Goal: Task Accomplishment & Management: Use online tool/utility

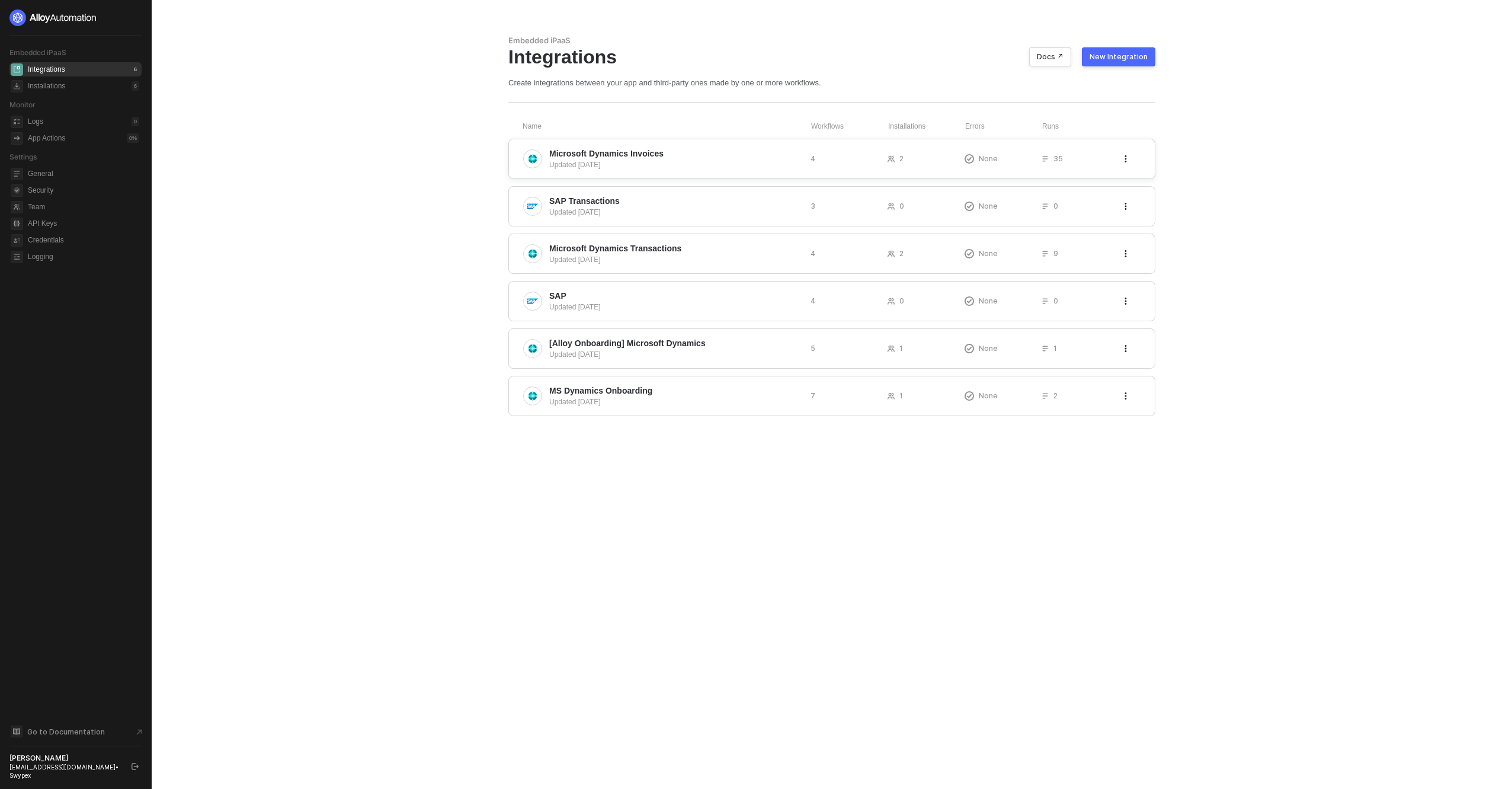
click at [629, 147] on div "Microsoft Dynamics Invoices Updated 2 days ago 4 2 None 35" at bounding box center [831, 158] width 647 height 40
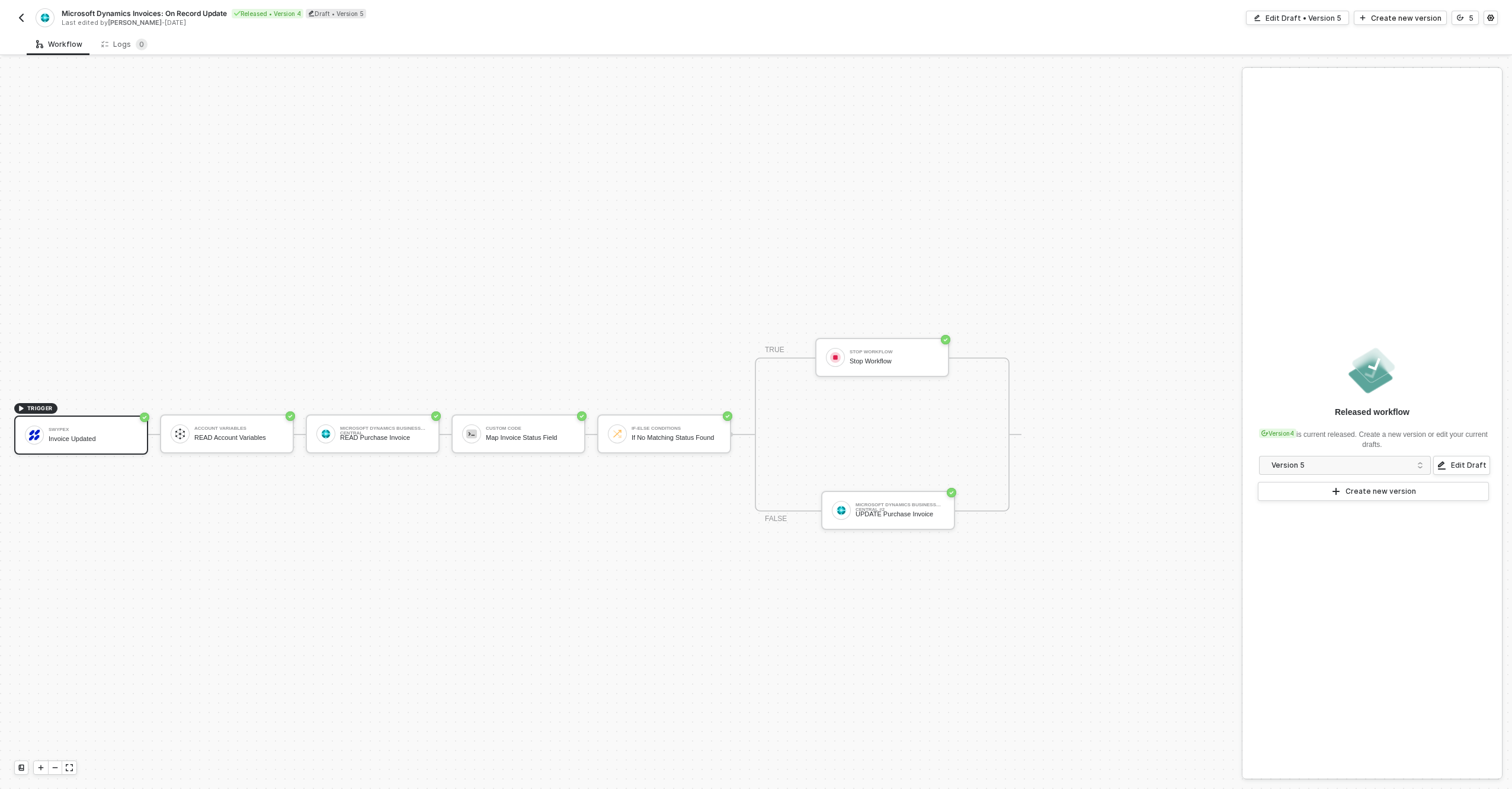
scroll to position [22, 0]
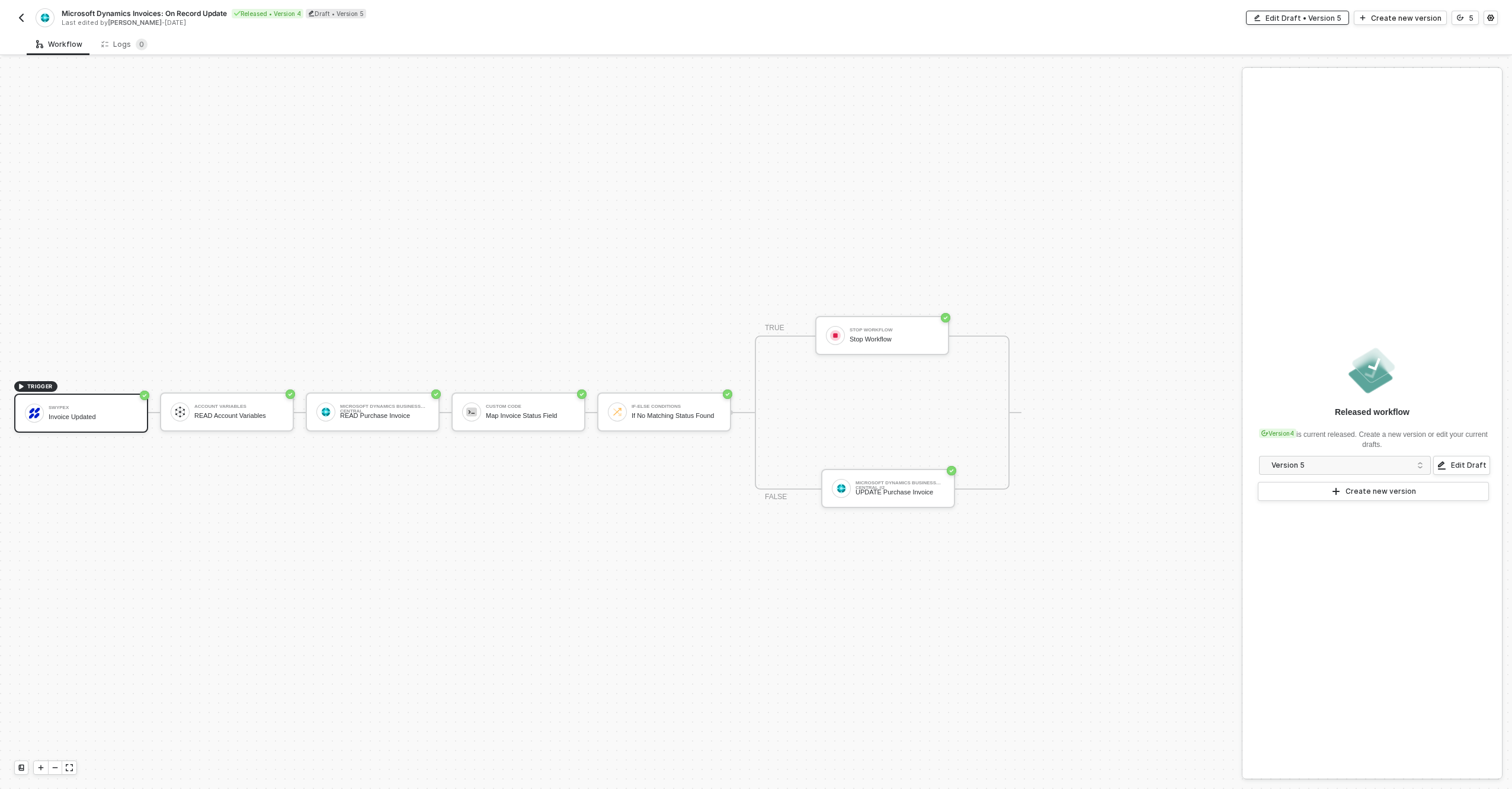
click at [1320, 19] on div "Edit Draft • Version 5" at bounding box center [1304, 18] width 76 height 10
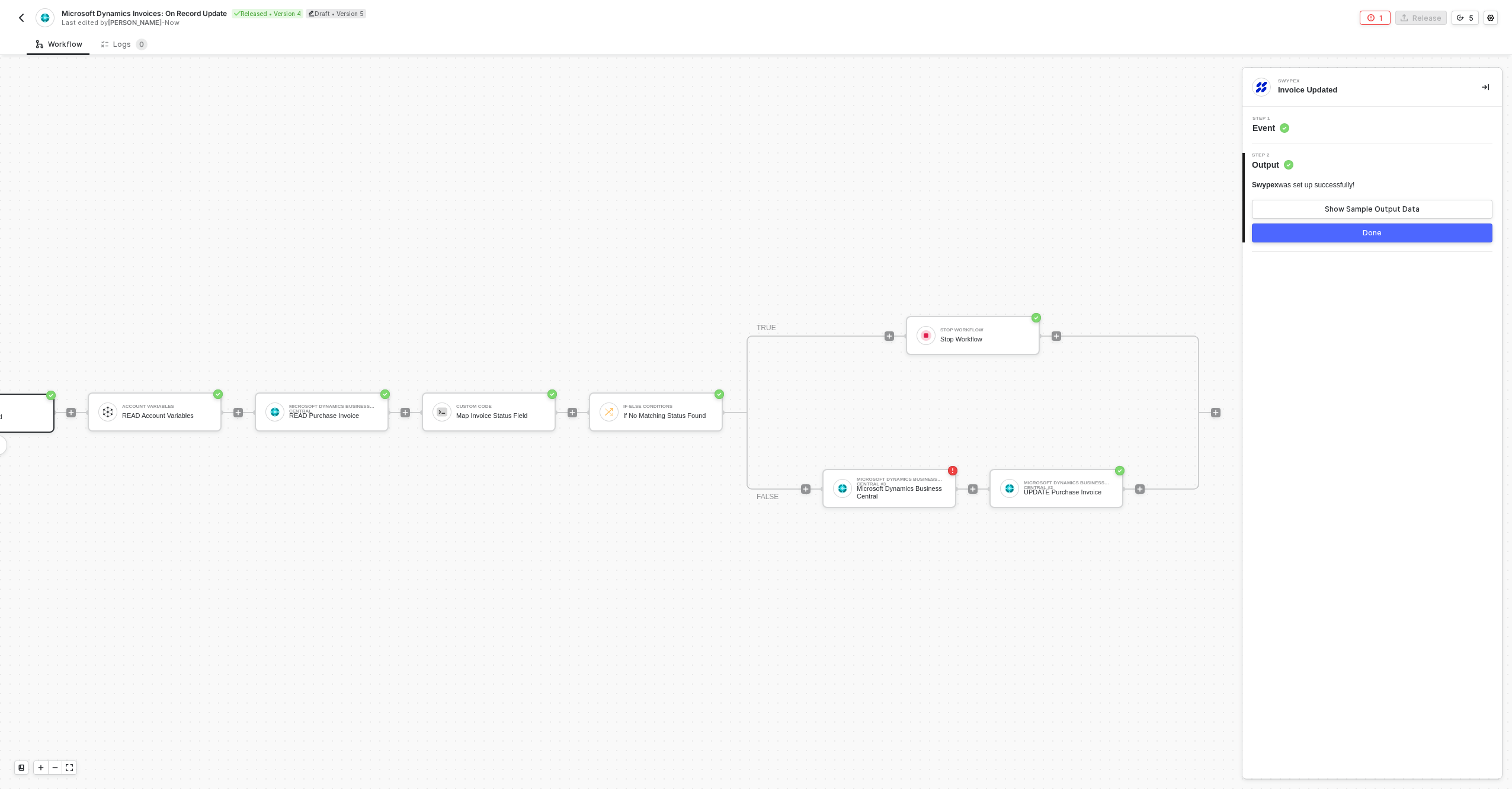
scroll to position [22, 94]
click at [885, 489] on div "Microsoft Dynamics Business Central" at bounding box center [900, 492] width 89 height 15
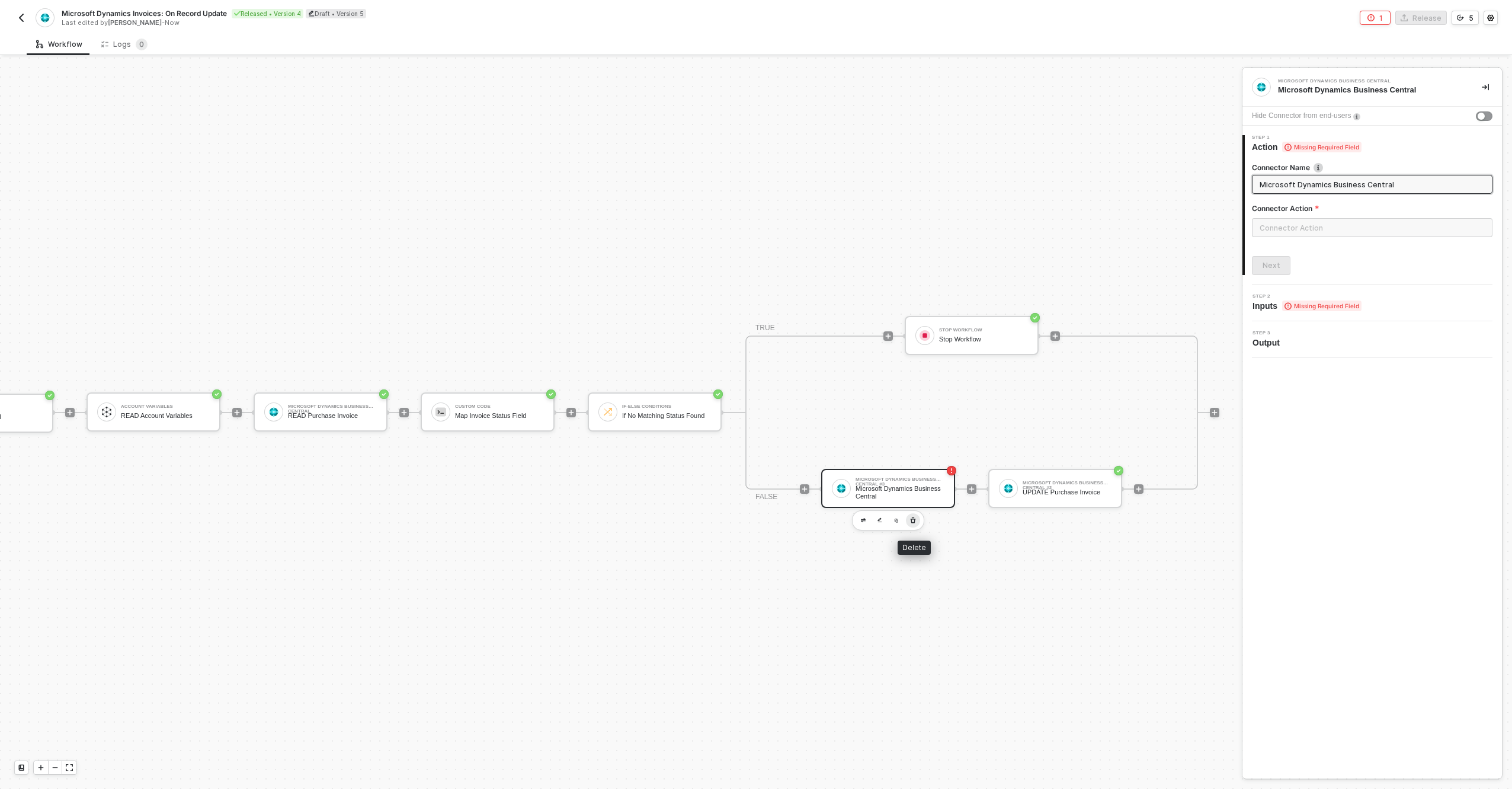
click at [913, 520] on icon "button" at bounding box center [912, 521] width 7 height 10
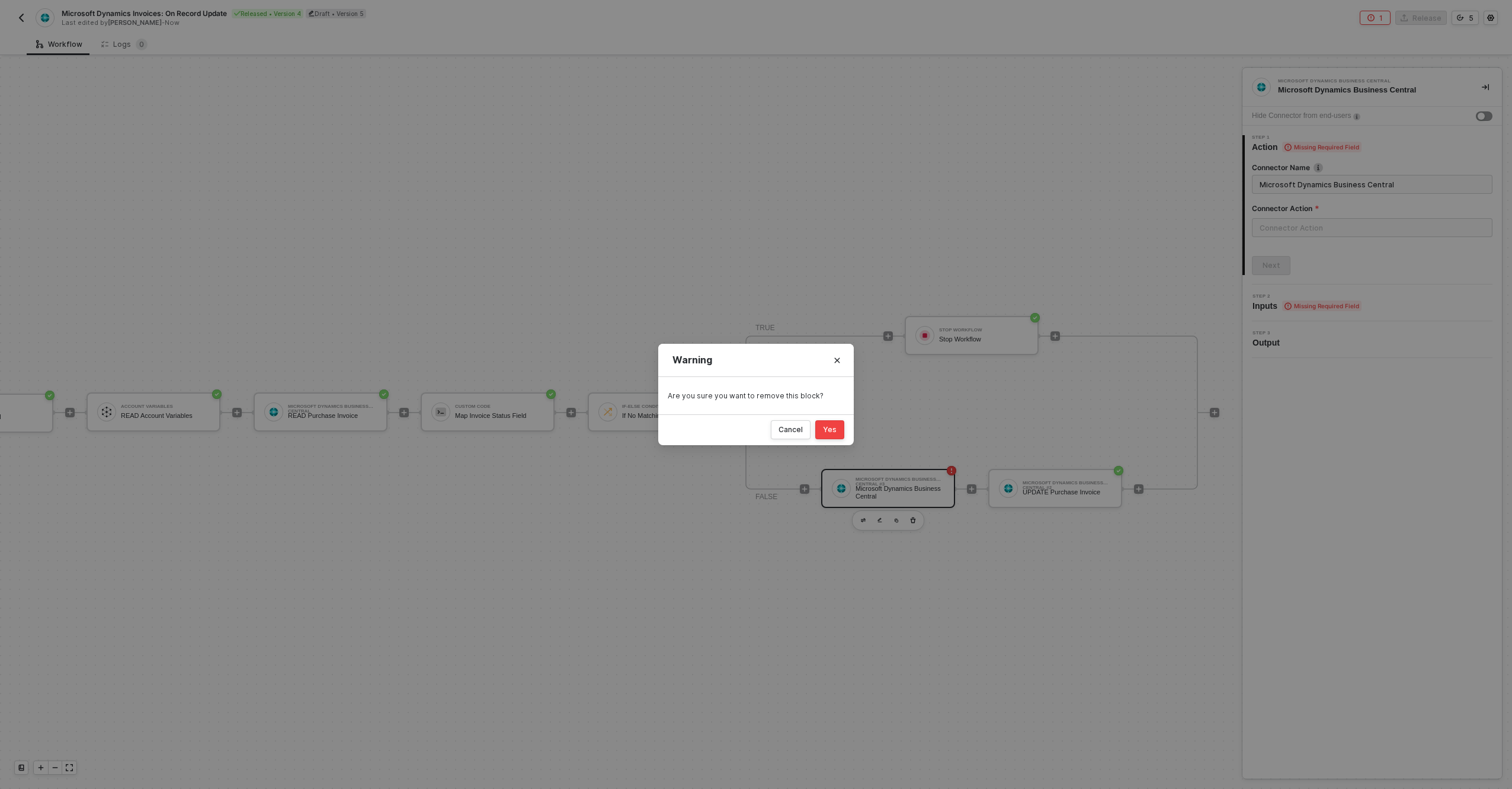
click at [827, 432] on div "Yes" at bounding box center [830, 430] width 14 height 10
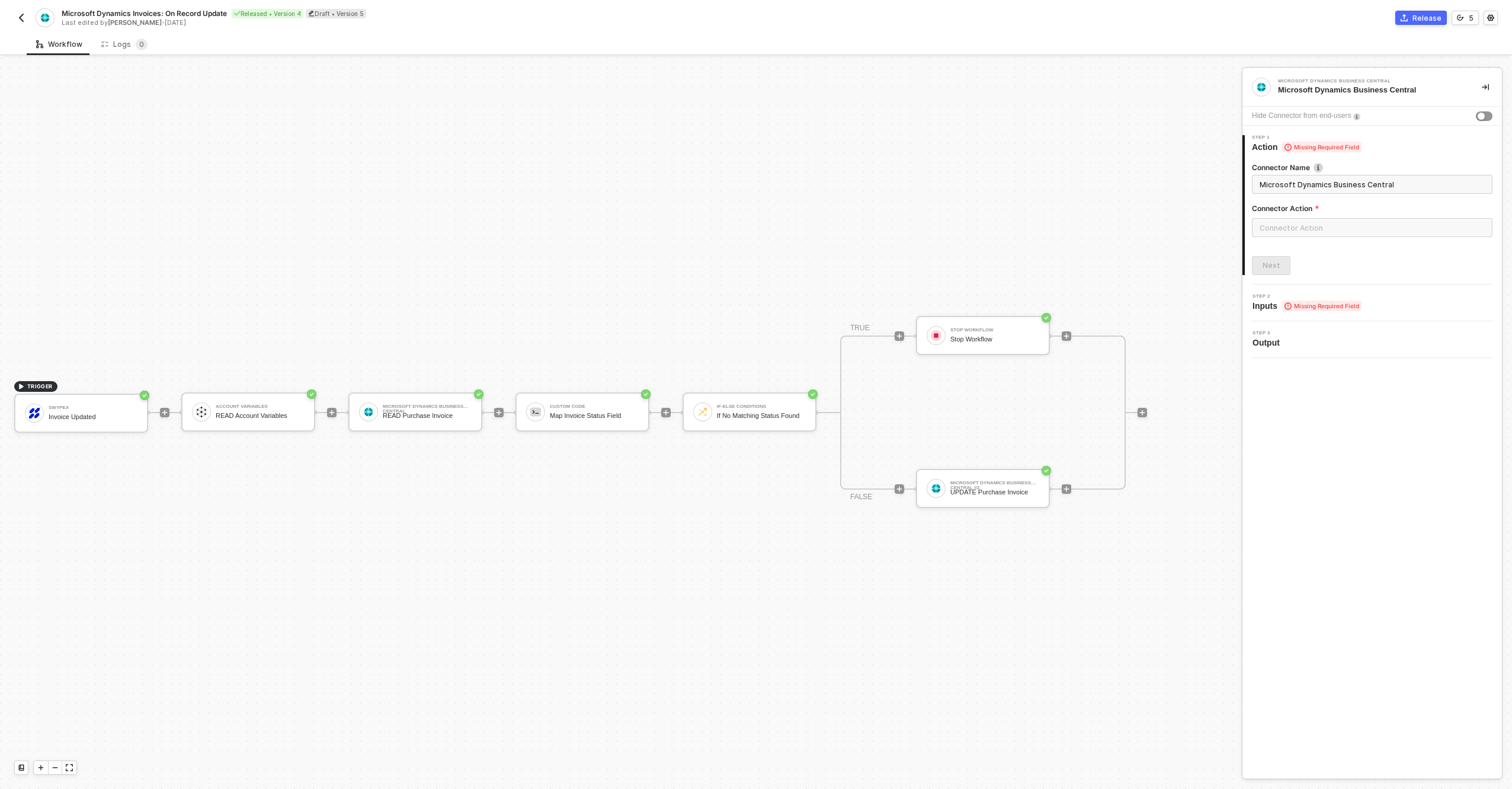
scroll to position [22, 0]
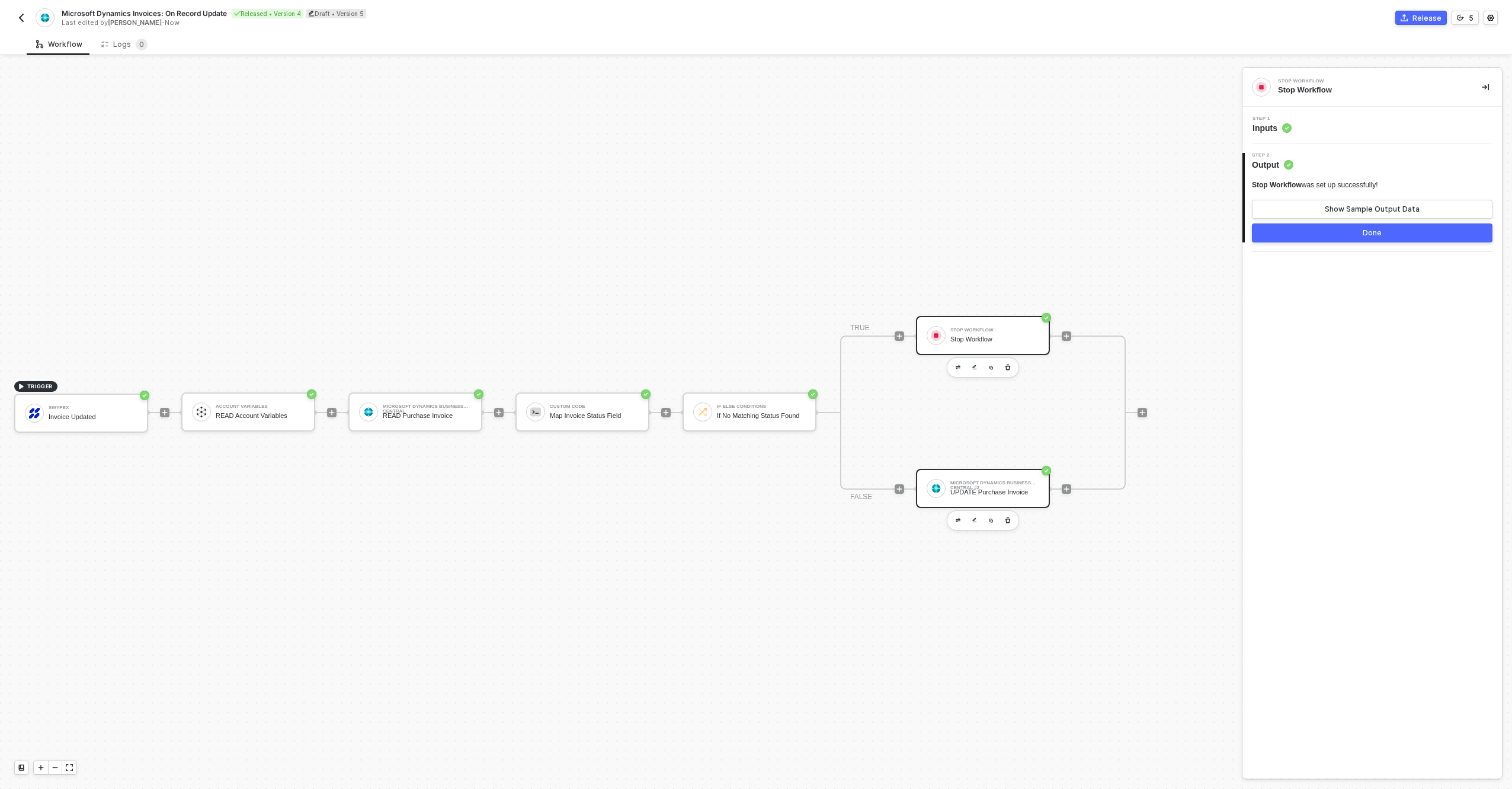
click at [1019, 489] on div "UPDATE Purchase Invoice" at bounding box center [994, 493] width 89 height 8
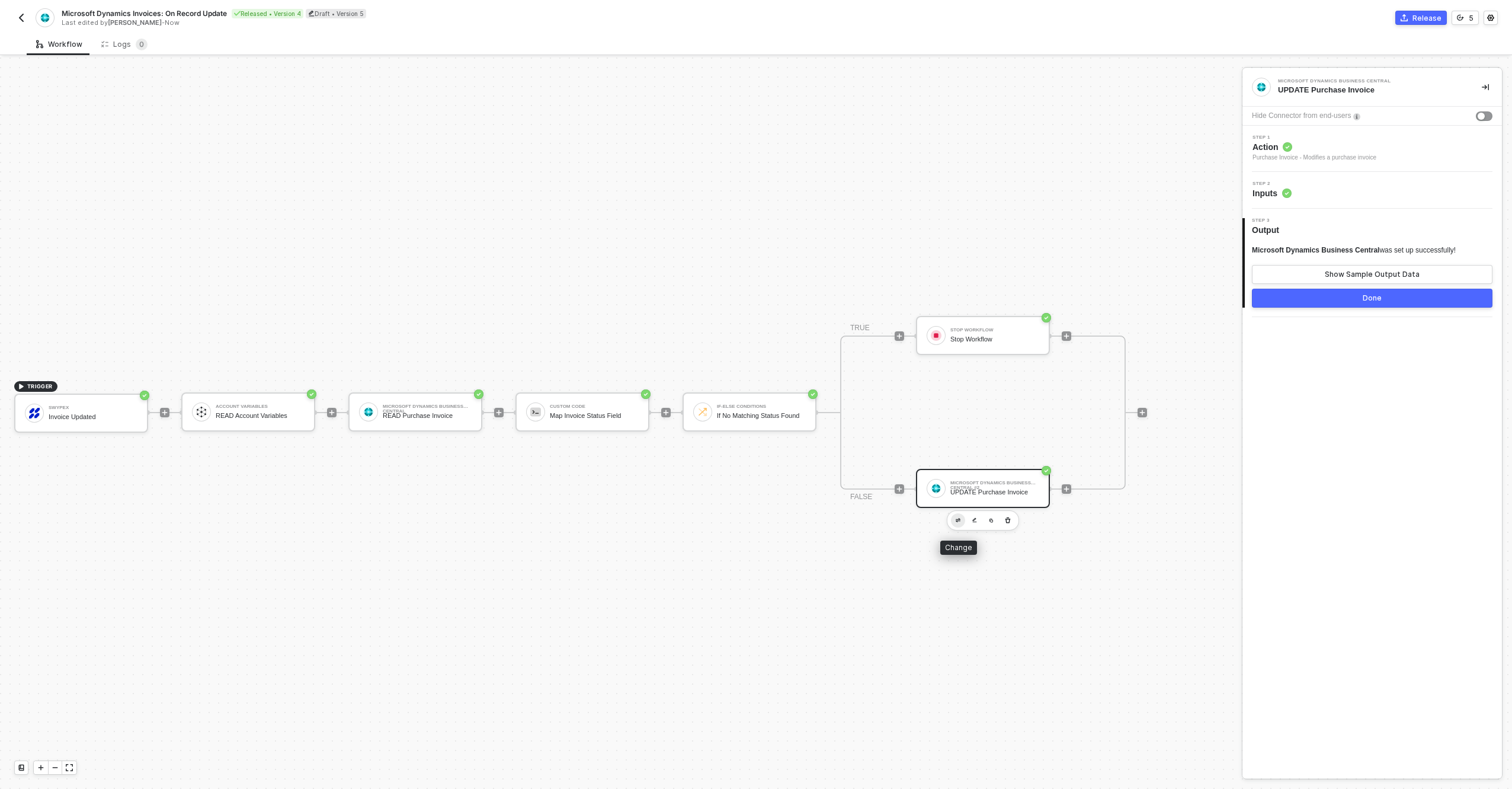
click at [961, 521] on button "button" at bounding box center [958, 520] width 15 height 15
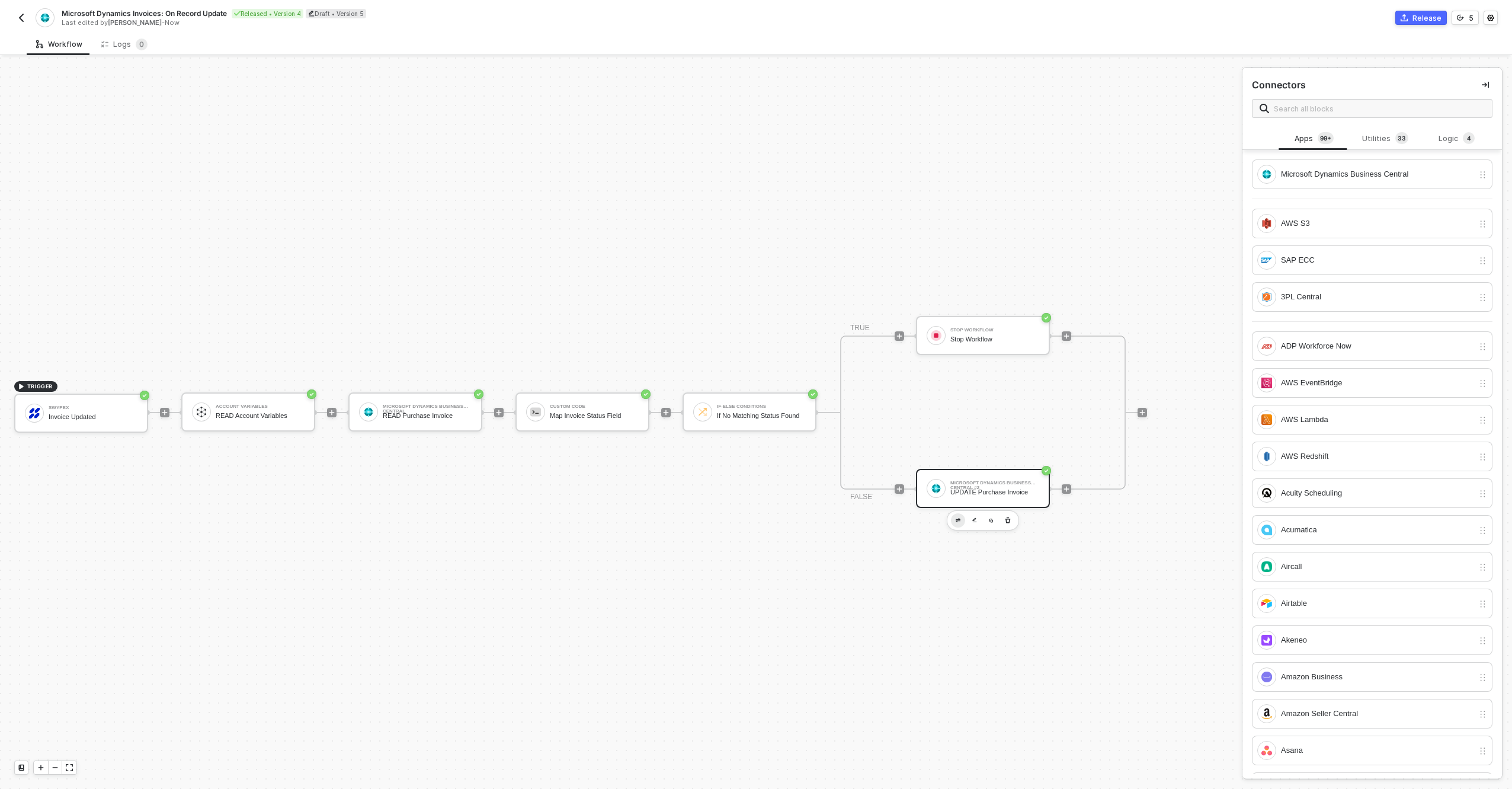
click at [963, 517] on button "button" at bounding box center [958, 520] width 15 height 15
click at [975, 520] on img "button" at bounding box center [975, 519] width 5 height 5
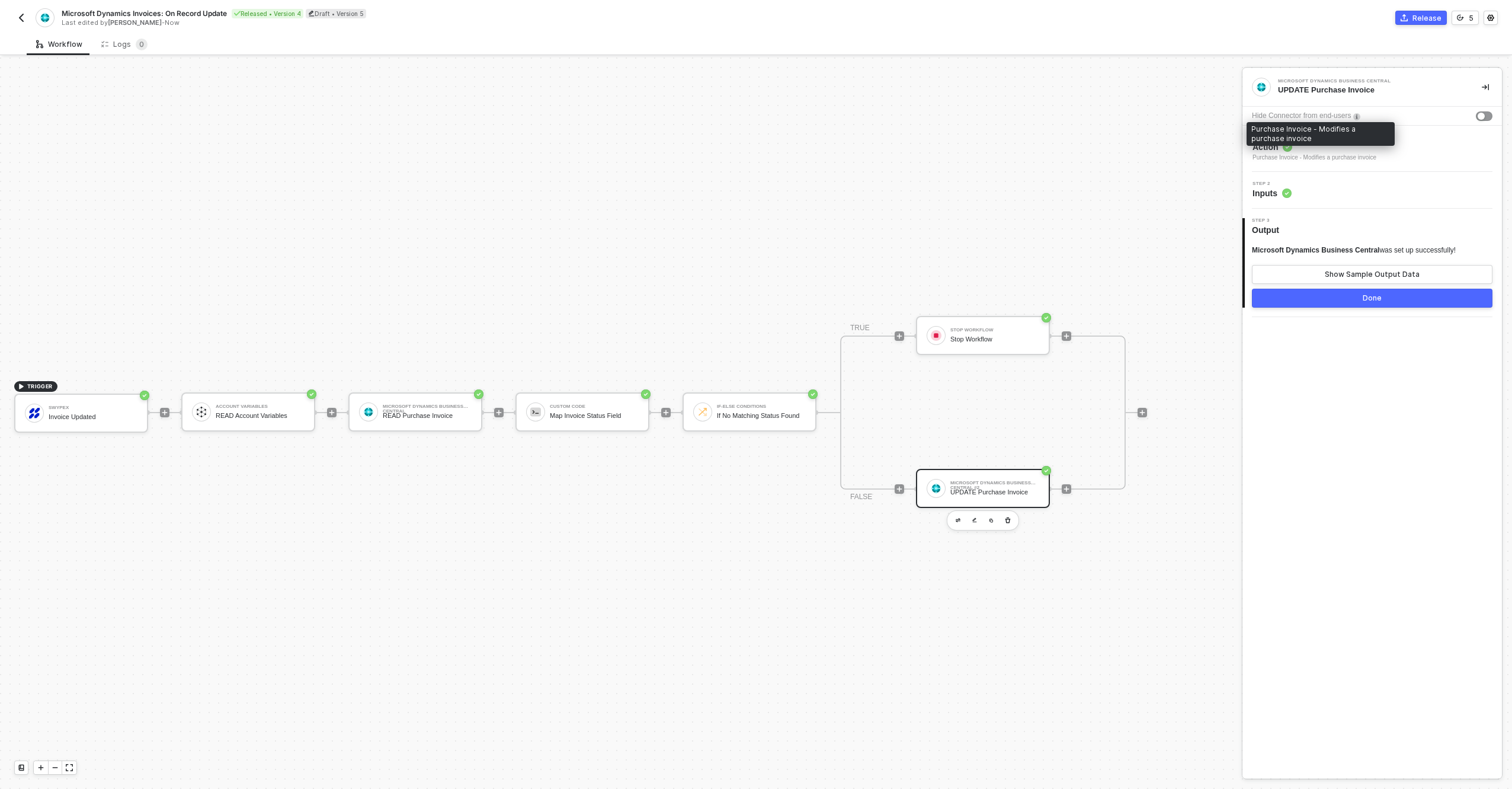
click at [1319, 158] on div "Purchase Invoice - Modifies a purchase invoice" at bounding box center [1314, 158] width 124 height 10
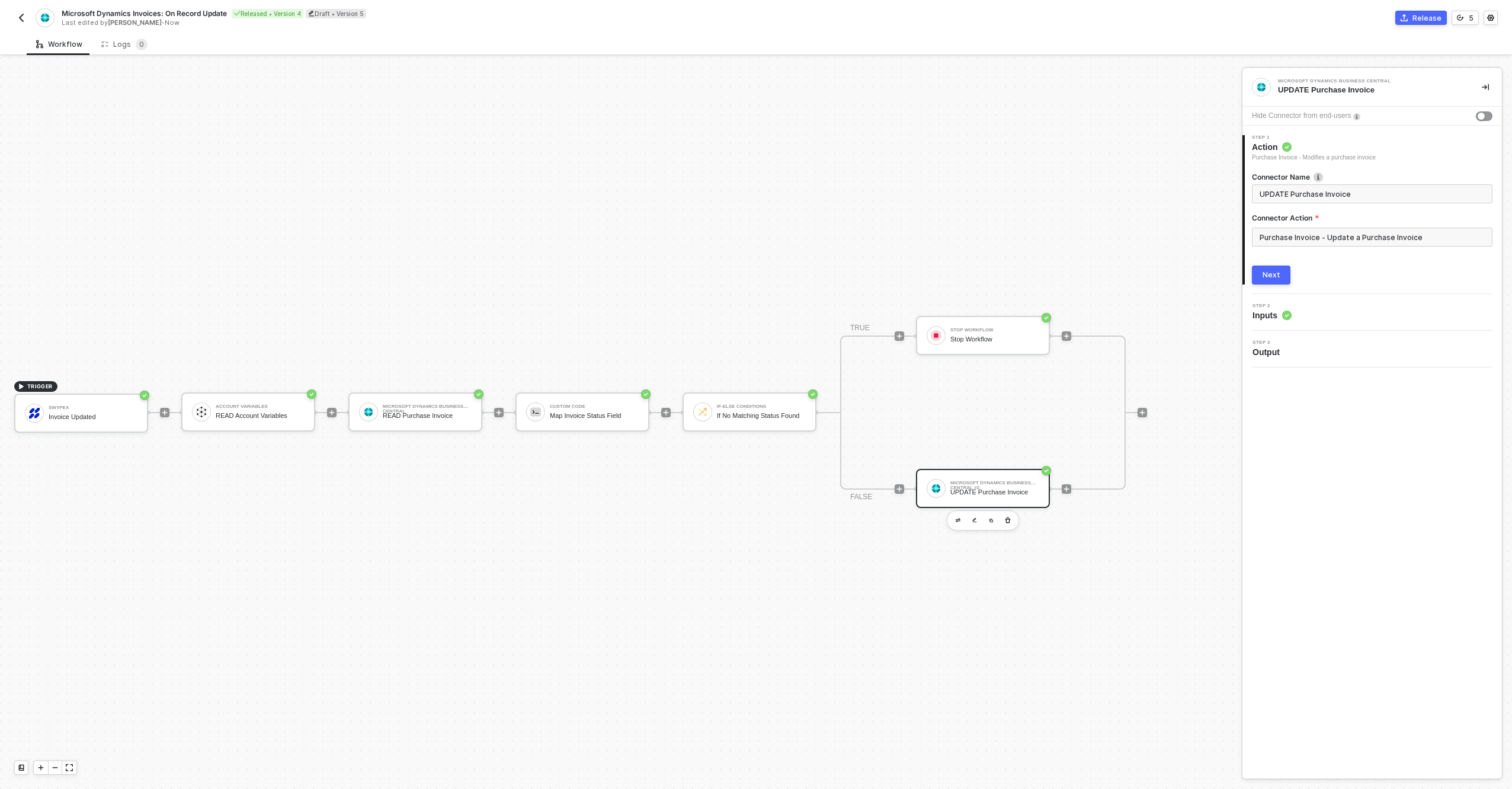
click at [1293, 302] on div "2 Step 2 Inputs" at bounding box center [1373, 313] width 260 height 37
click at [1301, 313] on div "Step 2 Inputs" at bounding box center [1375, 313] width 257 height 18
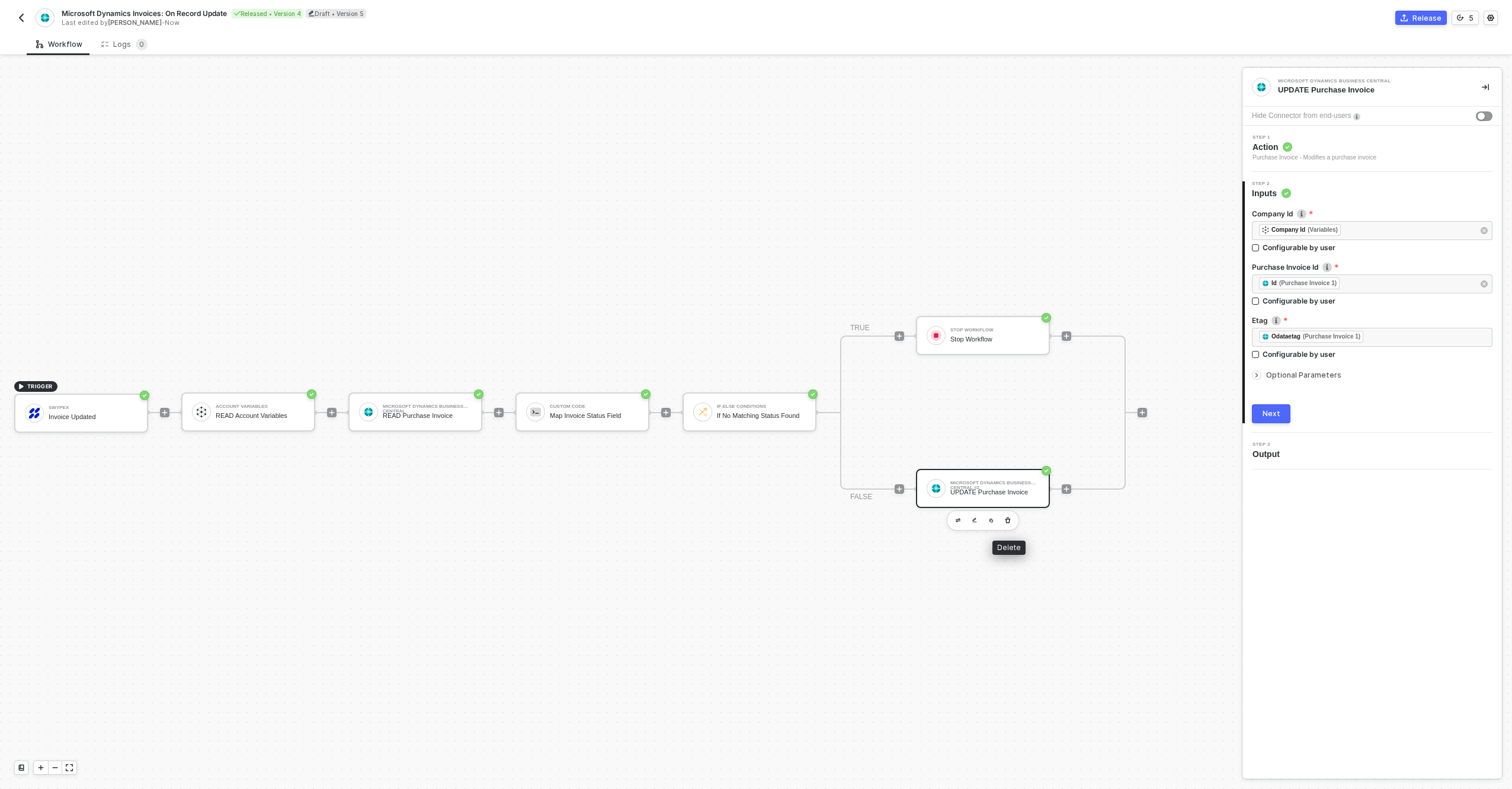
click at [1005, 498] on div "Microsoft Dynamics Business Central #2 UPDATE Purchase Invoice" at bounding box center [994, 488] width 89 height 22
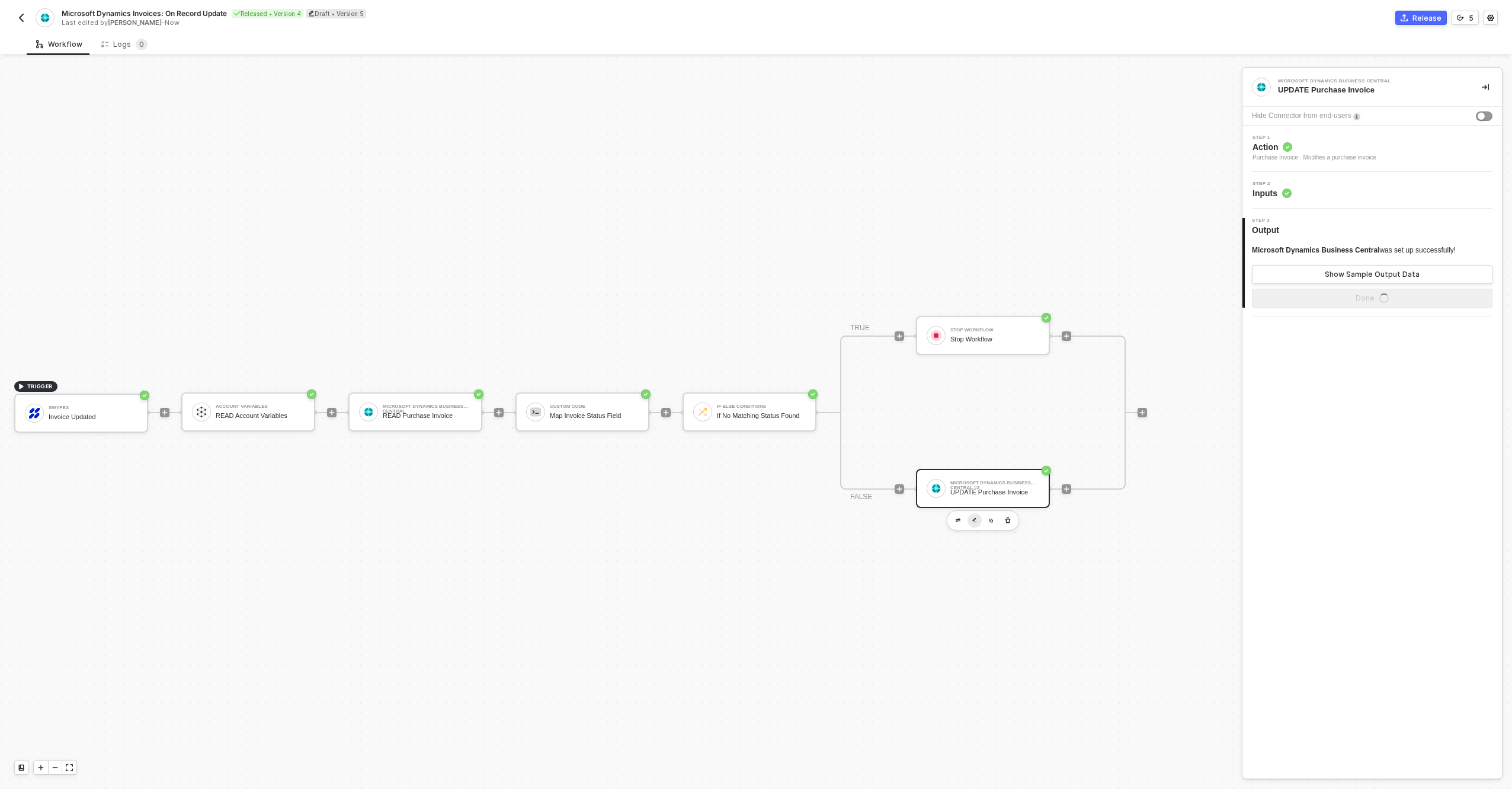
click at [974, 522] on img "button" at bounding box center [975, 519] width 5 height 5
click at [1363, 189] on div "Step 2 Inputs" at bounding box center [1375, 190] width 257 height 18
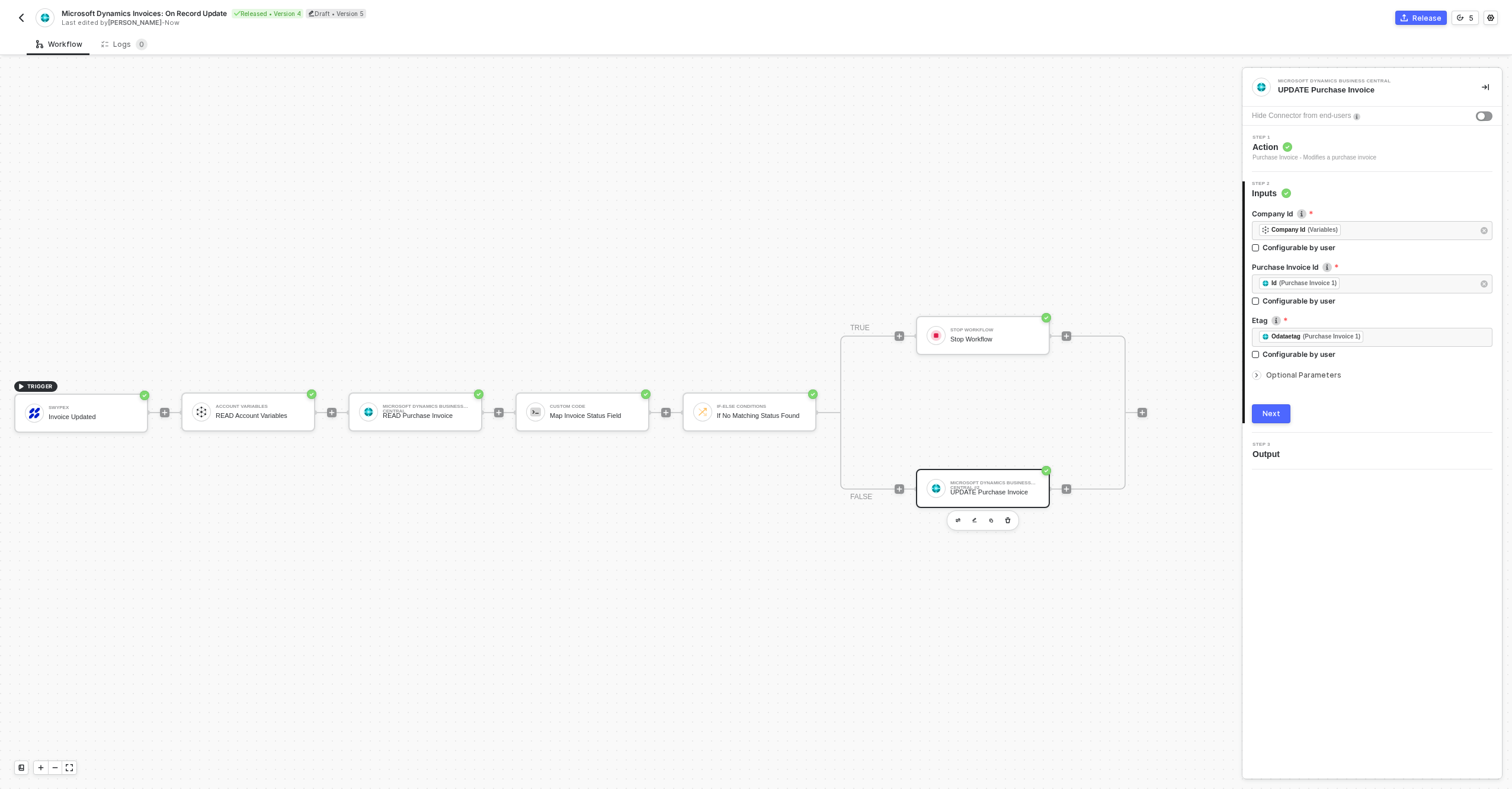
click at [1346, 149] on span "Action" at bounding box center [1314, 147] width 124 height 12
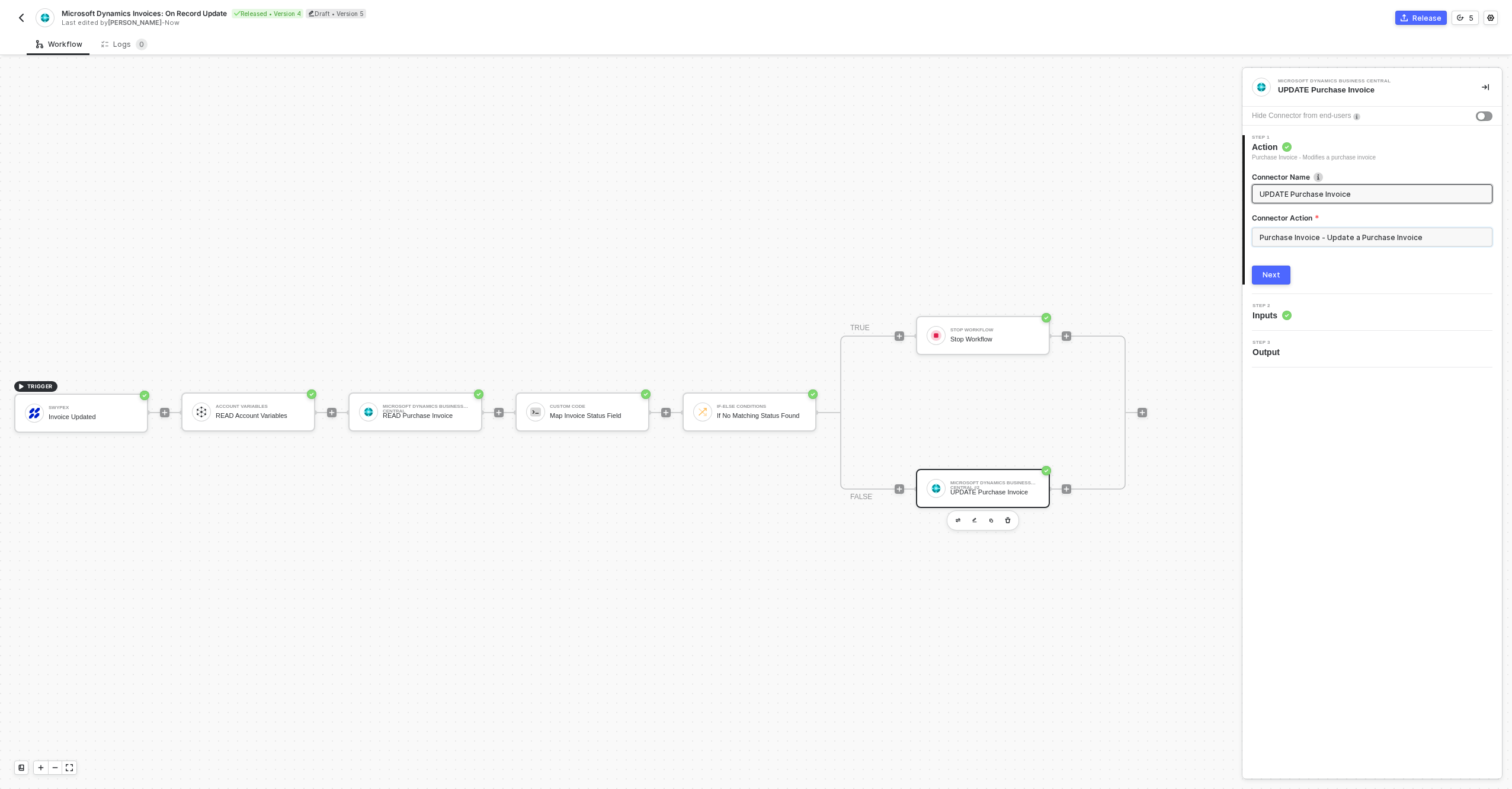
click at [1323, 233] on input "Purchase Invoice - Update a Purchase Invoice" at bounding box center [1372, 237] width 240 height 19
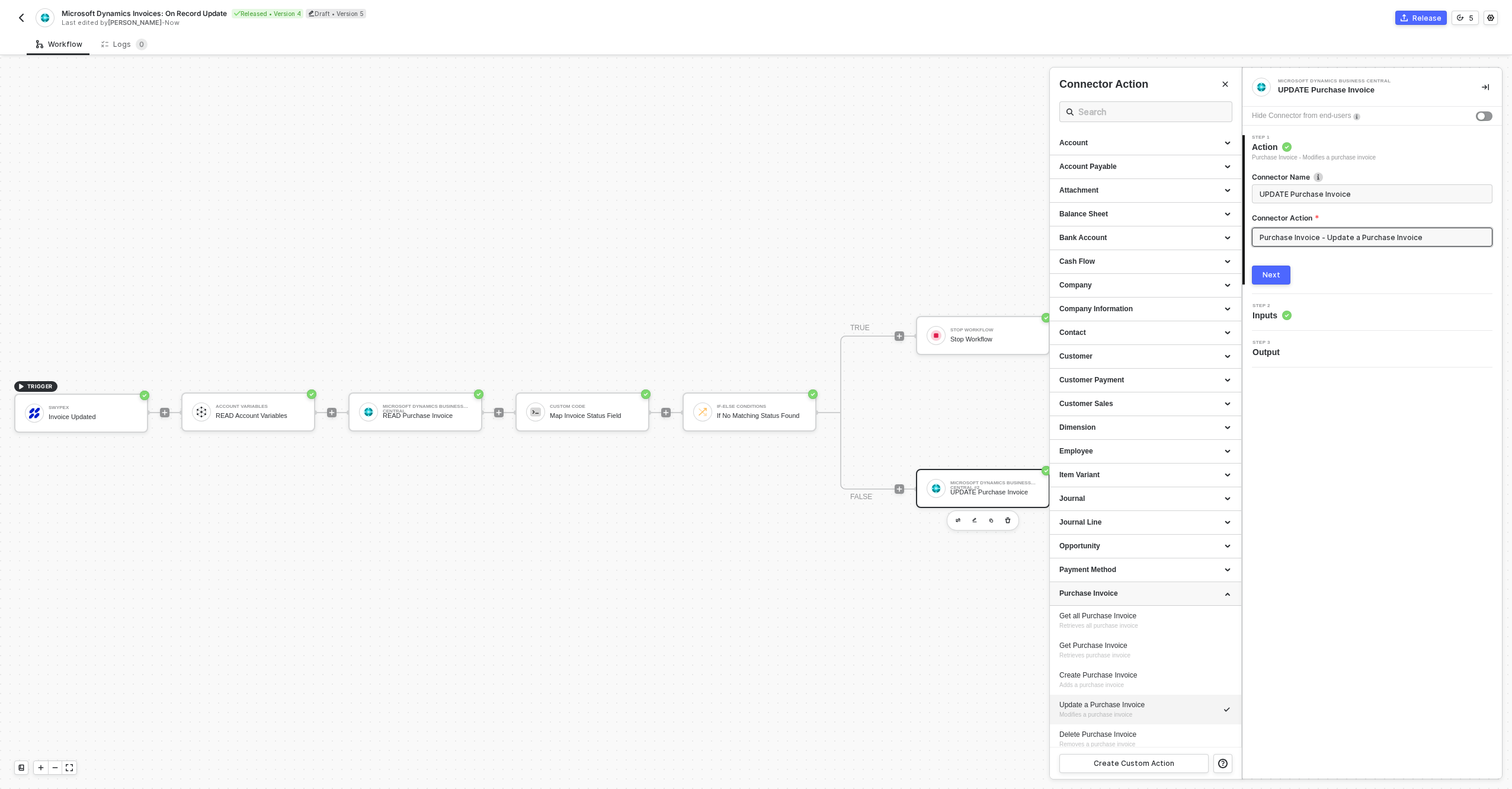
click at [1162, 591] on div "Purchase Invoice" at bounding box center [1145, 593] width 172 height 10
click at [1143, 669] on div "Purchase Order" at bounding box center [1145, 665] width 172 height 10
click at [1119, 432] on div "Purchase Order" at bounding box center [1146, 426] width 192 height 23
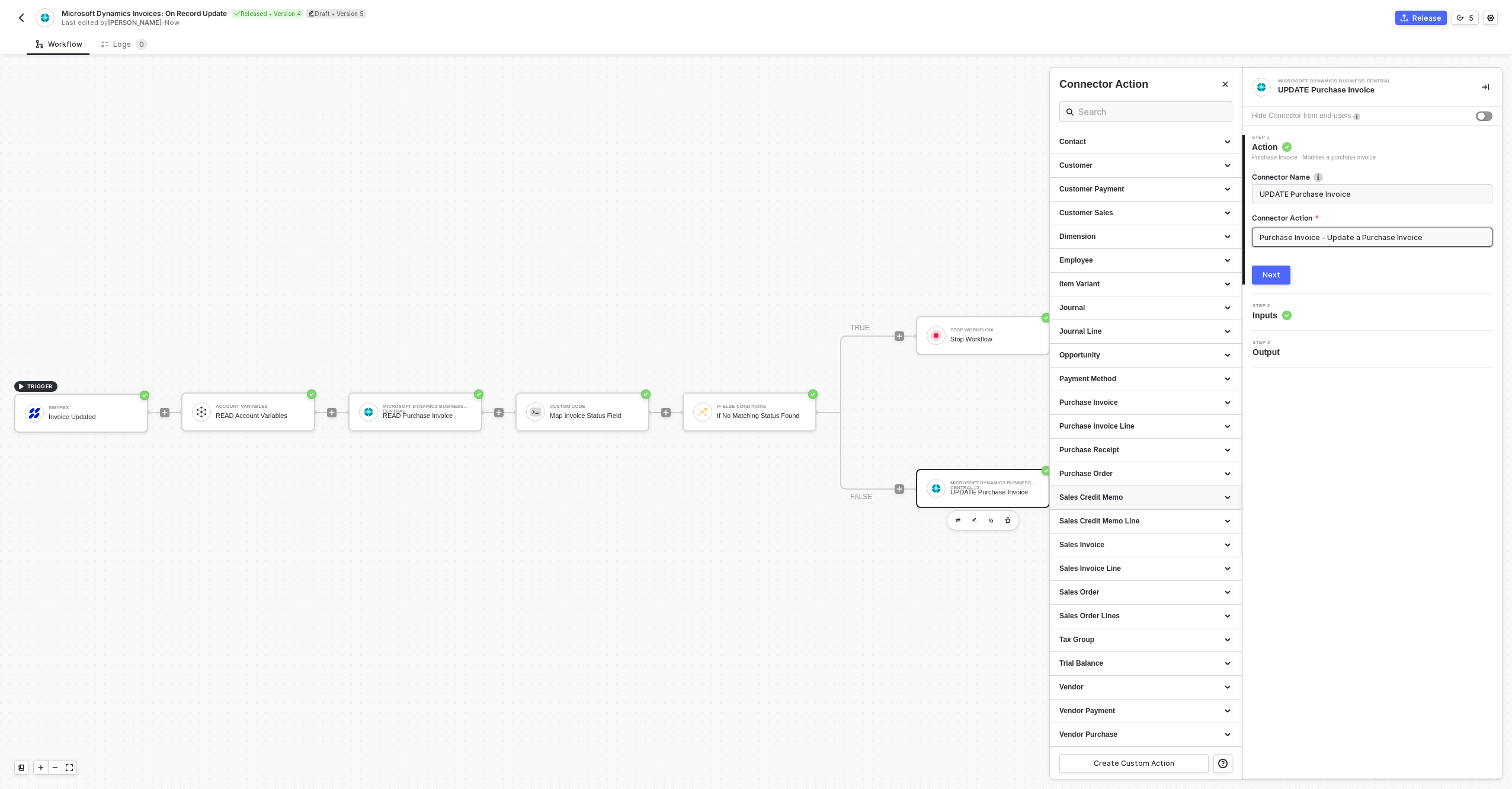
click at [1130, 497] on div "Sales Credit Memo" at bounding box center [1145, 498] width 172 height 10
click at [1127, 584] on div "Create a Sales Credit Memo Adds a new sales credit memo" at bounding box center [1145, 584] width 172 height 19
type input "Sales Credit Memo - Create a Sales Credit Memo"
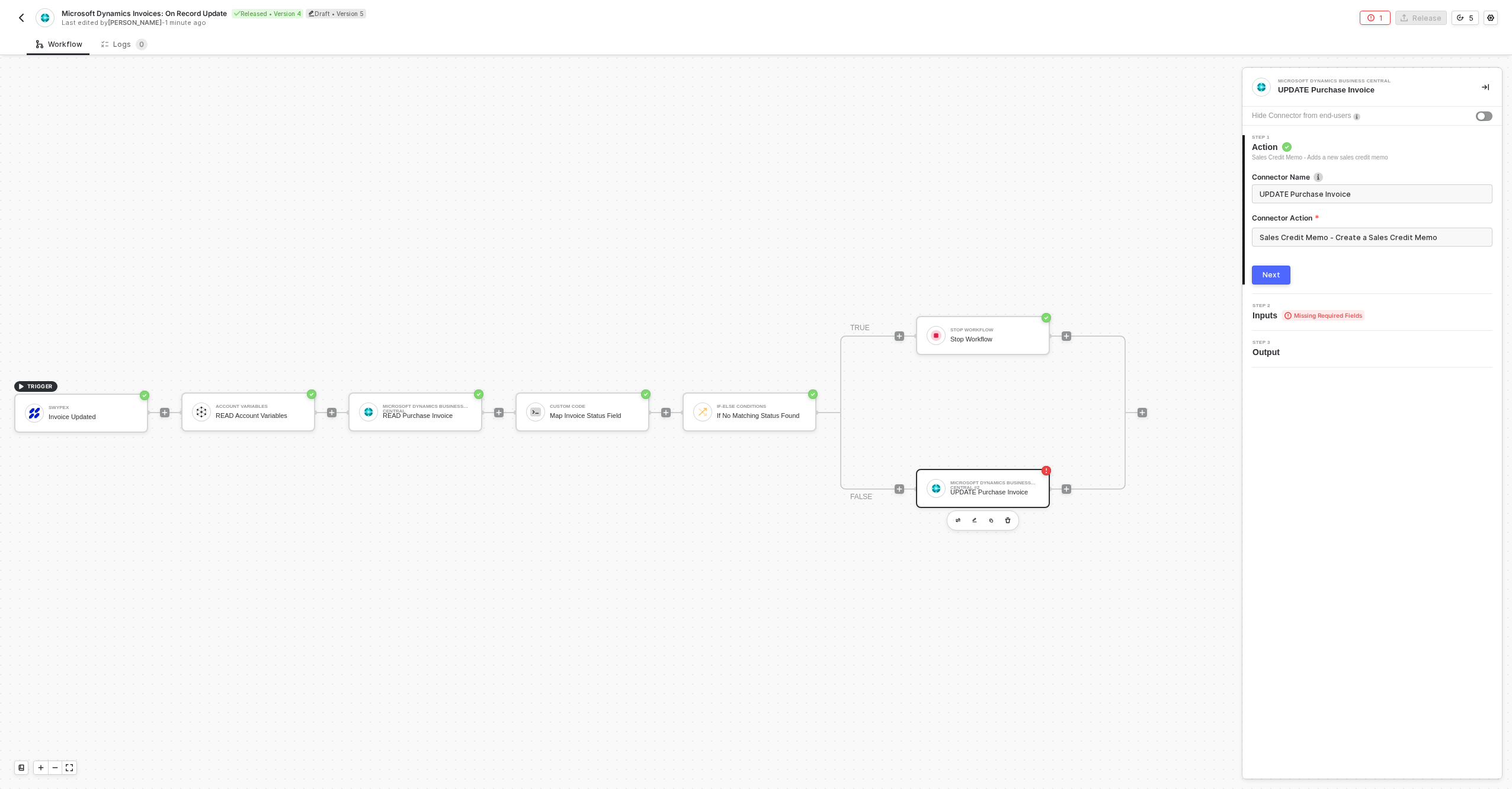
click at [1284, 280] on button "Next" at bounding box center [1272, 275] width 39 height 19
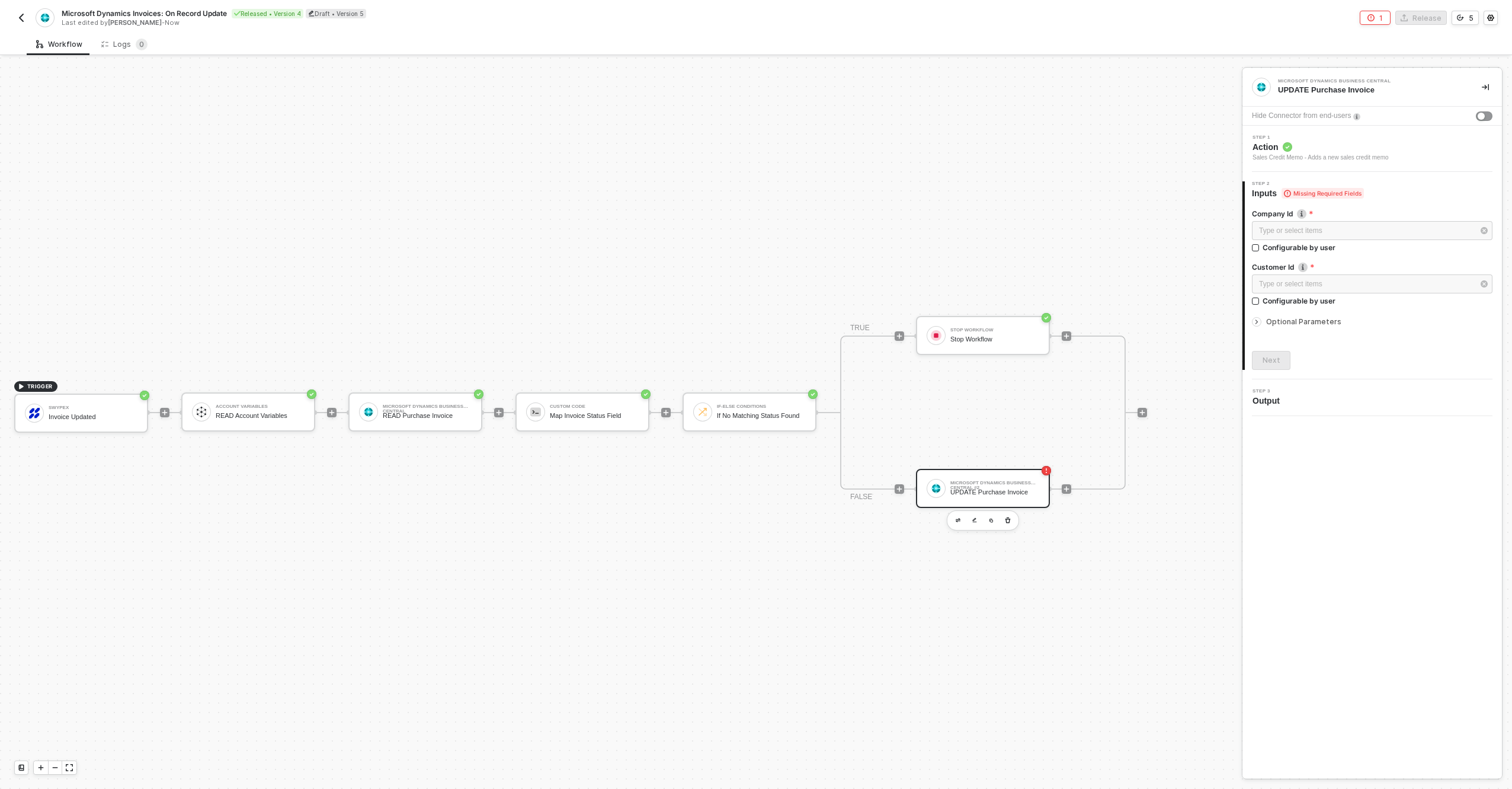
click at [1310, 146] on span "Action" at bounding box center [1321, 147] width 136 height 12
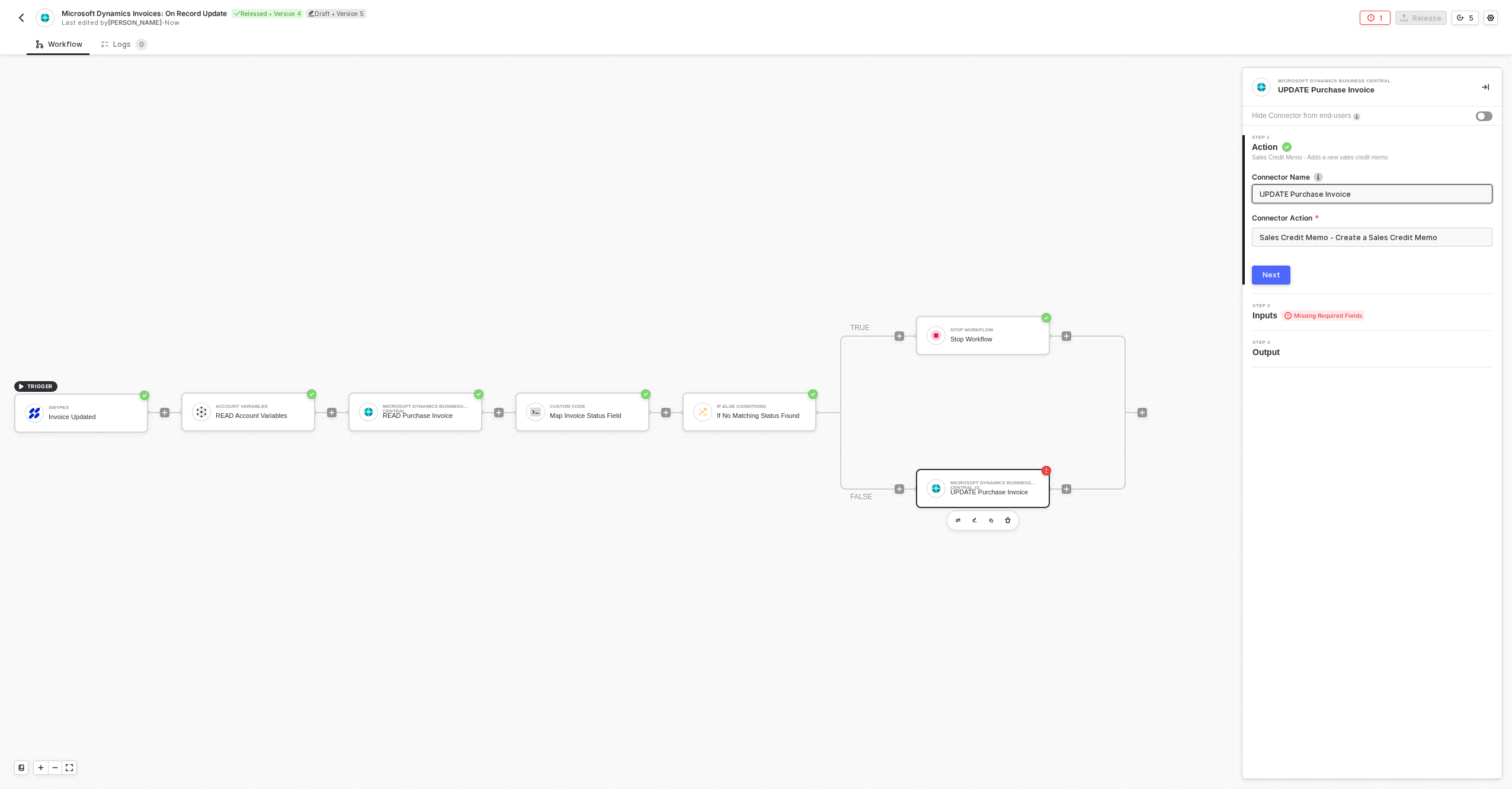
click at [1309, 195] on input "UPDATE Purchase Invoice" at bounding box center [1371, 193] width 223 height 13
type input "CREATE Purchase Credit Memo"
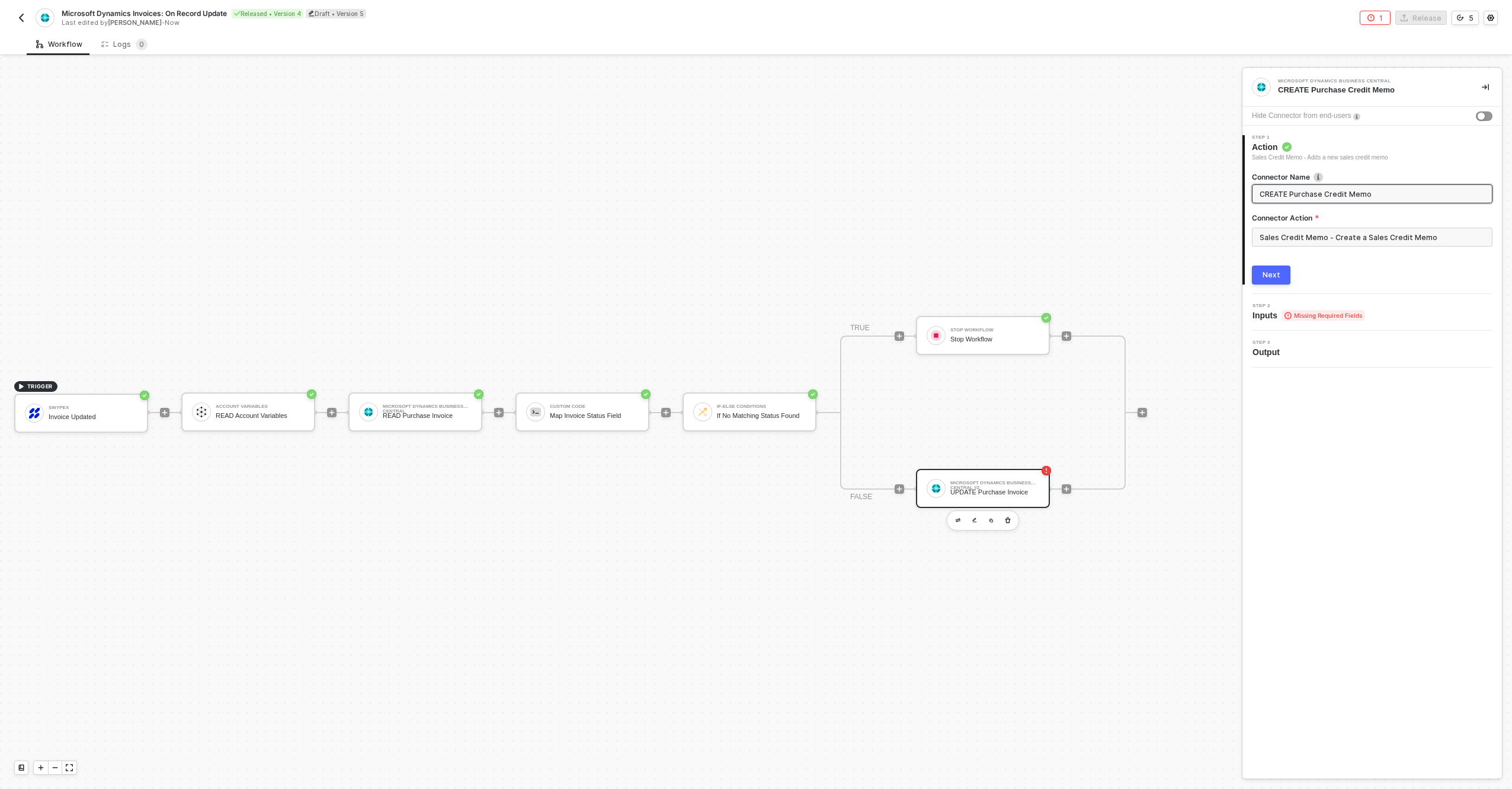
click at [1269, 285] on div "1 Step 1 Action Sales Credit Memo - Adds a new sales credit memo Connector Name…" at bounding box center [1373, 209] width 260 height 169
click at [1269, 279] on div "Next" at bounding box center [1272, 276] width 18 height 10
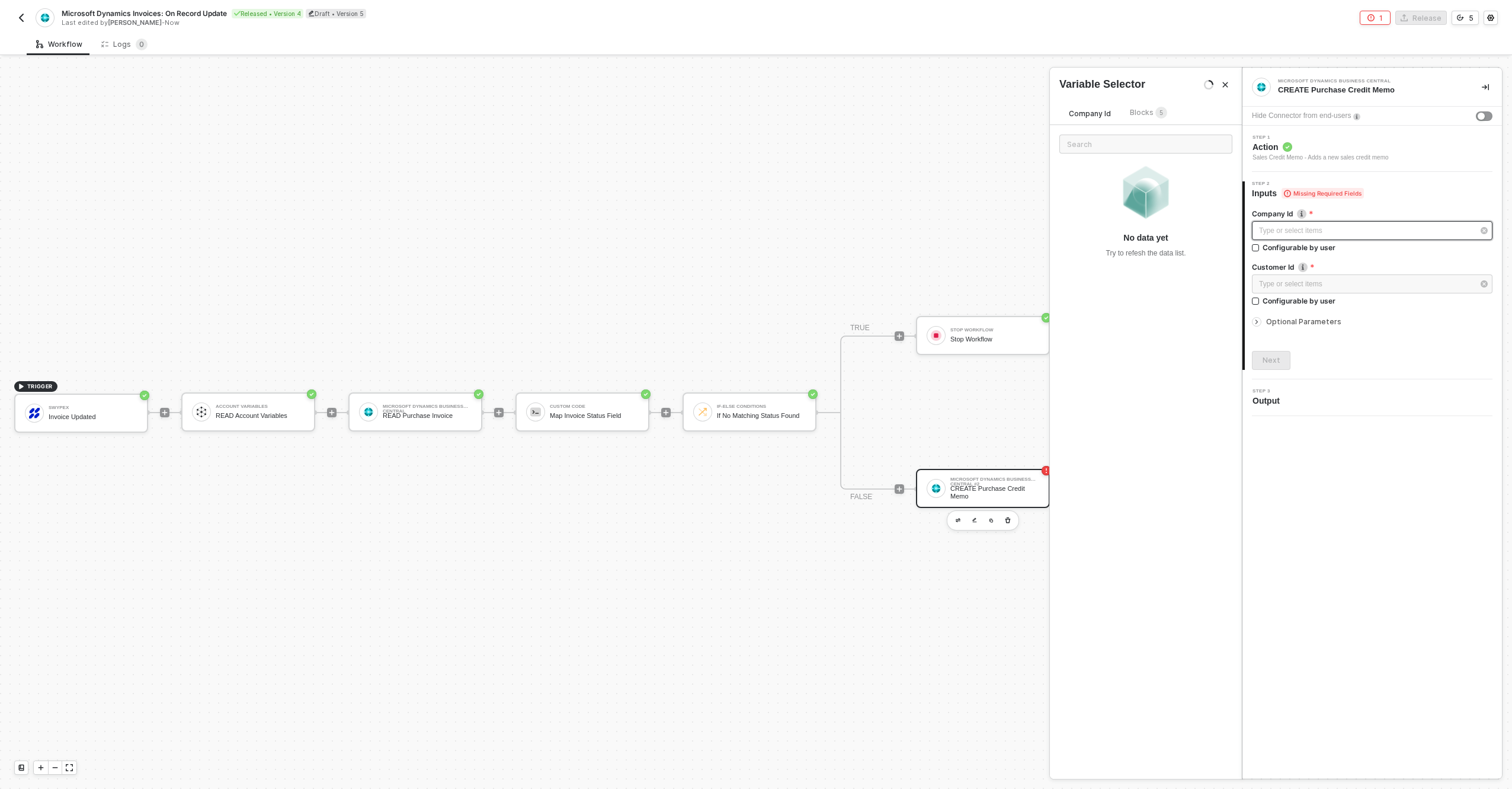
click at [1309, 234] on div "Type or select items ﻿" at bounding box center [1367, 231] width 214 height 12
click at [1156, 117] on span "5" at bounding box center [1162, 113] width 12 height 13
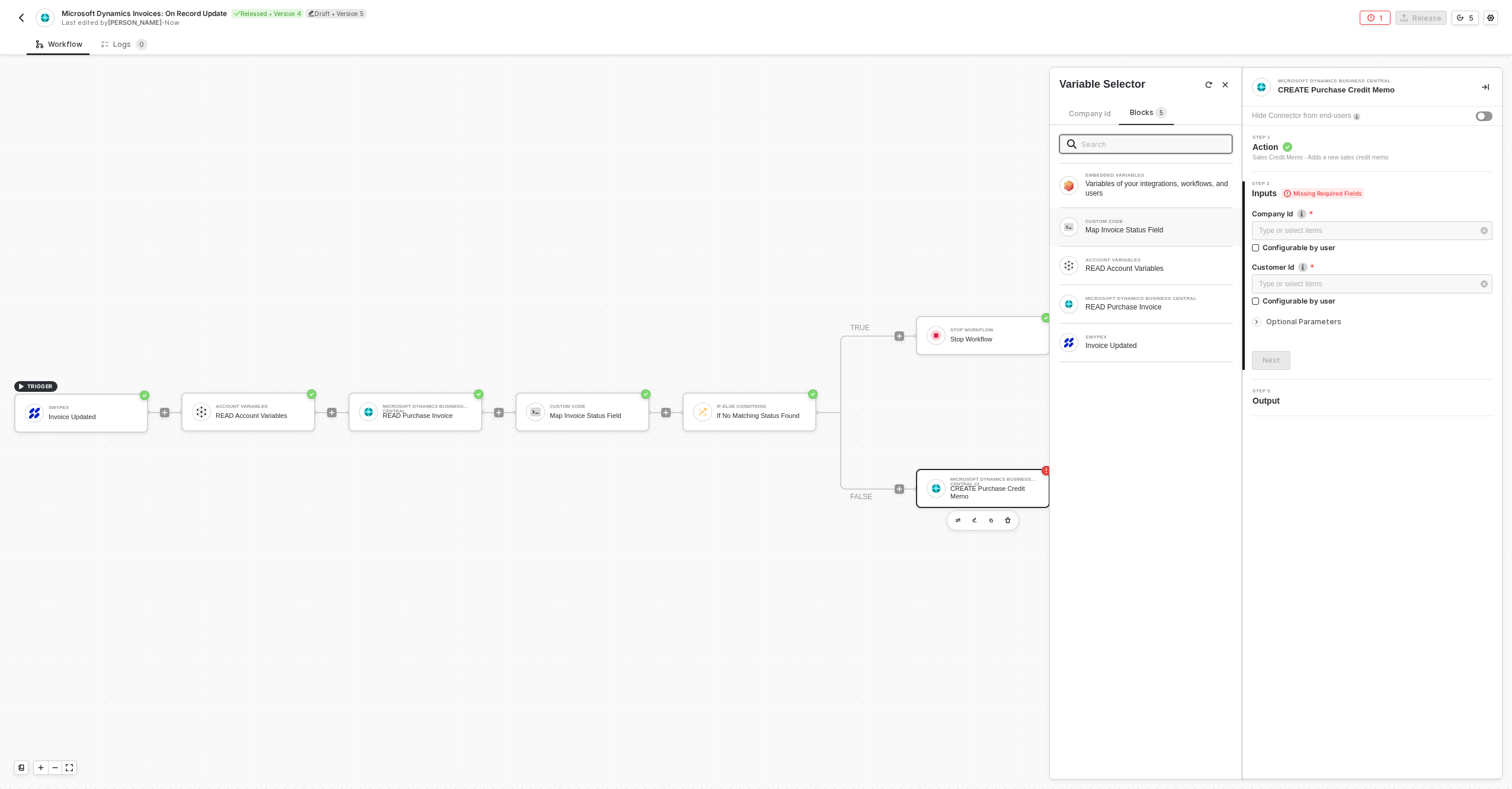
click at [1125, 230] on div "Map Invoice Status Field" at bounding box center [1159, 230] width 147 height 10
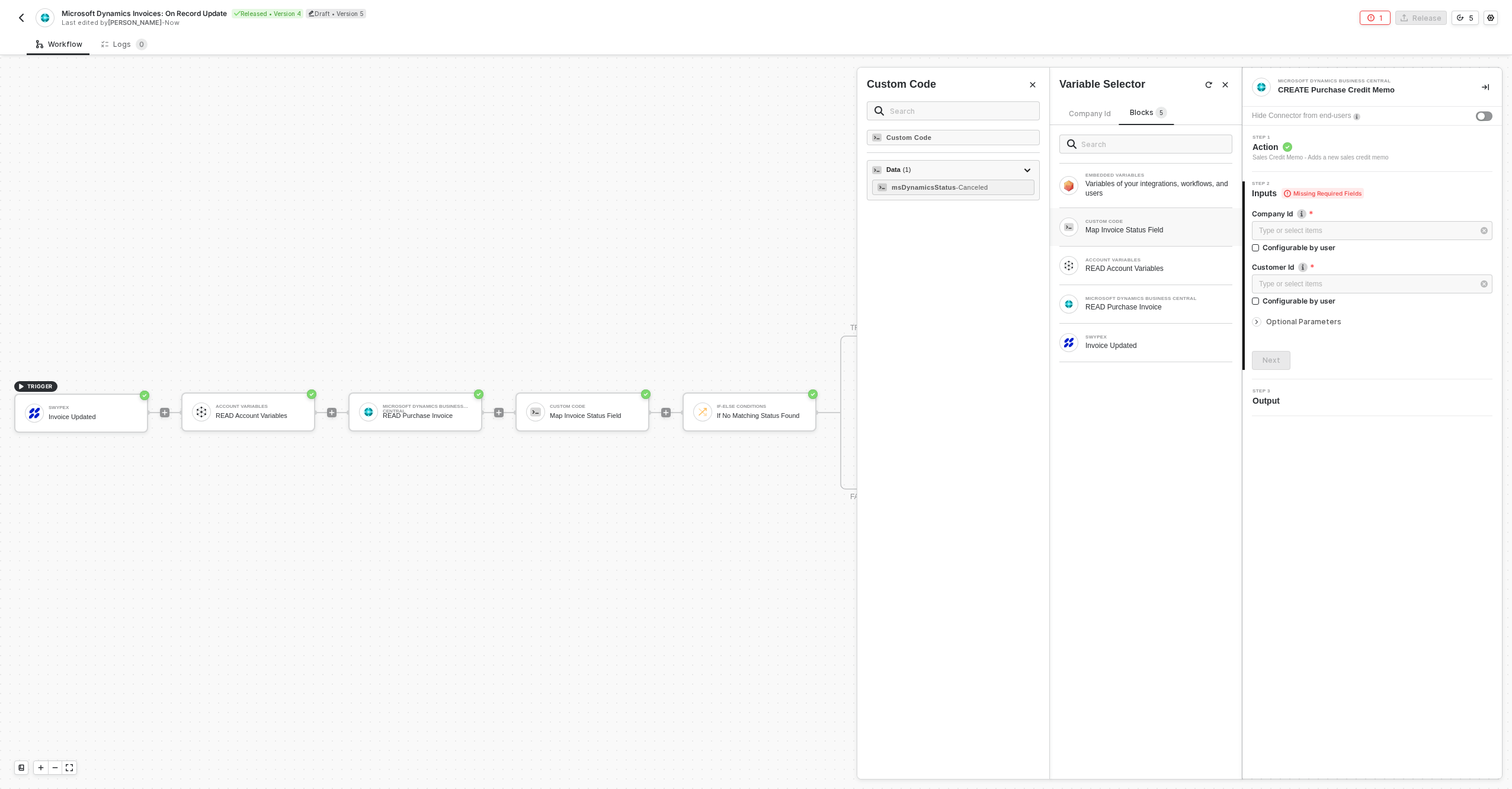
click at [1125, 230] on div "Map Invoice Status Field" at bounding box center [1159, 230] width 147 height 10
click at [1138, 264] on div "READ Account Variables" at bounding box center [1159, 269] width 147 height 10
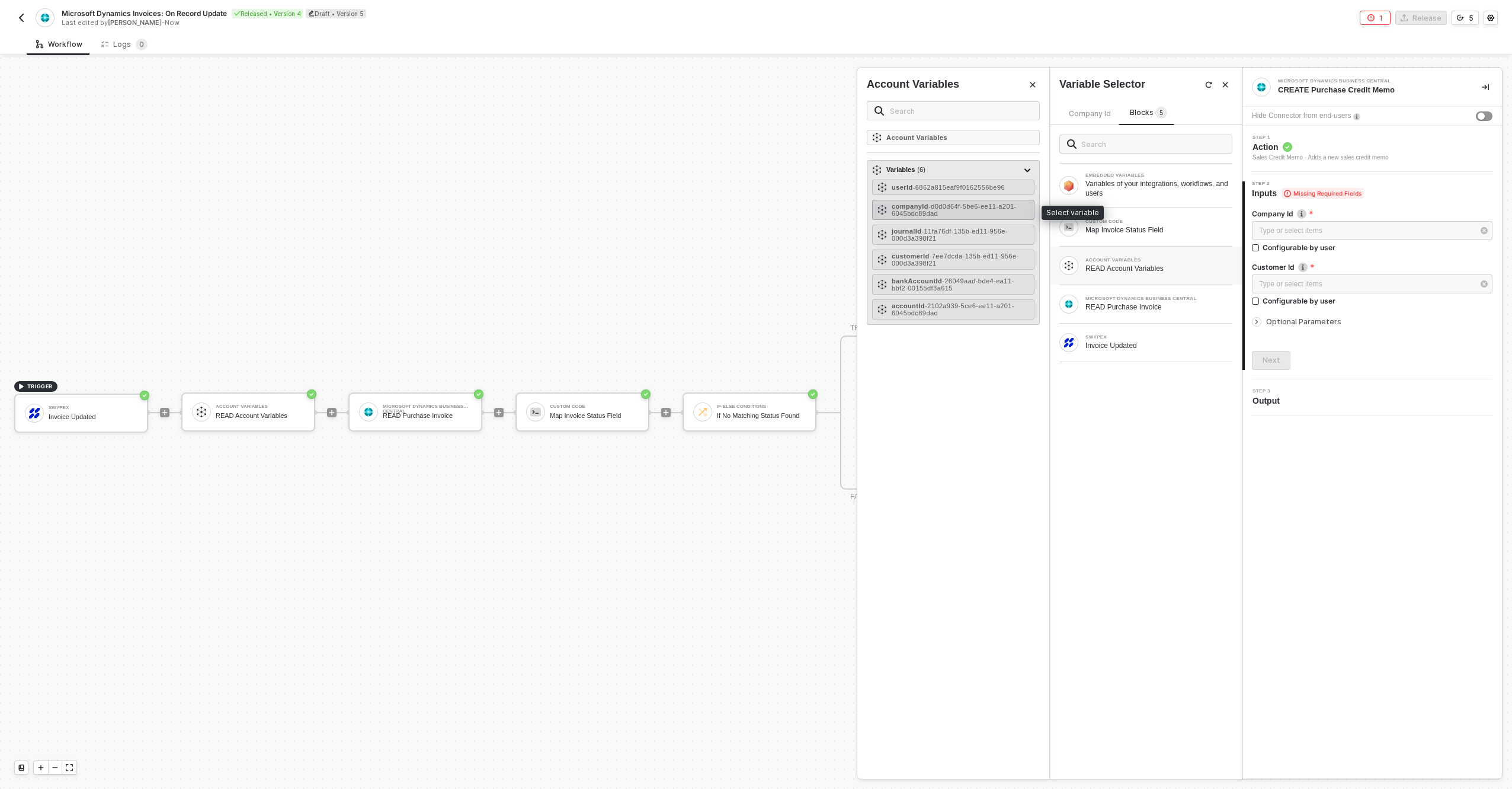
click at [922, 213] on span "- d0d0d64f-5be6-ee11-a201-6045bdc89dad" at bounding box center [954, 209] width 125 height 15
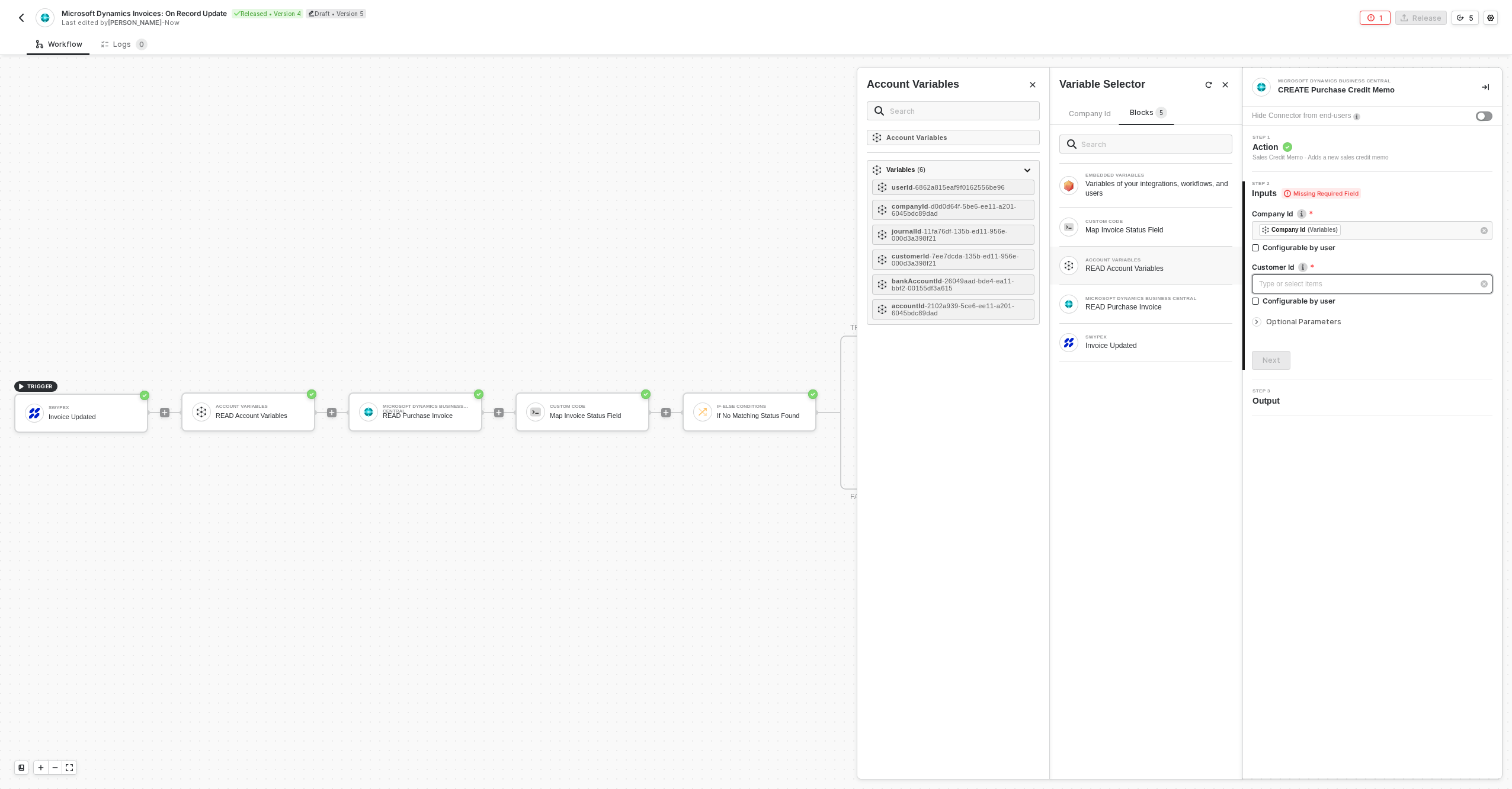
click at [1280, 280] on div "Type or select items ﻿" at bounding box center [1367, 284] width 214 height 12
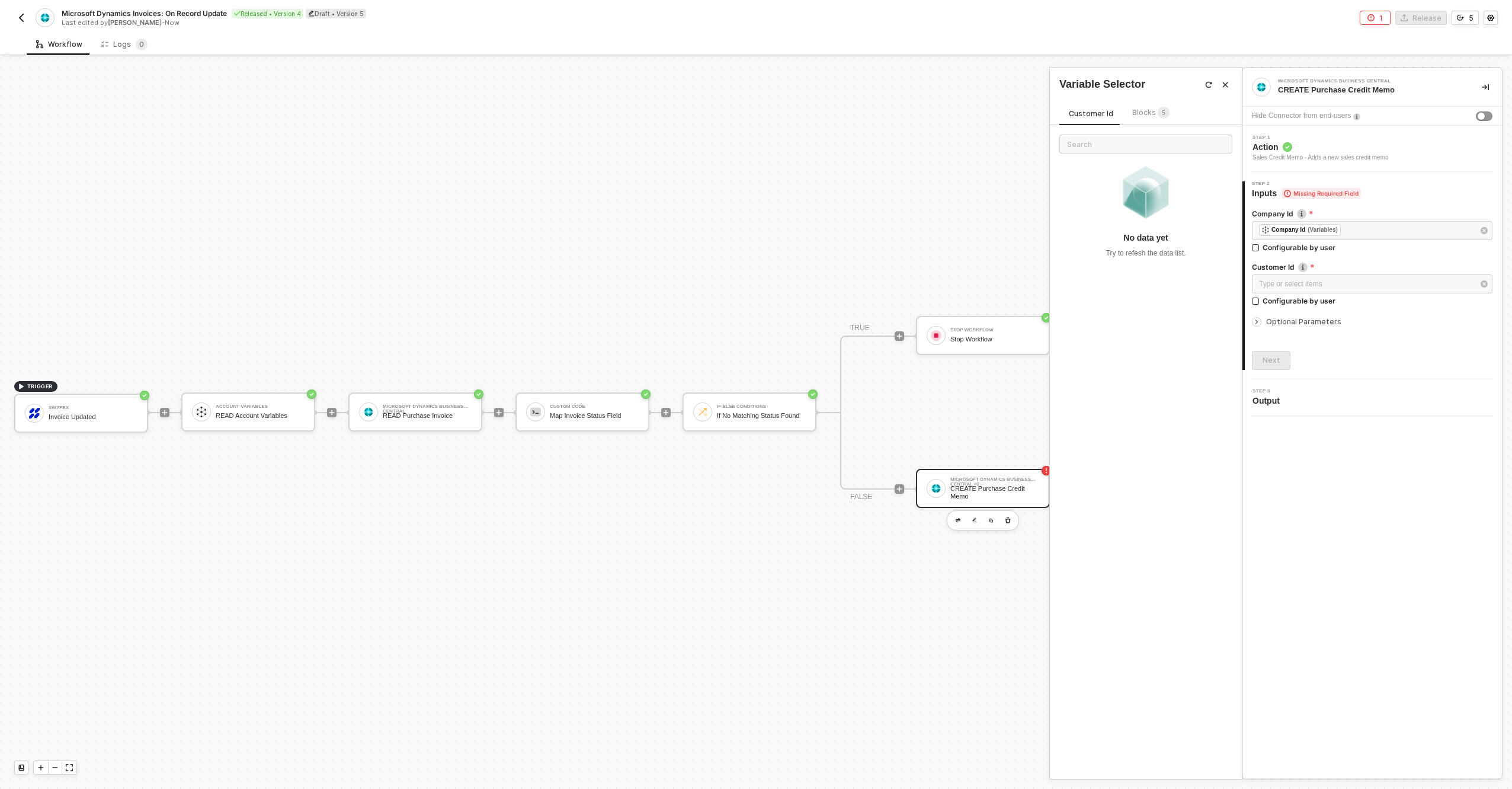
click at [1132, 111] on span "Blocks 5" at bounding box center [1151, 112] width 37 height 9
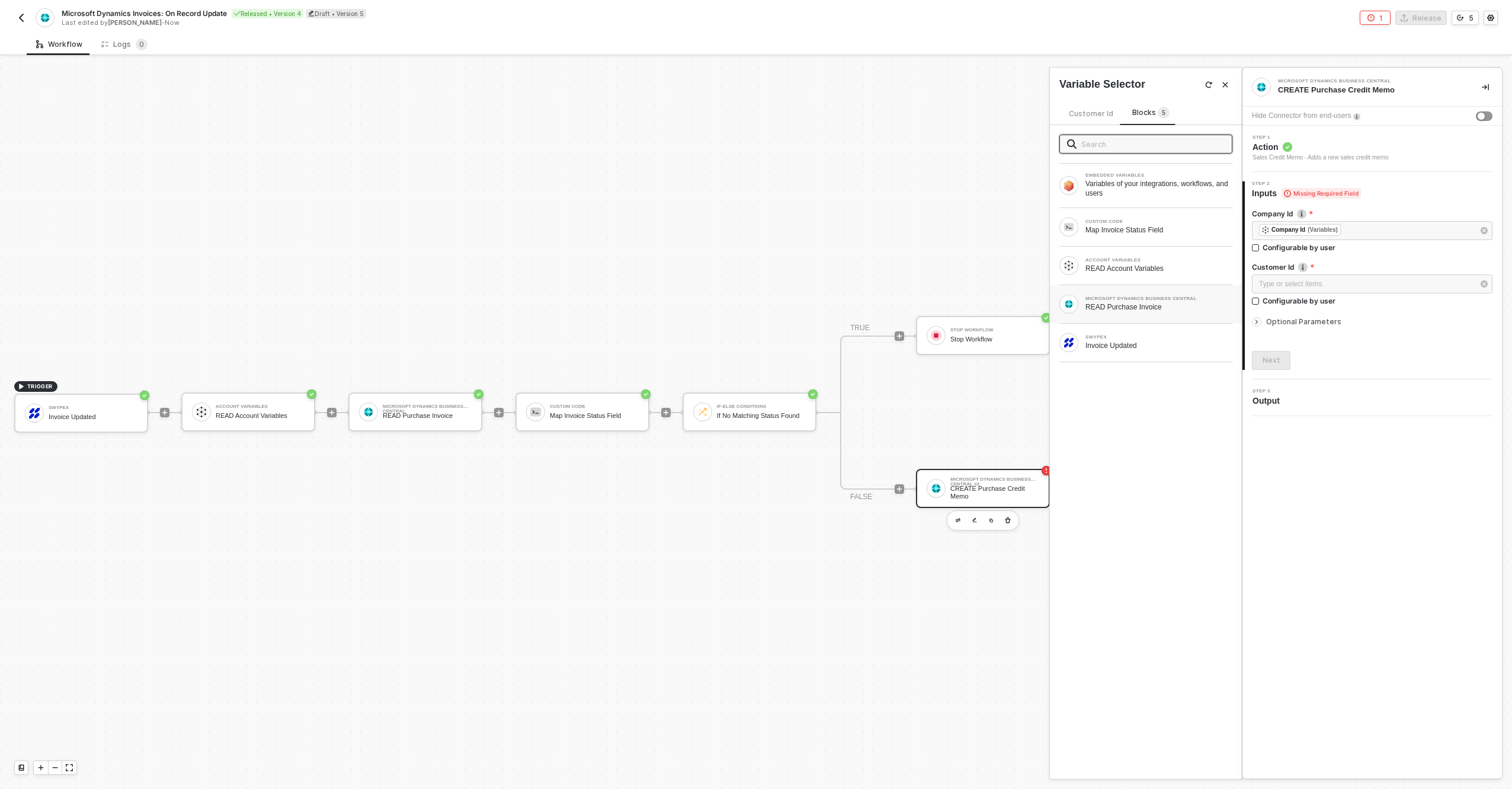
click at [1143, 307] on div "READ Purchase Invoice" at bounding box center [1159, 307] width 147 height 10
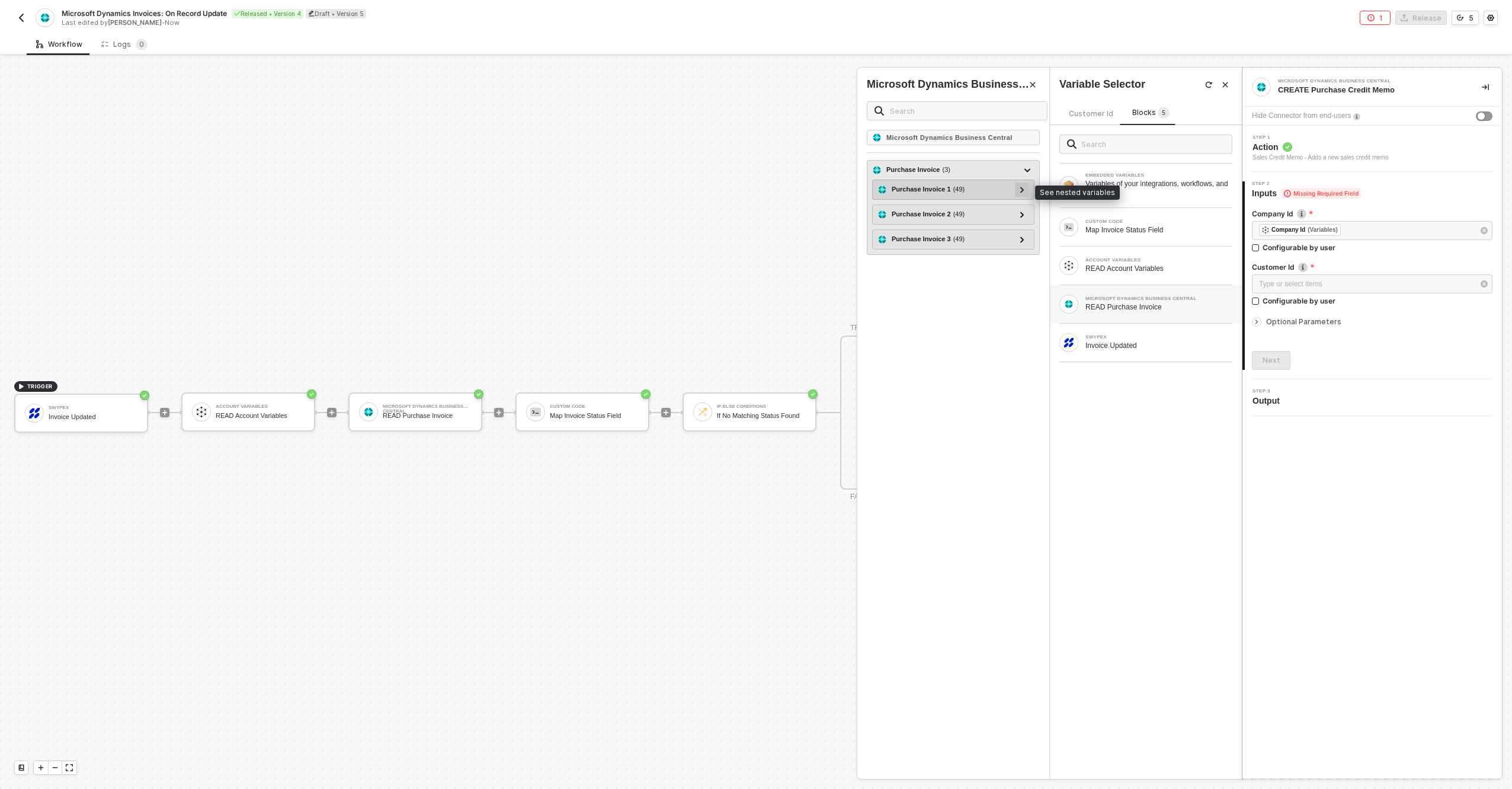
click at [1023, 189] on icon at bounding box center [1022, 190] width 4 height 6
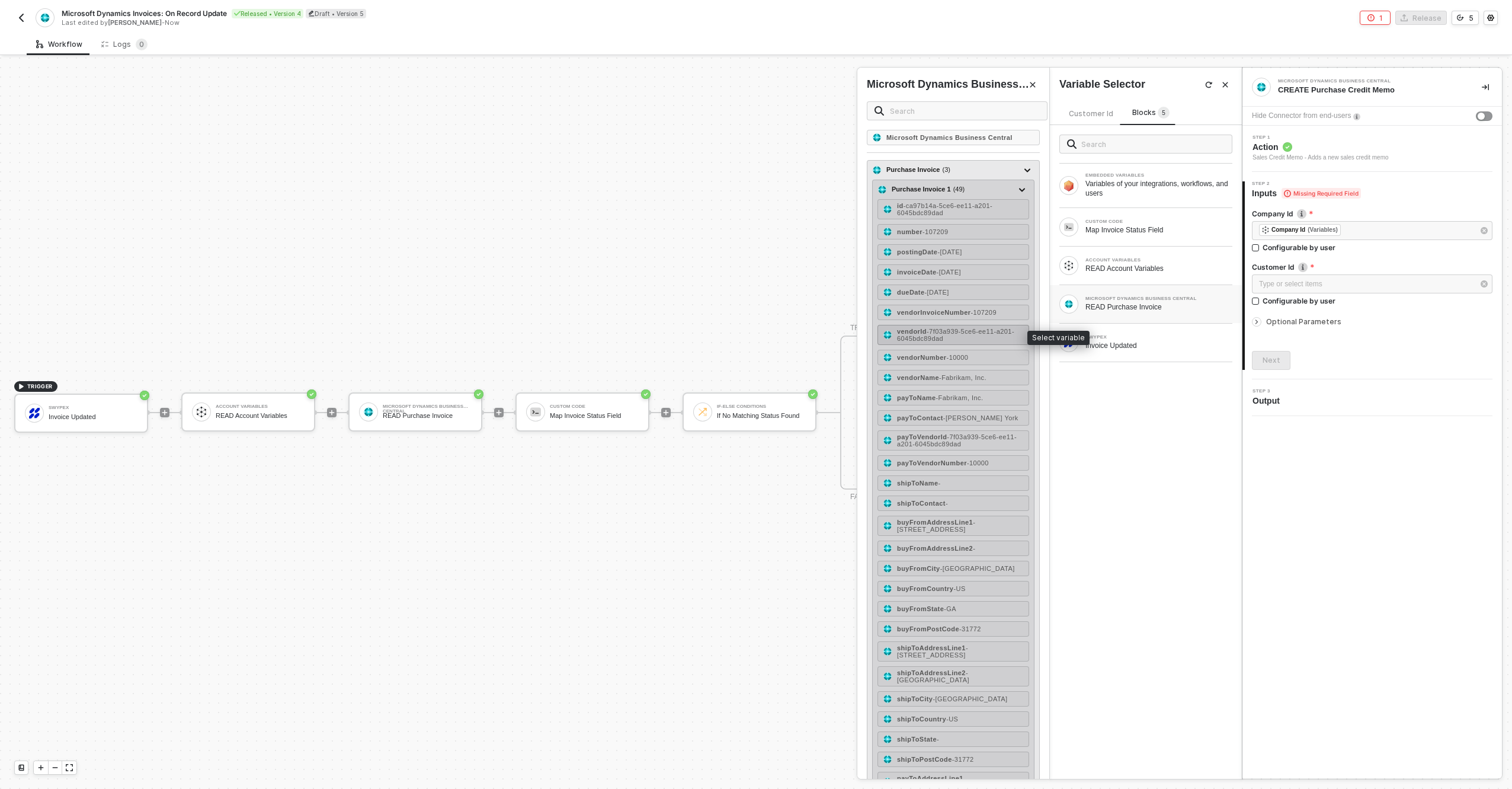
click at [971, 336] on div "vendorId - 7f03a939-5ce6-ee11-a201-6045bdc89dad" at bounding box center [961, 335] width 127 height 15
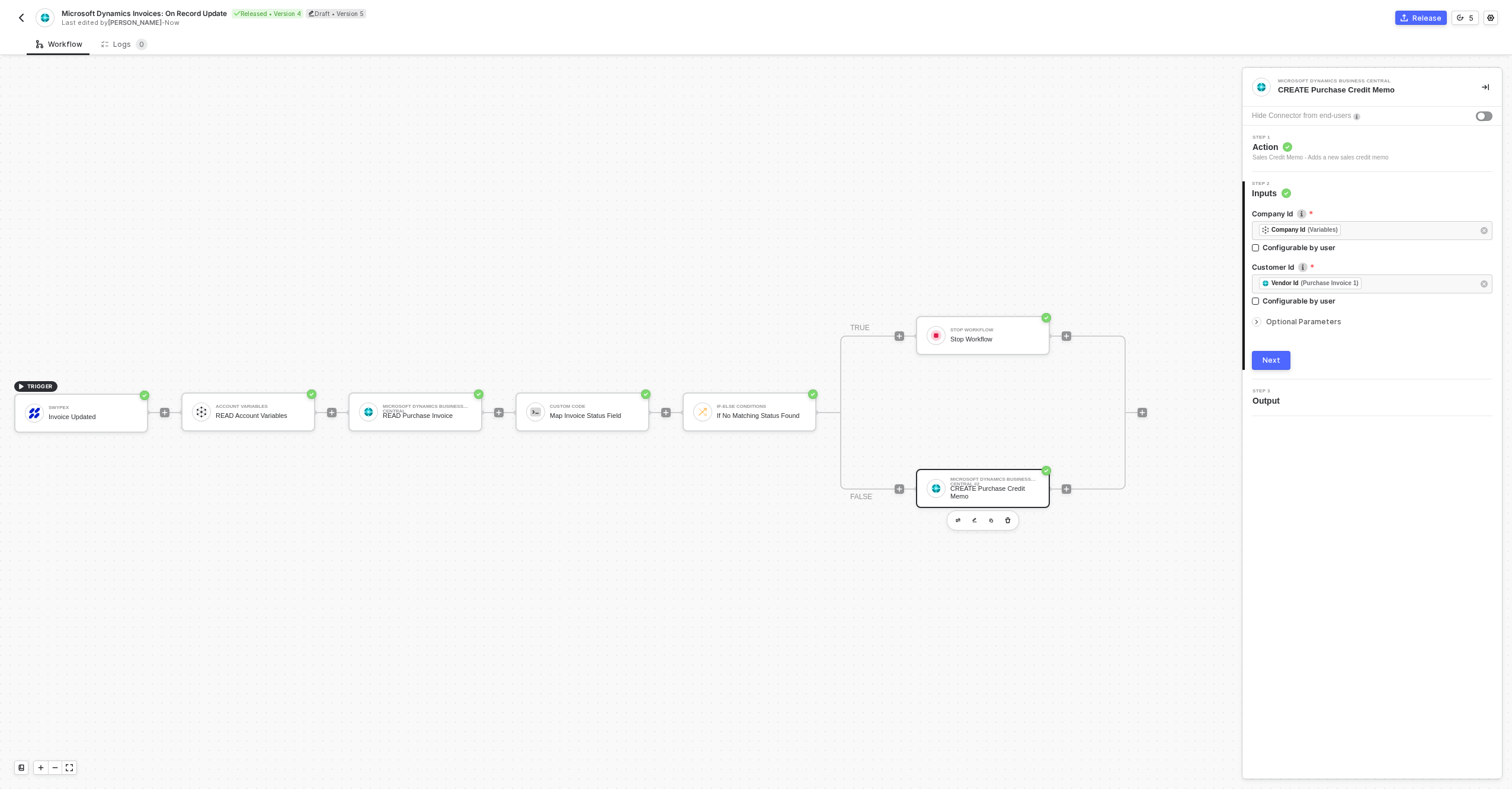
click at [1282, 323] on span "Optional Parameters" at bounding box center [1304, 321] width 75 height 9
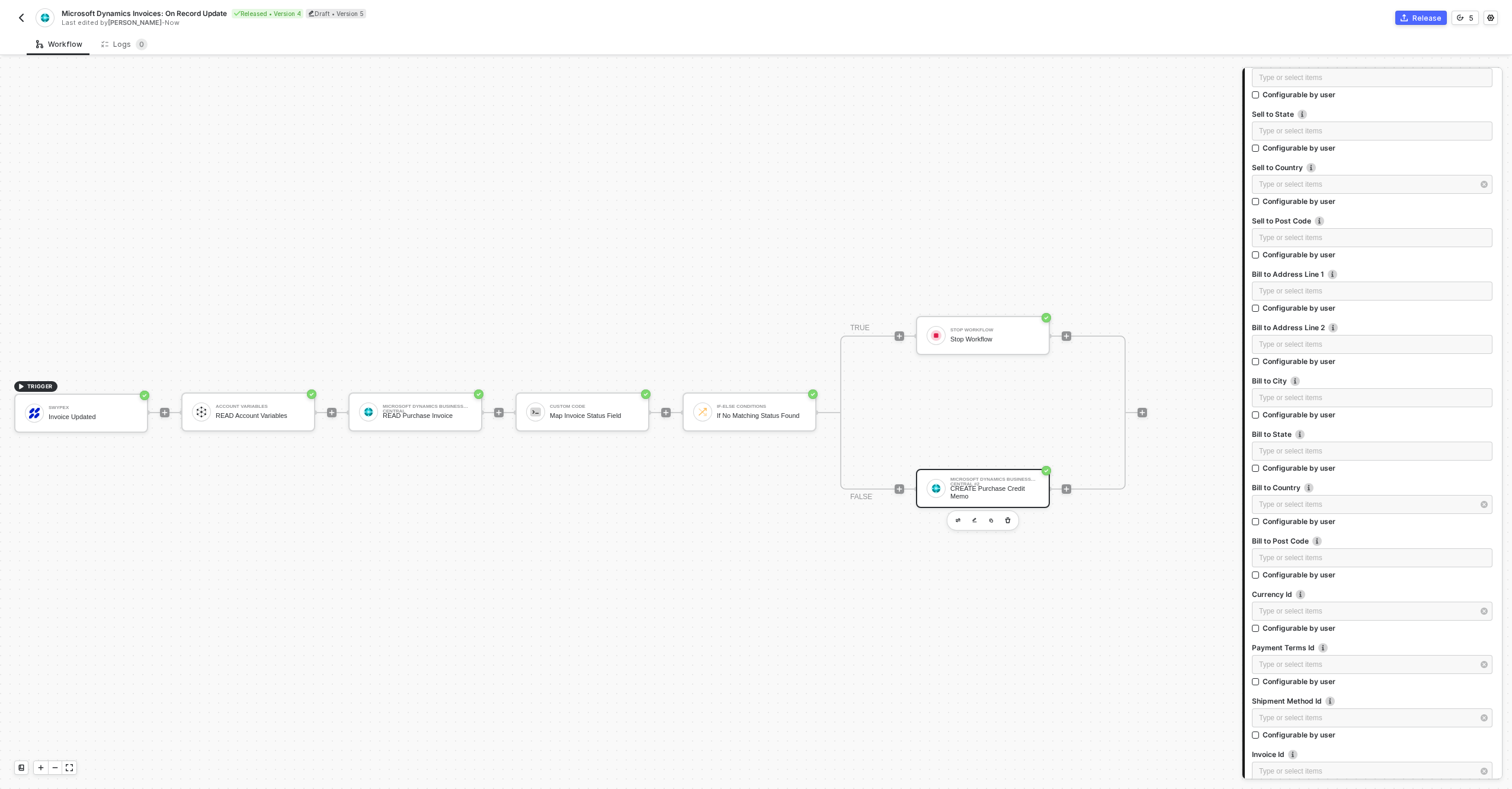
scroll to position [875, 0]
click at [1276, 724] on div "Next" at bounding box center [1272, 723] width 18 height 10
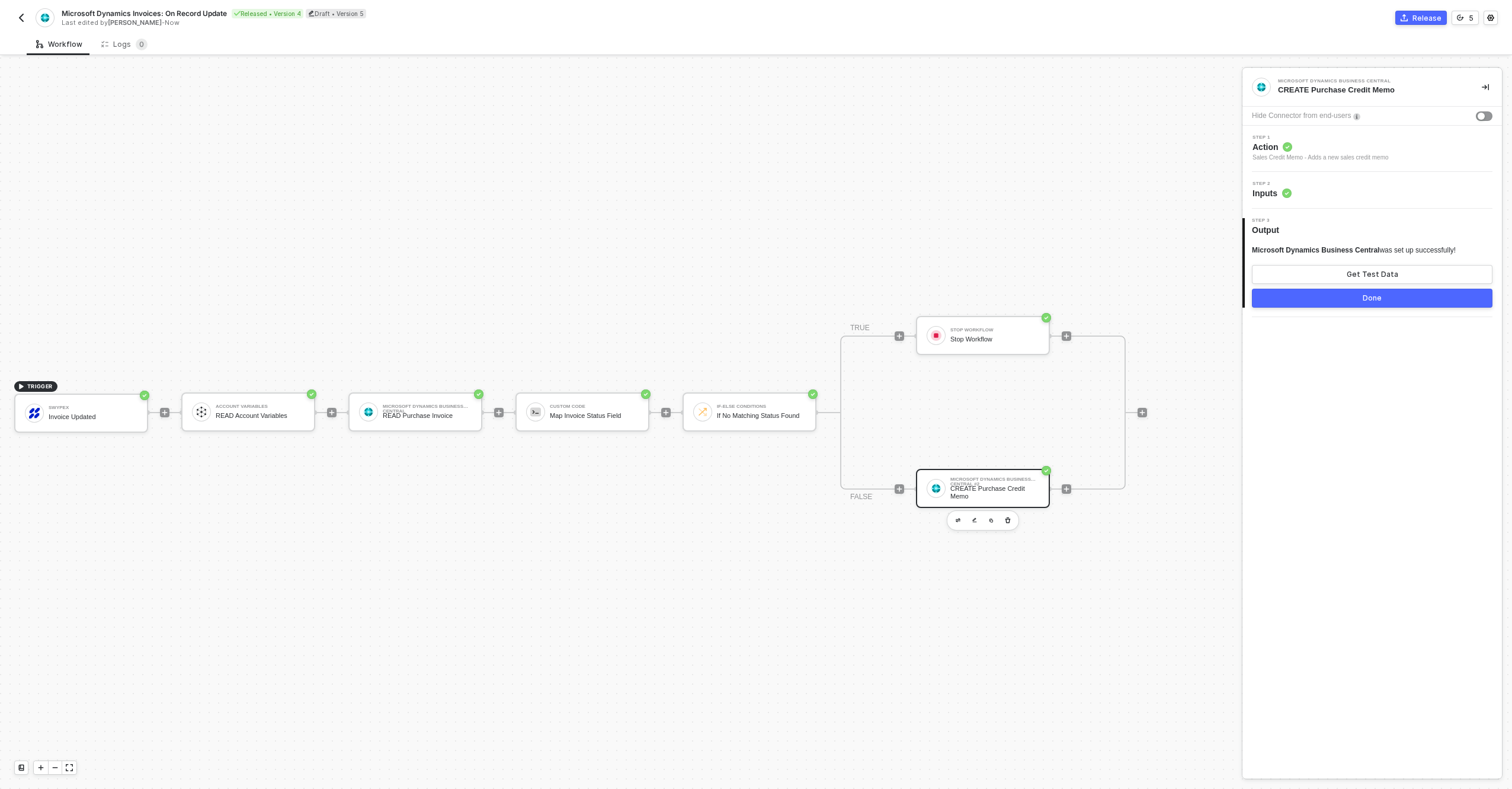
click at [1133, 208] on div "TRIGGER Swypex Invoice Updated Account Variables READ Account Variables Microso…" at bounding box center [618, 413] width 1236 height 754
click at [1411, 295] on button "Done" at bounding box center [1372, 297] width 240 height 19
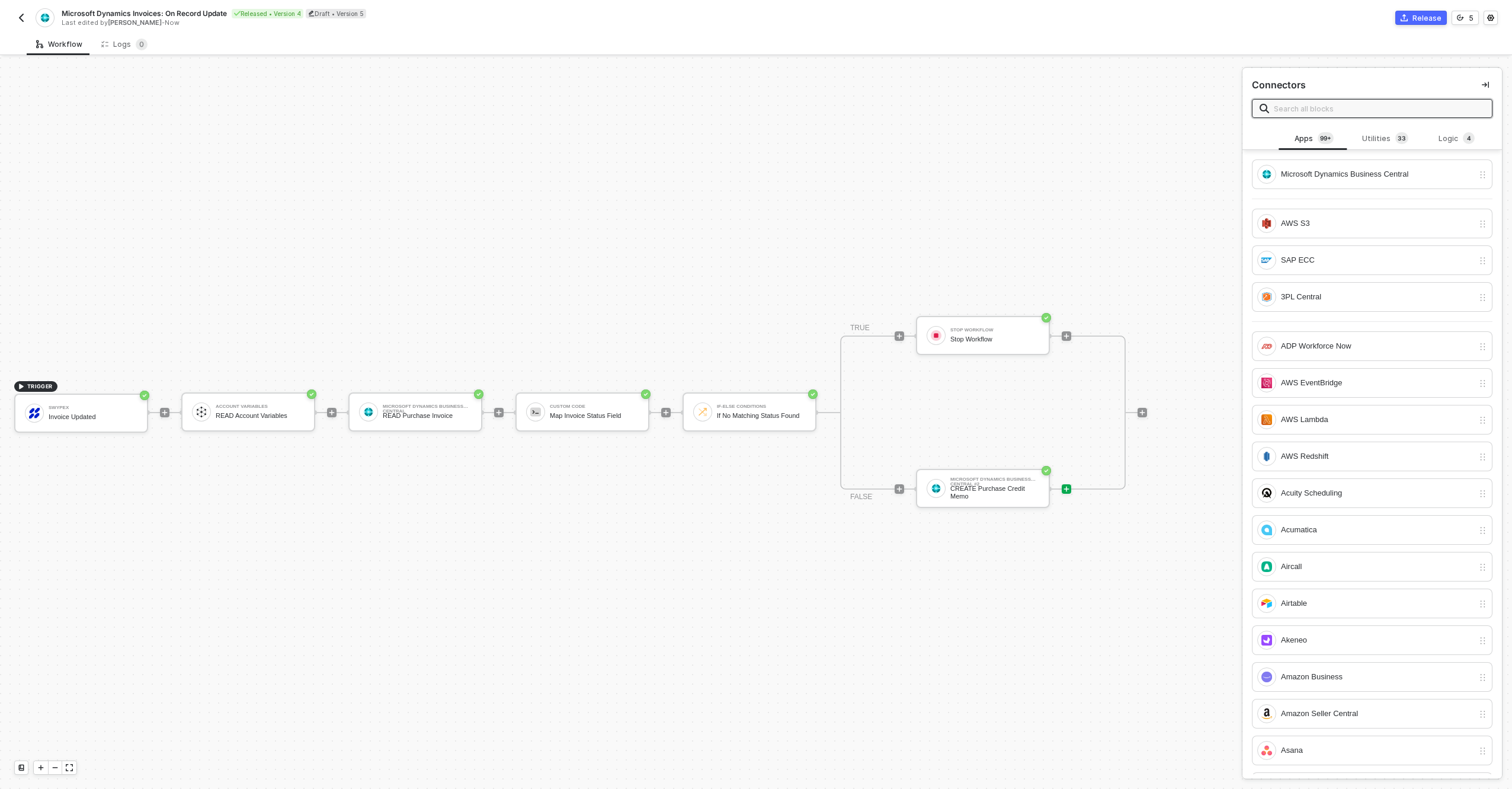
click at [548, 55] on div "Workflow Logs 0" at bounding box center [769, 44] width 1486 height 22
click at [12, 20] on div "Microsoft Dynamics Invoices: On Record Update Released • Version 4 Draft • Vers…" at bounding box center [756, 17] width 1512 height 33
click at [15, 17] on button "button" at bounding box center [21, 18] width 15 height 15
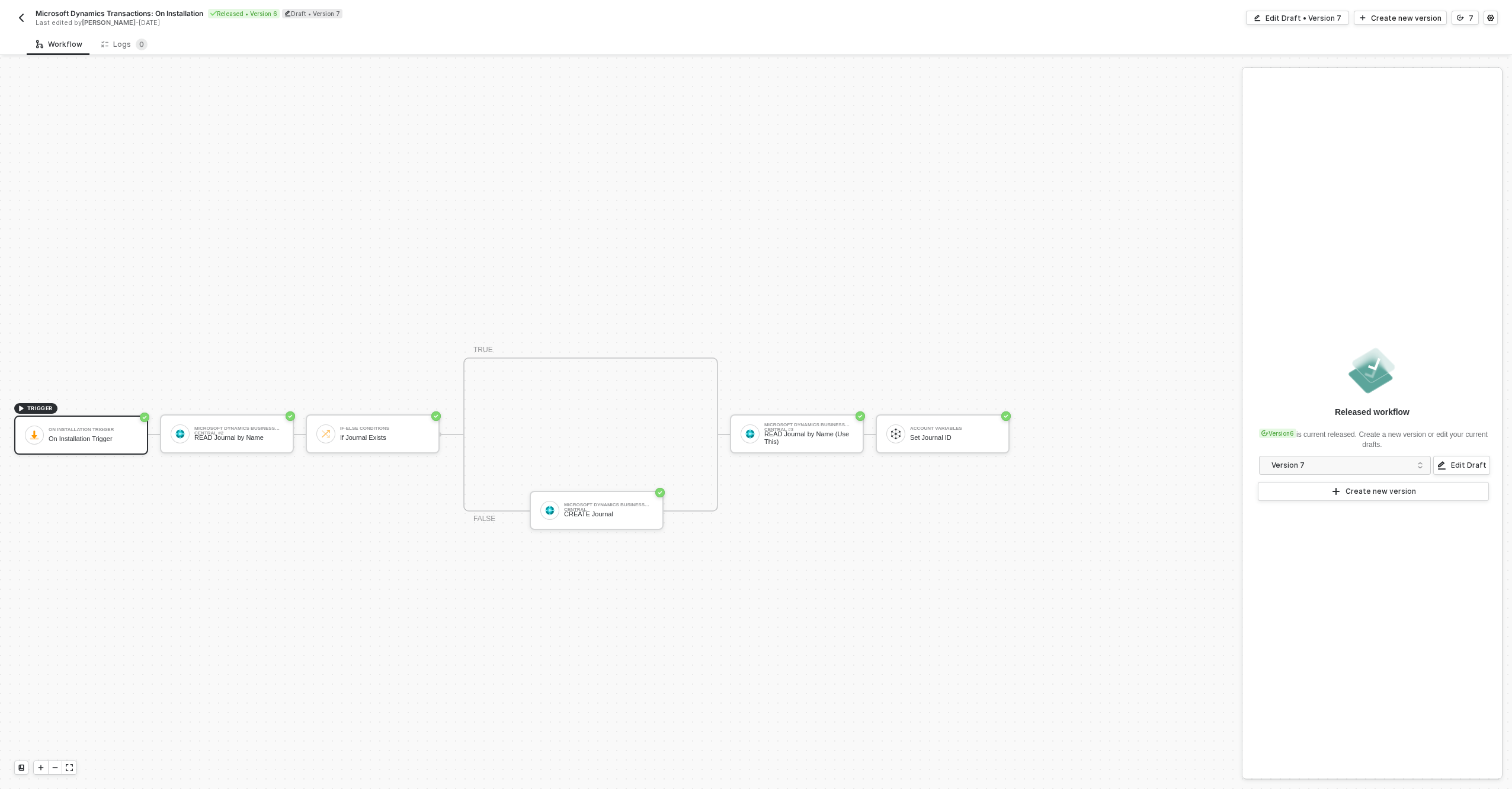
scroll to position [22, 0]
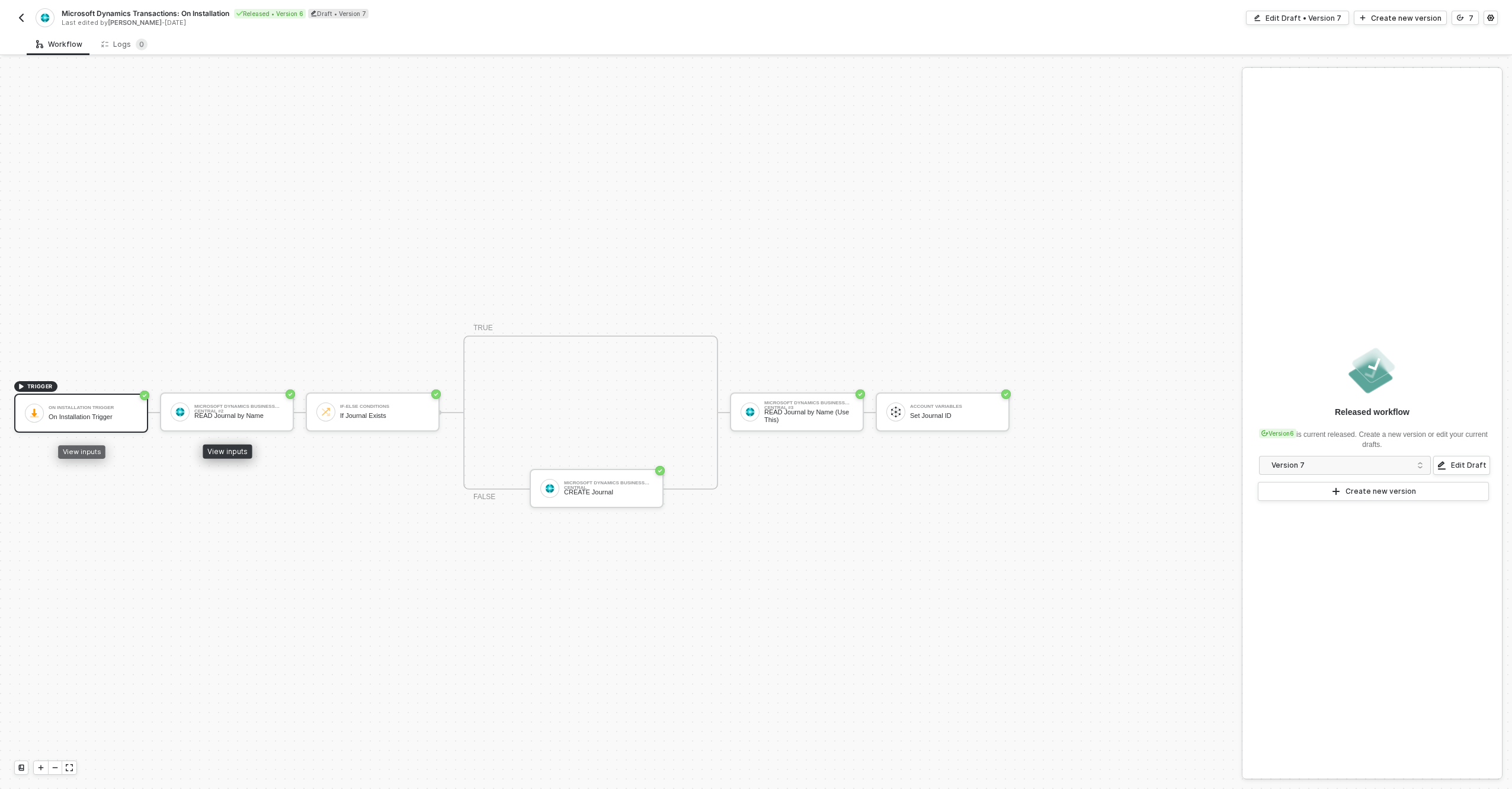
click at [131, 416] on div "On Installation Trigger" at bounding box center [92, 417] width 89 height 8
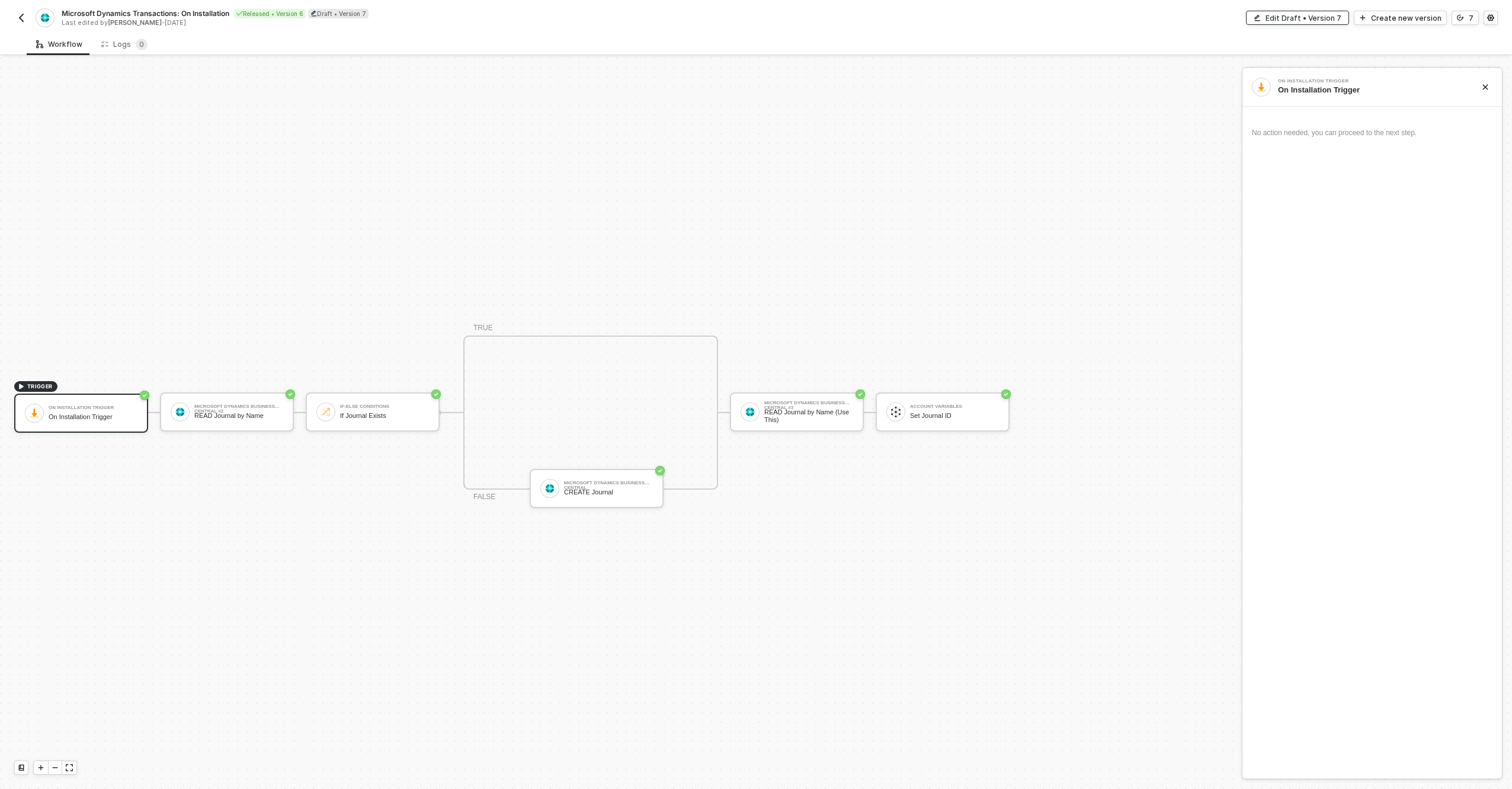
click at [1302, 16] on div "Edit Draft • Version 7" at bounding box center [1304, 18] width 76 height 10
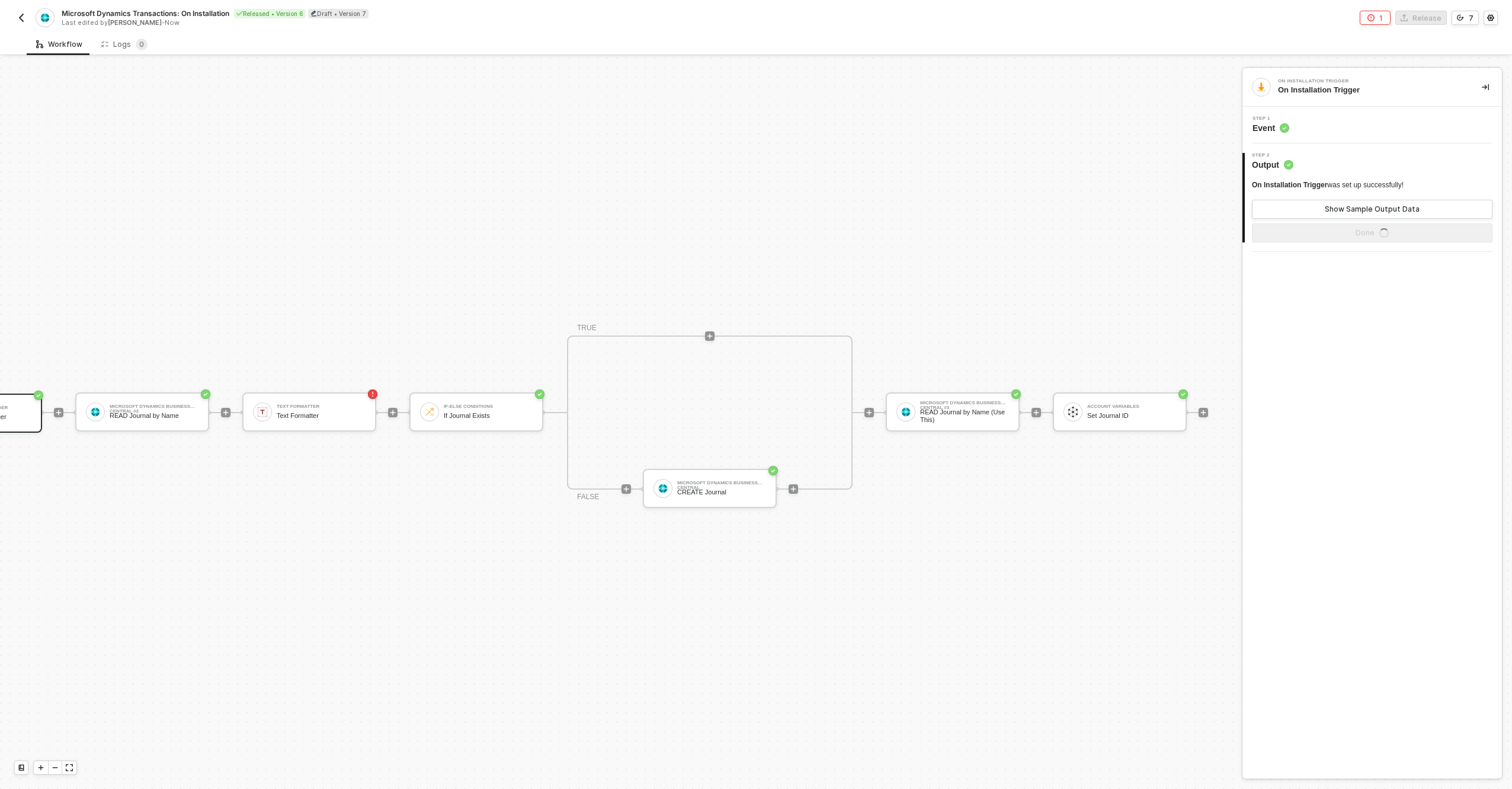
scroll to position [22, 0]
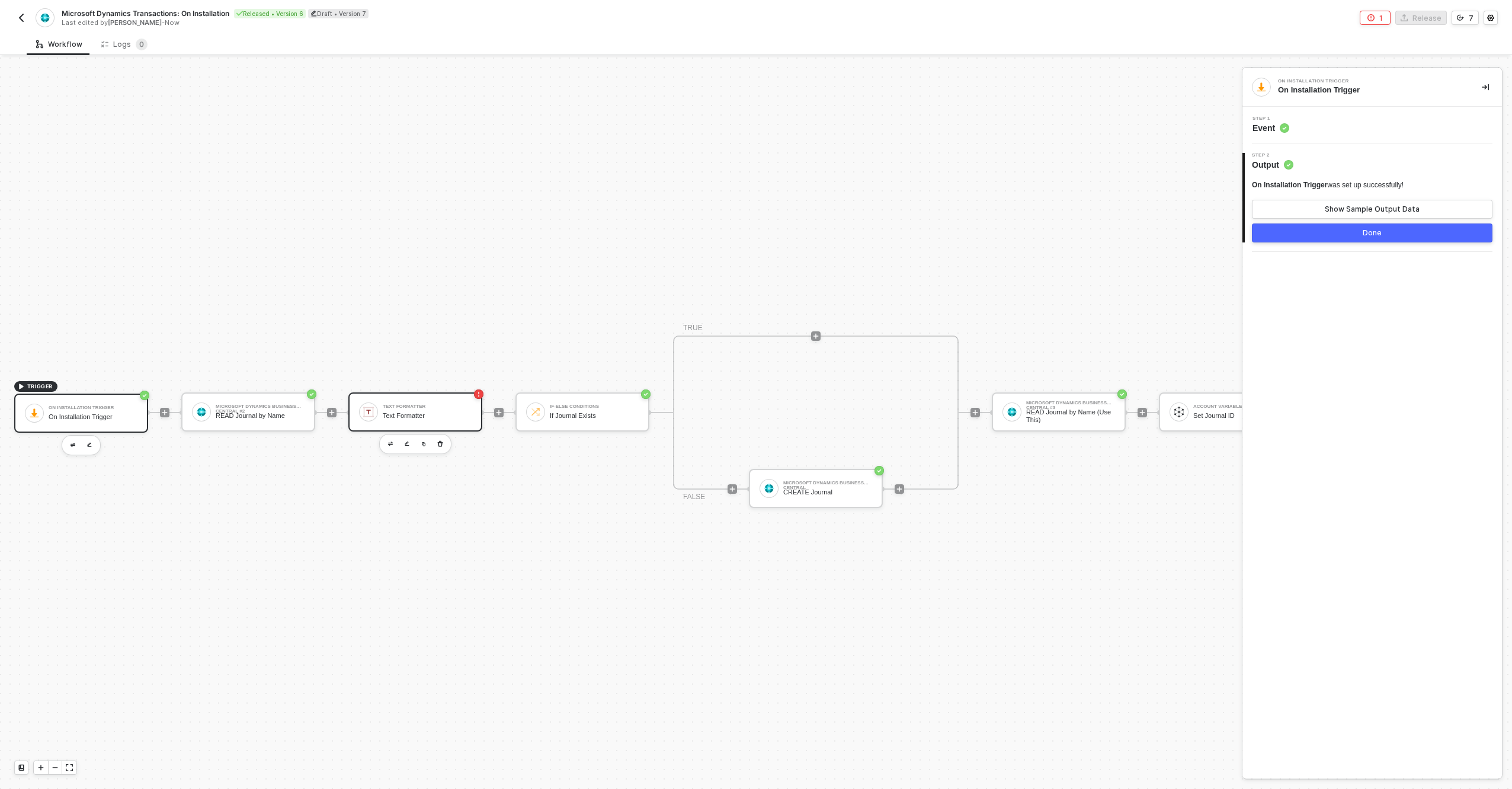
click at [405, 409] on div "Text Formatter Text Formatter" at bounding box center [426, 412] width 89 height 22
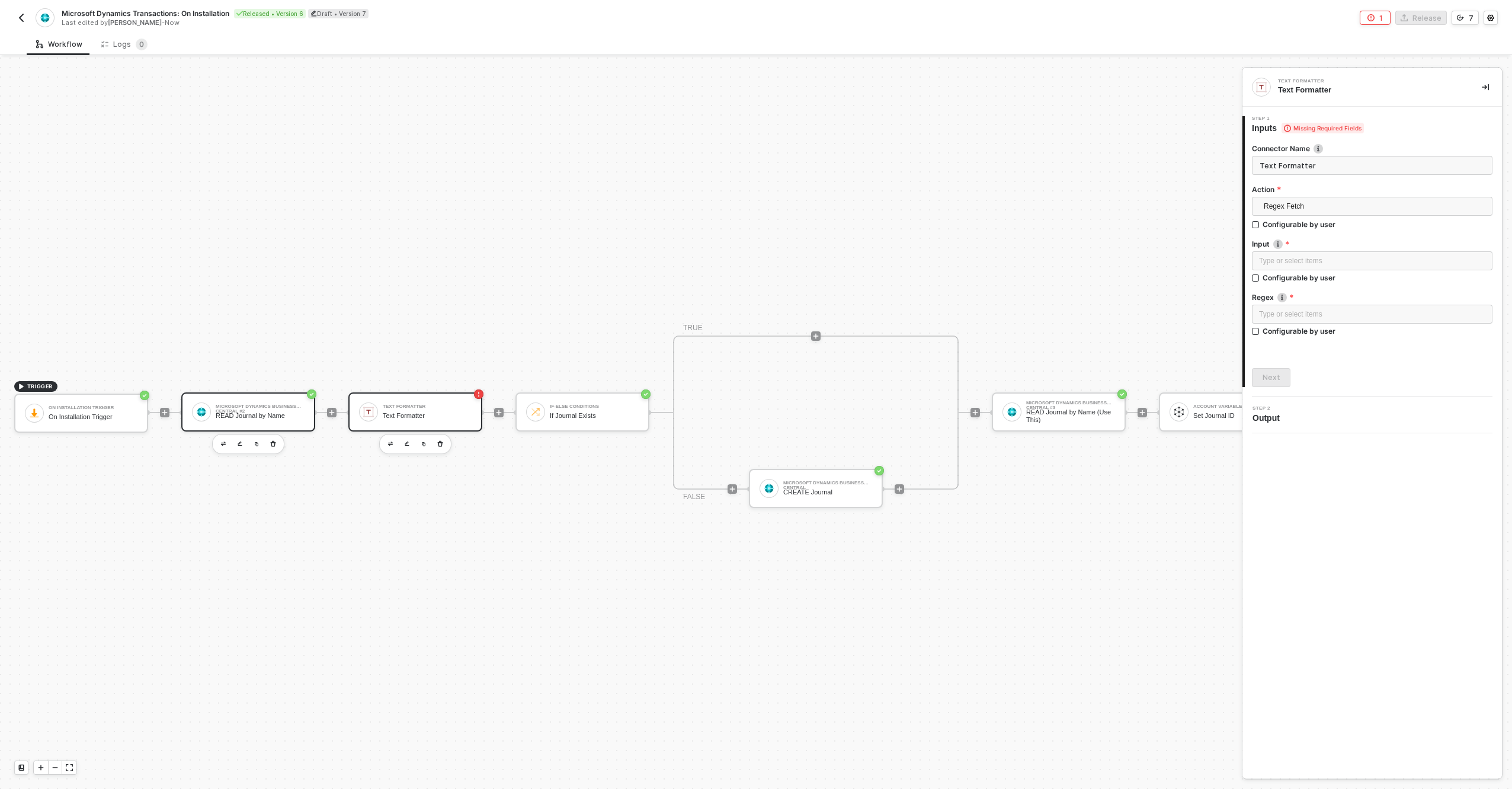
click at [250, 410] on div "Microsoft Dynamics Business Central #2 READ Journal by Name" at bounding box center [260, 412] width 89 height 22
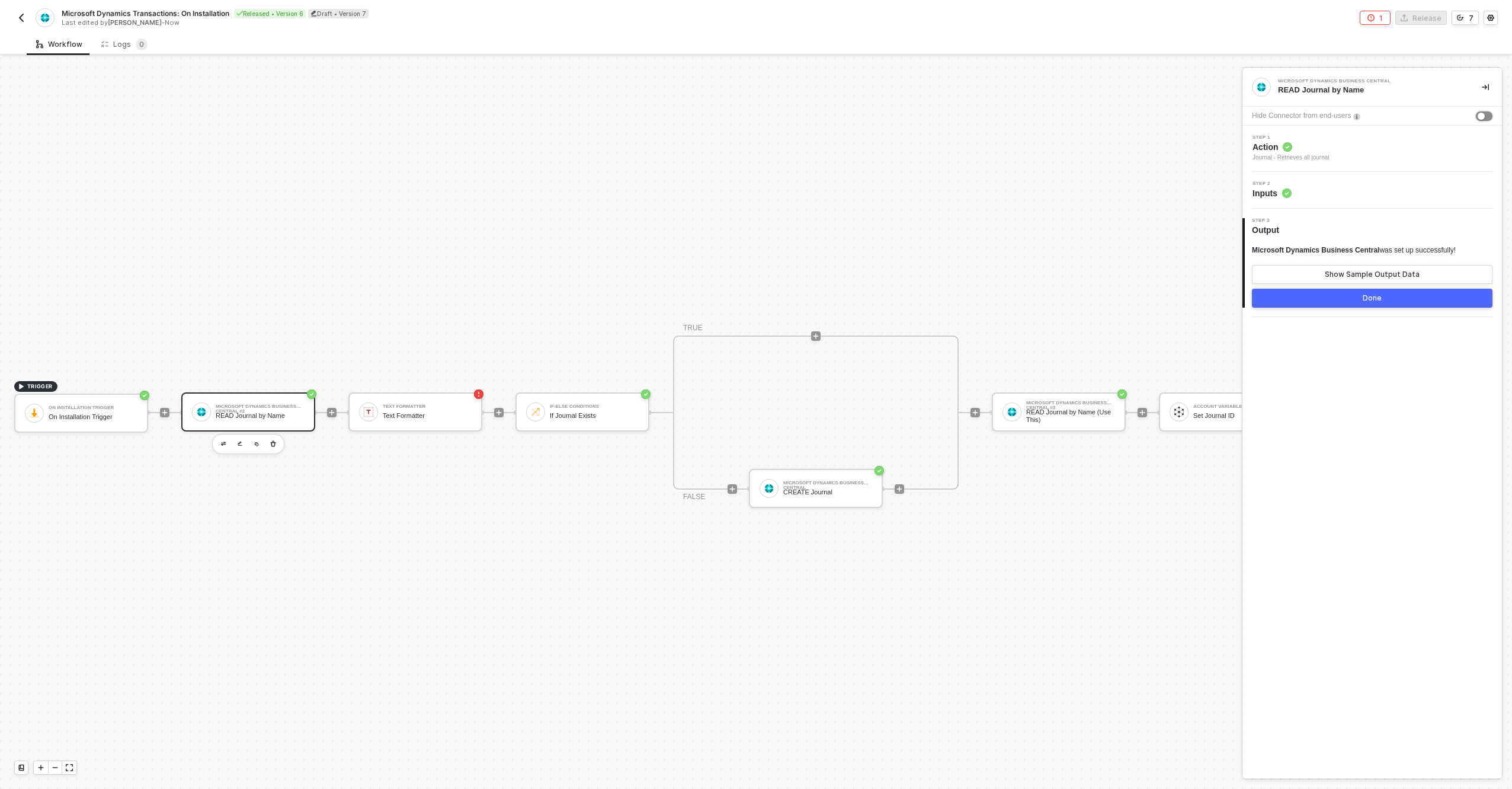
click at [1482, 113] on div "button" at bounding box center [1481, 116] width 7 height 7
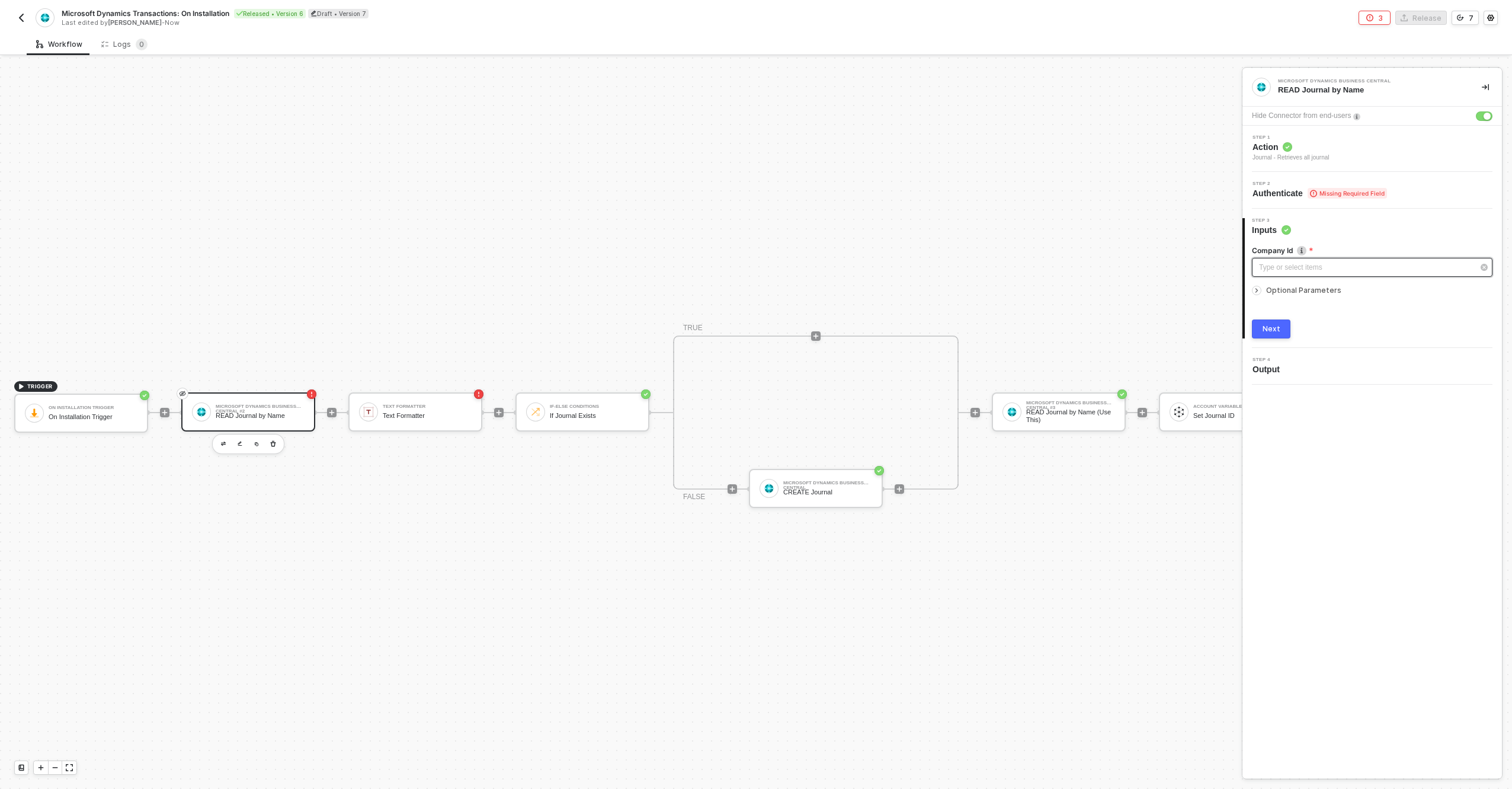
click at [1346, 270] on div "Type or select items ﻿" at bounding box center [1367, 268] width 214 height 12
click at [257, 412] on div "READ Journal by Name" at bounding box center [260, 416] width 89 height 8
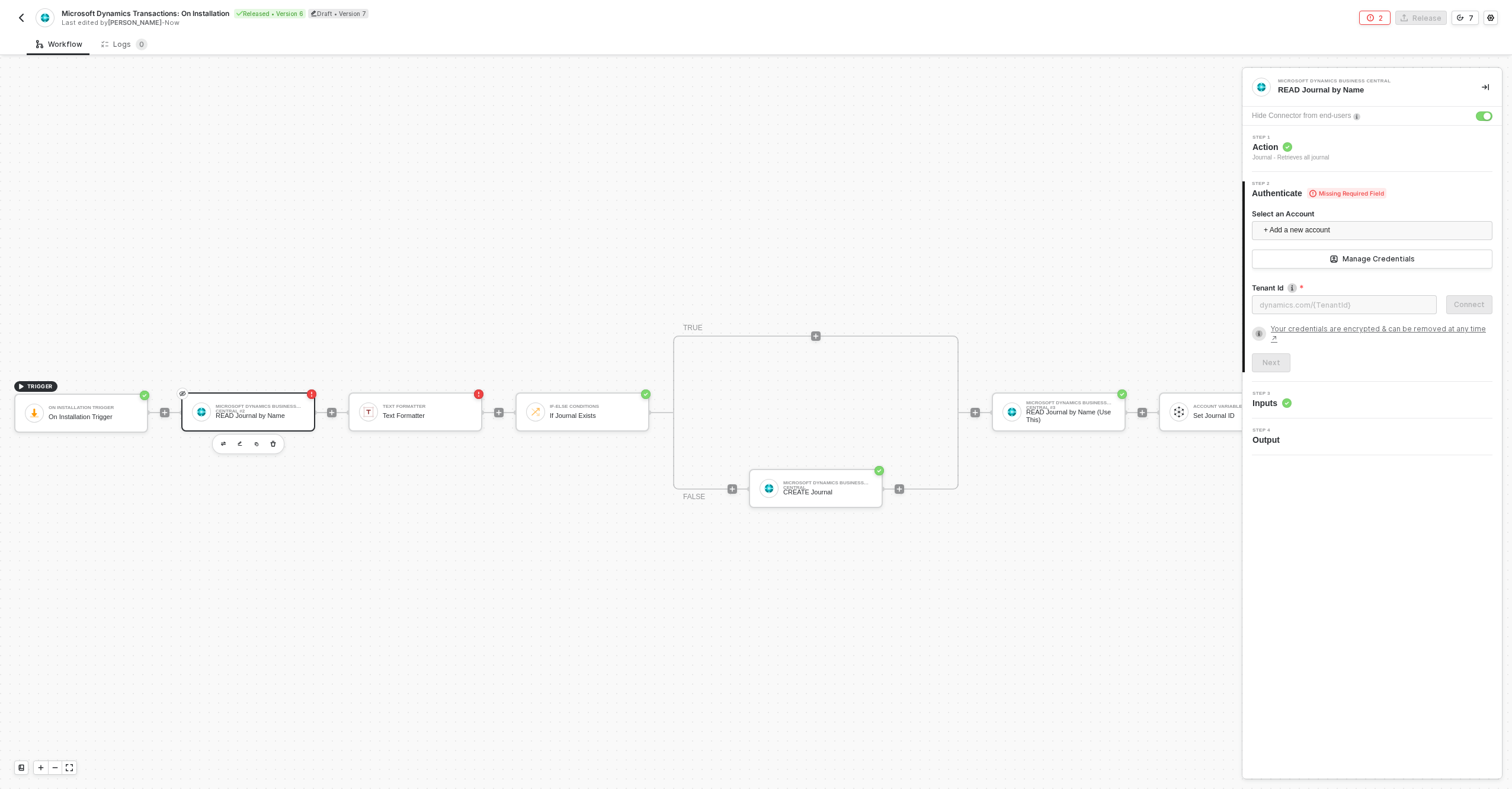
click at [282, 408] on div "Microsoft Dynamics Business Central #2" at bounding box center [260, 406] width 89 height 5
click at [1308, 235] on span "+ Add a new account" at bounding box center [1375, 230] width 222 height 19
click at [1308, 264] on span "Microsoft Business Central" at bounding box center [1373, 256] width 222 height 19
click at [1273, 290] on div "Next" at bounding box center [1272, 292] width 18 height 10
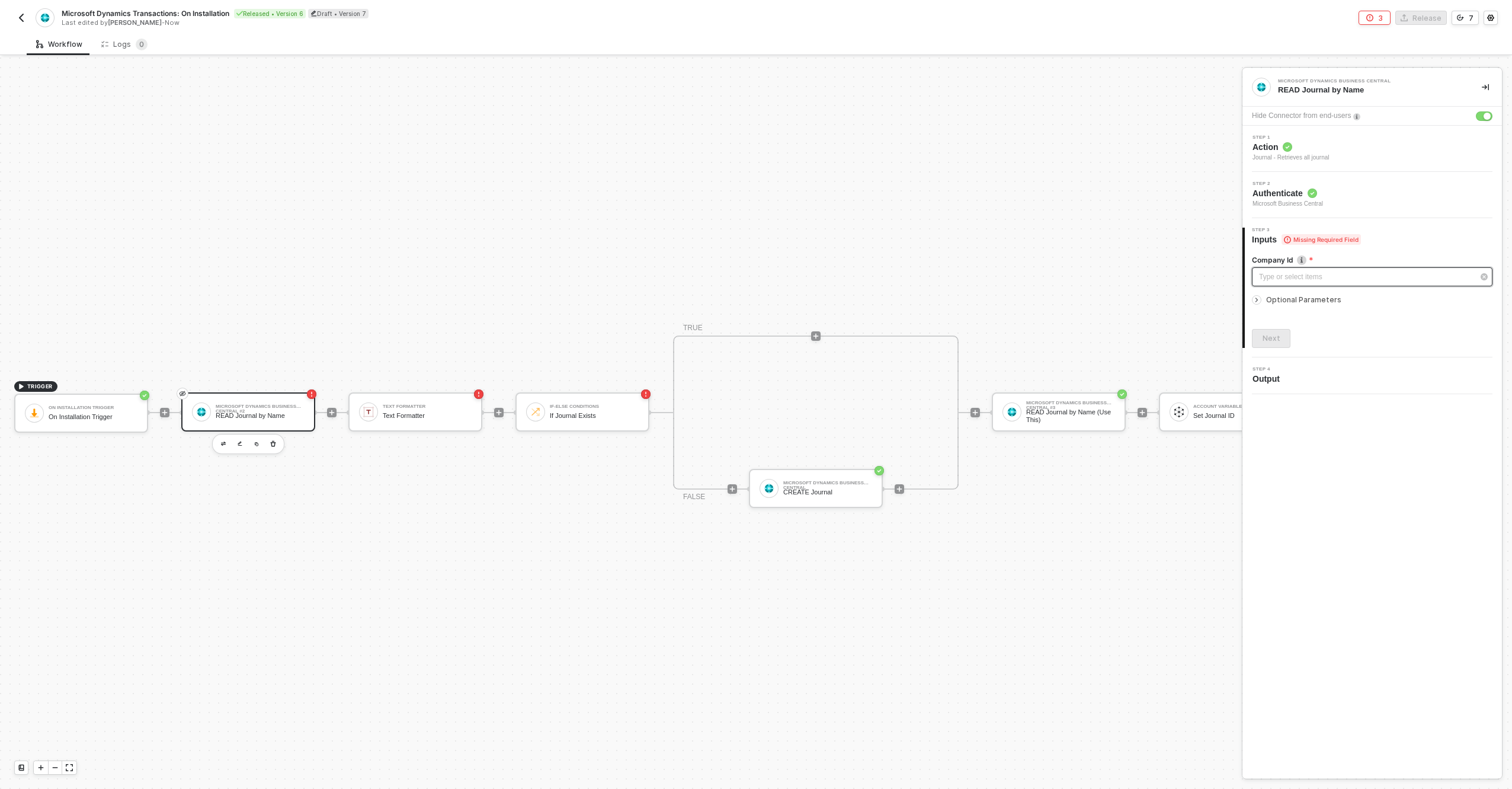
click at [1306, 282] on div "Type or select items ﻿" at bounding box center [1367, 278] width 214 height 12
click at [1302, 279] on div "Type or select items ﻿" at bounding box center [1367, 278] width 214 height 12
click at [1308, 278] on div "Type or select items ﻿" at bounding box center [1367, 278] width 214 height 12
click at [160, 413] on div at bounding box center [165, 413] width 10 height 10
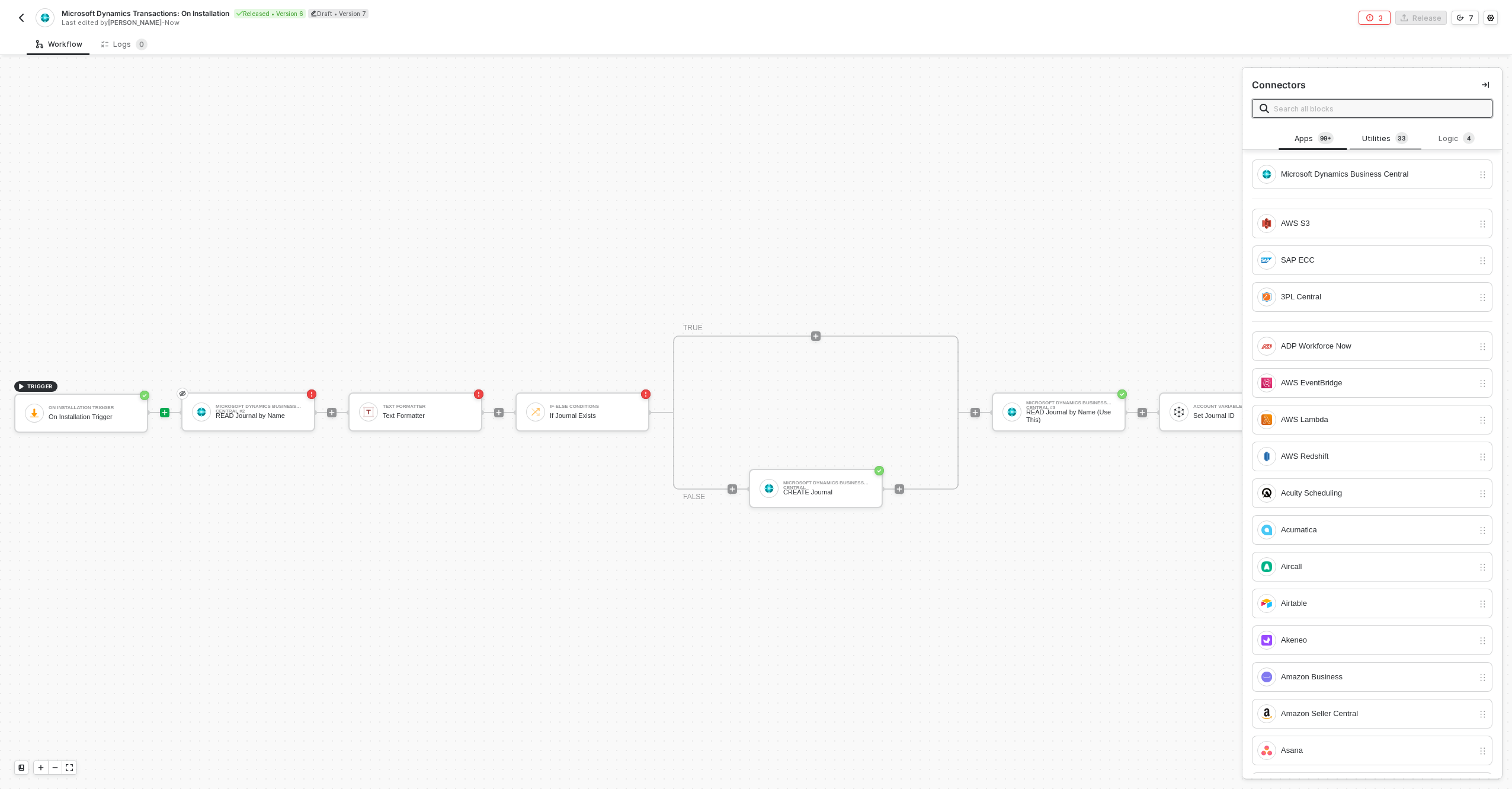
click at [1385, 136] on div "Utilities 3 3" at bounding box center [1385, 138] width 53 height 13
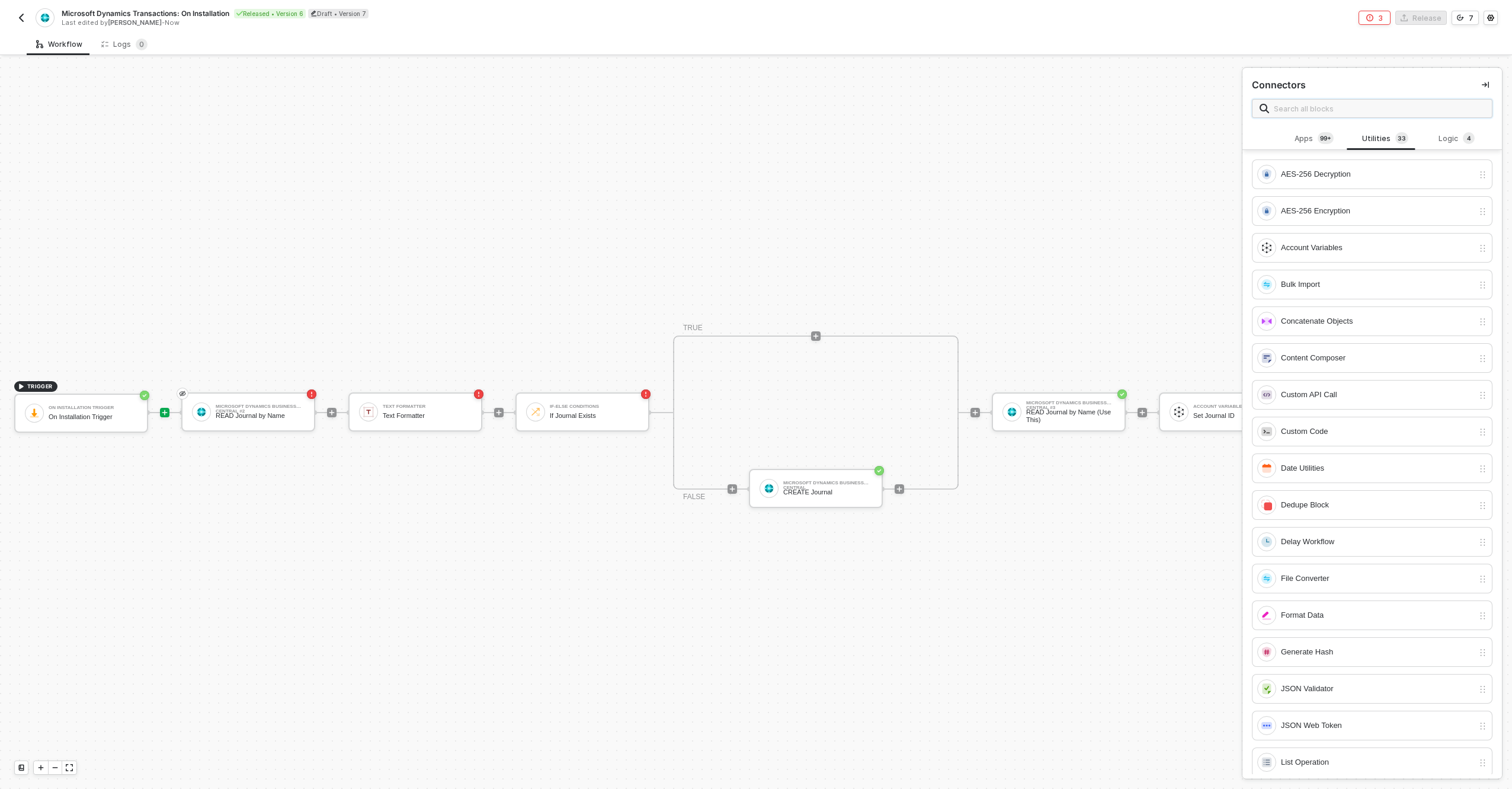
click at [1380, 110] on input "text" at bounding box center [1380, 108] width 211 height 13
click at [1325, 254] on div "Account Variables" at bounding box center [1378, 247] width 193 height 13
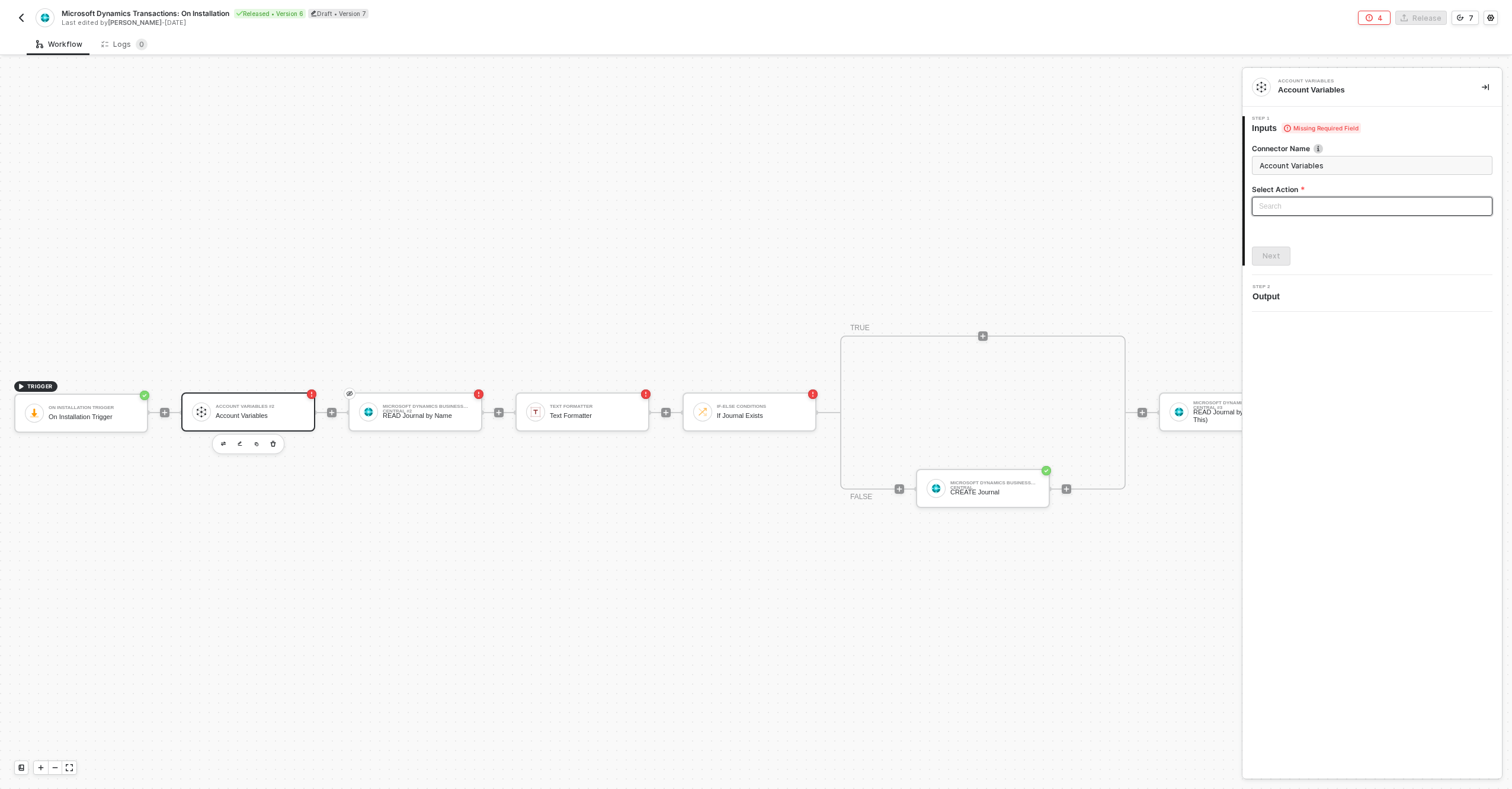
click at [1285, 206] on input "search" at bounding box center [1373, 207] width 227 height 18
click at [1290, 244] on div "Get Account Variables" at bounding box center [1373, 248] width 222 height 13
click at [1320, 203] on span "Get Account Variables" at bounding box center [1375, 207] width 222 height 18
click at [1276, 309] on div "Next" at bounding box center [1272, 308] width 18 height 10
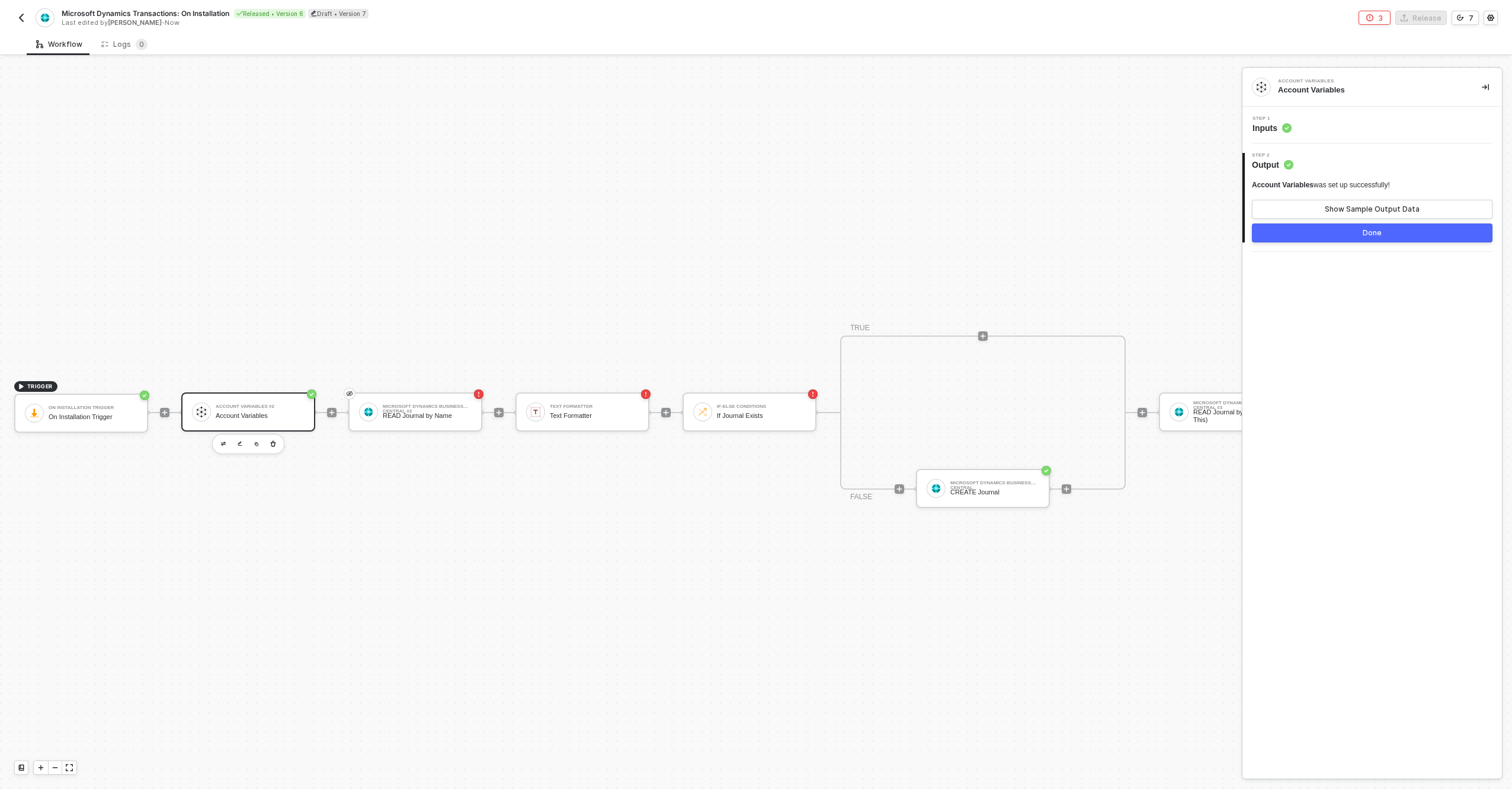
click at [1343, 234] on button "Done" at bounding box center [1372, 232] width 240 height 19
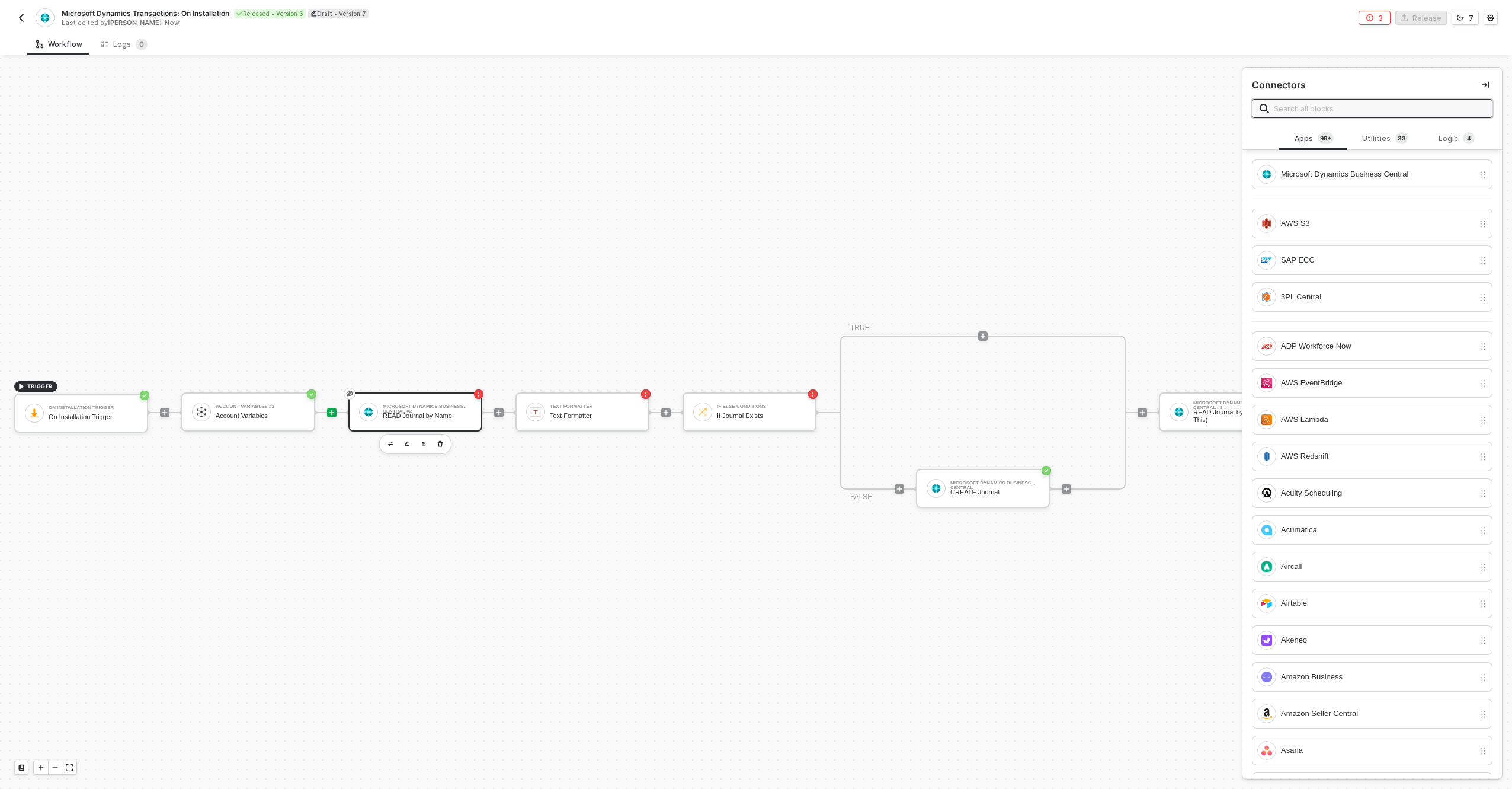
click at [406, 404] on div "Microsoft Dynamics Business Central #2" at bounding box center [426, 406] width 89 height 5
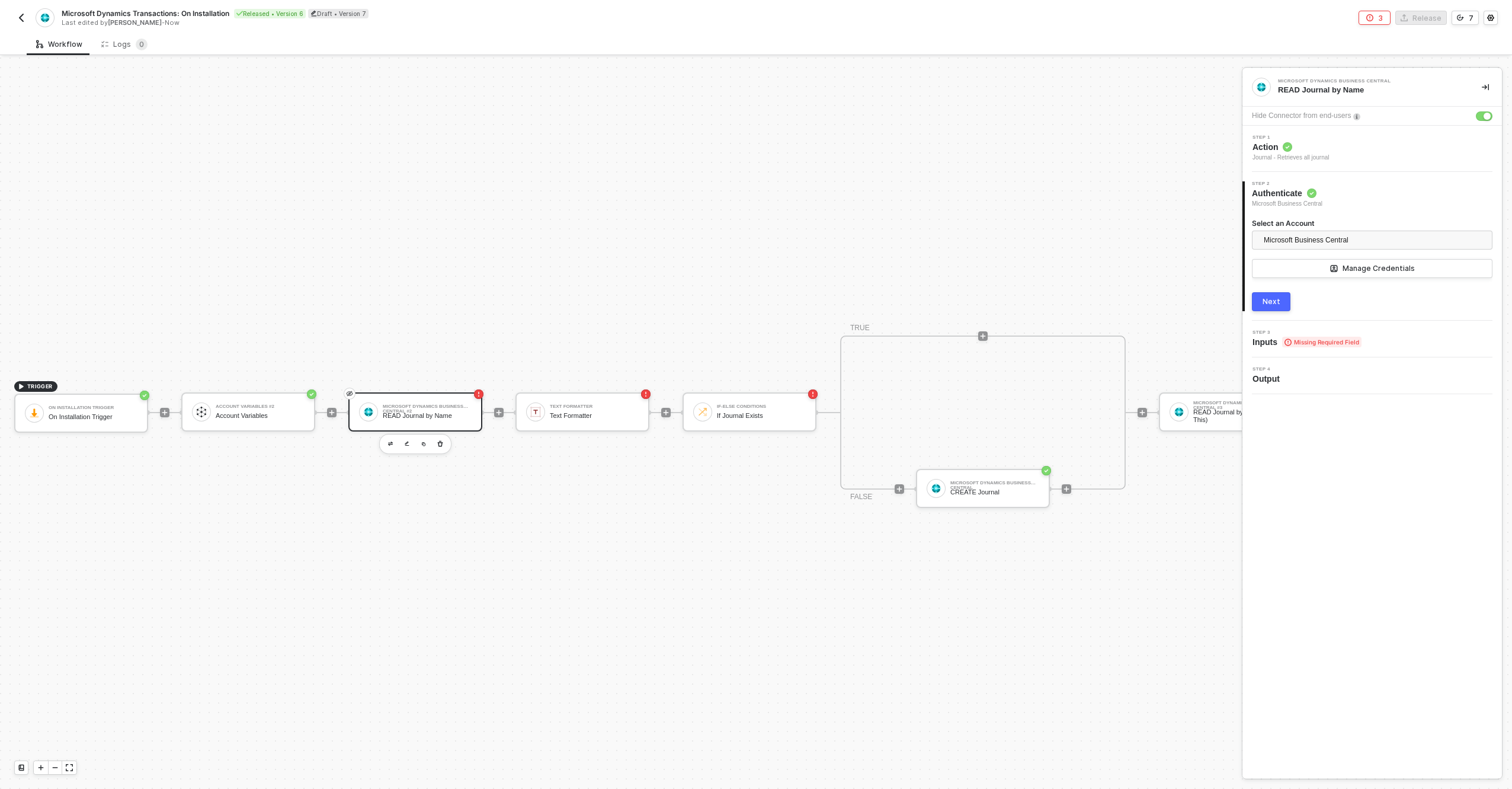
click at [1278, 301] on div "Next" at bounding box center [1272, 302] width 18 height 10
click at [1313, 274] on div "Type or select items ﻿" at bounding box center [1367, 278] width 214 height 12
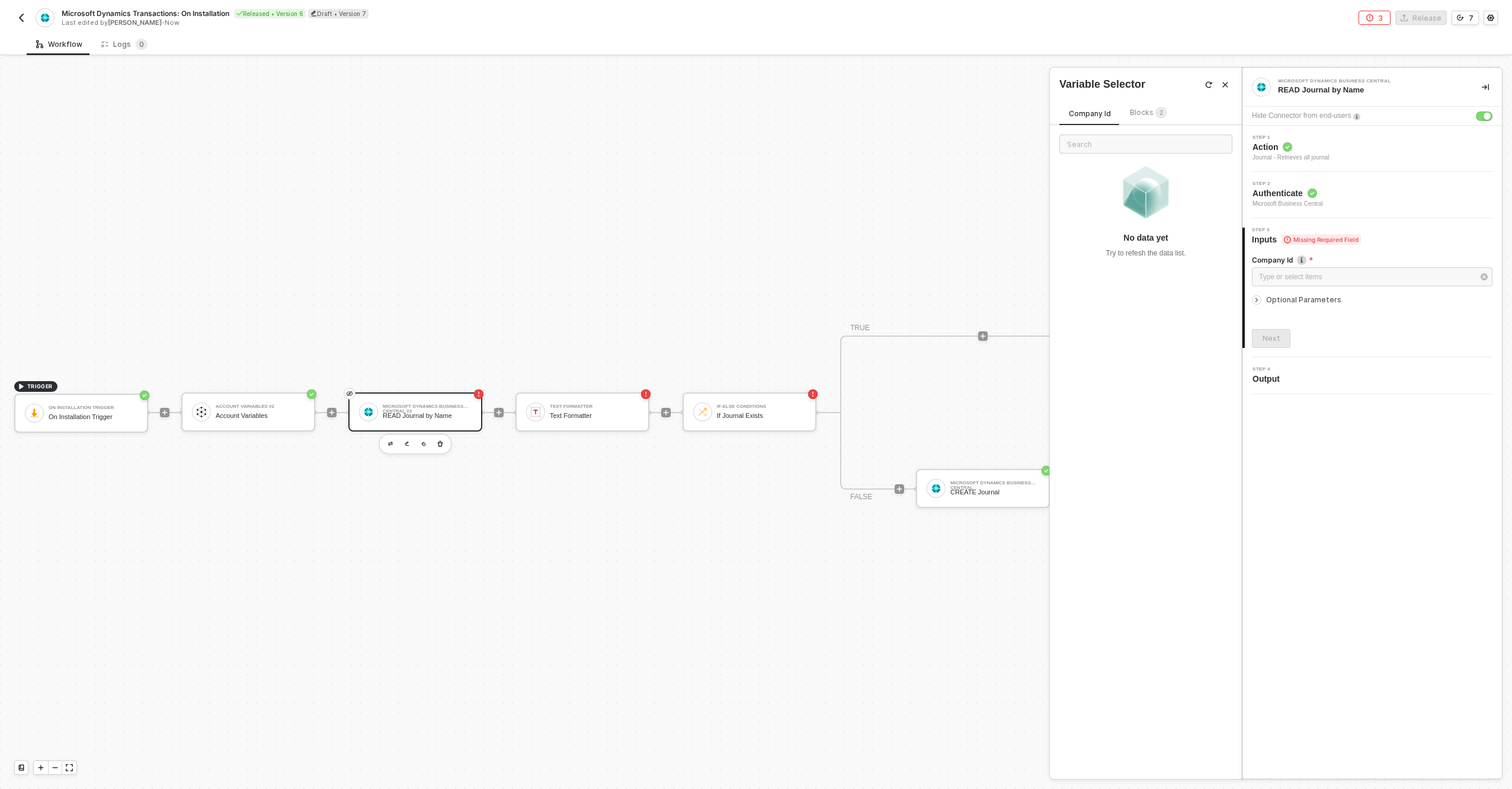
click at [1156, 116] on sup "2" at bounding box center [1162, 113] width 12 height 12
click at [1108, 218] on div "ACCOUNT VARIABLES #2 Account Variables" at bounding box center [1146, 226] width 173 height 19
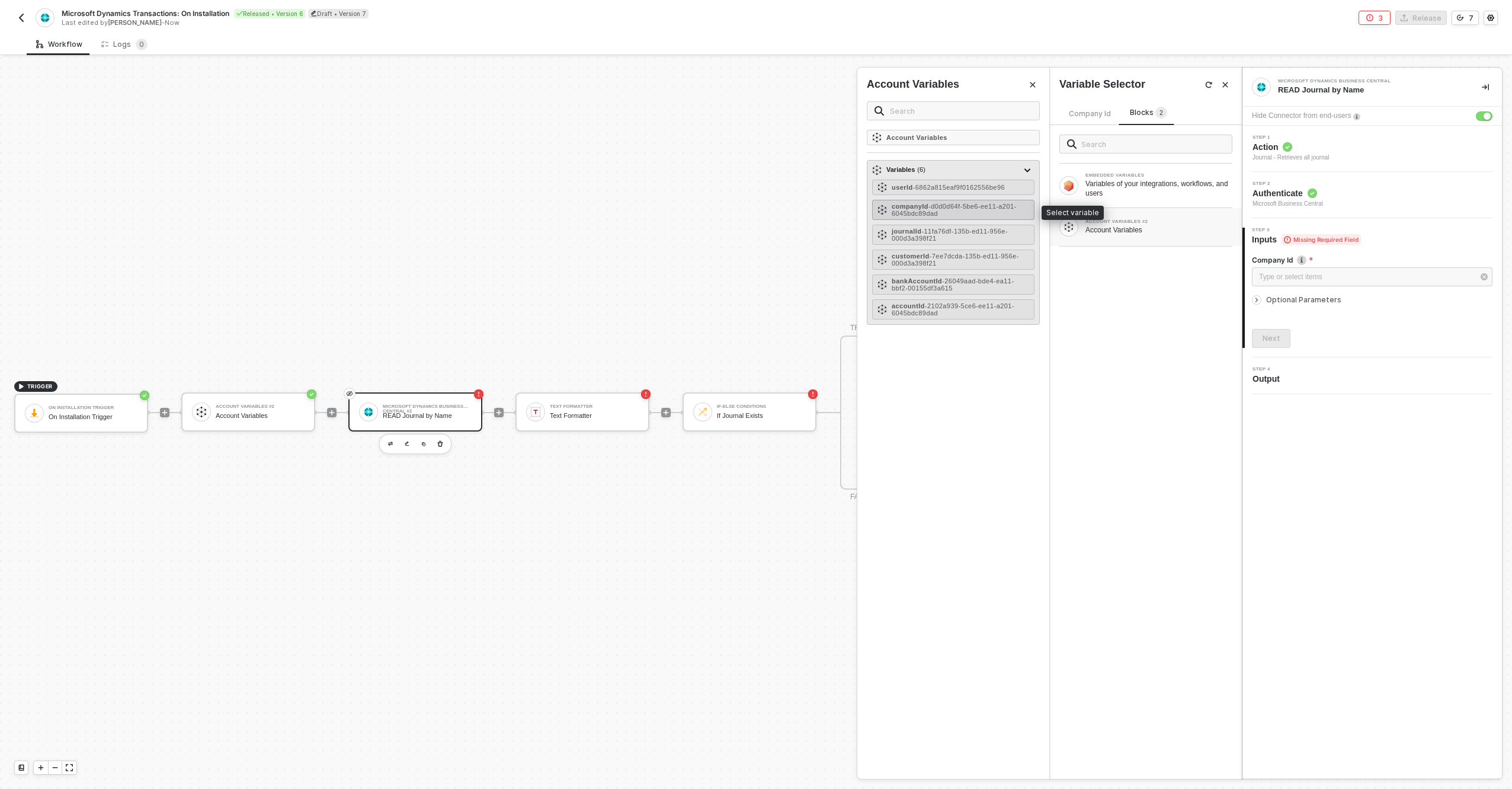
click at [952, 210] on span "- d0d0d64f-5be6-ee11-a201-6045bdc89dad" at bounding box center [954, 209] width 125 height 15
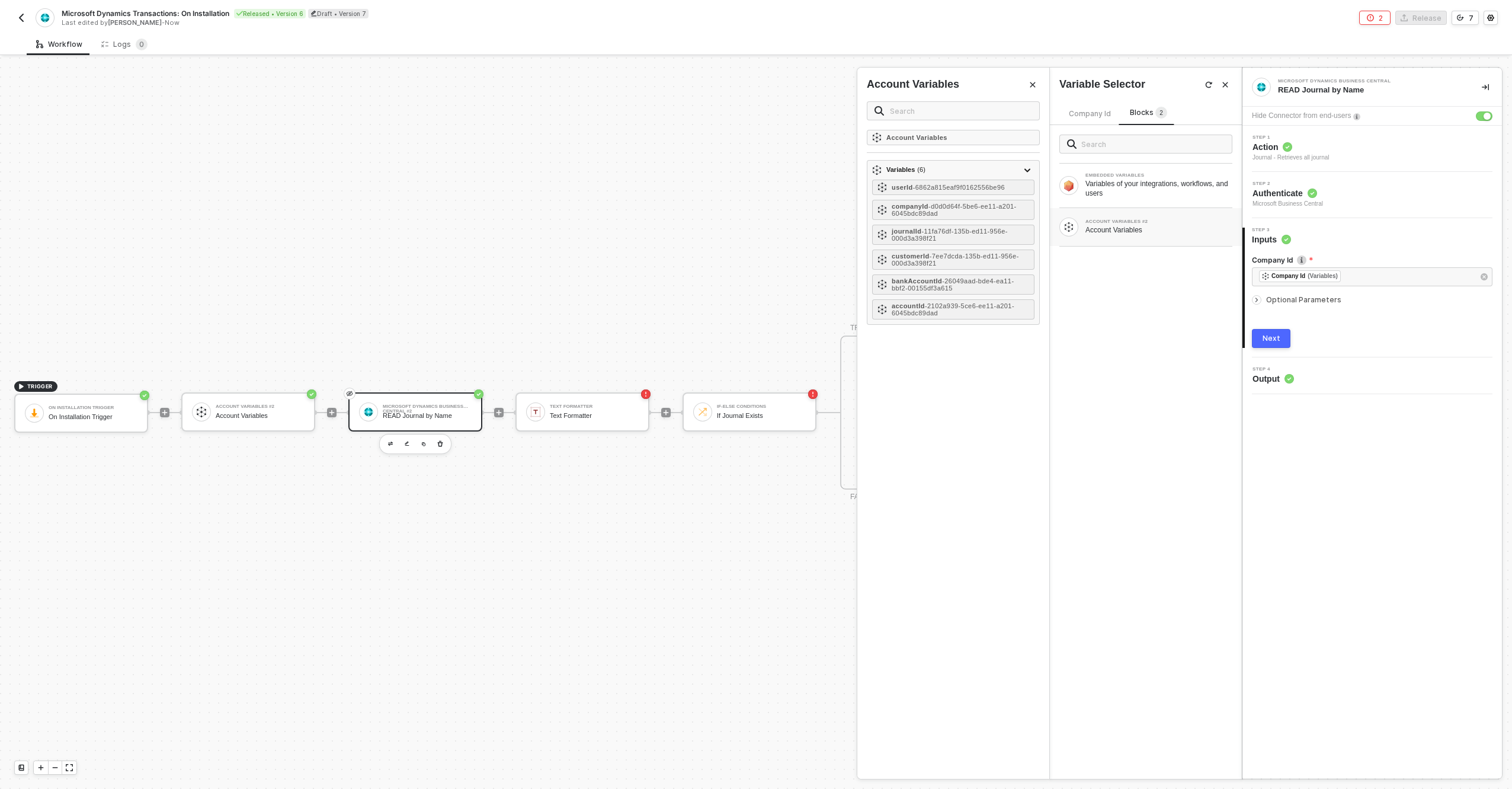
click at [1272, 334] on div "Next" at bounding box center [1272, 339] width 18 height 10
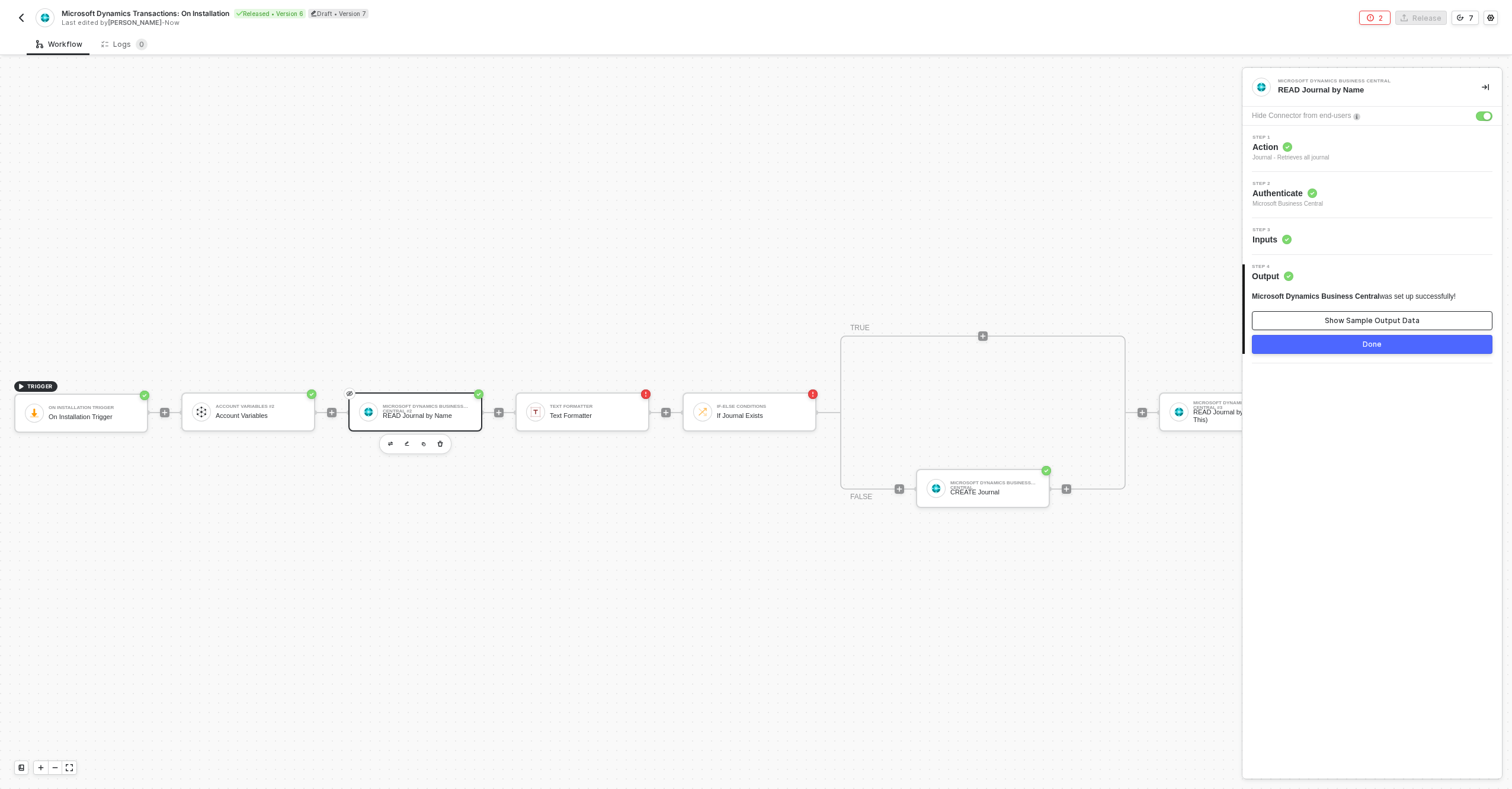
click at [1307, 318] on button "Show Sample Output Data" at bounding box center [1372, 320] width 240 height 19
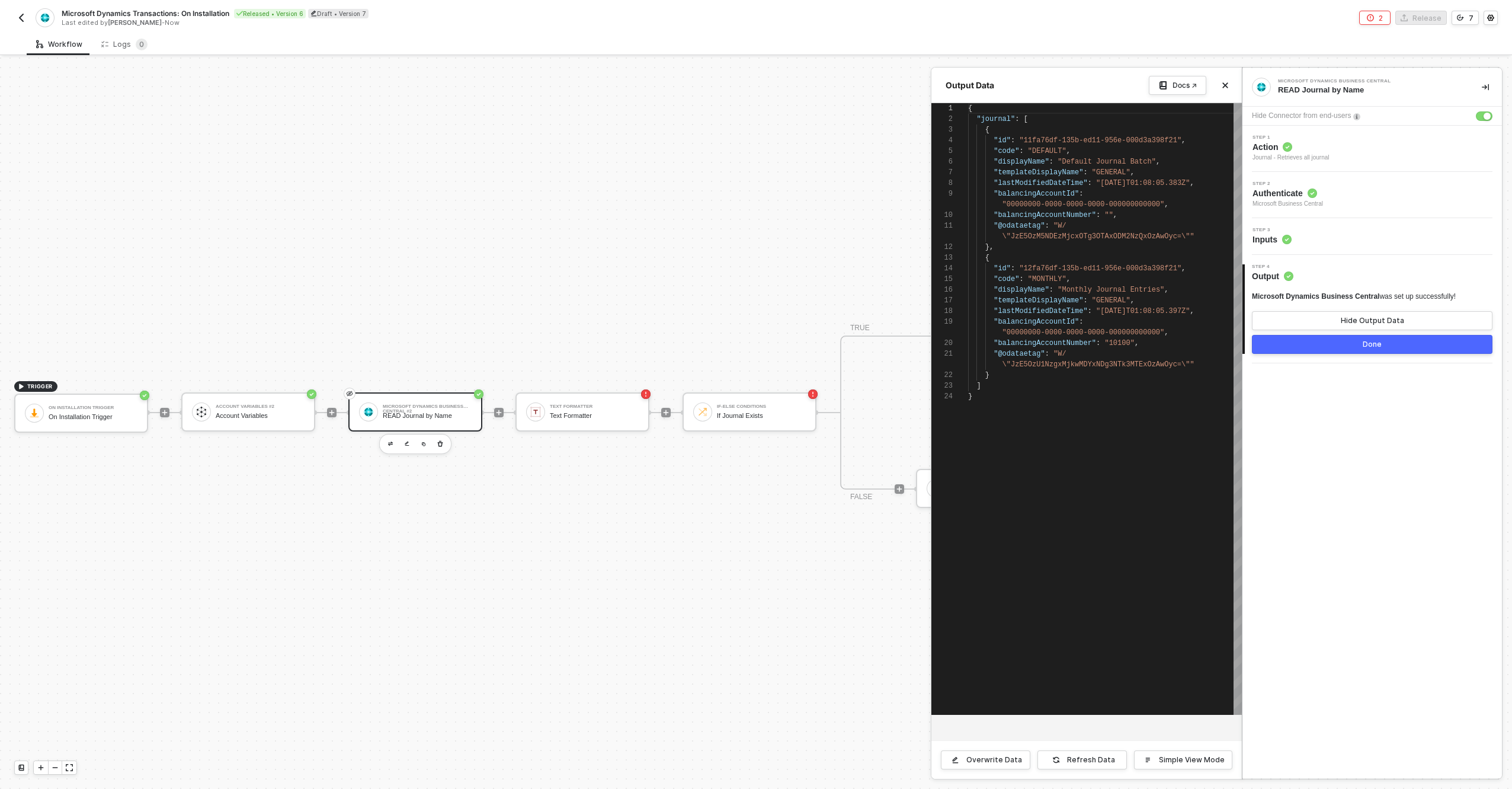
scroll to position [96, 0]
click at [1097, 768] on button "Refresh Data" at bounding box center [1083, 760] width 90 height 19
type textarea ""balancingAccountId": "00000000-0000-0000-0000-000000000000", "balancingAccount…"
click at [1067, 402] on div "{ "journal" : [ { "id" : "11fa76df-135b-ed11-956e-000d3a398f21" , "code" : "DEF…" at bounding box center [1105, 409] width 274 height 612
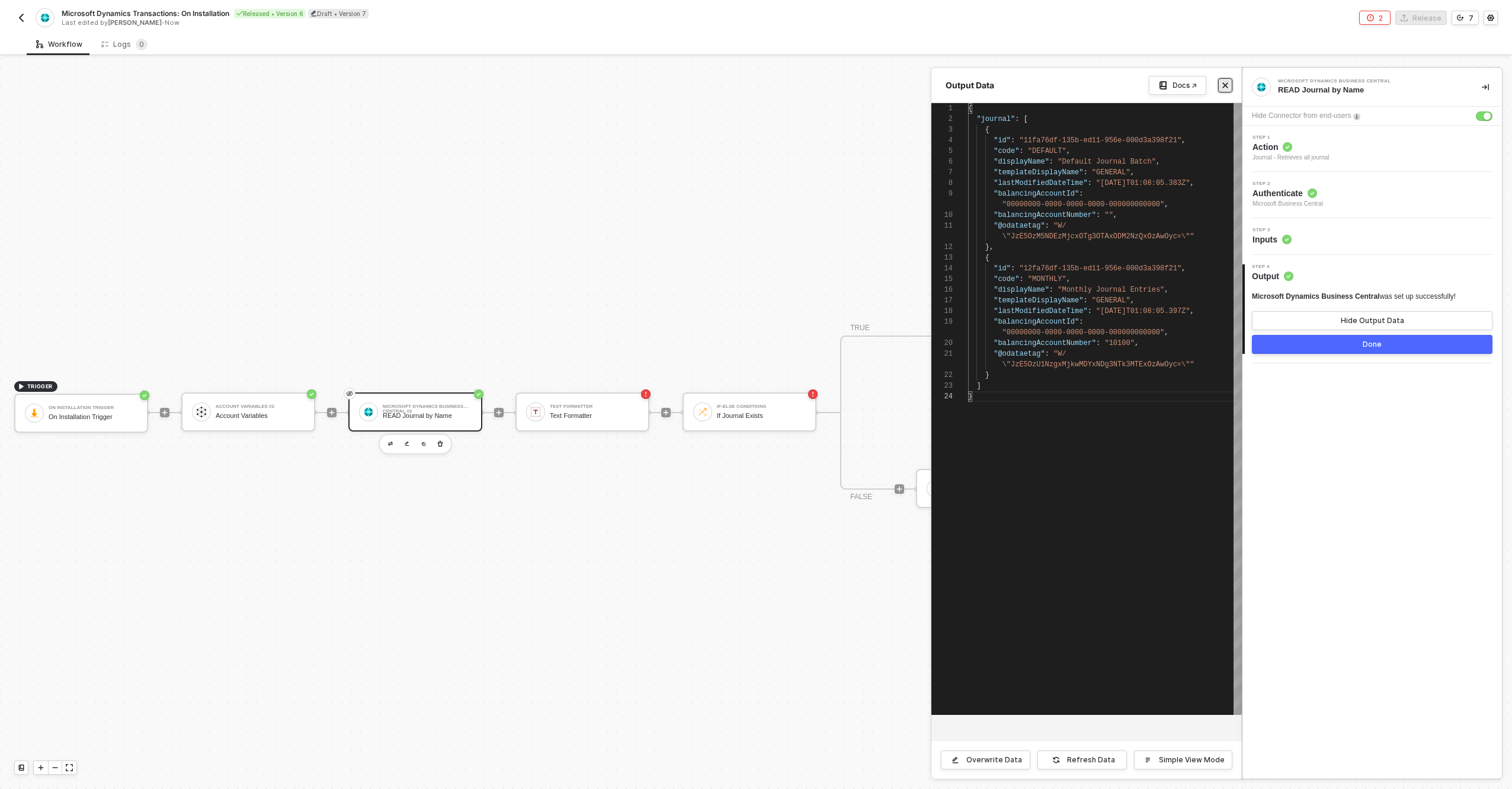
click at [1223, 89] on button "Close" at bounding box center [1226, 85] width 15 height 15
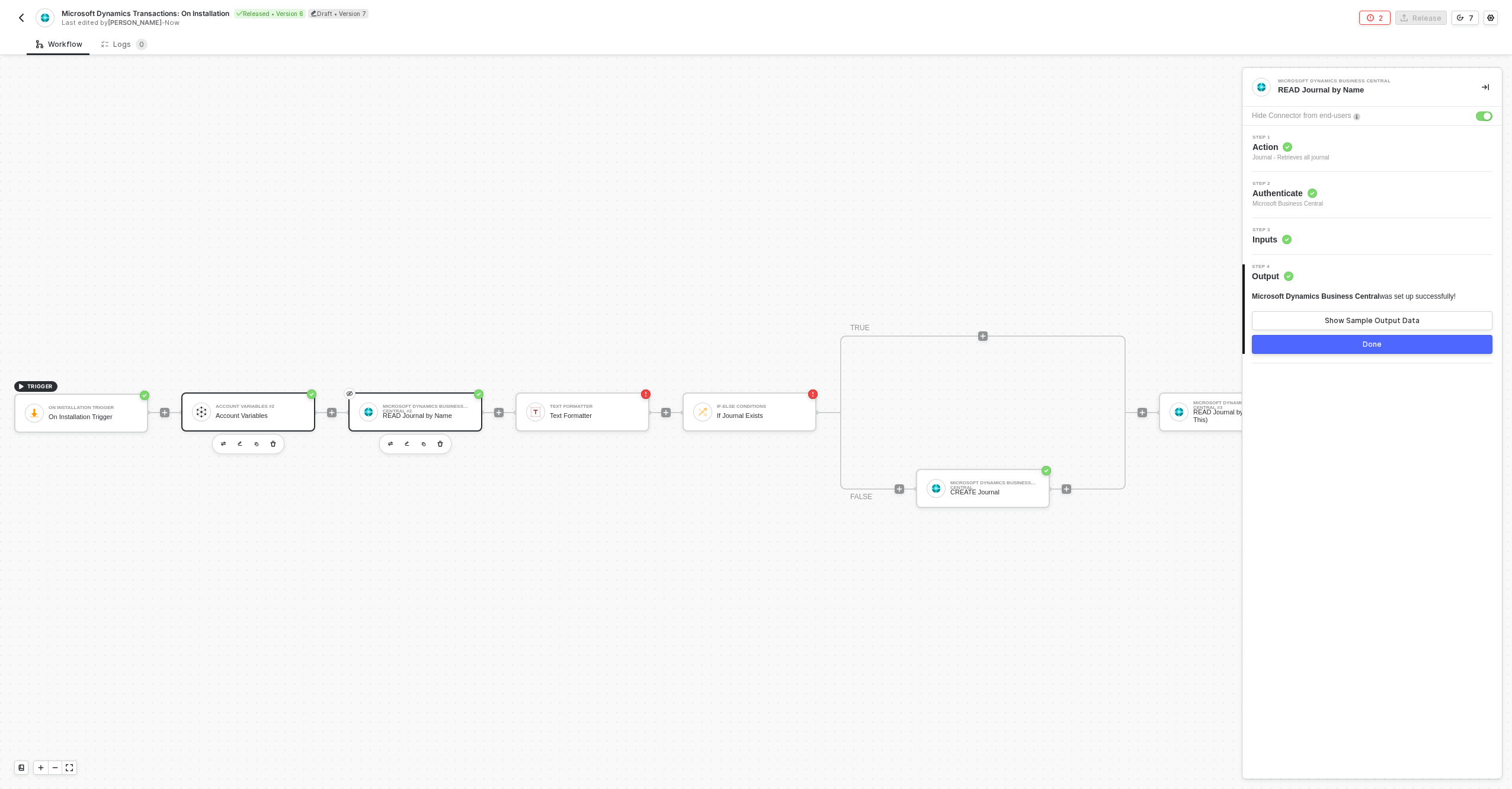
click at [249, 410] on div "Account Variables #2 Account Variables" at bounding box center [260, 412] width 89 height 22
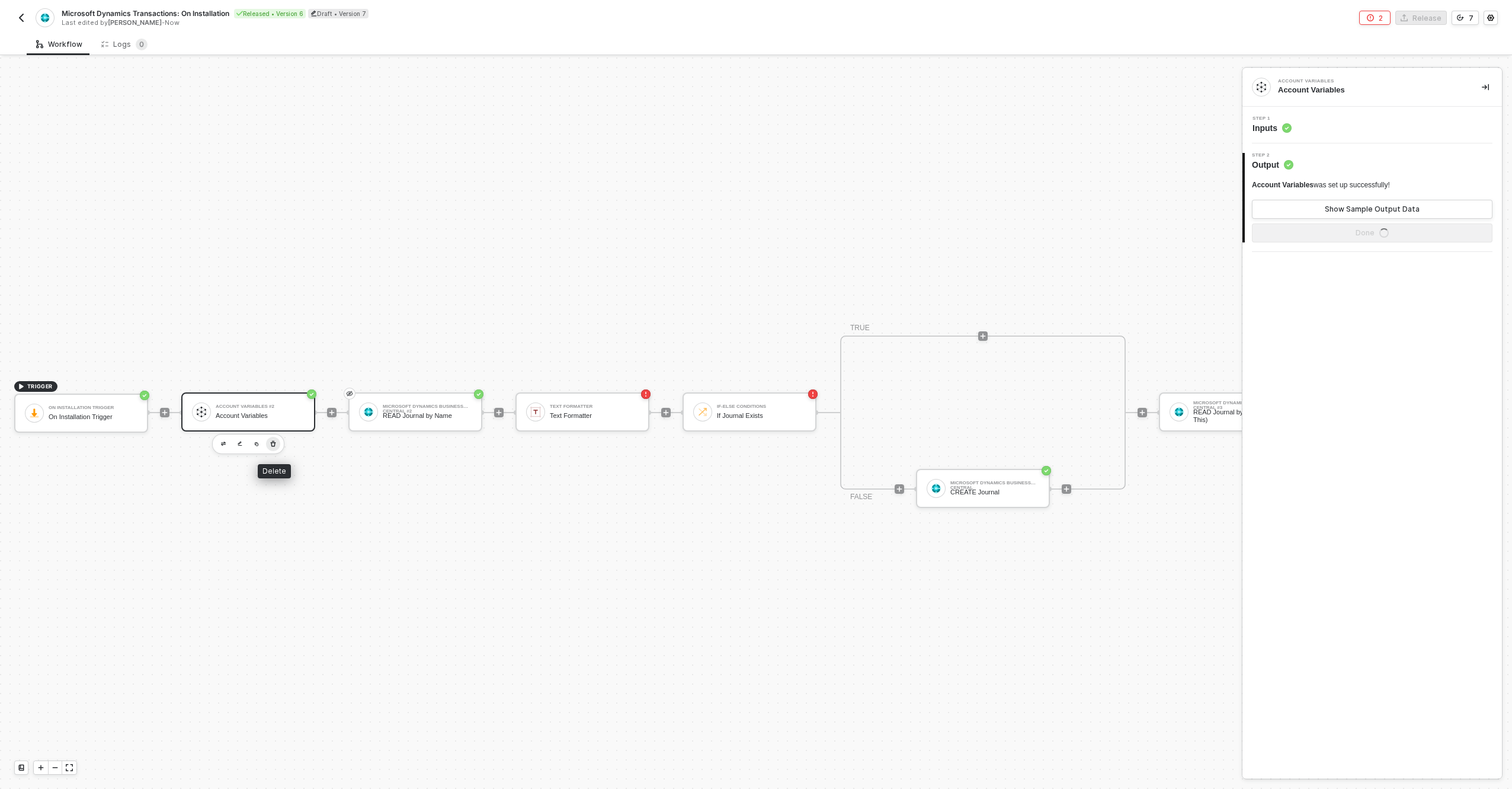
click at [272, 444] on icon "button" at bounding box center [273, 443] width 5 height 6
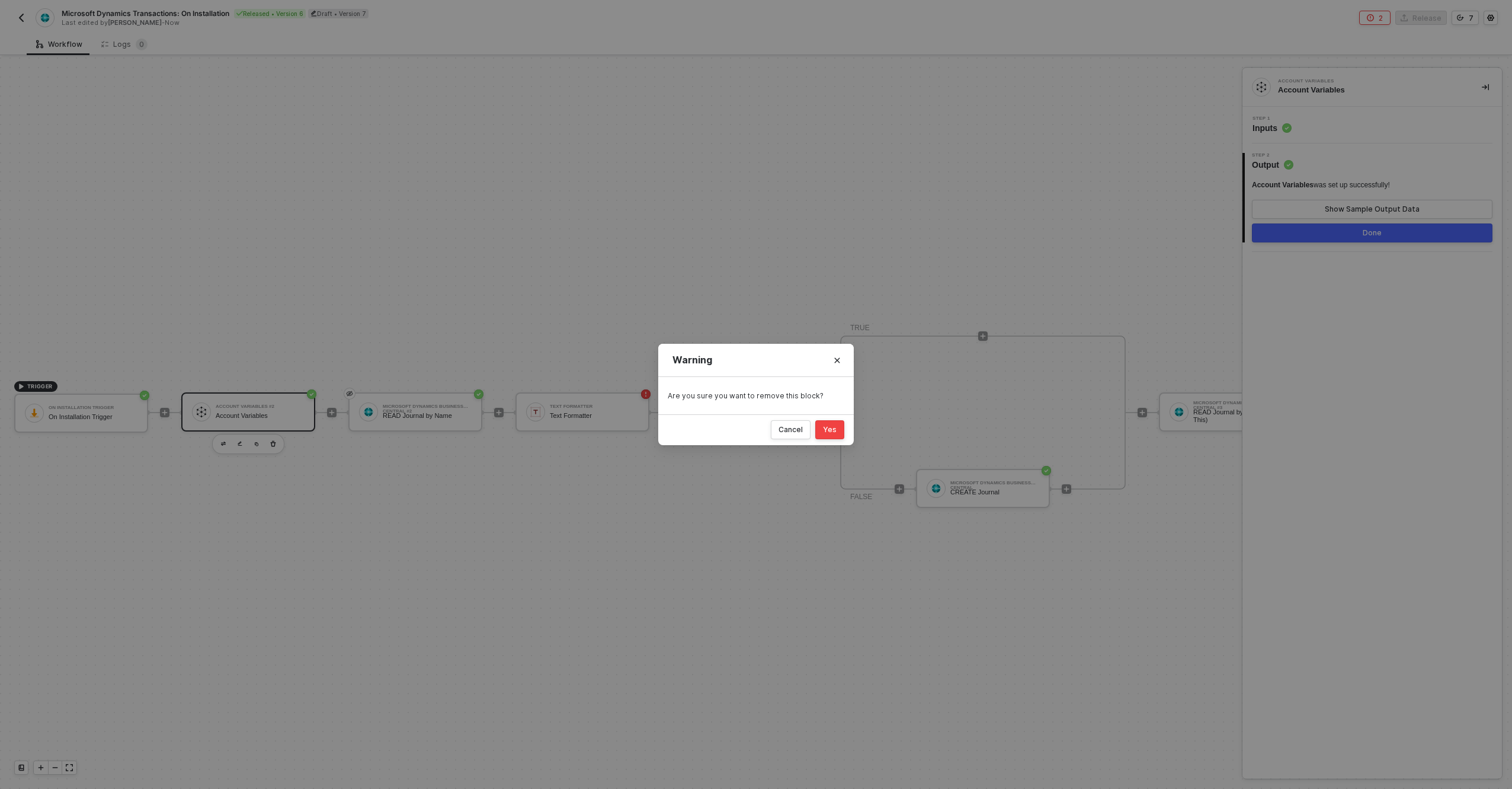
click at [833, 434] on button "Yes" at bounding box center [830, 430] width 29 height 19
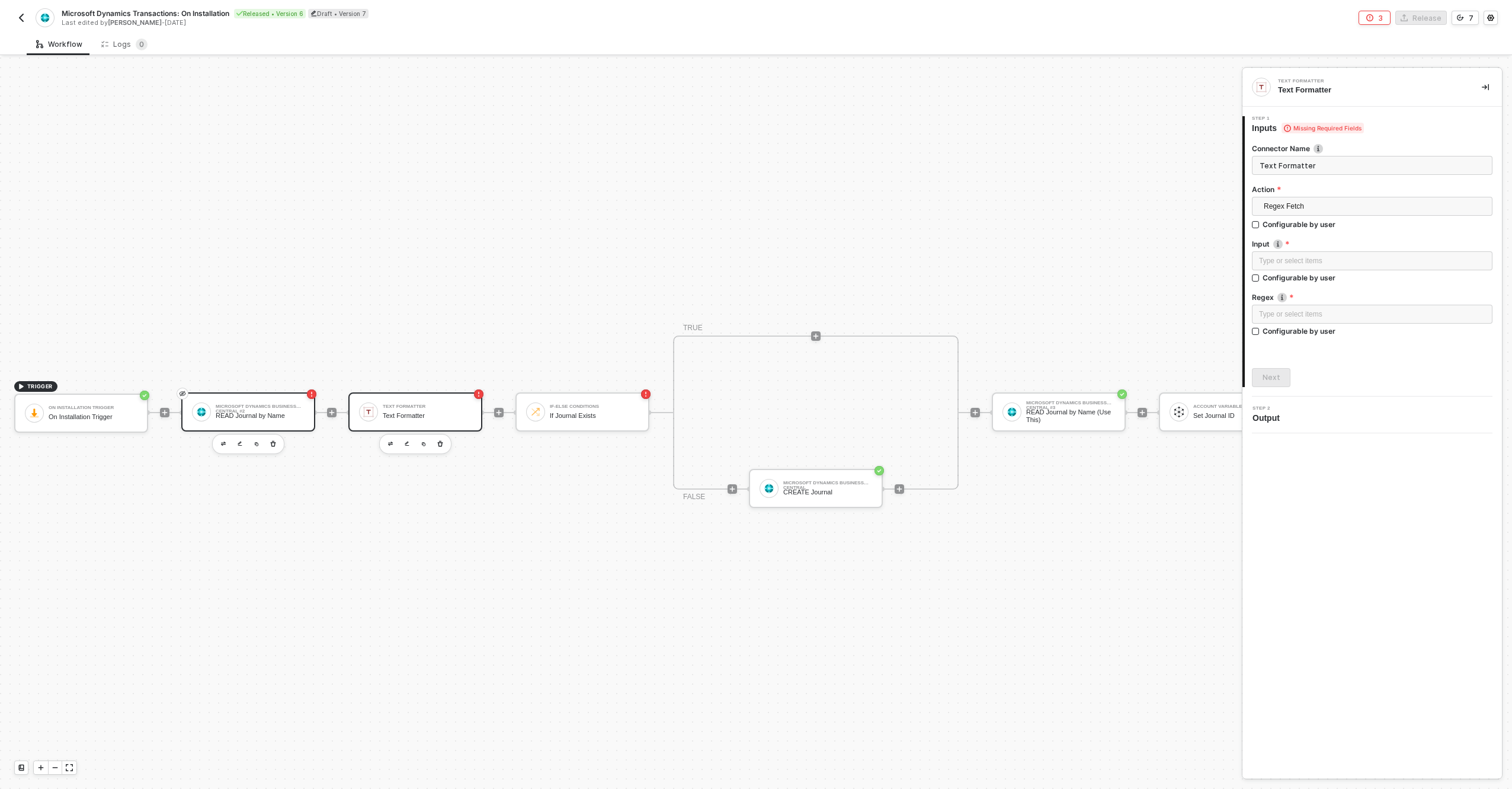
click at [222, 412] on div "READ Journal by Name" at bounding box center [260, 416] width 89 height 8
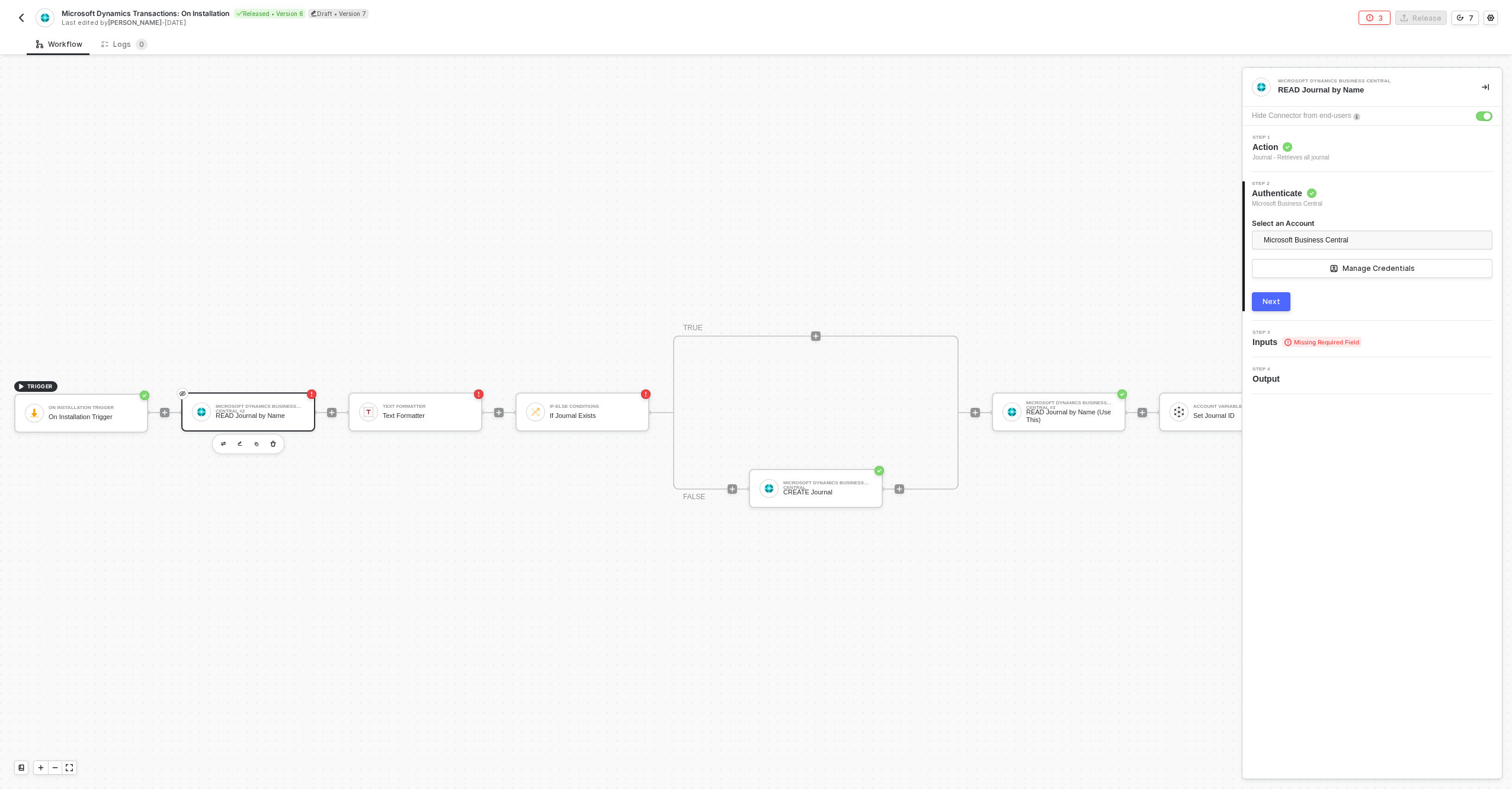
click at [1400, 154] on div "Step 1 Action Journal - Retrieves all journal" at bounding box center [1375, 149] width 257 height 27
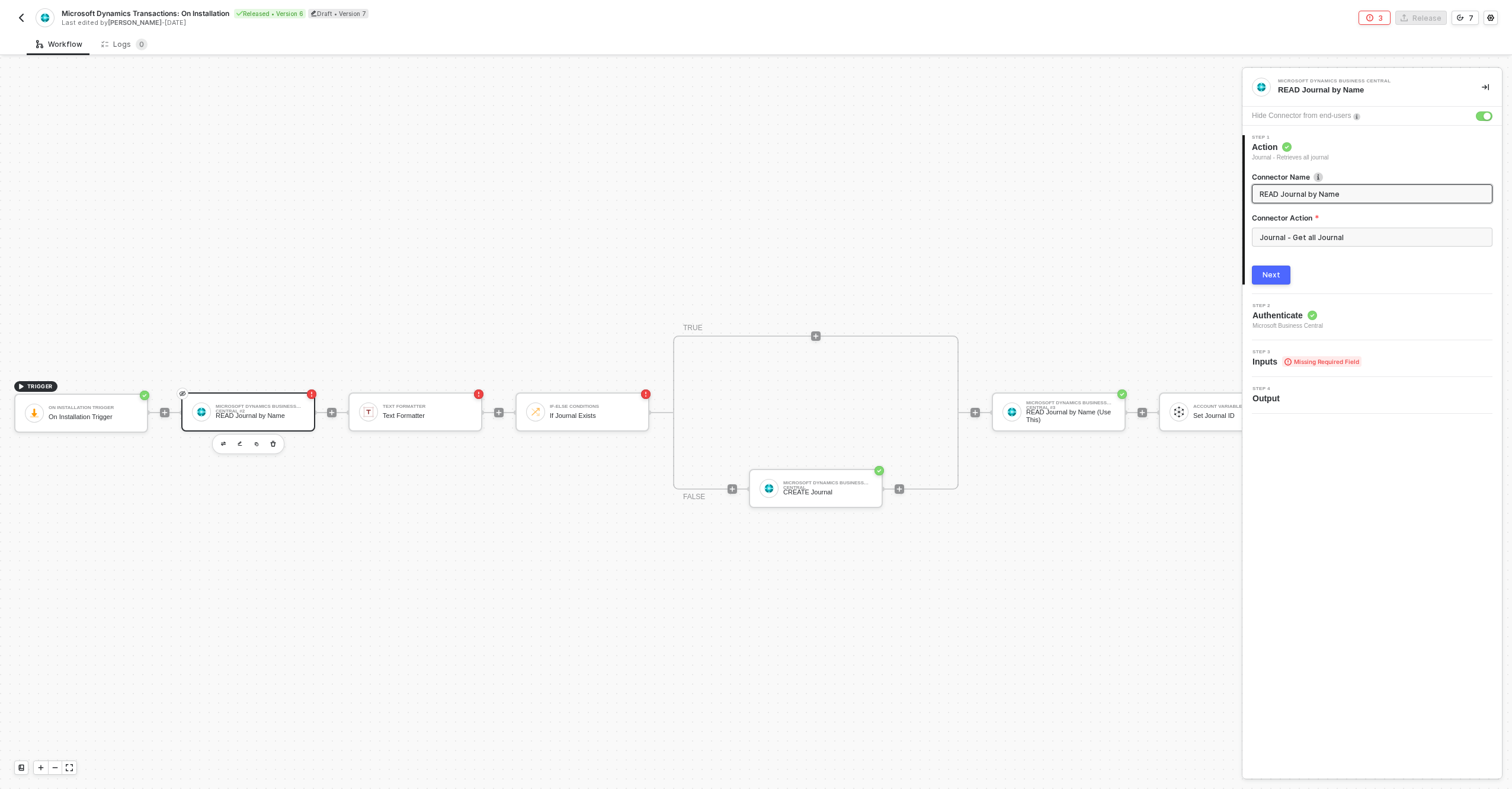
click at [1275, 278] on div "Next" at bounding box center [1272, 276] width 18 height 10
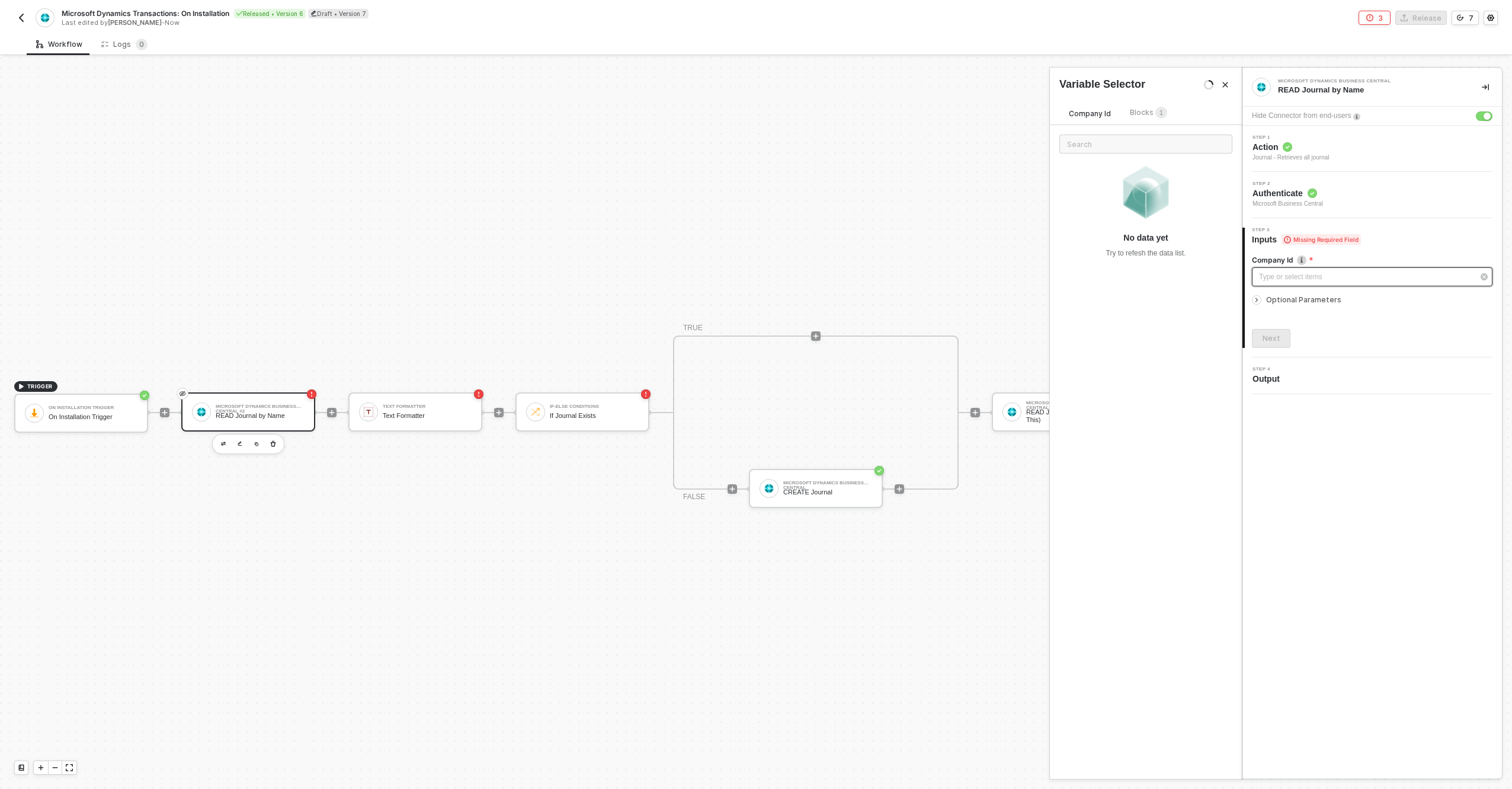
click at [1288, 279] on div "Type or select items ﻿" at bounding box center [1367, 278] width 214 height 12
click at [1168, 112] on div "Blocks 1" at bounding box center [1149, 113] width 56 height 15
click at [1291, 299] on span "Optional Parameters" at bounding box center [1304, 299] width 75 height 9
click at [1291, 298] on span "Optional Parameters" at bounding box center [1304, 299] width 75 height 9
click at [1390, 330] on div "Next" at bounding box center [1372, 338] width 240 height 19
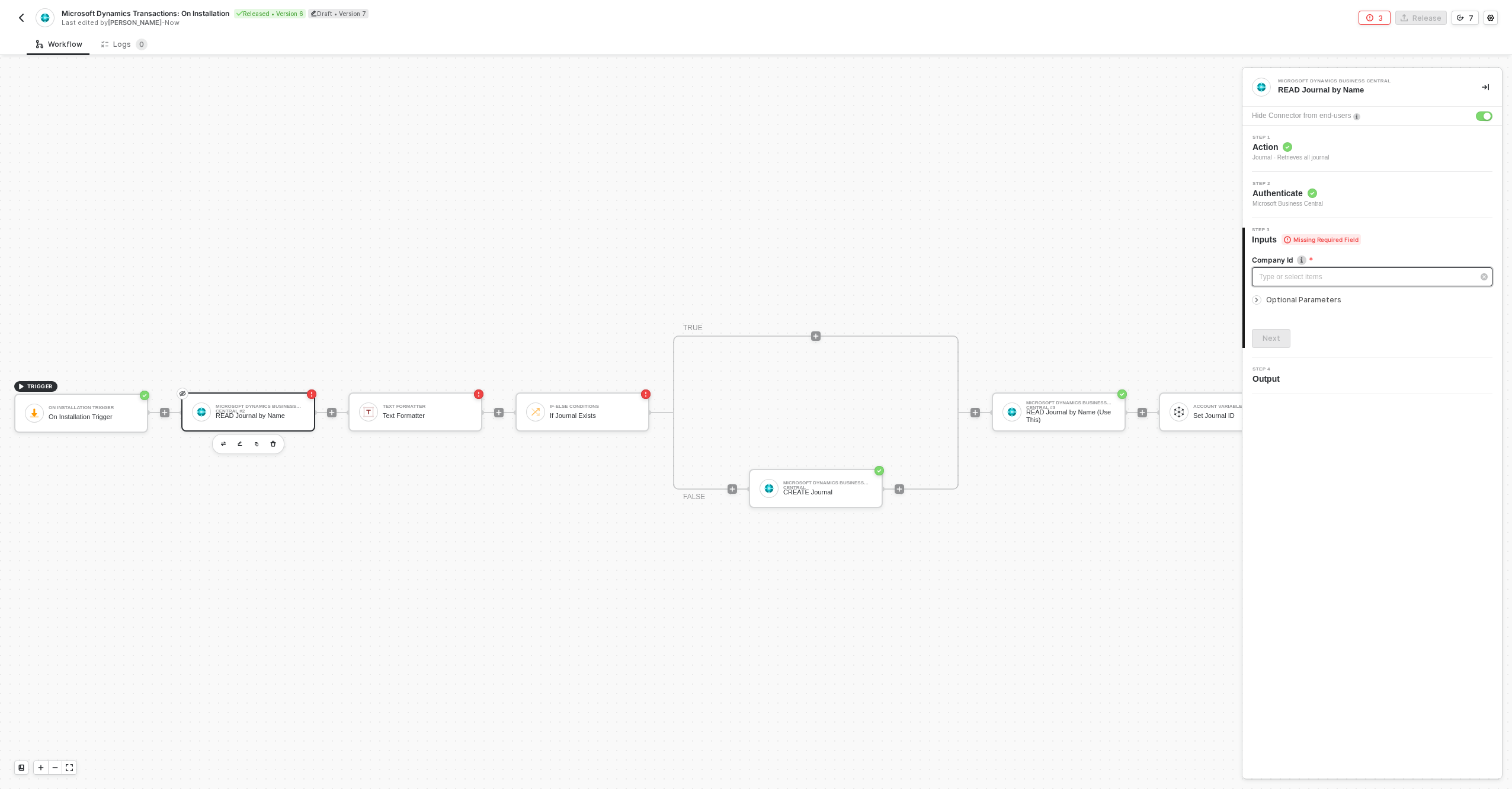
click at [1336, 278] on div "Type or select items ﻿" at bounding box center [1367, 278] width 214 height 12
click at [846, 23] on div "3 Release 7" at bounding box center [1127, 18] width 742 height 15
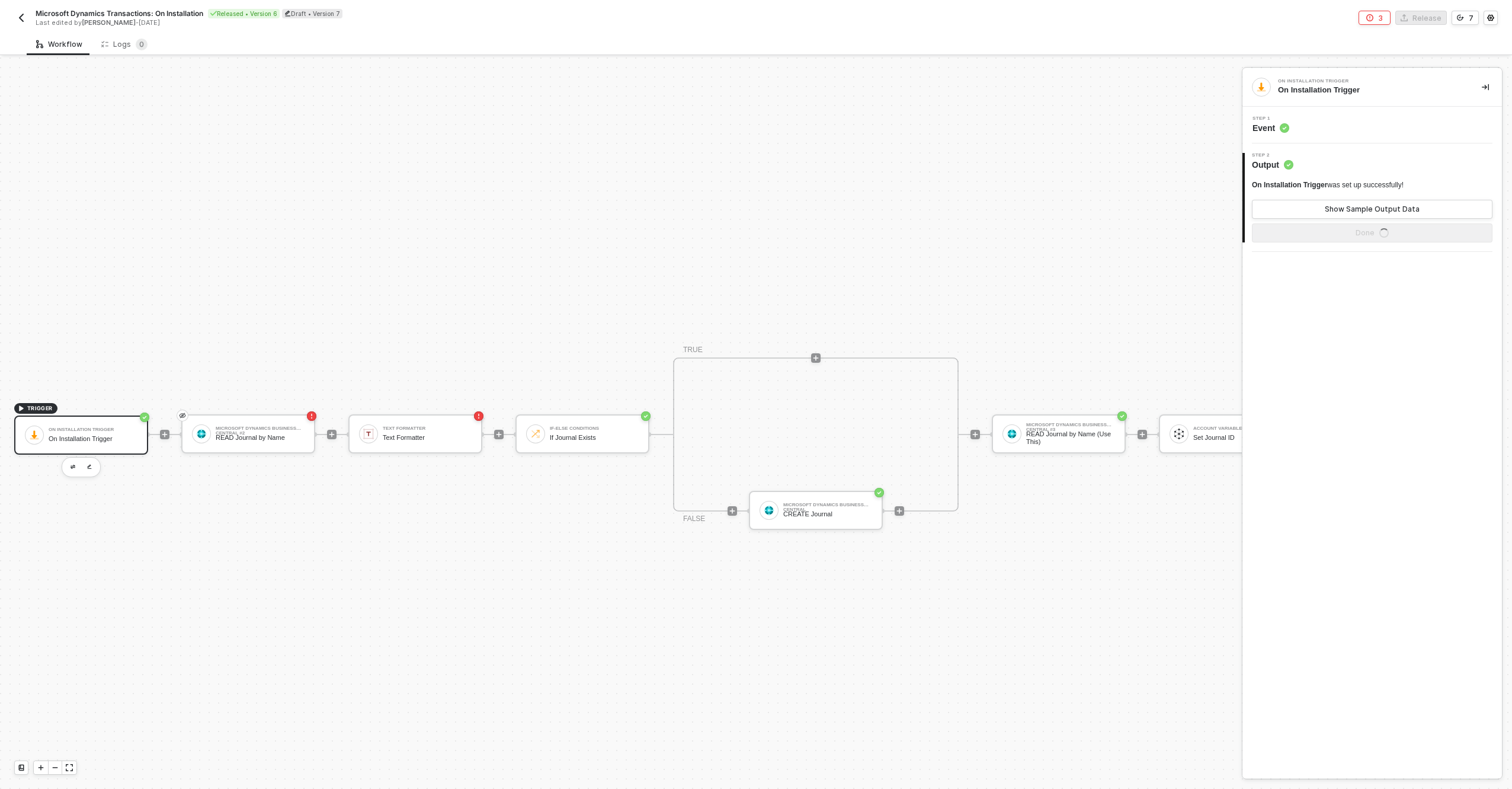
scroll to position [31, 0]
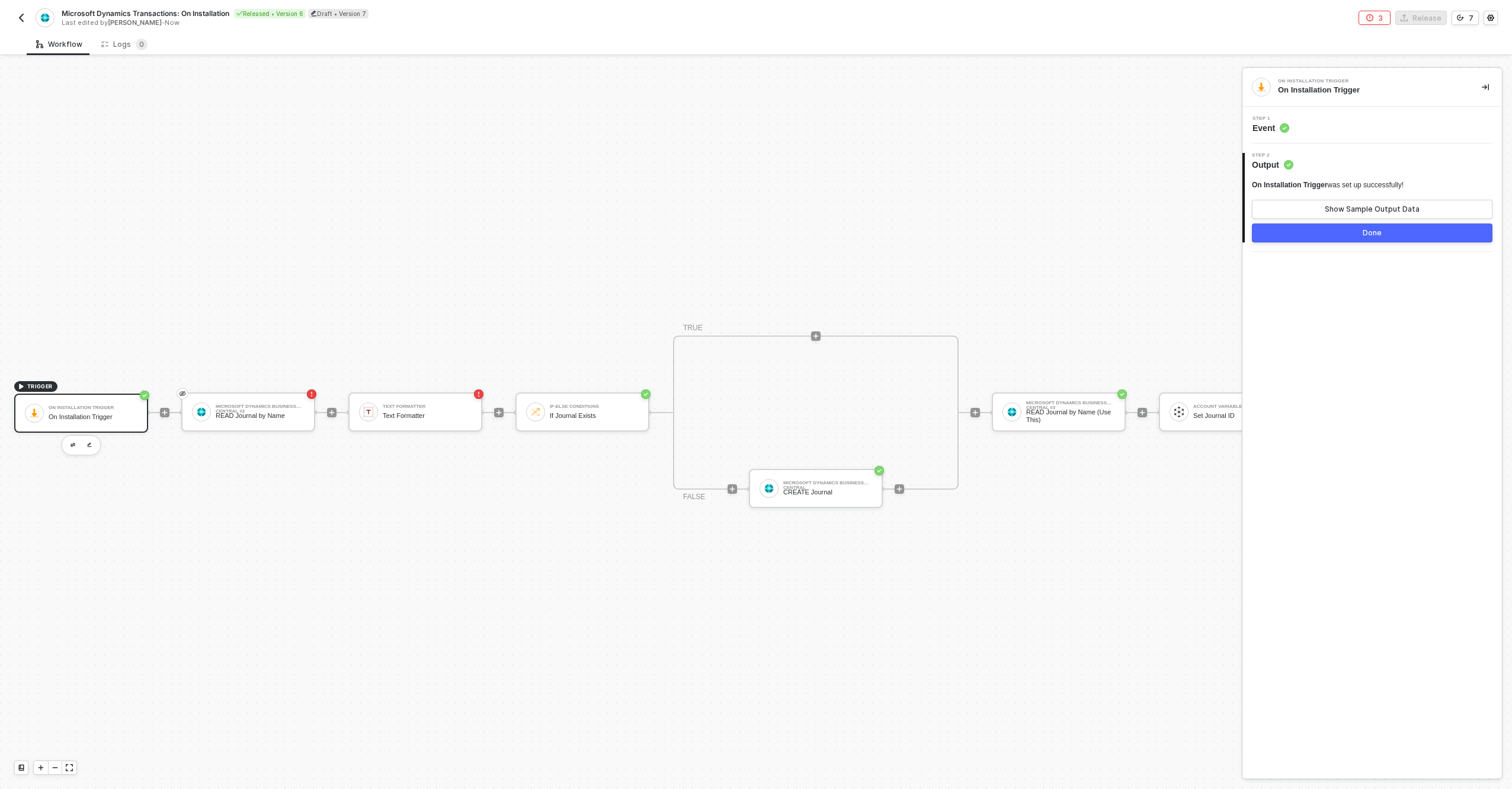
click at [23, 19] on img "button" at bounding box center [21, 18] width 10 height 10
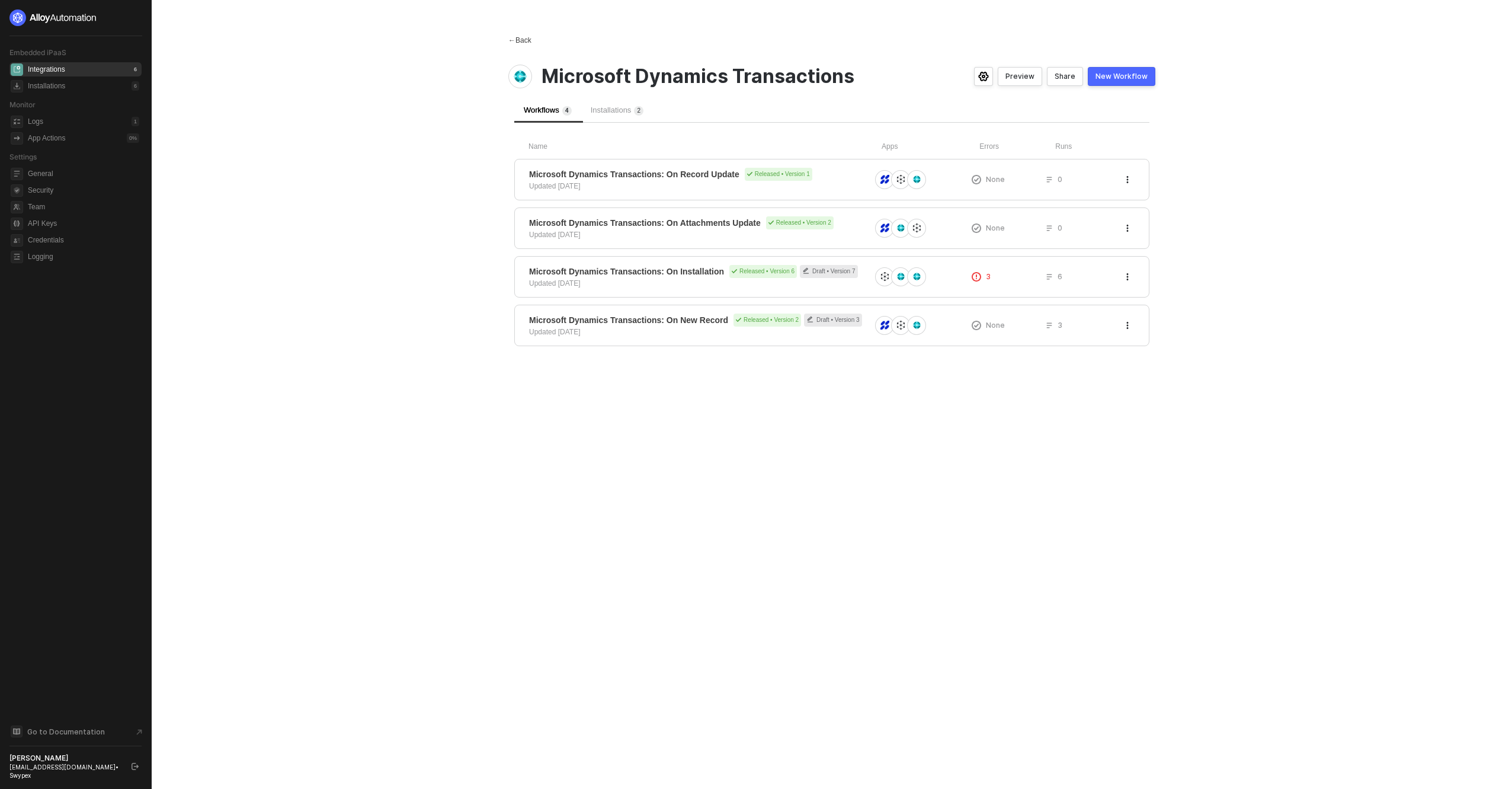
click at [521, 39] on div "← Back" at bounding box center [520, 41] width 23 height 10
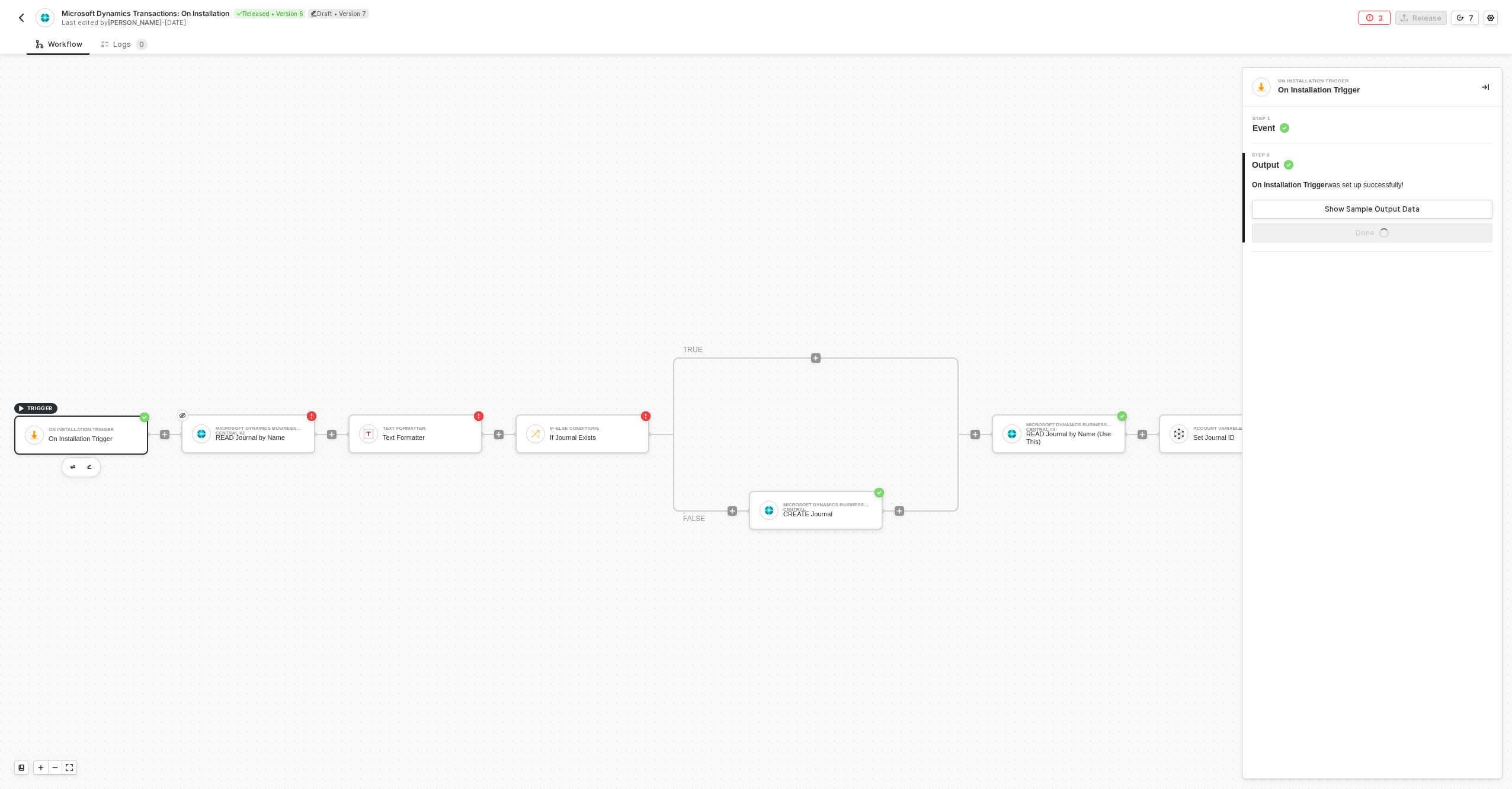
scroll to position [31, 0]
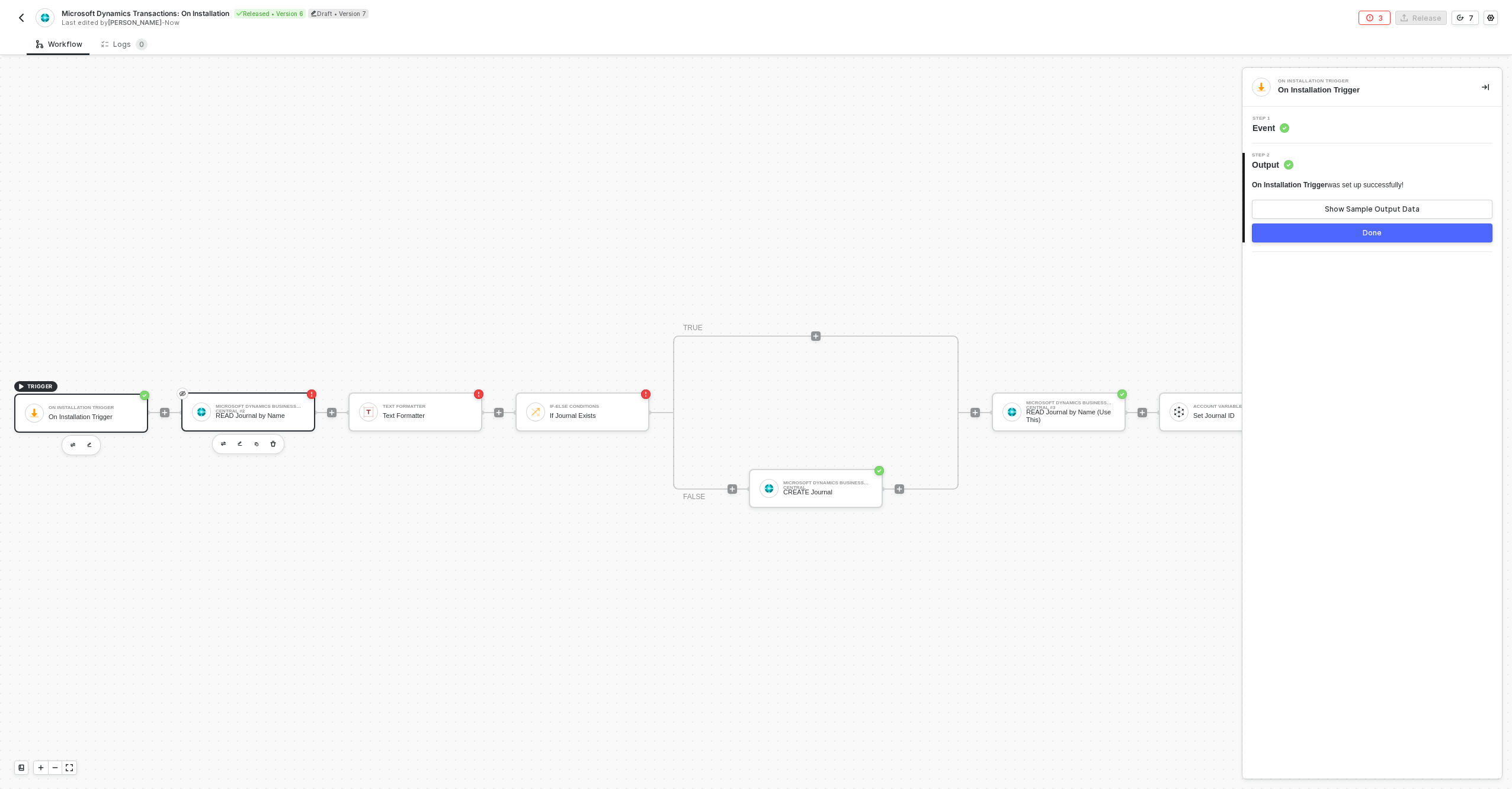
click at [266, 412] on div "READ Journal by Name" at bounding box center [260, 416] width 89 height 8
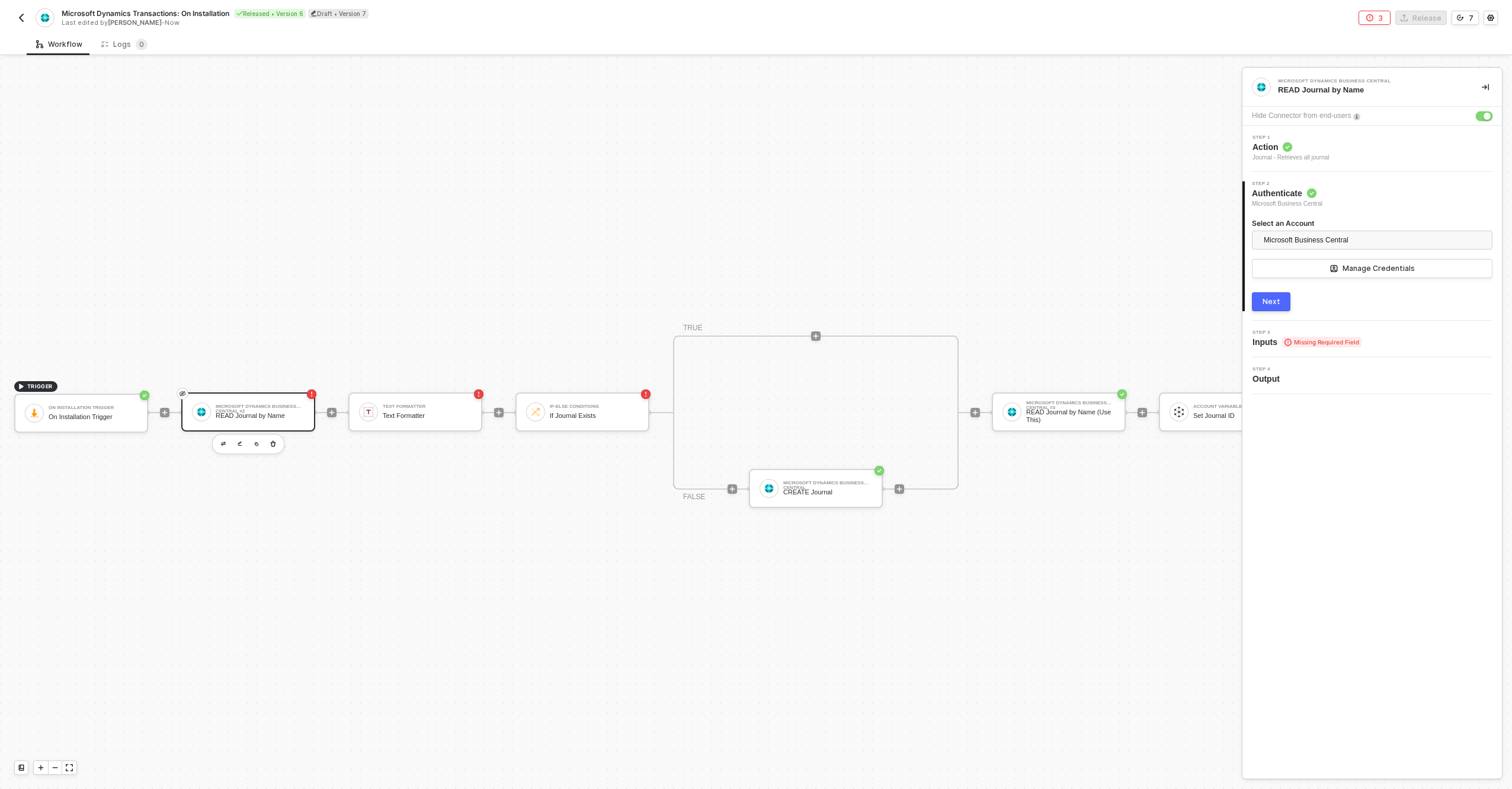
click at [1485, 119] on div "button" at bounding box center [1487, 116] width 7 height 7
click at [1311, 248] on div "Configurable by user" at bounding box center [1299, 247] width 73 height 10
click at [1261, 248] on input "Configurable by user" at bounding box center [1256, 248] width 9 height 9
checkbox input "true"
click at [1484, 228] on icon "icon-settings" at bounding box center [1483, 231] width 11 height 10
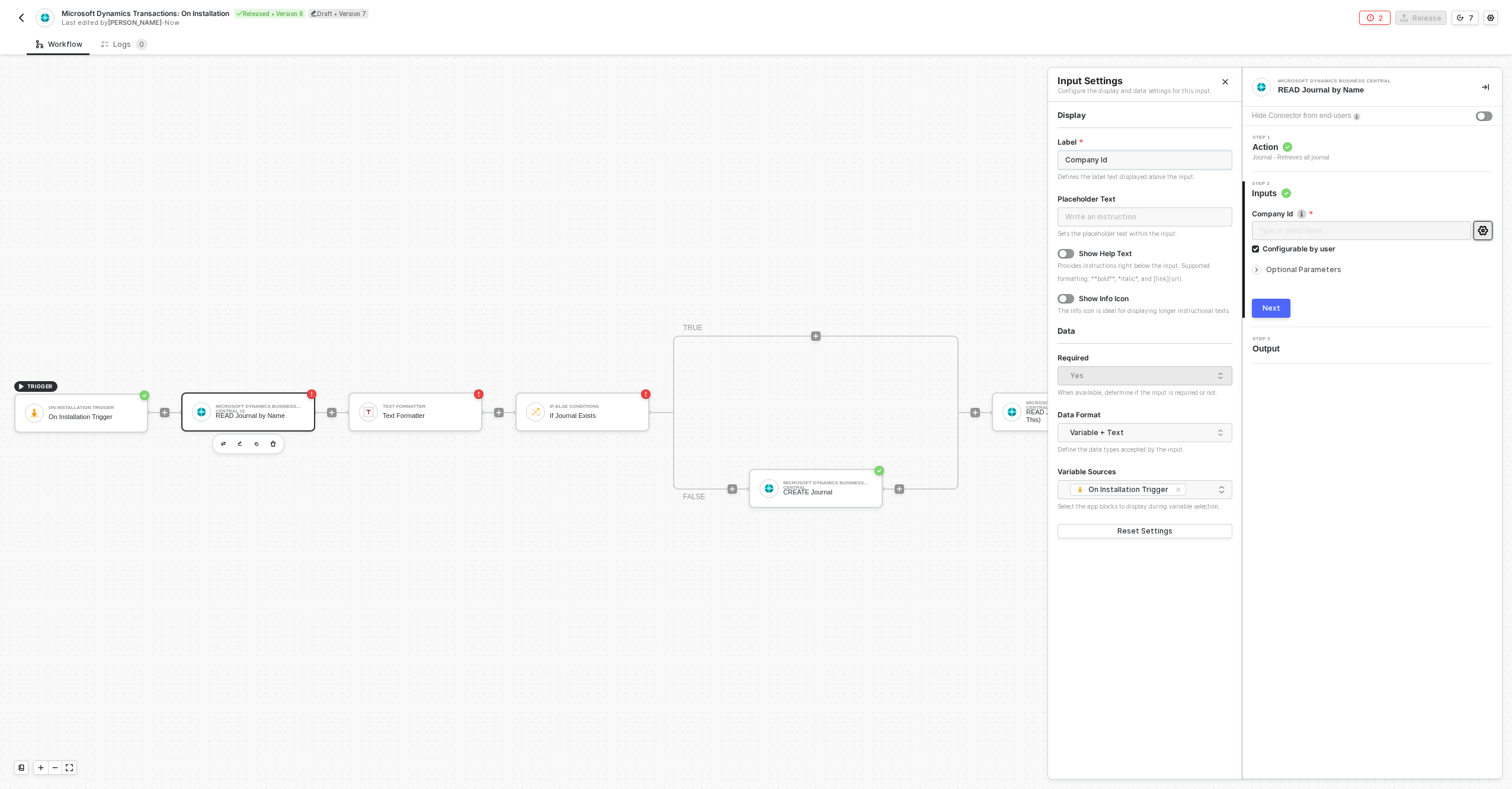
click at [1134, 168] on input "Company Id" at bounding box center [1146, 160] width 175 height 19
type input "Company ID"
click at [1182, 436] on div "Variable + Text" at bounding box center [1142, 432] width 144 height 18
click at [1145, 493] on div "Just Text" at bounding box center [1145, 495] width 156 height 12
click at [1263, 308] on button "Next" at bounding box center [1272, 308] width 39 height 19
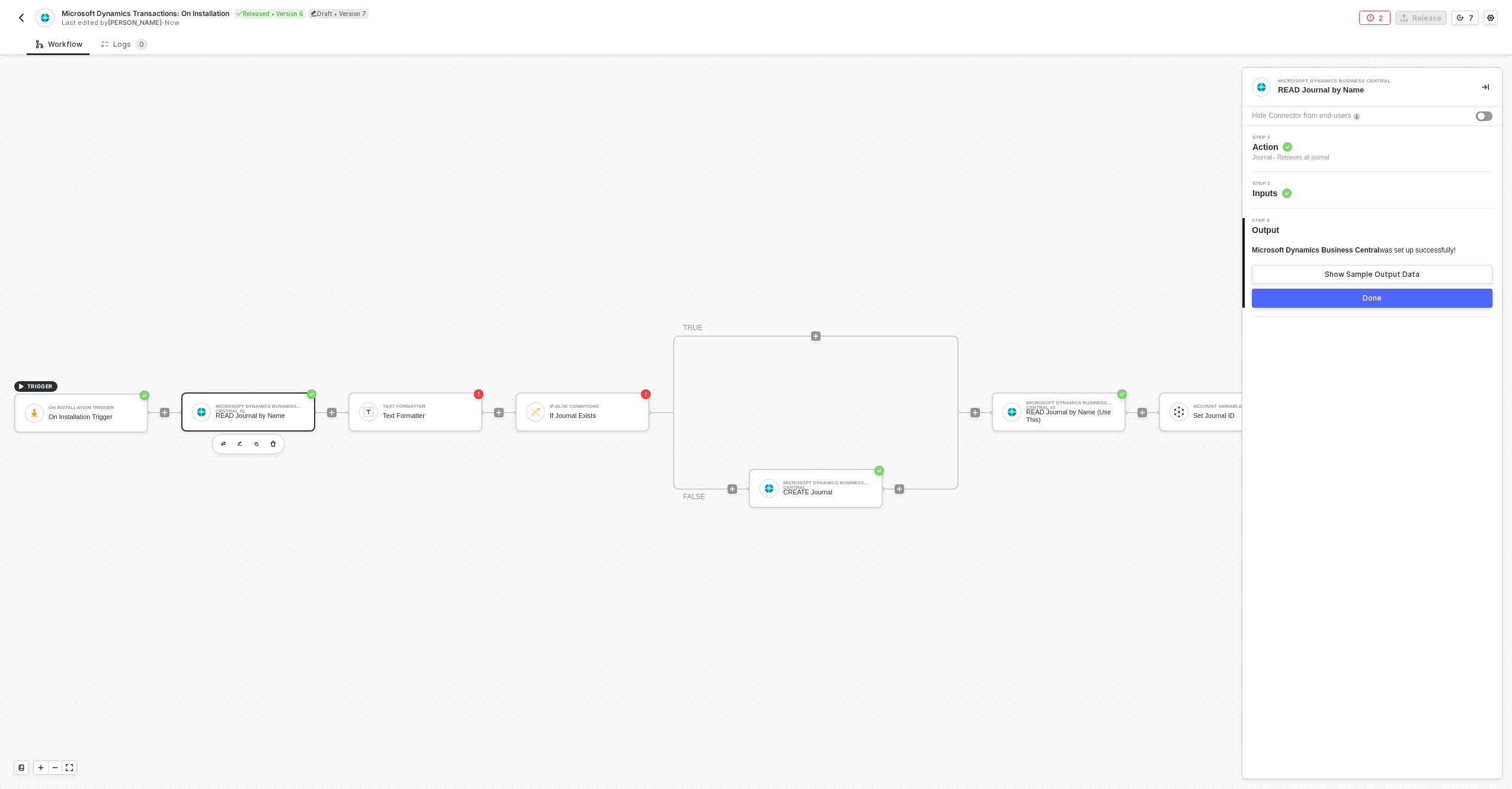
click at [1348, 304] on button "Done" at bounding box center [1372, 297] width 240 height 19
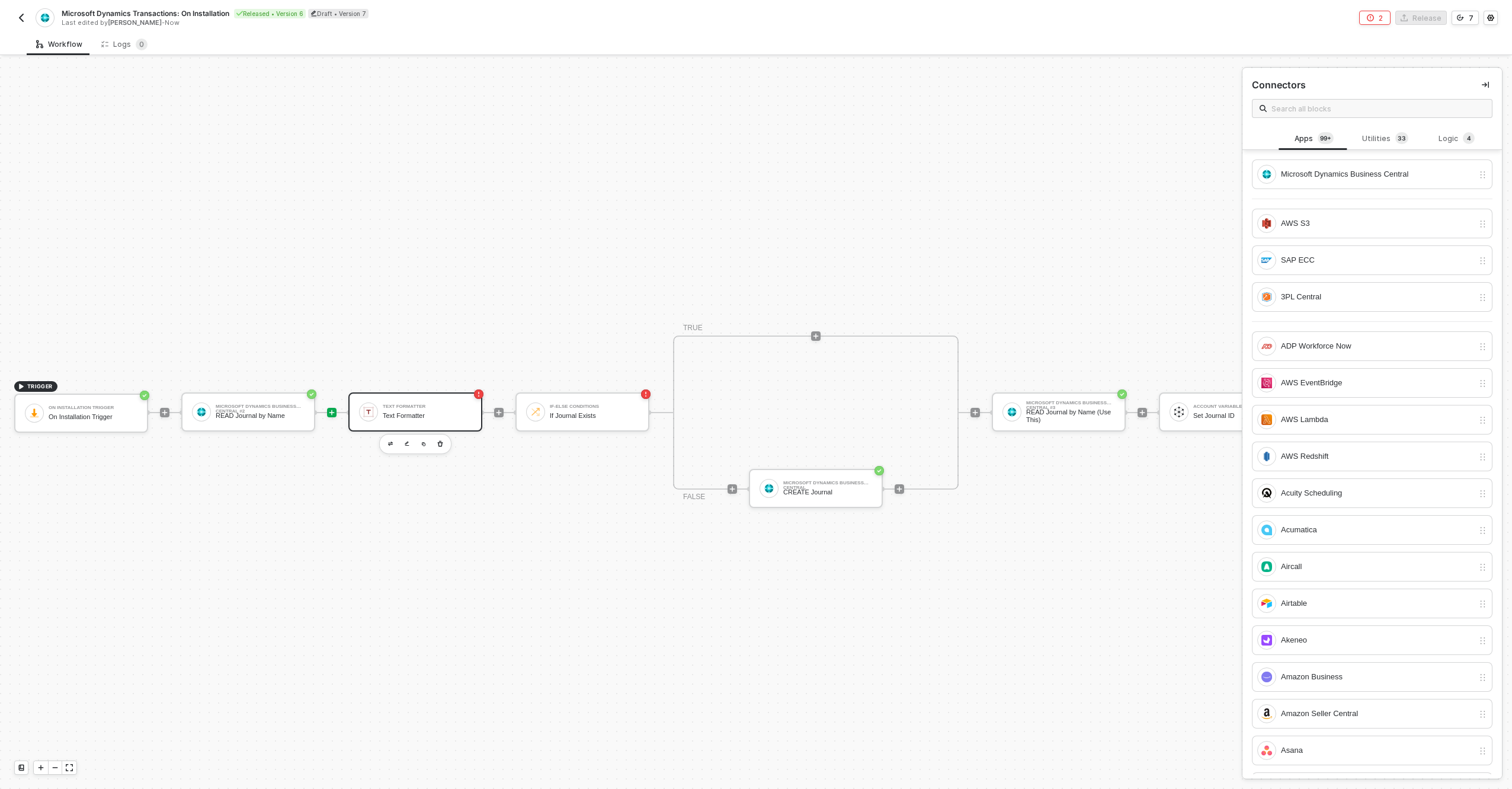
click at [434, 412] on div "Text Formatter" at bounding box center [426, 416] width 89 height 8
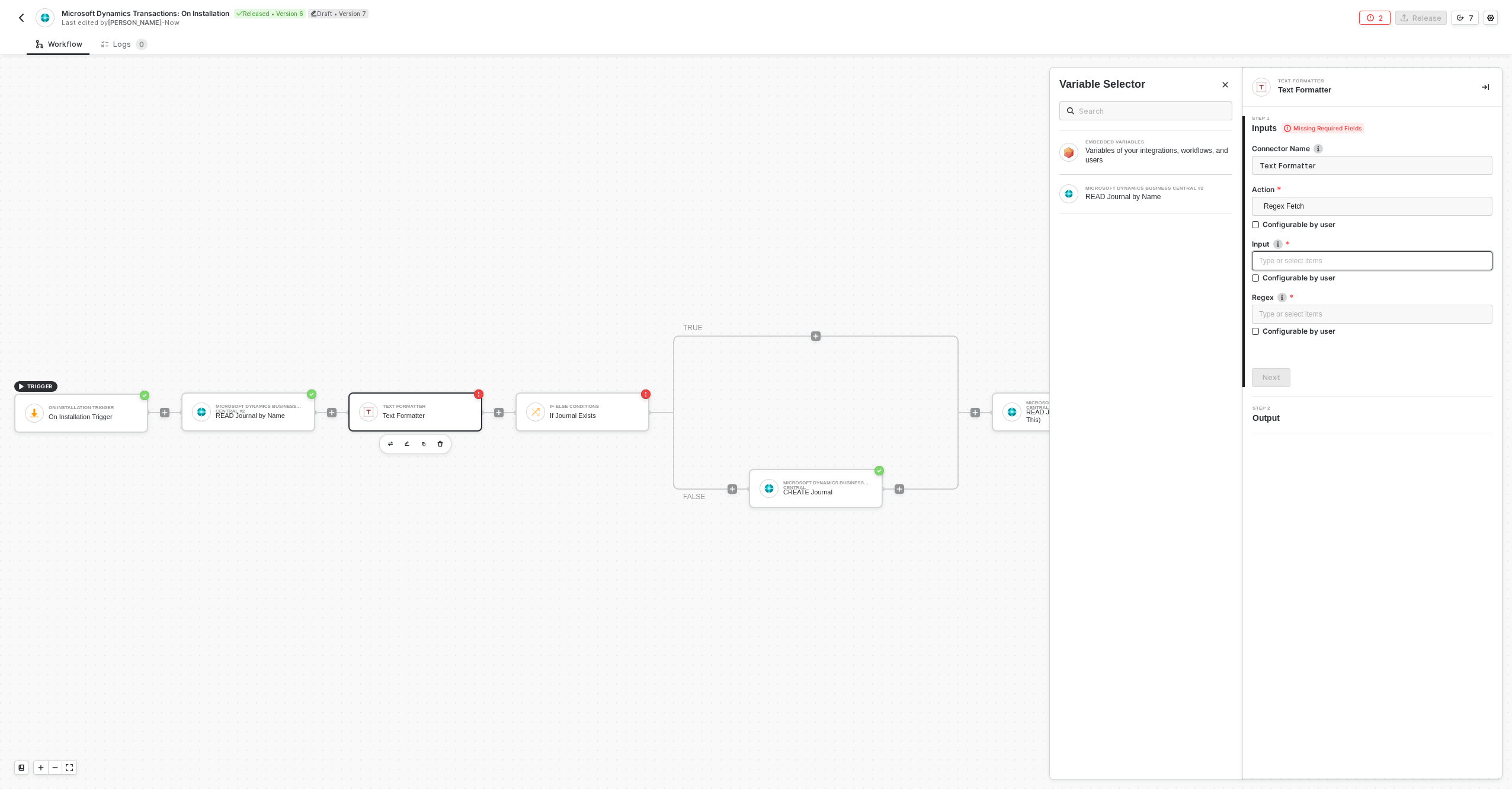
click at [1309, 254] on div "Type or select items ﻿" at bounding box center [1372, 260] width 240 height 19
click at [1315, 260] on div "Type or select items ﻿" at bounding box center [1373, 261] width 227 height 12
click at [1099, 196] on div "READ Journal by Name" at bounding box center [1159, 197] width 147 height 10
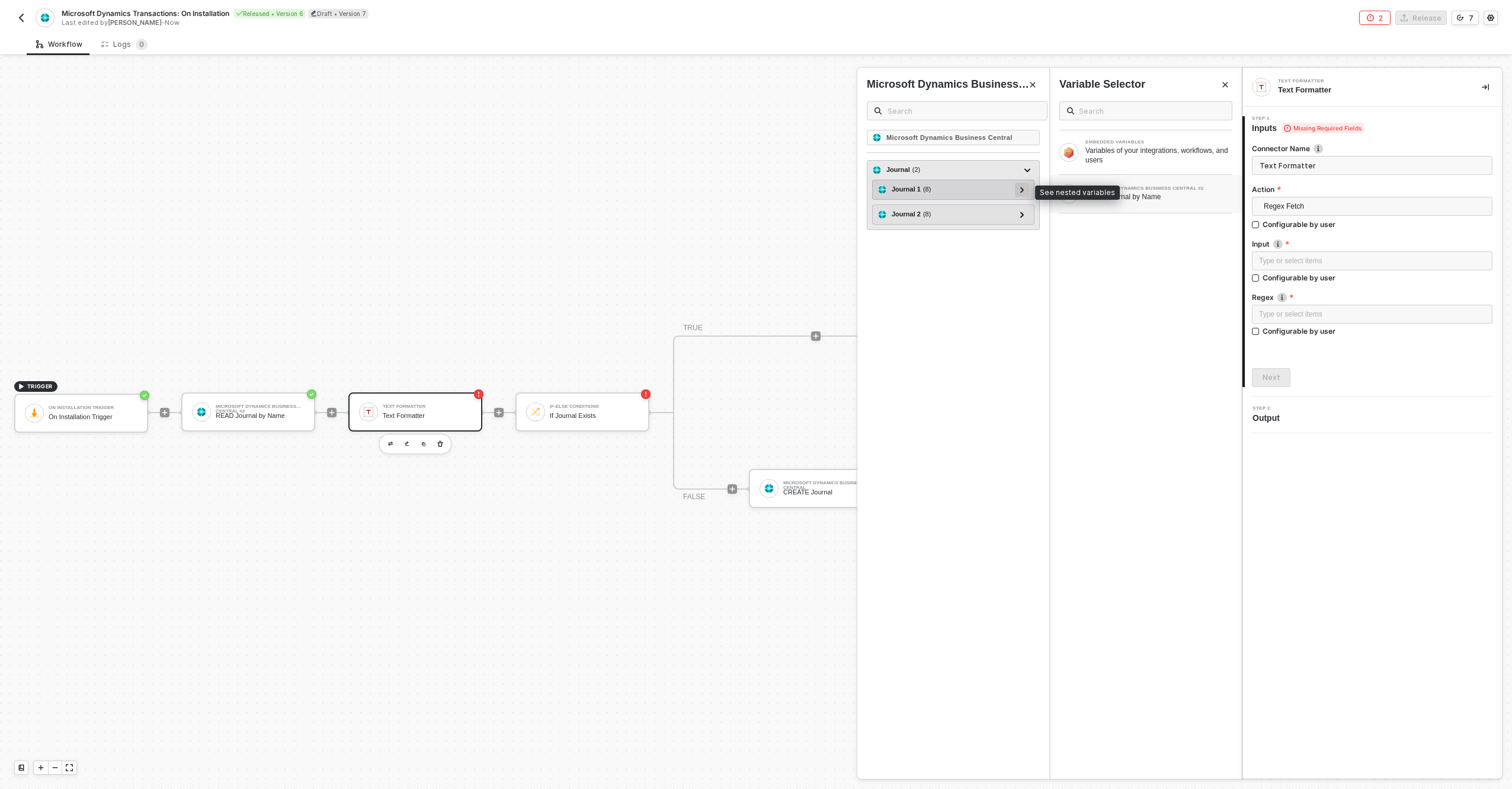
click at [1019, 189] on div at bounding box center [1022, 188] width 6 height 13
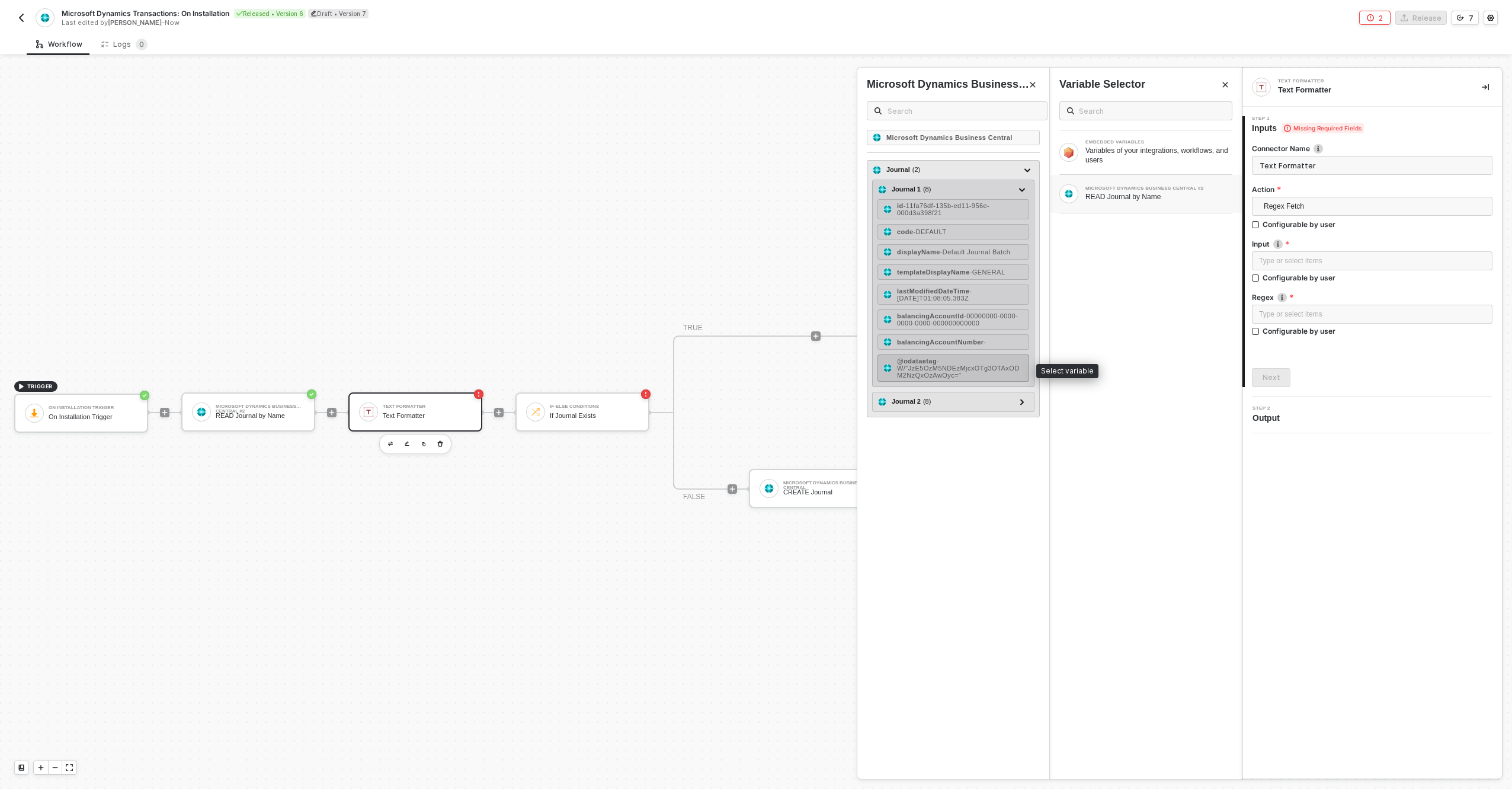
click at [954, 365] on span "- W/"JzE5OzM5NDEzMjcxOTg3OTAxODM2NzQxOzAwOyc="" at bounding box center [959, 368] width 123 height 21
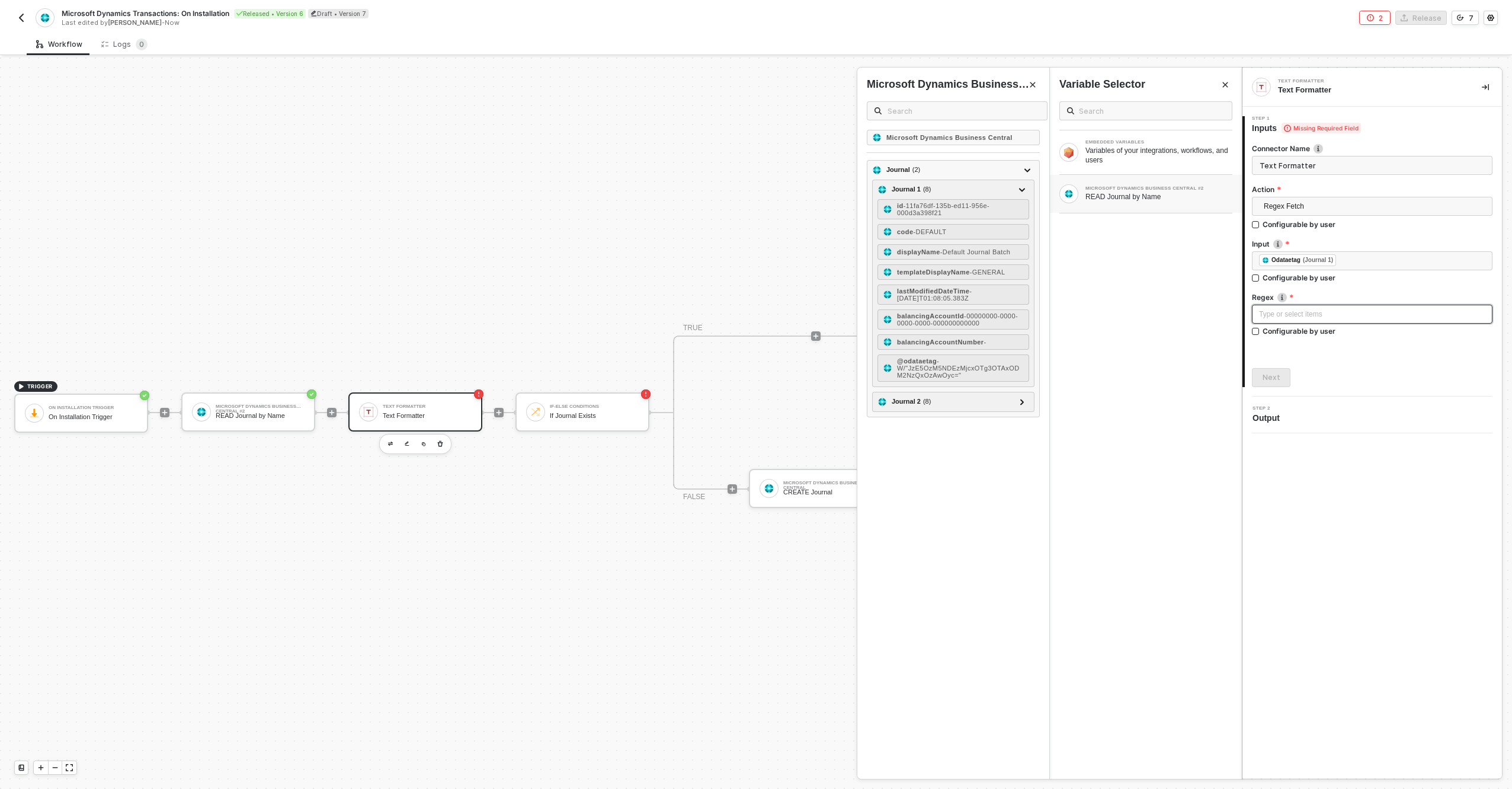
click at [1255, 310] on div "Type or select items ﻿" at bounding box center [1372, 314] width 240 height 19
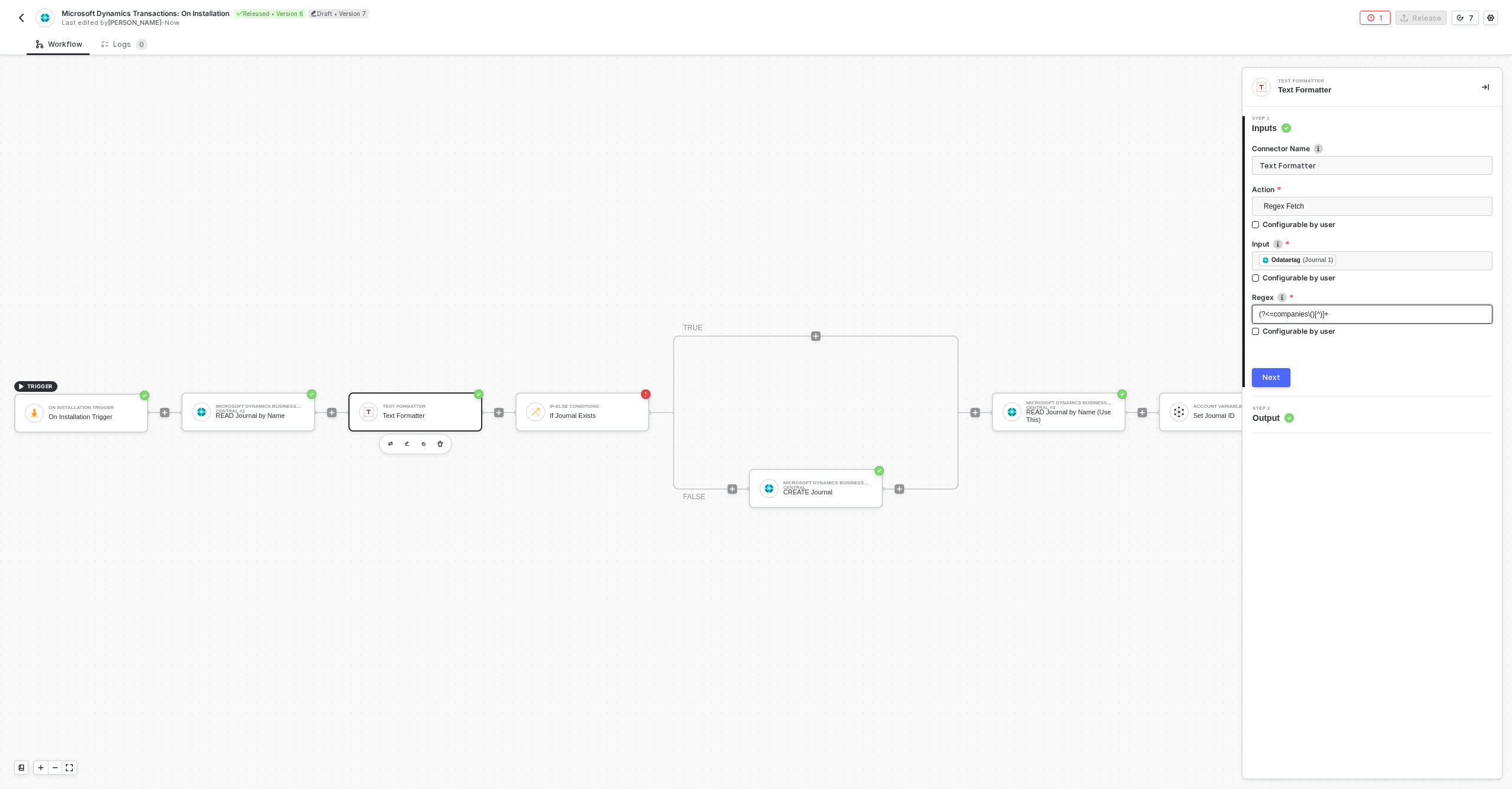
click at [1273, 382] on div "Next" at bounding box center [1272, 378] width 18 height 10
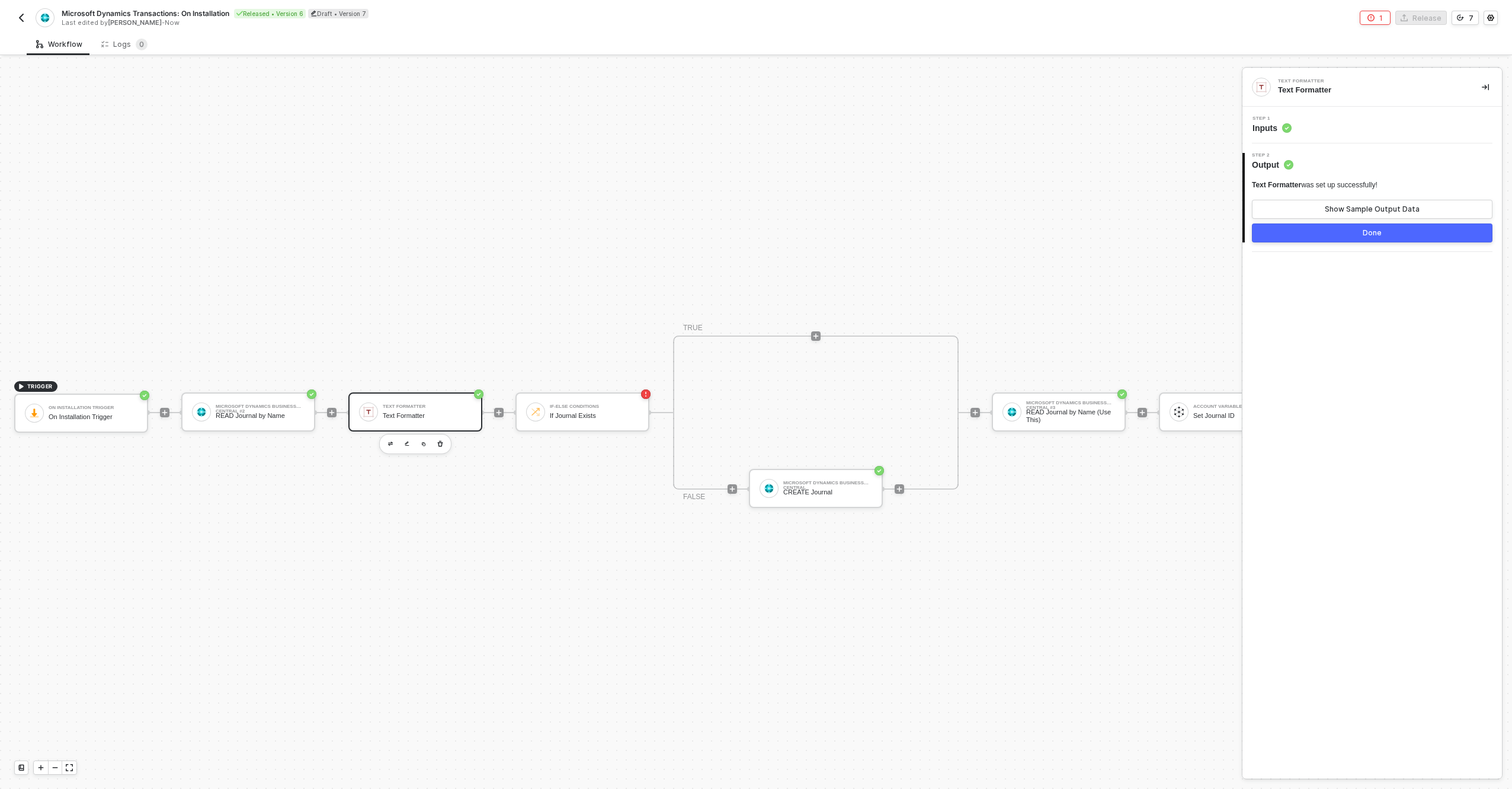
click at [1353, 238] on button "Done" at bounding box center [1372, 232] width 240 height 19
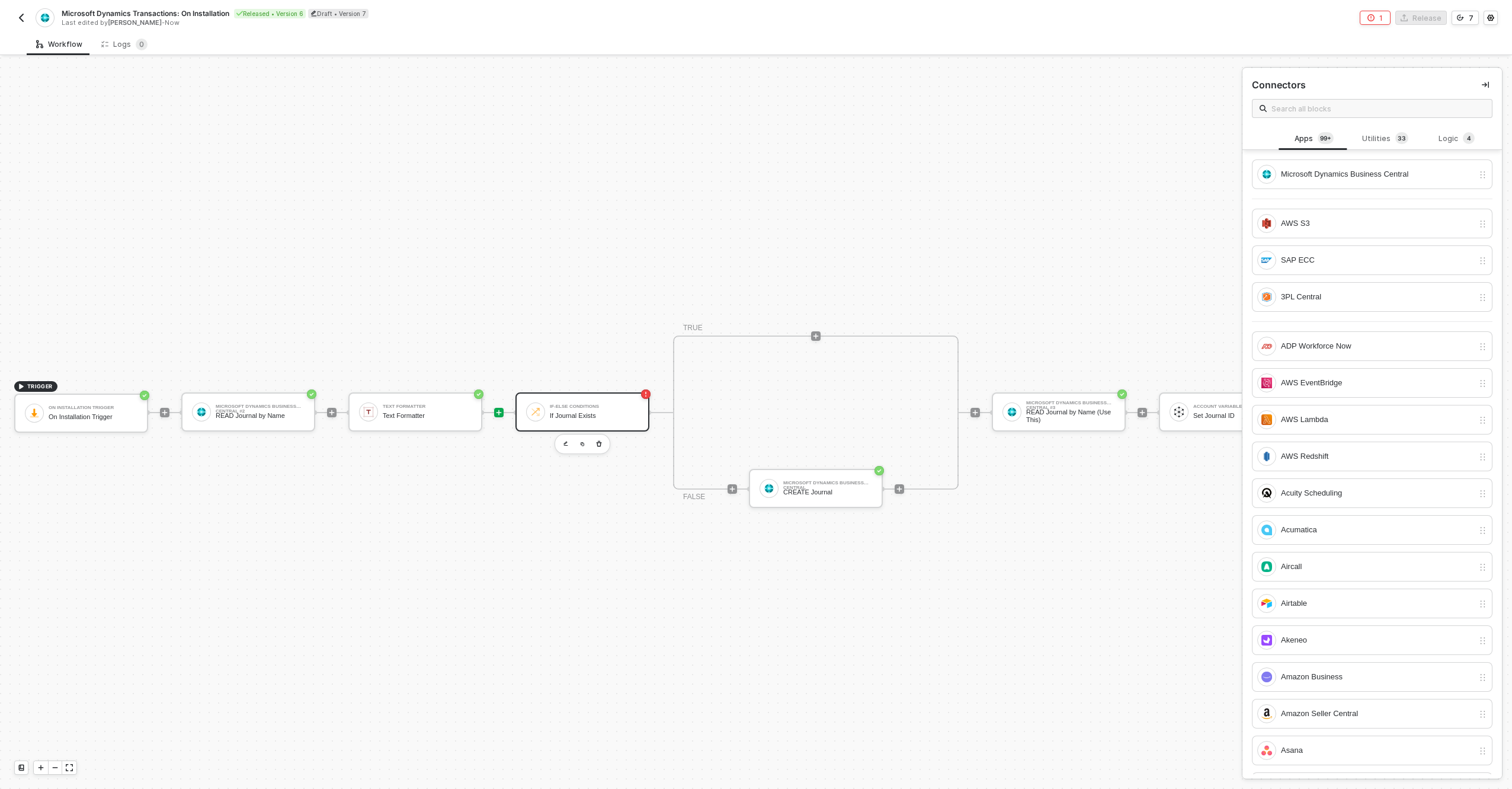
click at [625, 412] on div "If Journal Exists" at bounding box center [594, 416] width 89 height 8
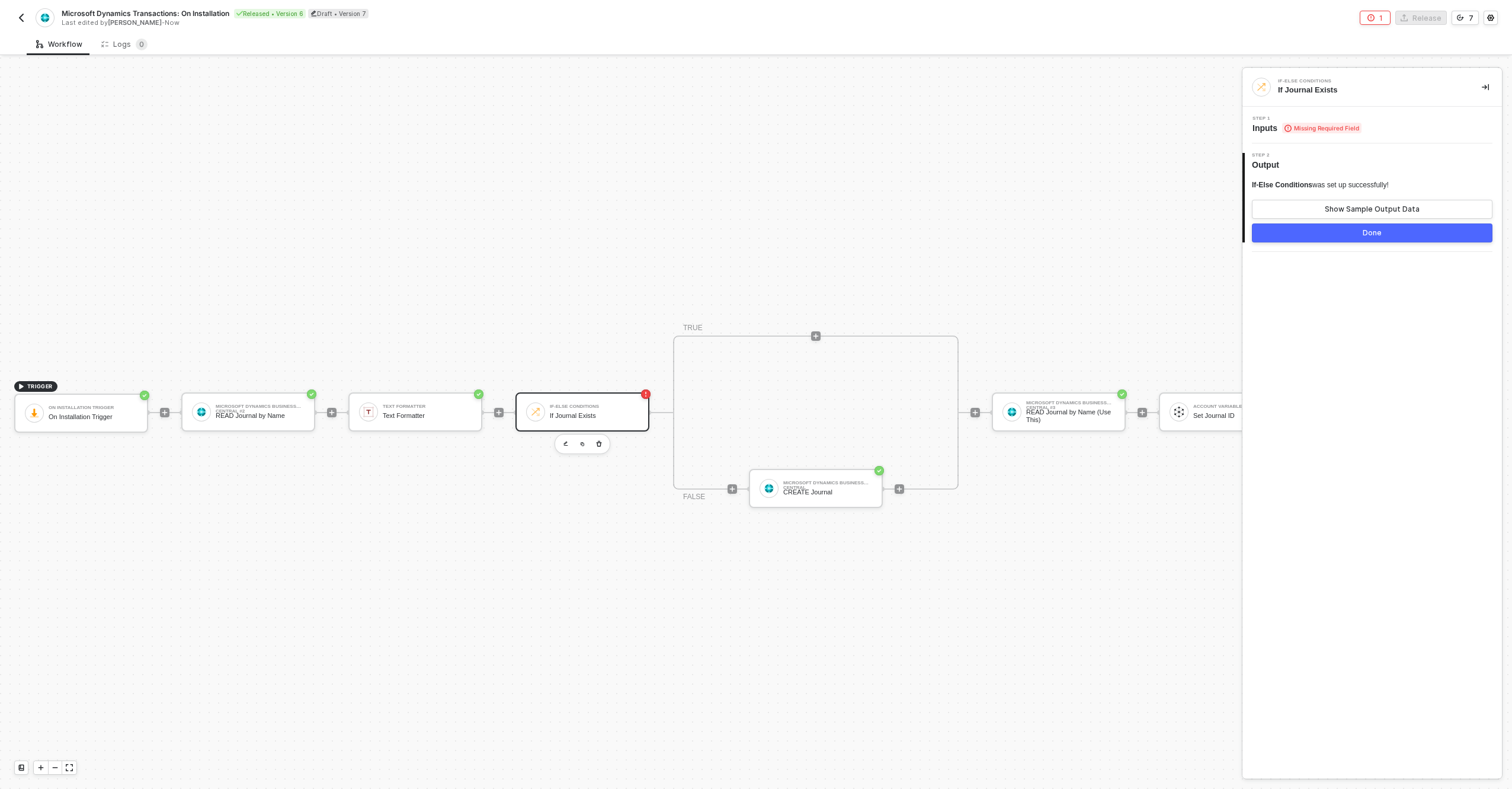
click at [1339, 127] on span "Missing Required Field" at bounding box center [1322, 128] width 80 height 11
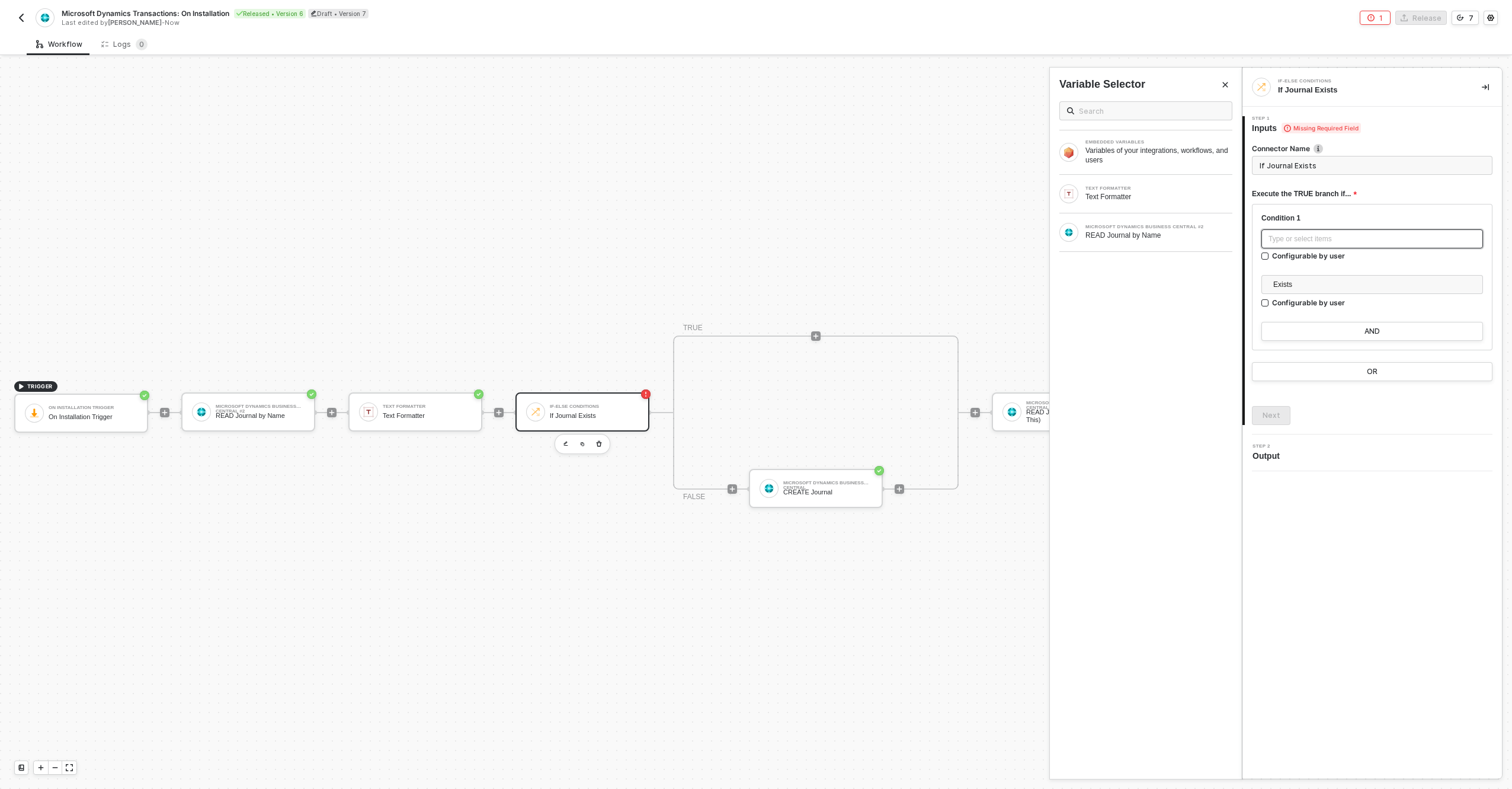
click at [1331, 234] on div "Type or select items ﻿" at bounding box center [1372, 240] width 207 height 12
click at [1127, 163] on div "Variables of your integrations, workflows, and users" at bounding box center [1159, 155] width 147 height 19
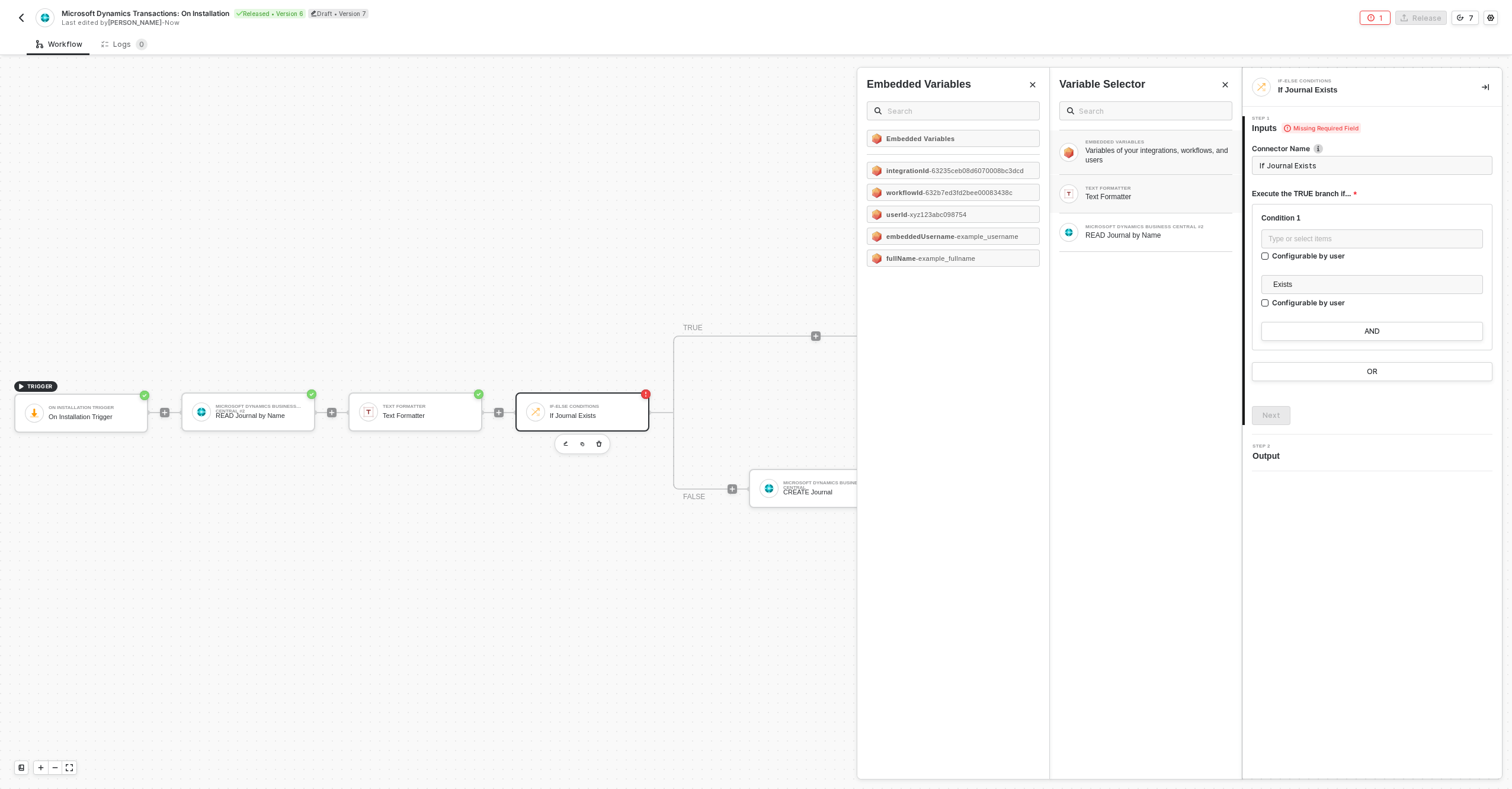
click at [1137, 179] on div "TEXT FORMATTER Text Formatter" at bounding box center [1146, 194] width 192 height 38
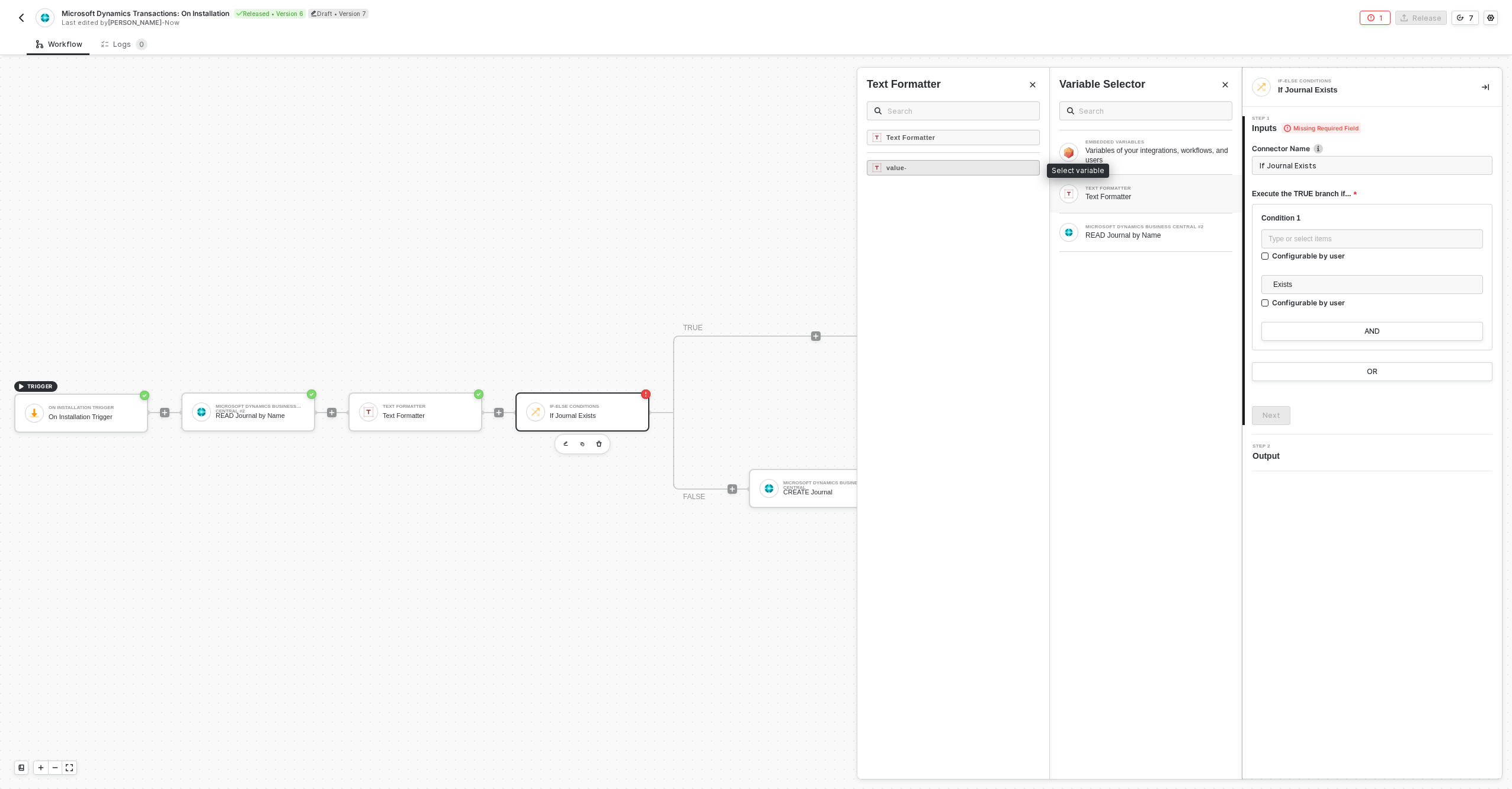
click at [986, 170] on div "value -" at bounding box center [954, 168] width 173 height 16
type input "Only continue if Value Exists"
click at [1276, 418] on div "Next" at bounding box center [1272, 416] width 18 height 10
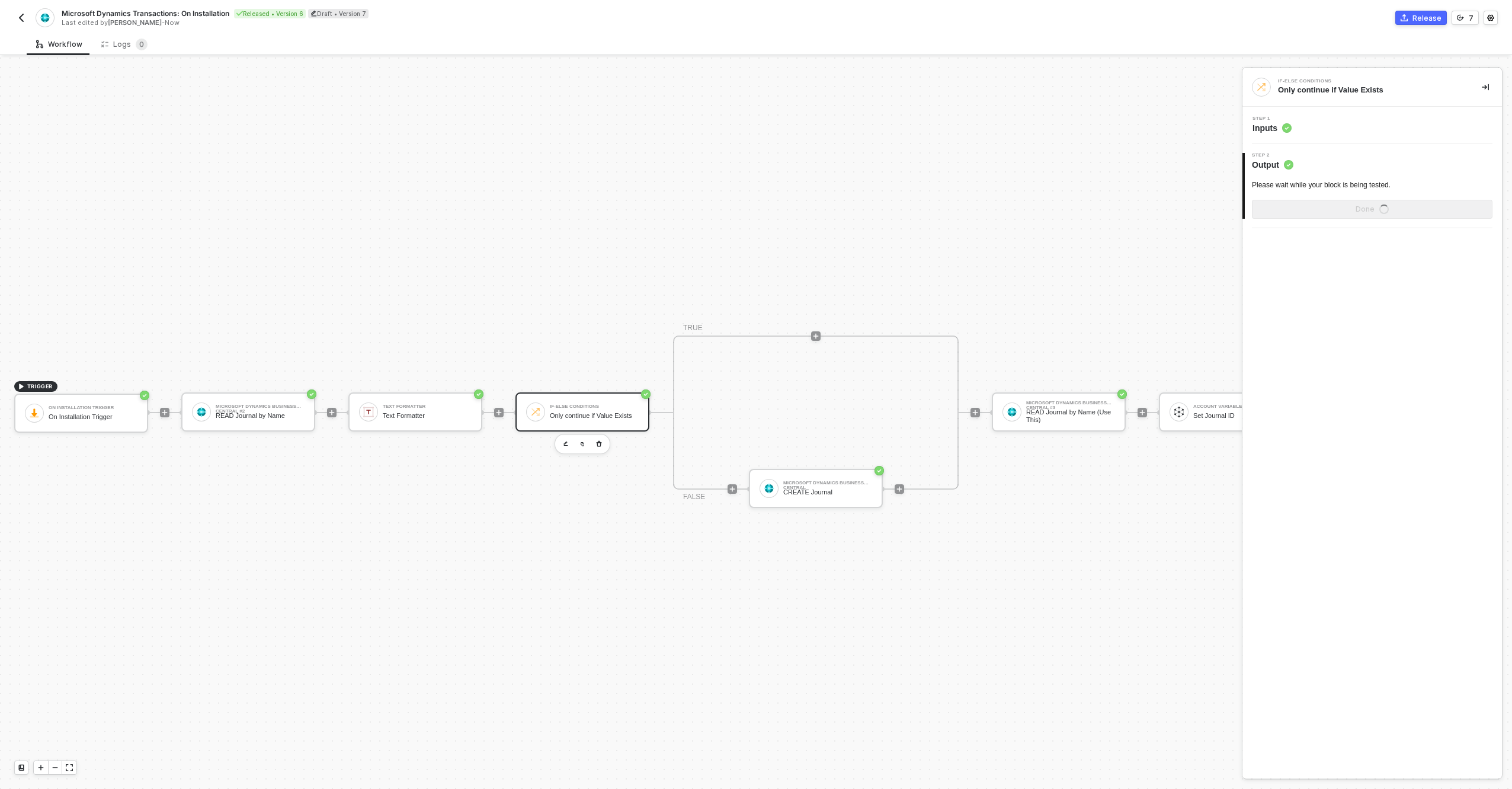
click at [1130, 246] on div "TRIGGER On Installation Trigger On Installation Trigger Microsoft Dynamics Busi…" at bounding box center [657, 413] width 1314 height 754
click at [1423, 12] on button "Release" at bounding box center [1421, 18] width 52 height 15
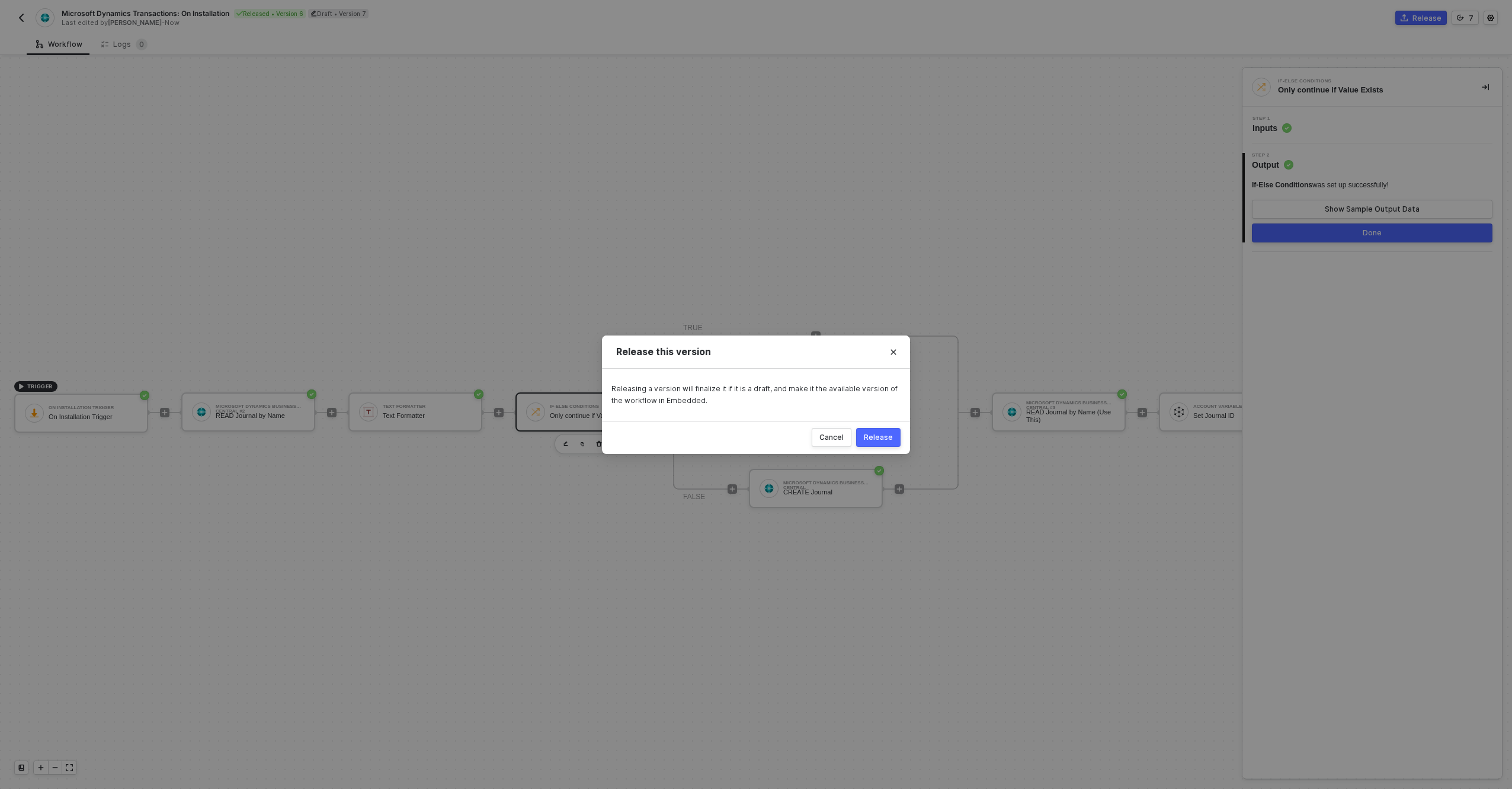
click at [894, 441] on button "Release" at bounding box center [879, 437] width 45 height 19
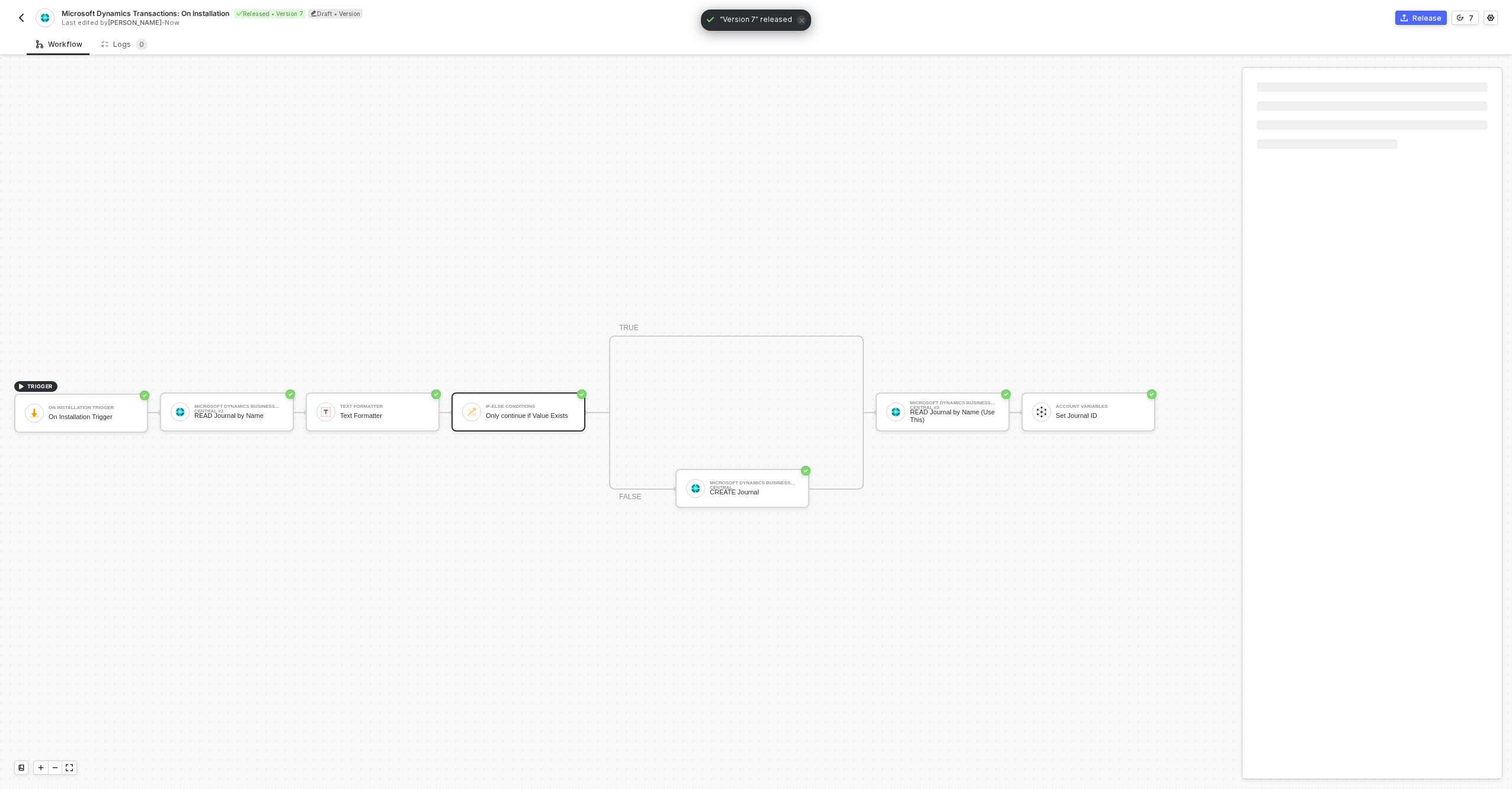
scroll to position [22, 0]
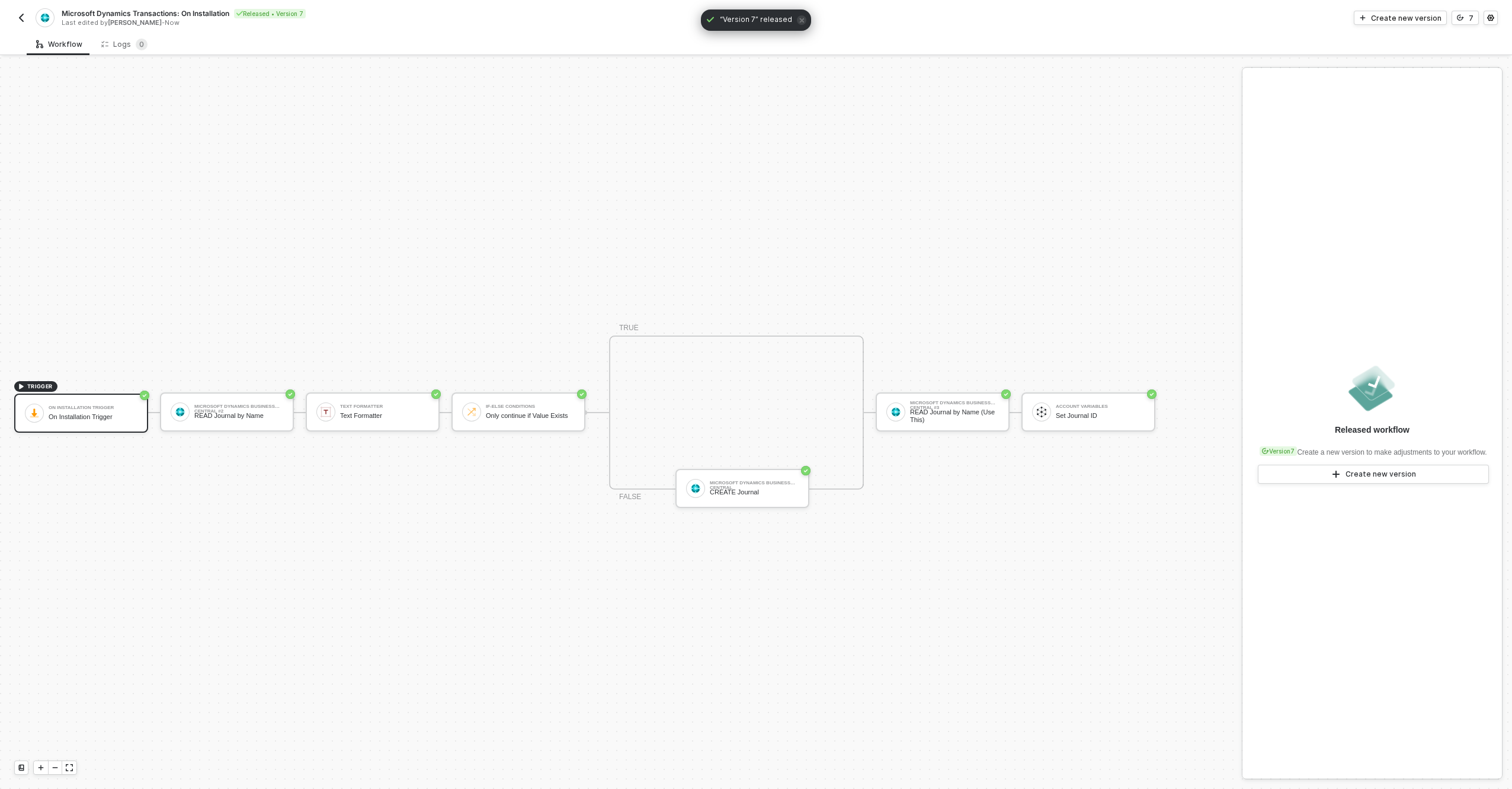
click at [26, 22] on button "button" at bounding box center [21, 18] width 15 height 15
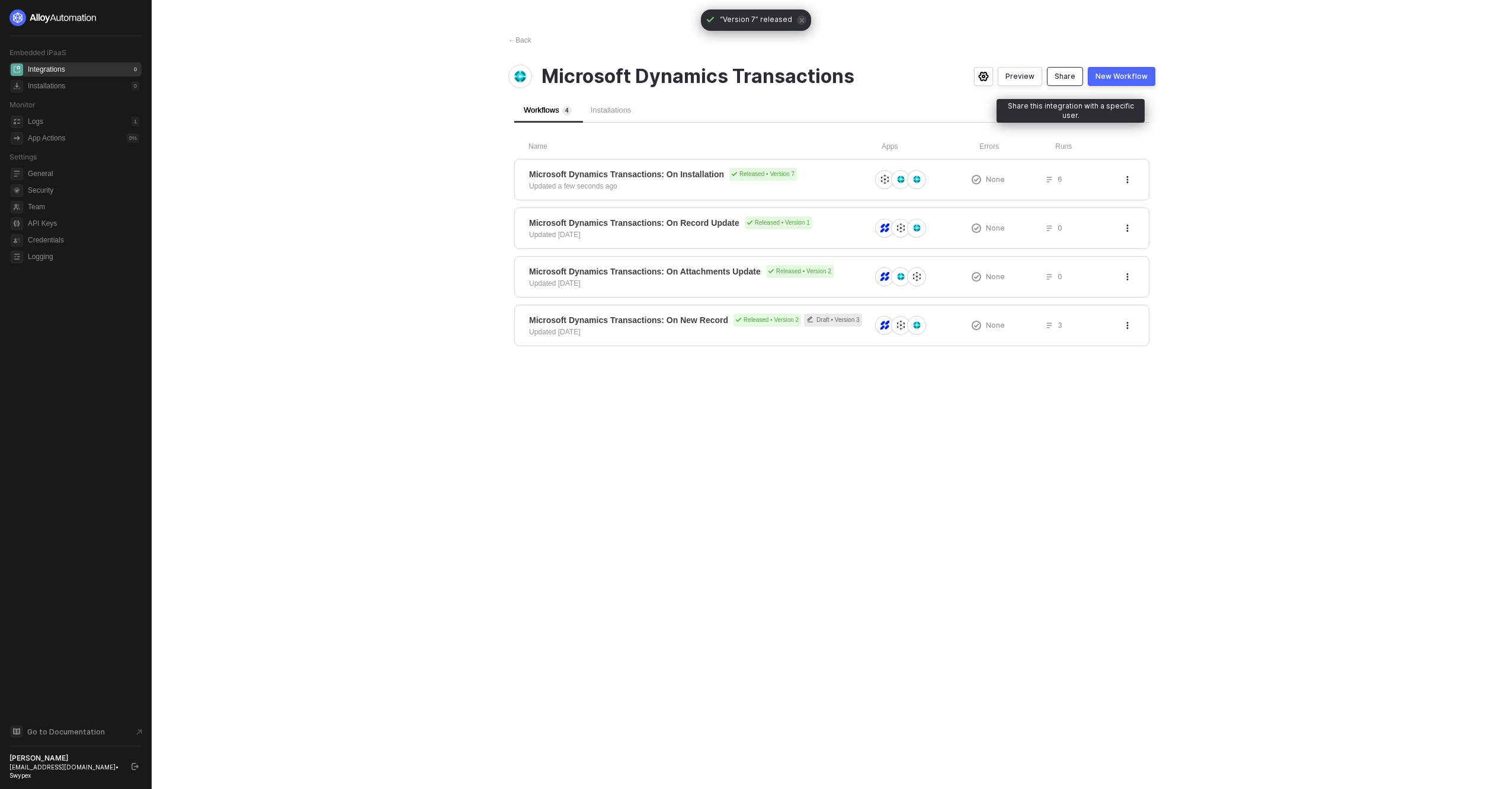
click at [1068, 73] on div "Share" at bounding box center [1065, 77] width 20 height 10
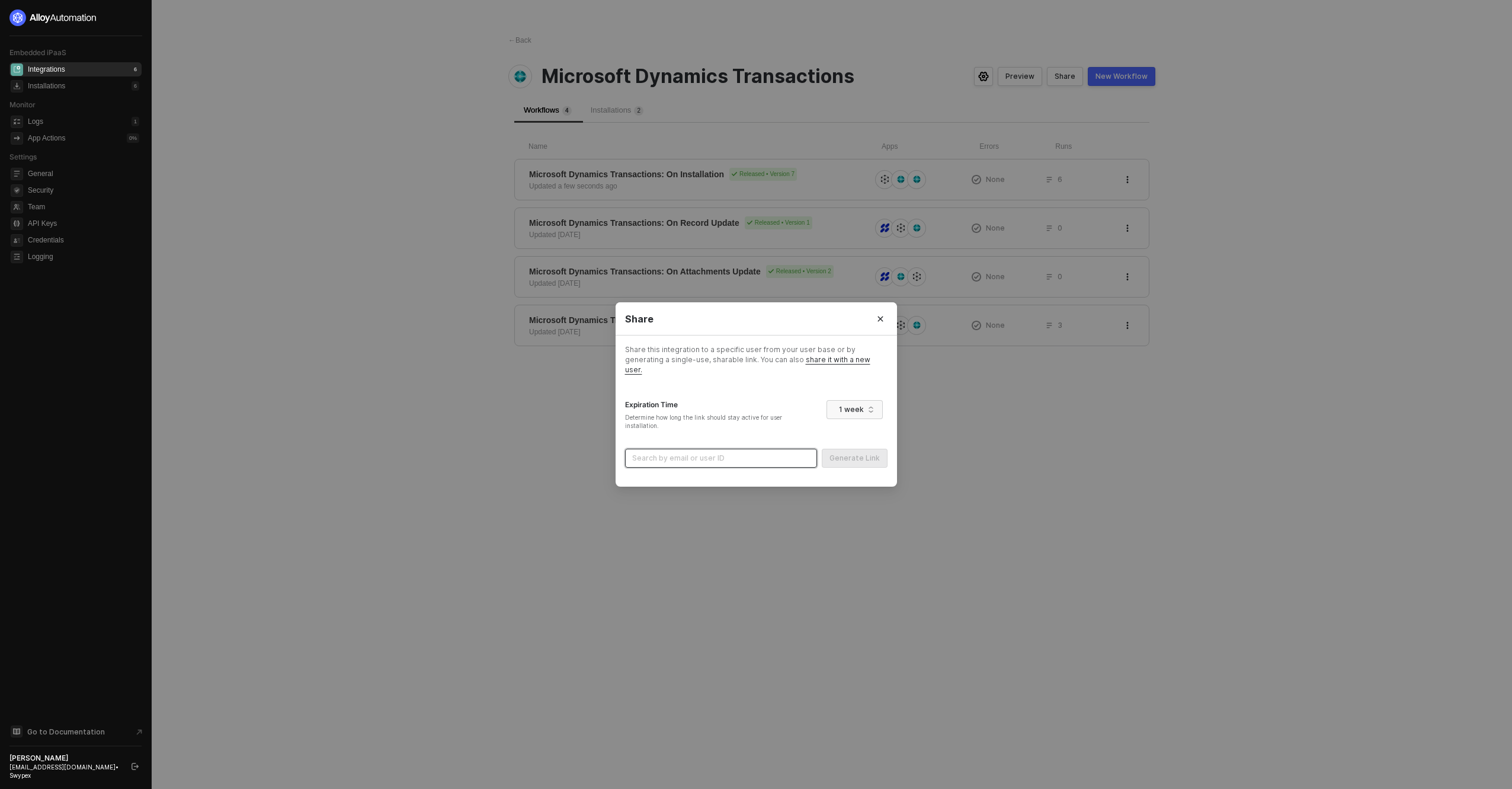
click at [758, 451] on input "search" at bounding box center [721, 458] width 178 height 18
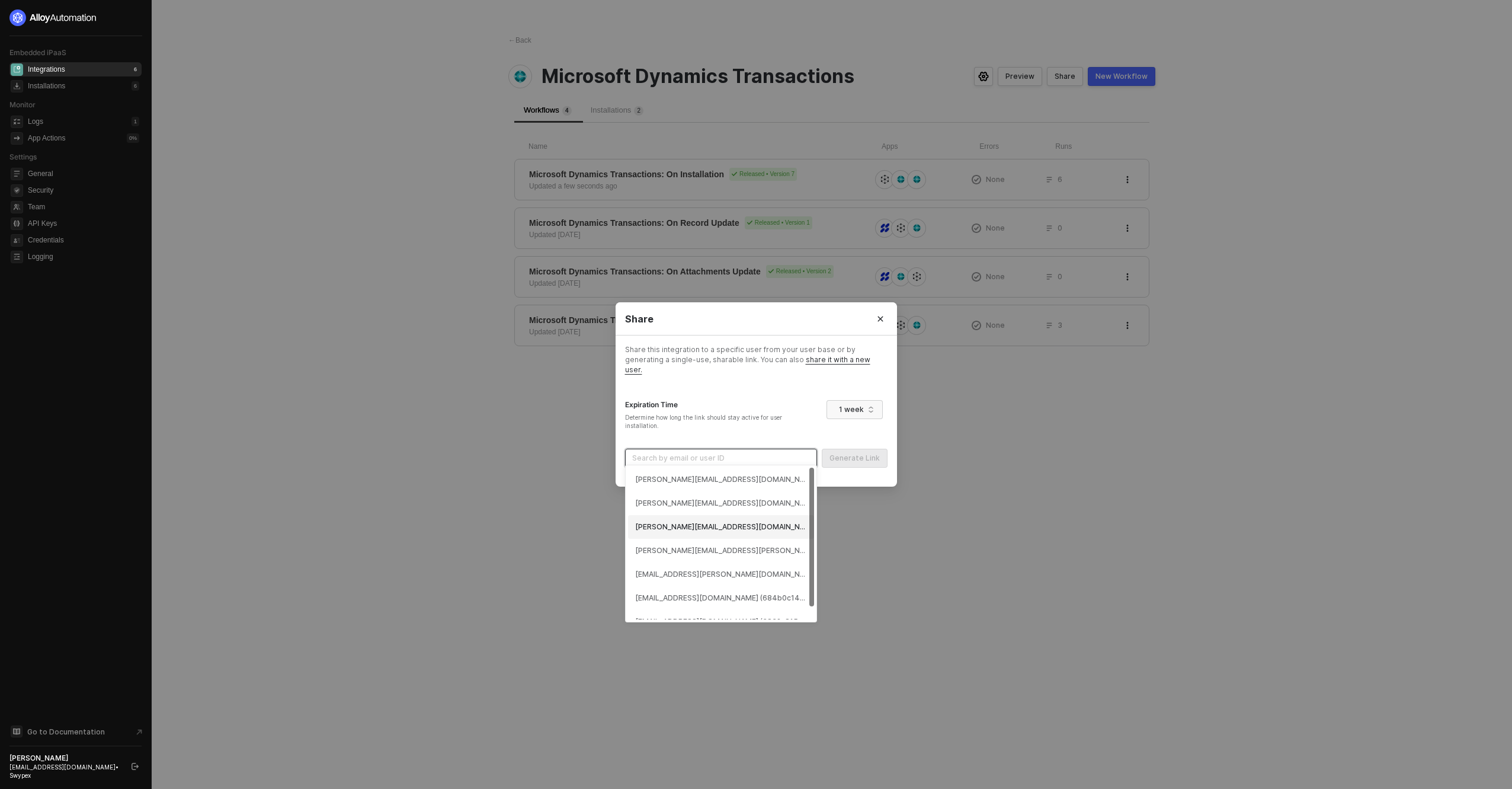
click at [696, 524] on div "[PERSON_NAME][EMAIL_ADDRESS][DOMAIN_NAME] (6877f0a8d3a743bca19fbbf6)" at bounding box center [721, 528] width 172 height 12
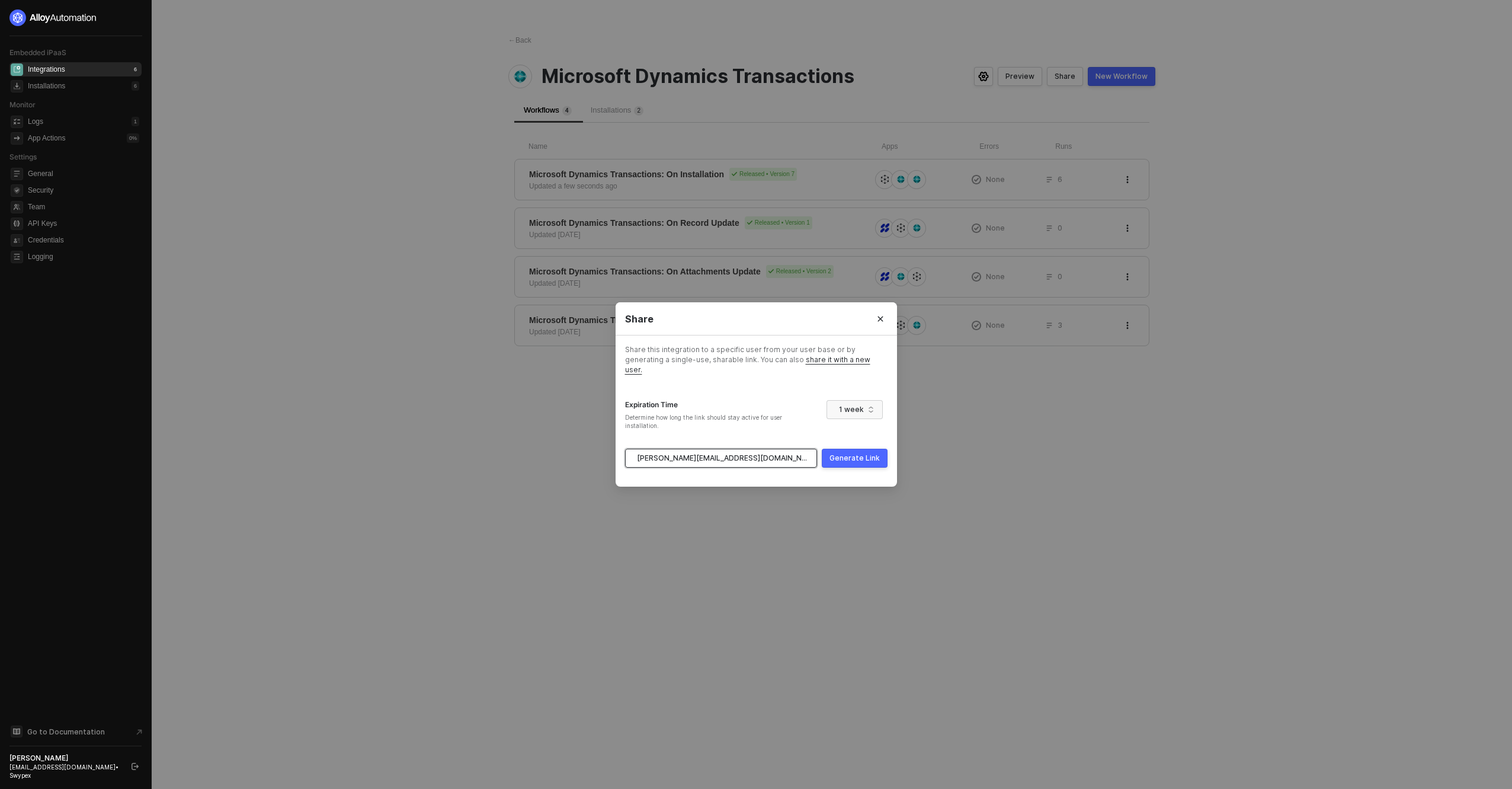
click at [850, 454] on div "Generate Link" at bounding box center [855, 459] width 51 height 10
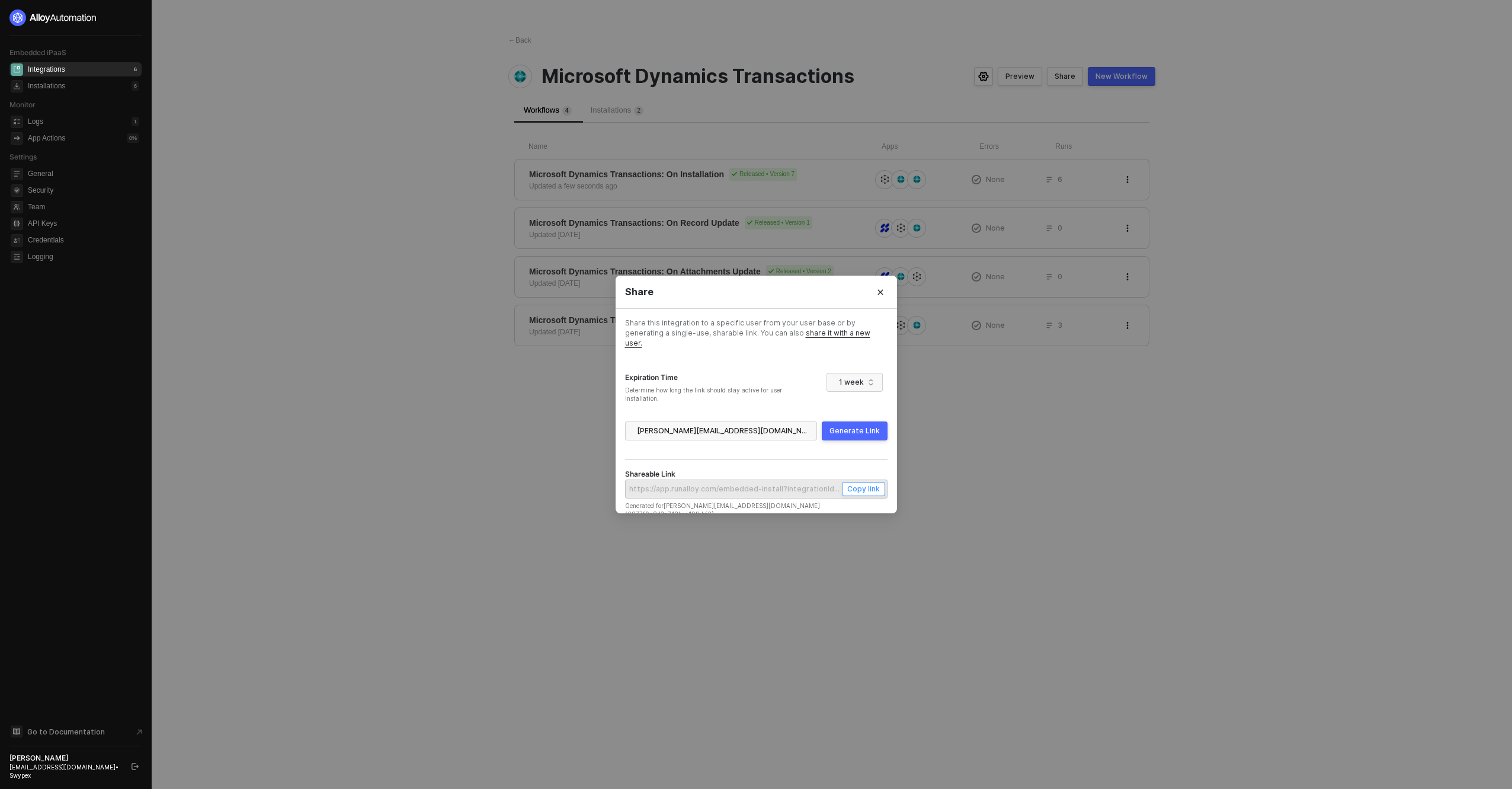
click at [861, 489] on div "Copy link" at bounding box center [863, 489] width 32 height 10
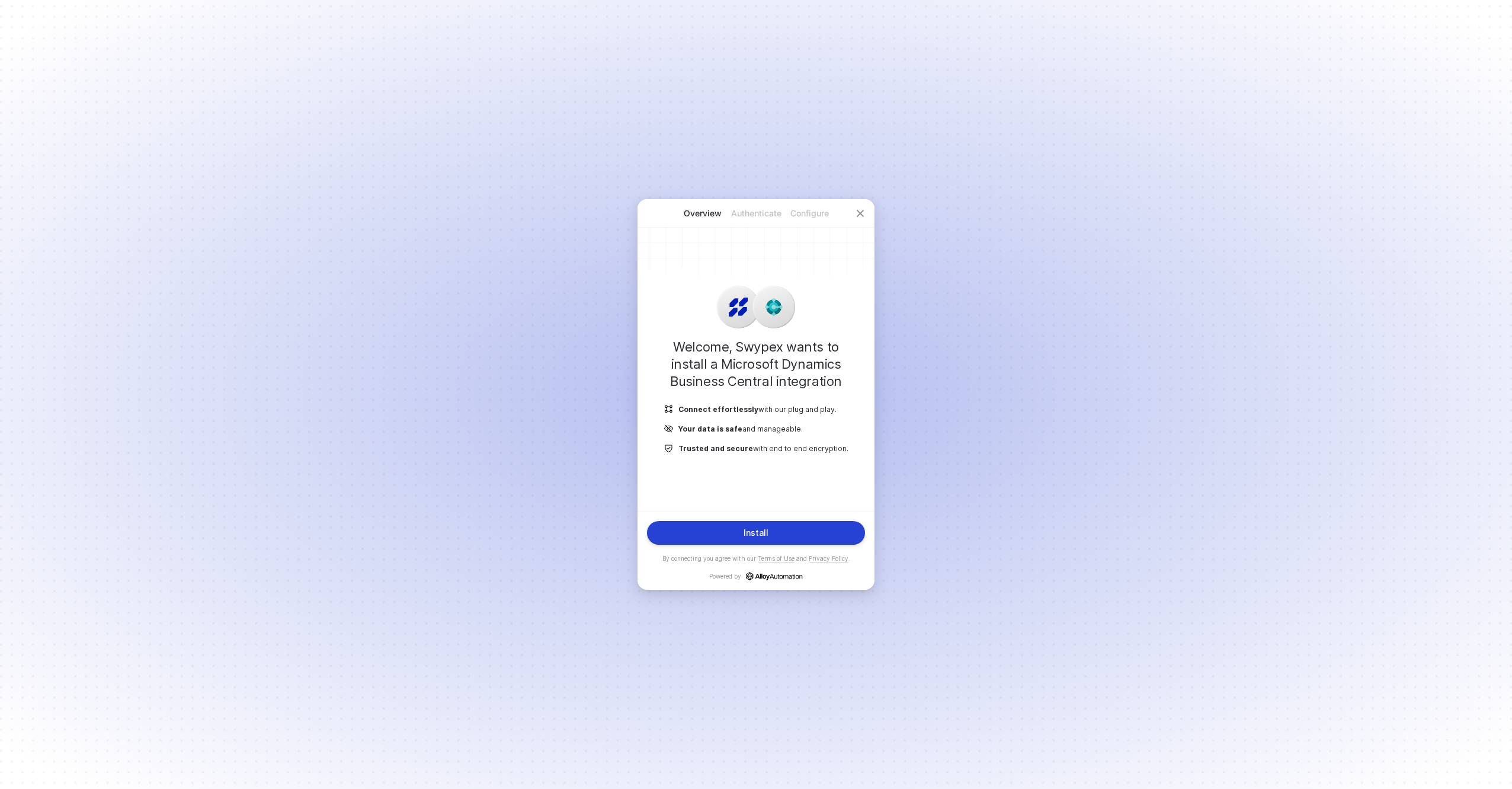
click at [752, 522] on button "Install" at bounding box center [756, 533] width 218 height 23
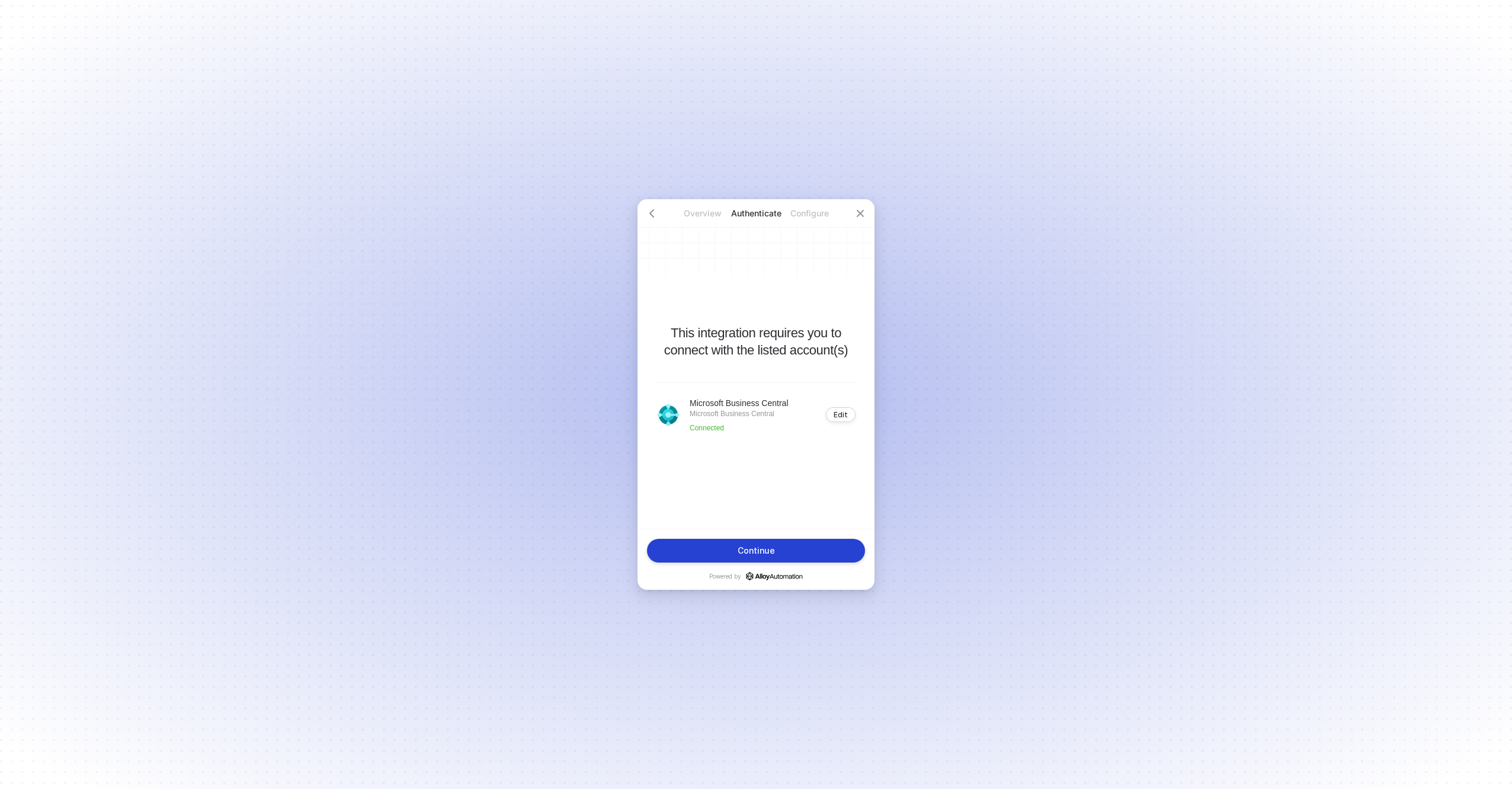
click at [759, 556] on button "Continue" at bounding box center [756, 550] width 218 height 23
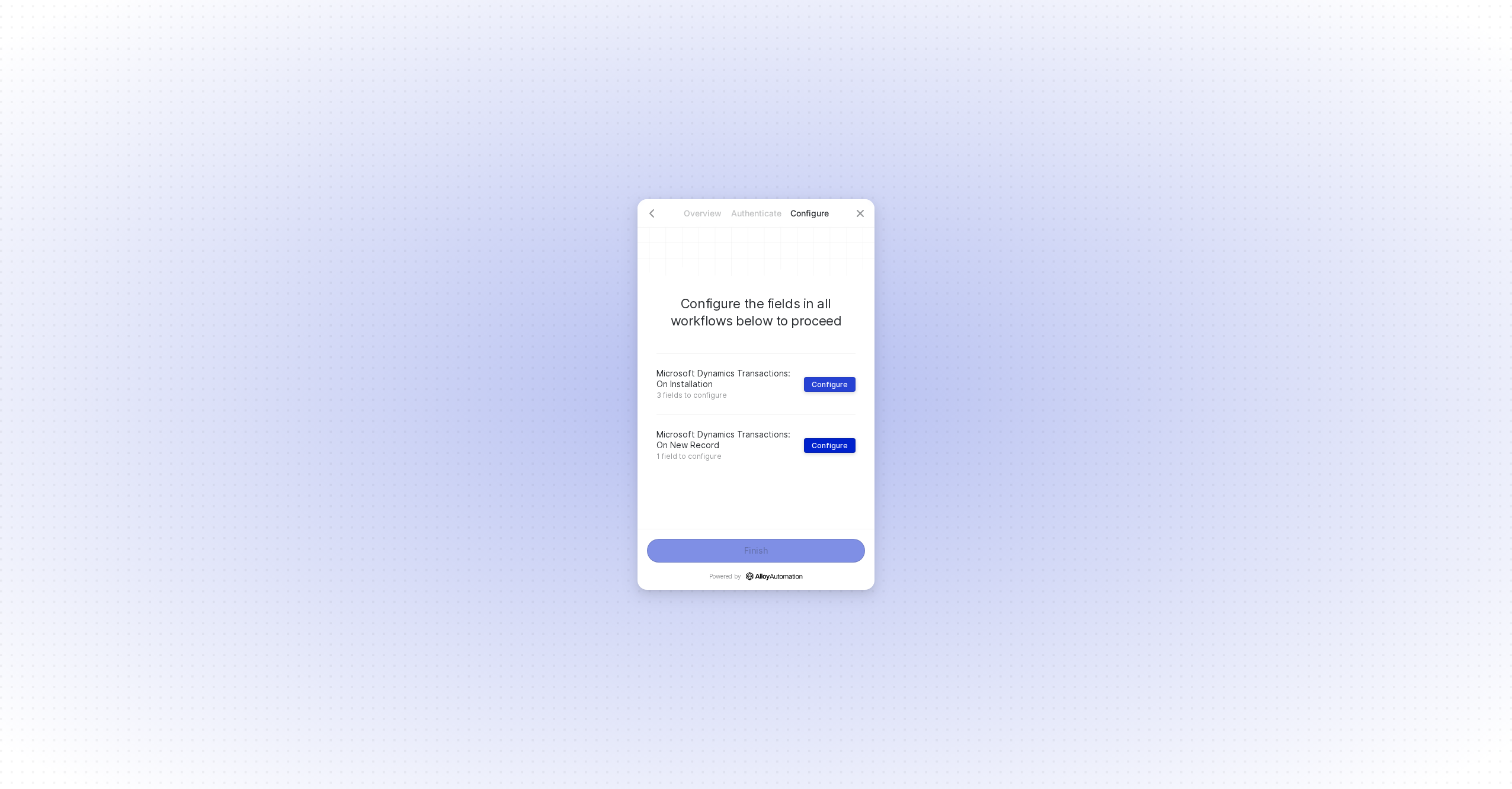
click at [833, 379] on button "Configure" at bounding box center [830, 384] width 52 height 15
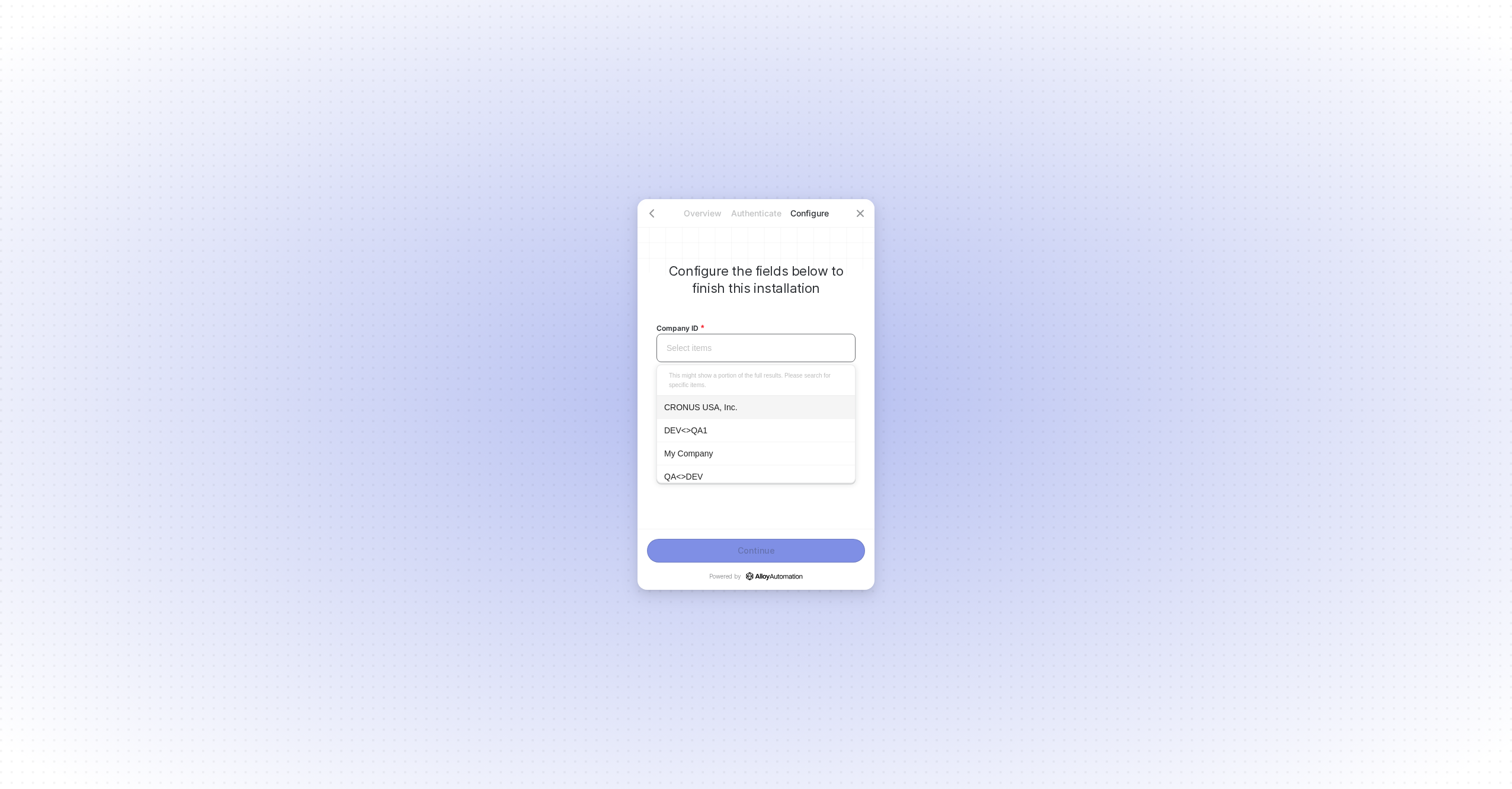
click at [710, 352] on input "search" at bounding box center [756, 348] width 185 height 27
click at [687, 413] on div "CRONUS USA, Inc." at bounding box center [756, 407] width 184 height 13
click at [687, 398] on input "search" at bounding box center [756, 409] width 185 height 27
click at [696, 472] on div "CRONUS USA, Inc." at bounding box center [756, 468] width 184 height 13
click at [701, 479] on input "search" at bounding box center [756, 470] width 185 height 27
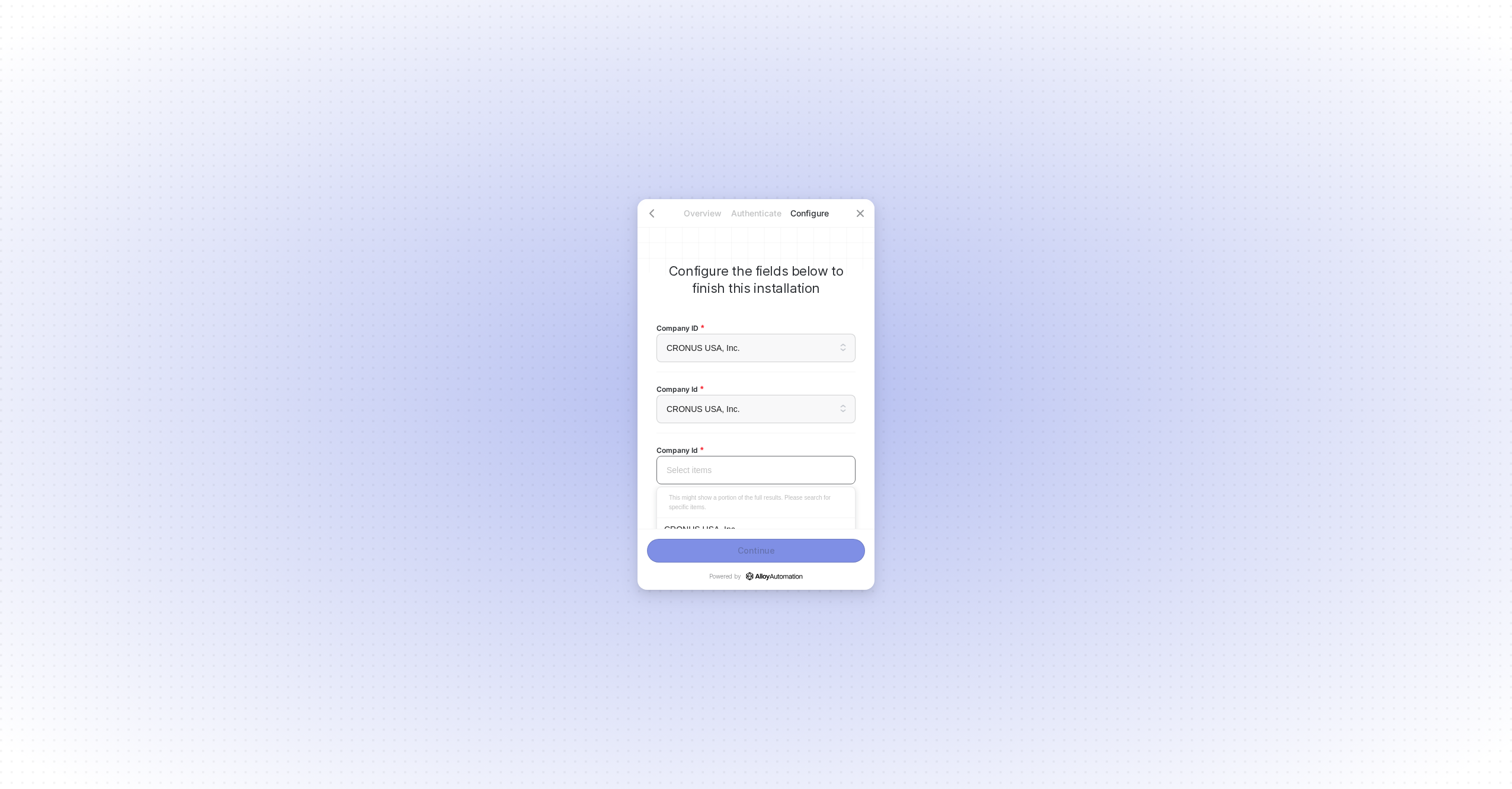
click at [707, 521] on div "CRONUS USA, Inc." at bounding box center [756, 529] width 198 height 23
click at [765, 546] on div "Continue" at bounding box center [756, 551] width 37 height 10
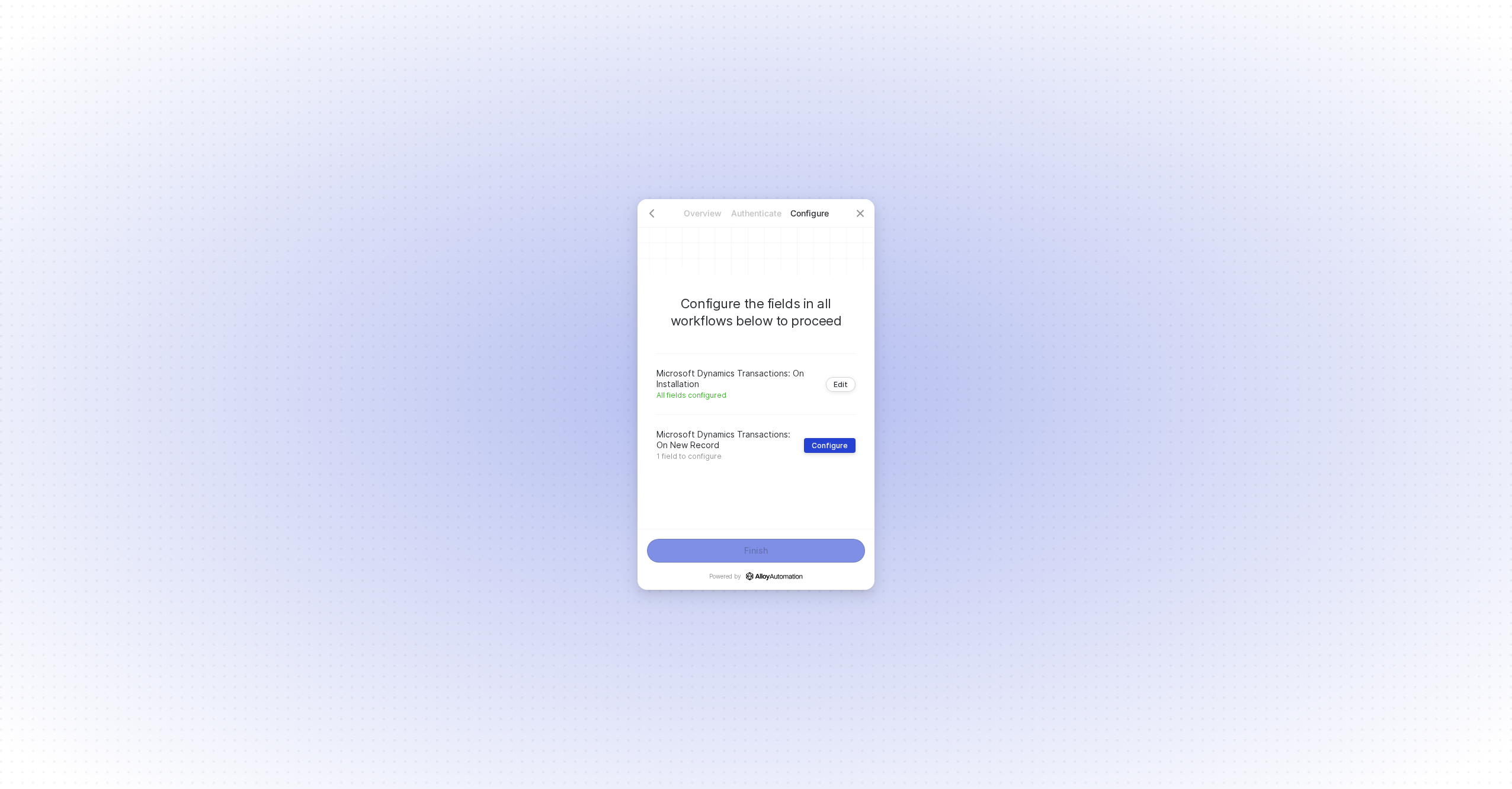
click at [824, 448] on div "Configure" at bounding box center [830, 445] width 36 height 9
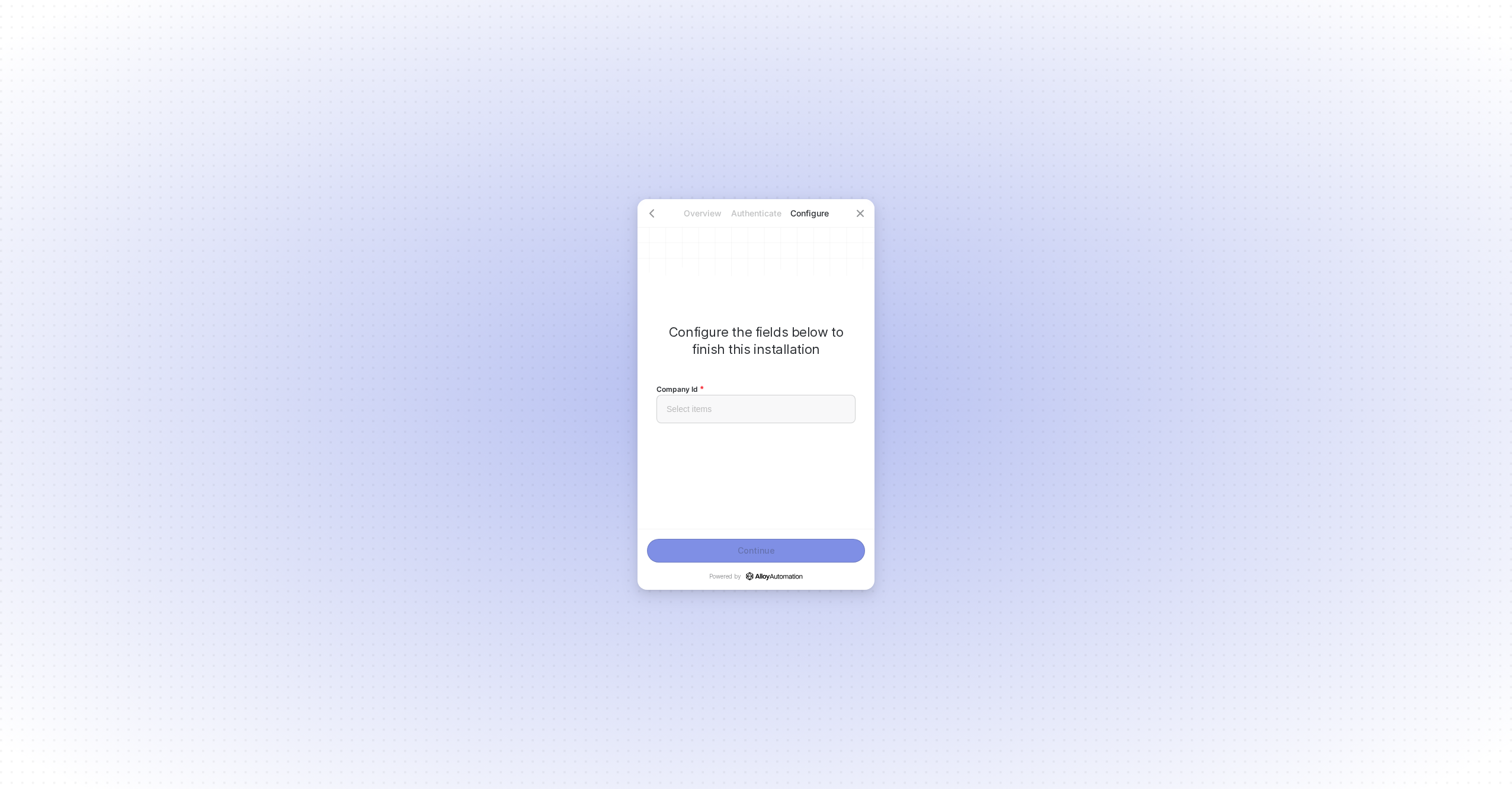
click at [743, 394] on div "Select items" at bounding box center [756, 408] width 200 height 28
click at [722, 471] on div "CRONUS USA, Inc." at bounding box center [756, 468] width 184 height 13
click at [726, 555] on button "Continue" at bounding box center [756, 550] width 218 height 23
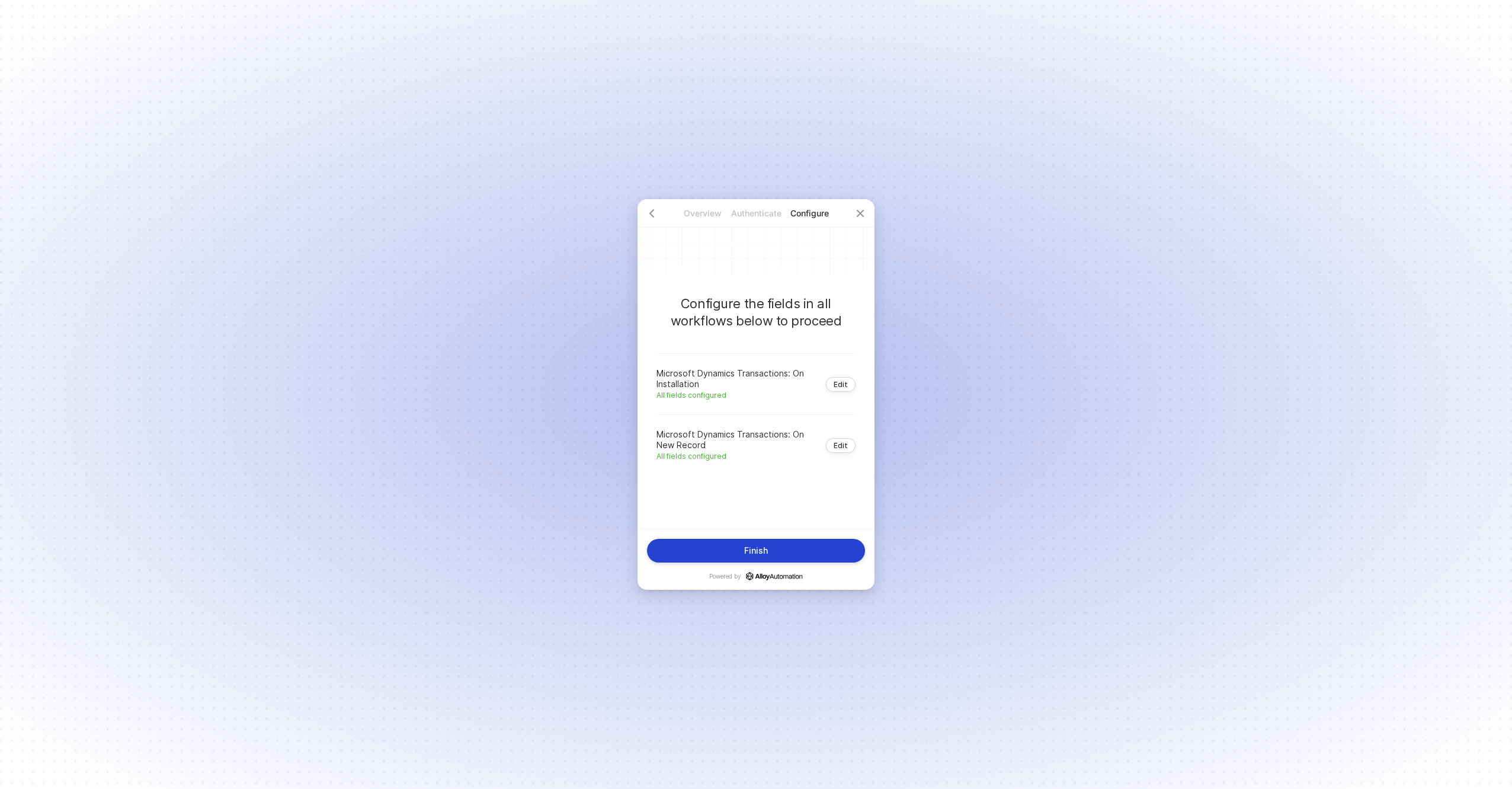
click at [726, 555] on button "Finish" at bounding box center [756, 550] width 218 height 23
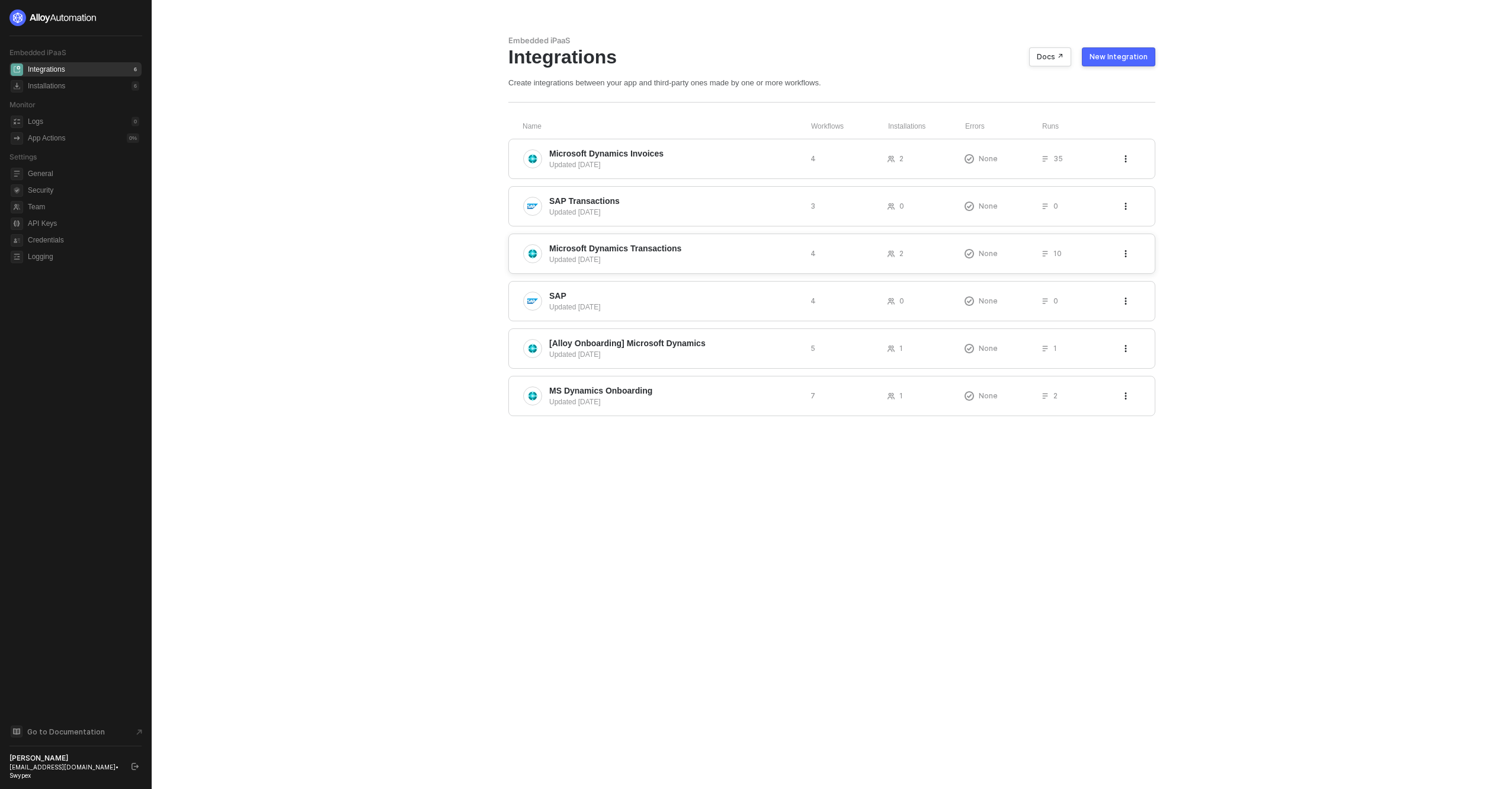
click at [690, 247] on span "Microsoft Dynamics Transactions" at bounding box center [675, 248] width 252 height 12
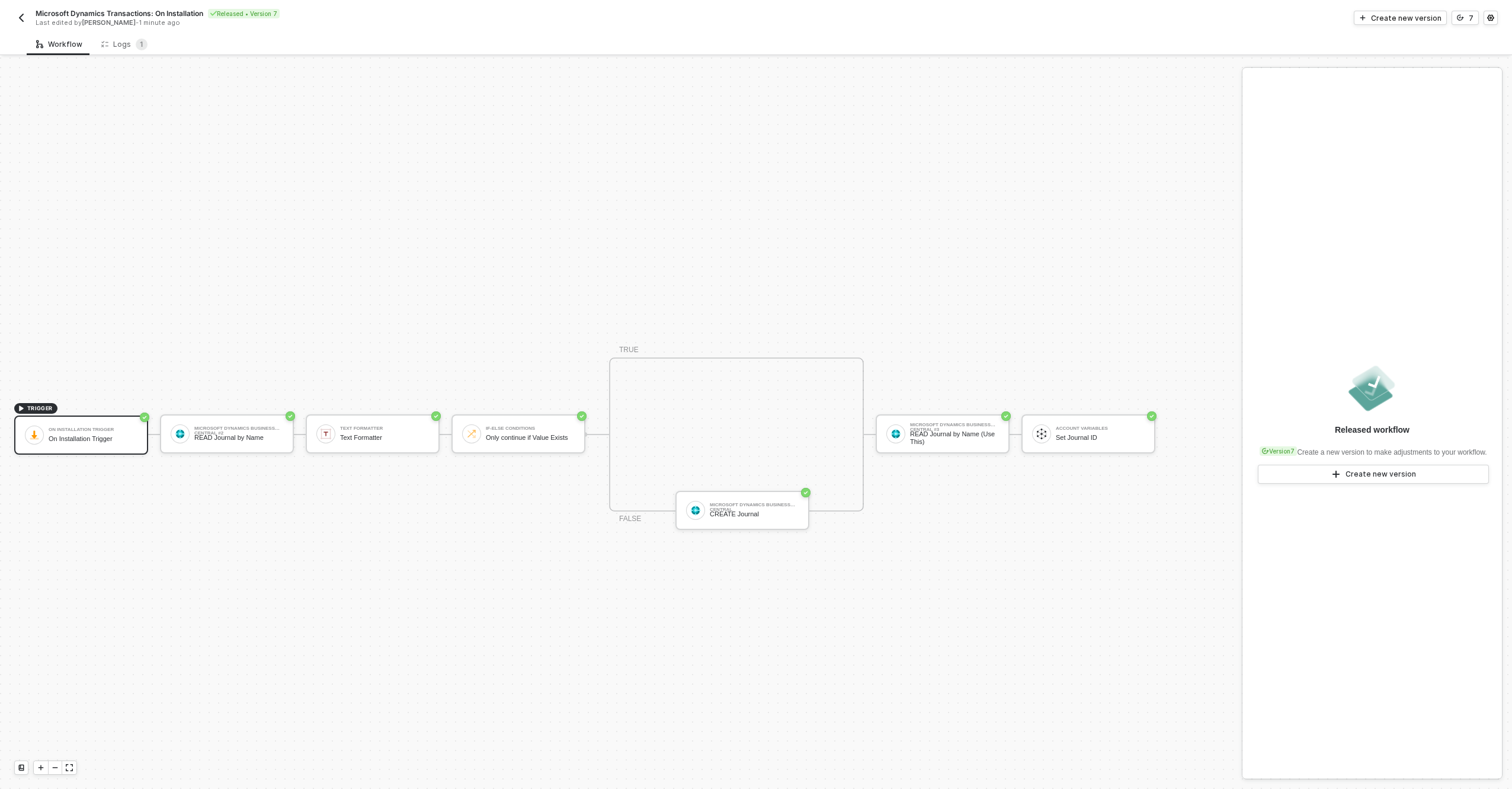
scroll to position [22, 0]
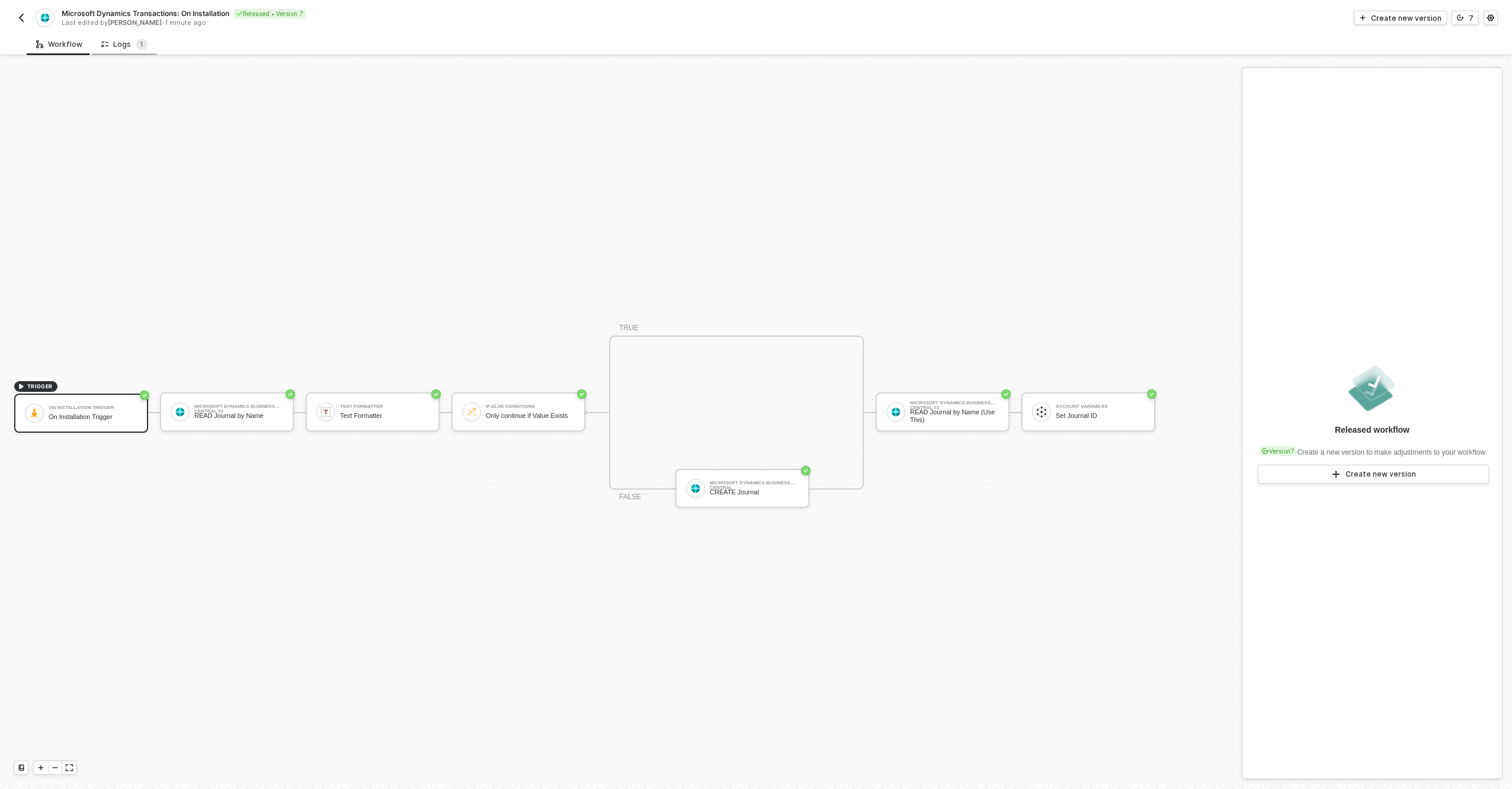
click at [118, 48] on div "Logs 1" at bounding box center [124, 45] width 46 height 12
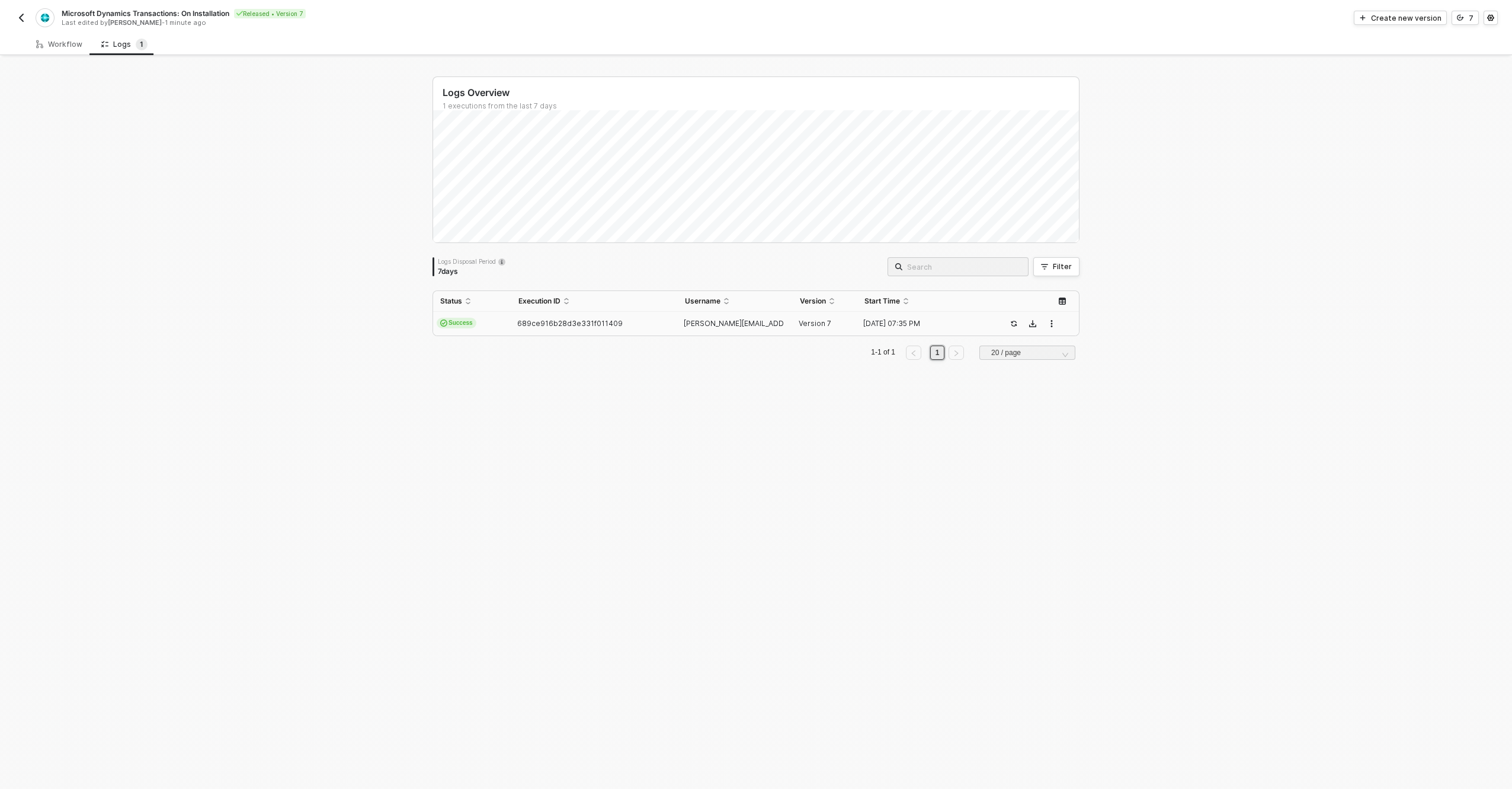
click at [645, 327] on div "689ce916b28d3e331f011409" at bounding box center [589, 323] width 157 height 10
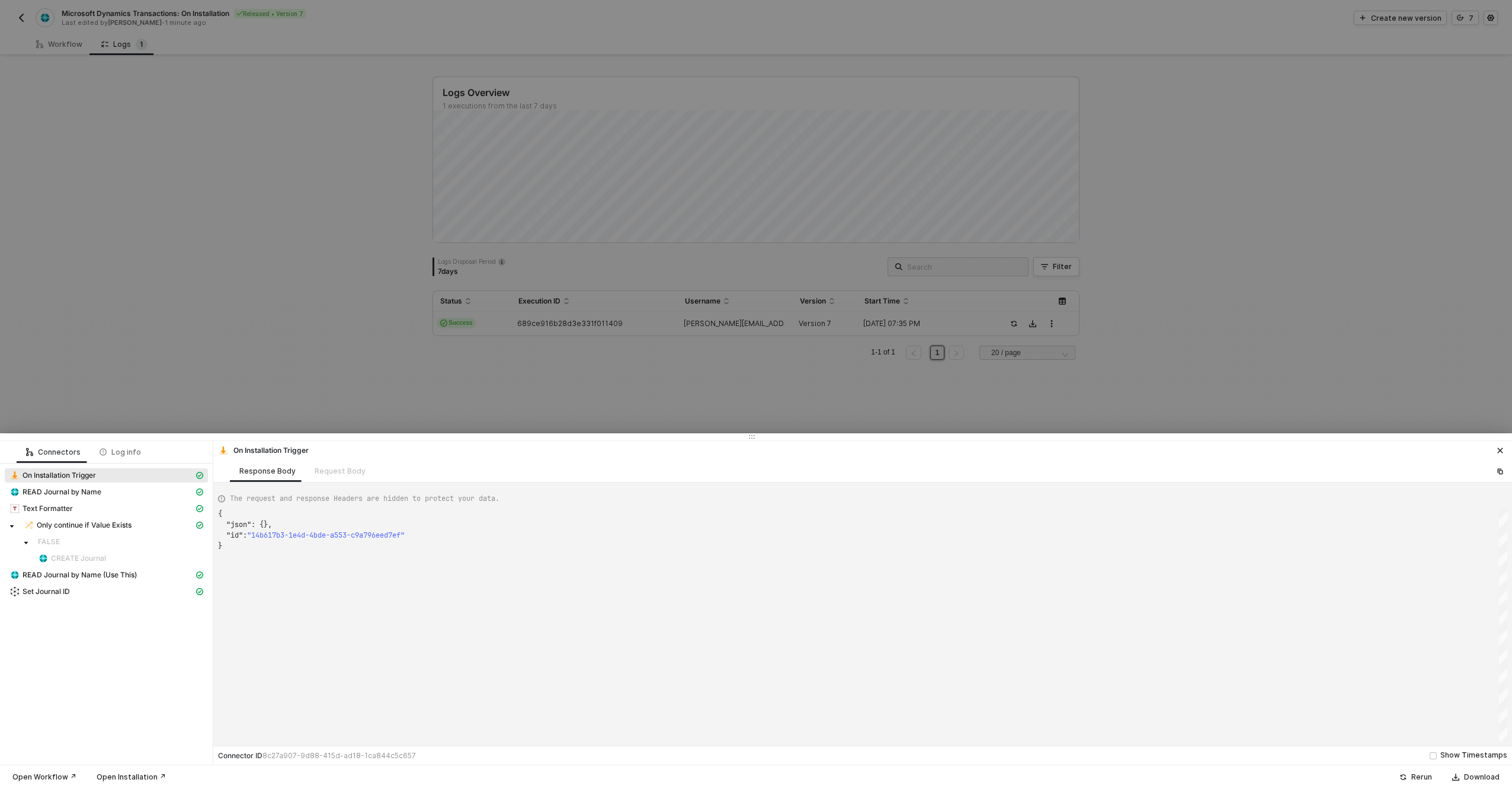
scroll to position [32, 0]
click at [102, 523] on span "Only continue if Value Exists" at bounding box center [84, 525] width 94 height 10
click at [75, 506] on div "Text Formatter" at bounding box center [101, 508] width 184 height 11
click at [96, 493] on span "READ Journal by Name" at bounding box center [61, 492] width 79 height 10
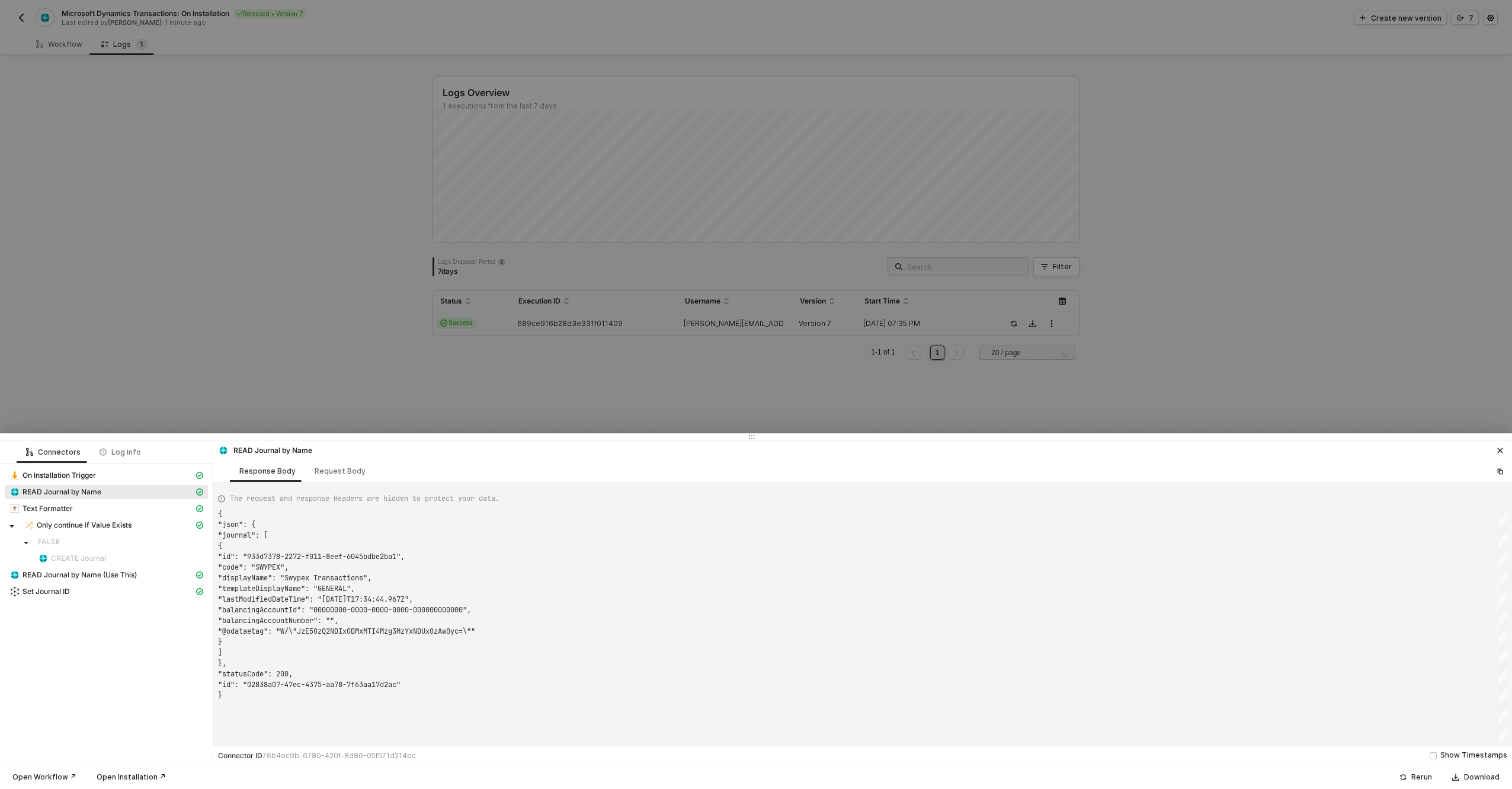
scroll to position [107, 0]
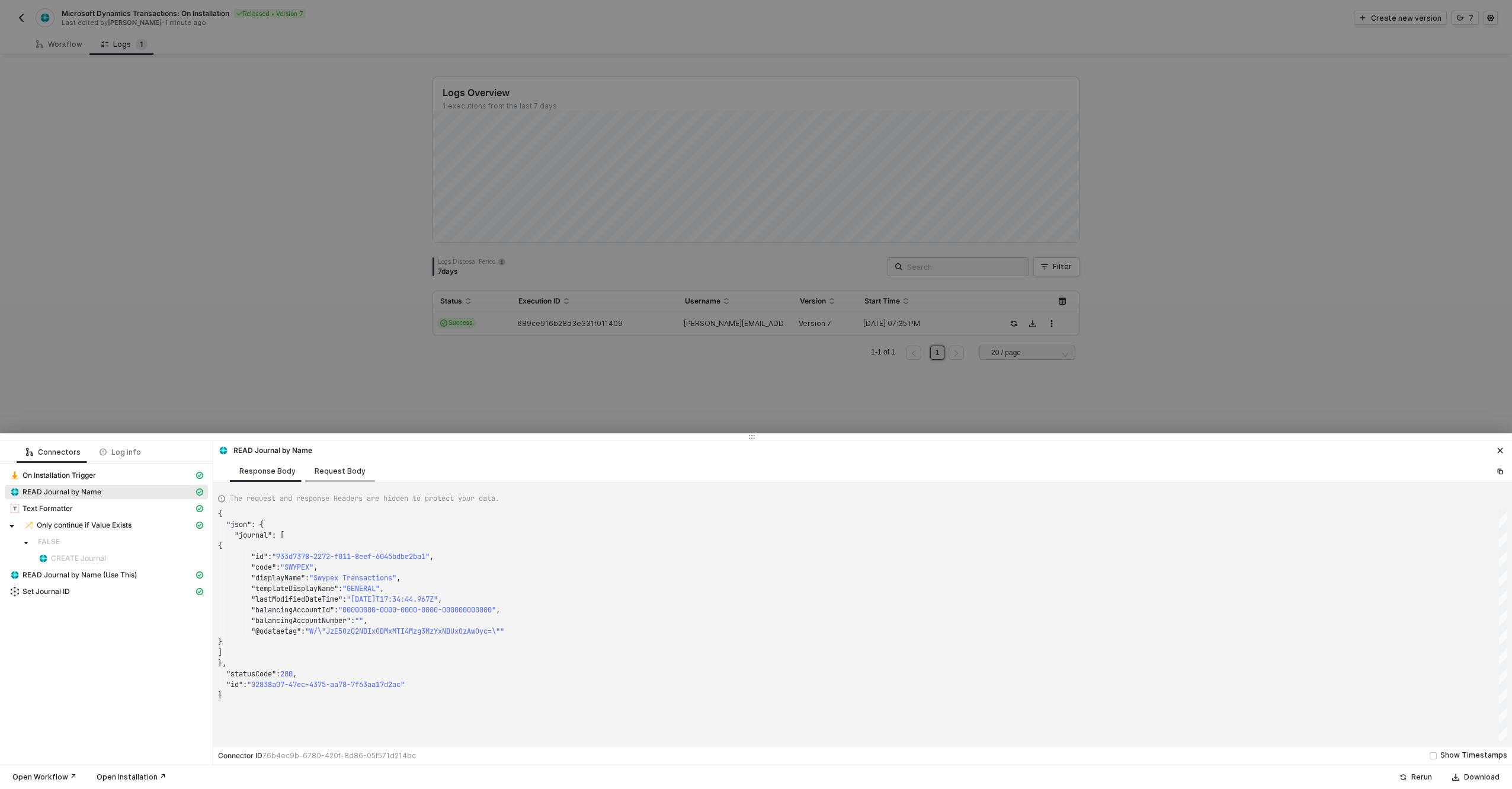
click at [339, 470] on div "Request Body" at bounding box center [340, 471] width 51 height 10
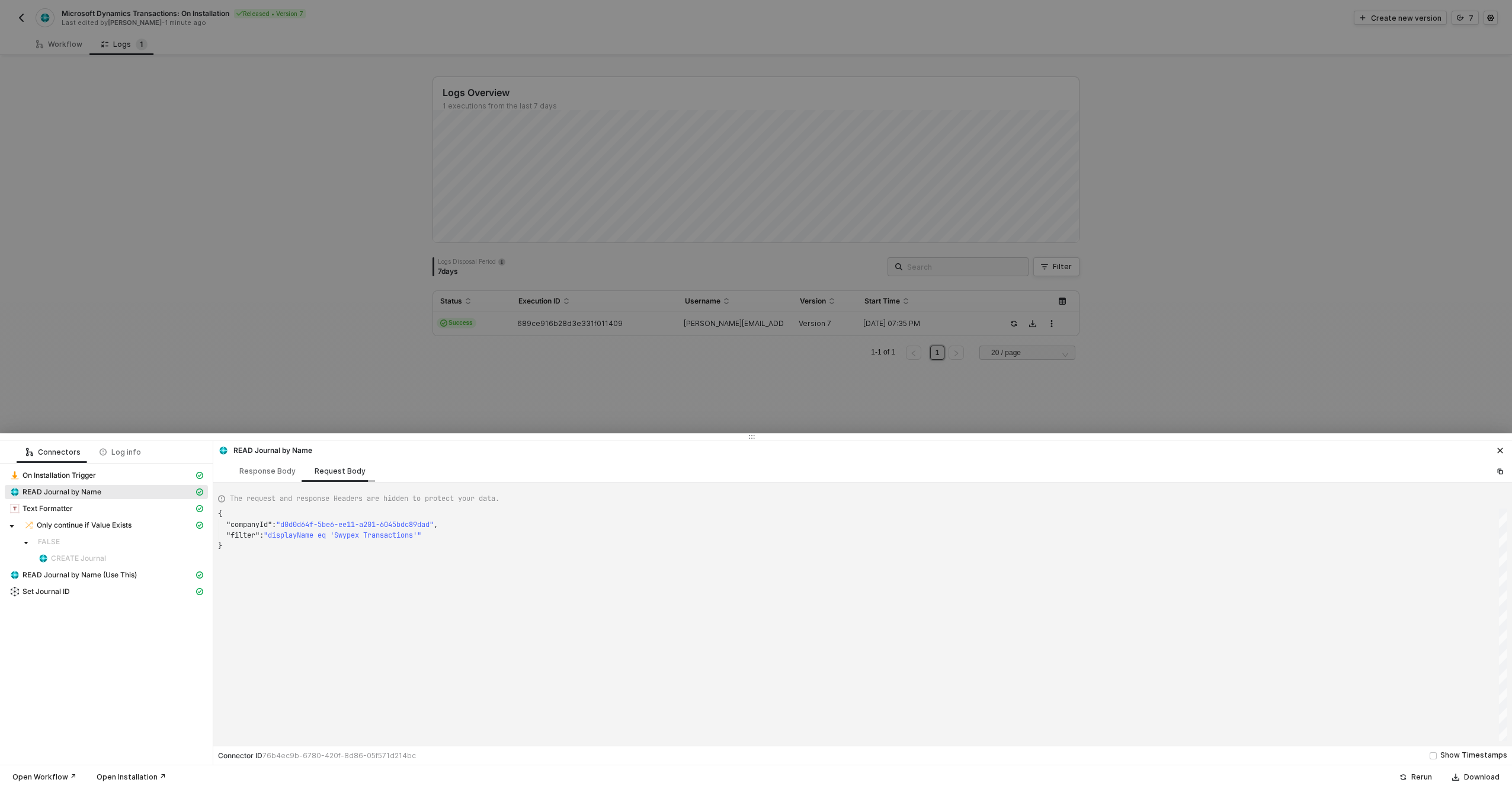
scroll to position [32, 0]
click at [252, 478] on div "Response Body" at bounding box center [267, 470] width 75 height 22
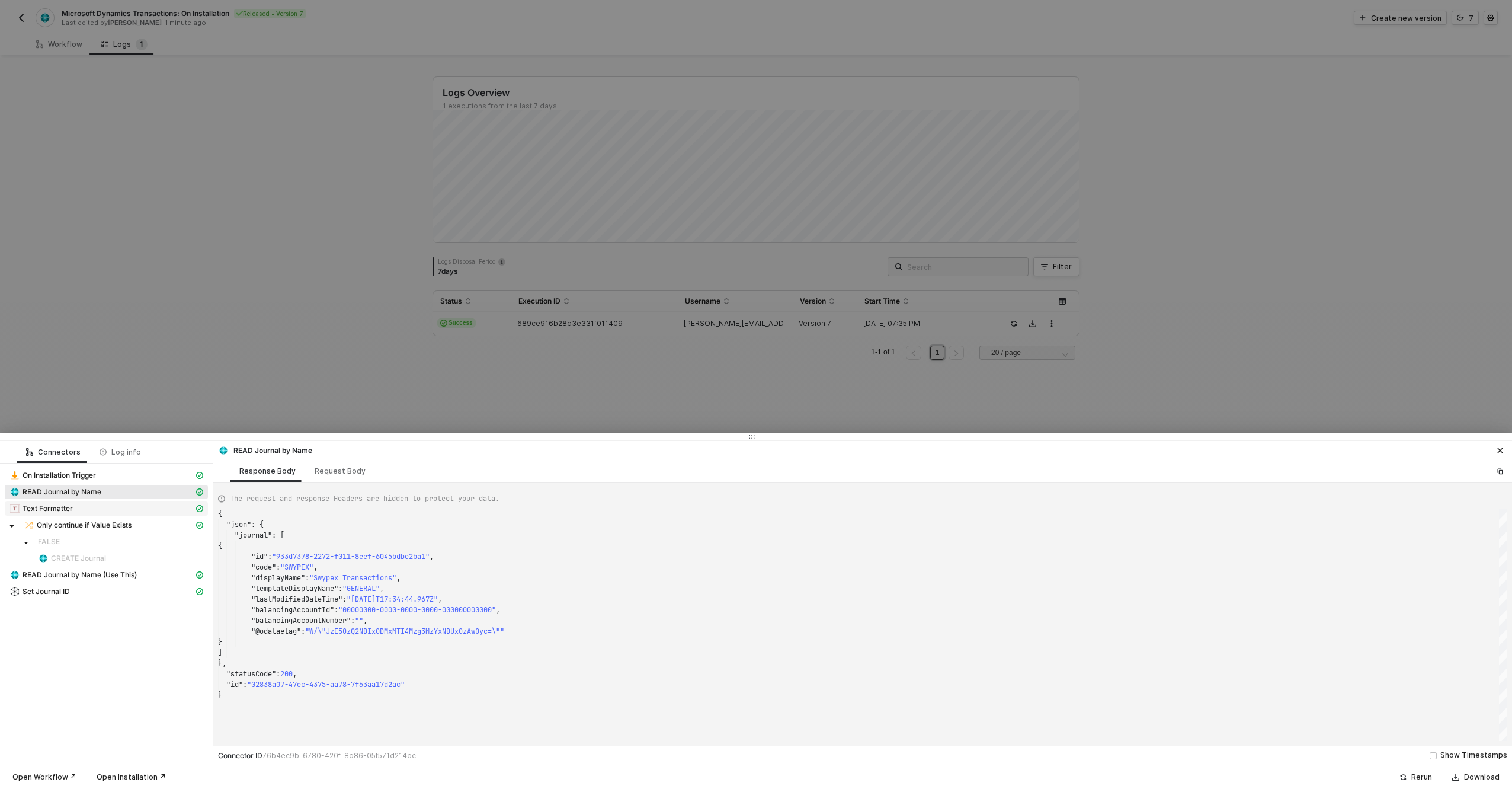
click at [54, 506] on span "Text Formatter" at bounding box center [48, 508] width 51 height 10
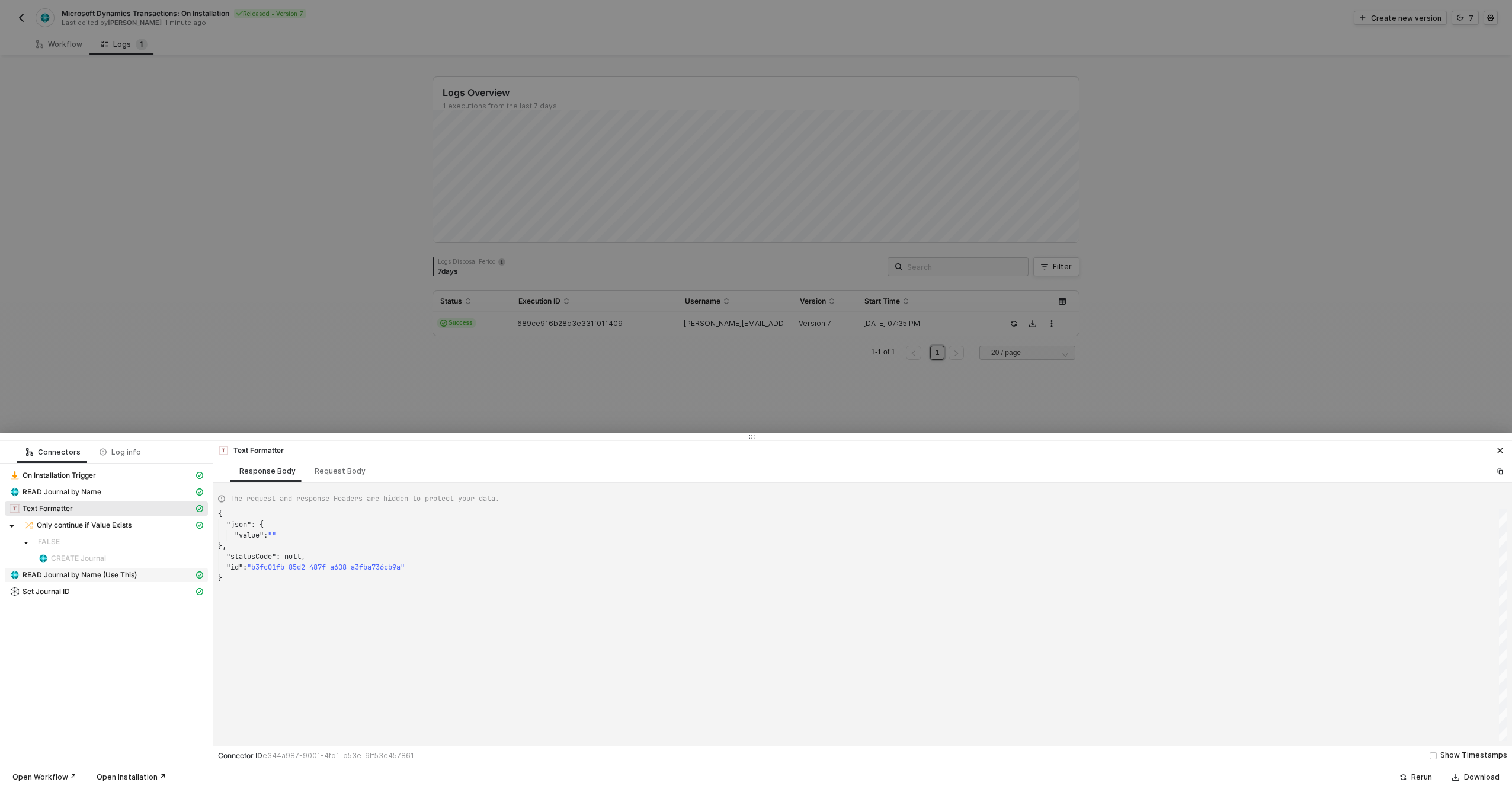
click at [96, 572] on span "READ Journal by Name (Use This)" at bounding box center [79, 576] width 114 height 10
type textarea "{ "json": { "journal": [ { "id": "933d7378-2272-f011-8eef-6045bdbe2ba1", "code"…"
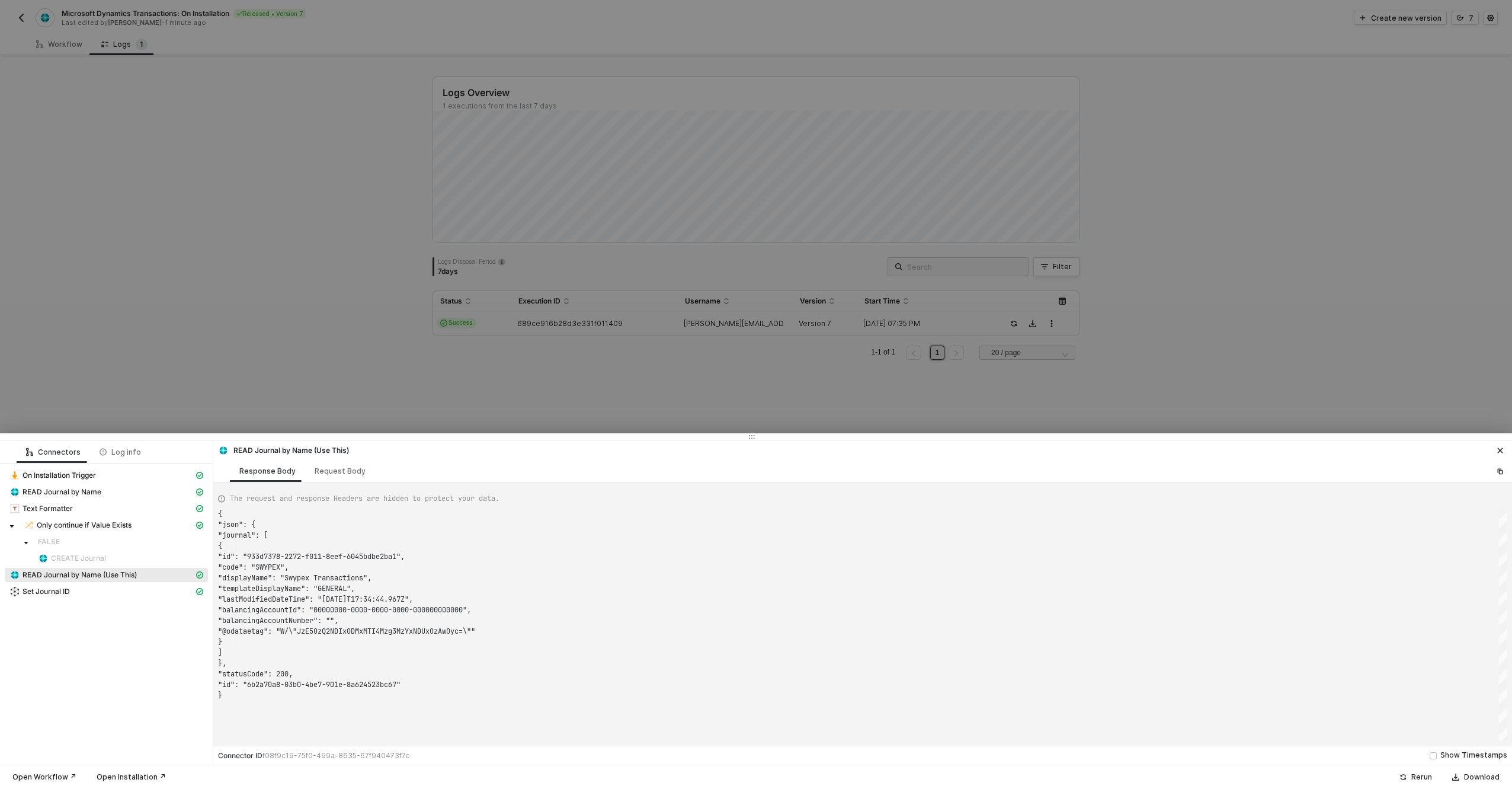
scroll to position [107, 0]
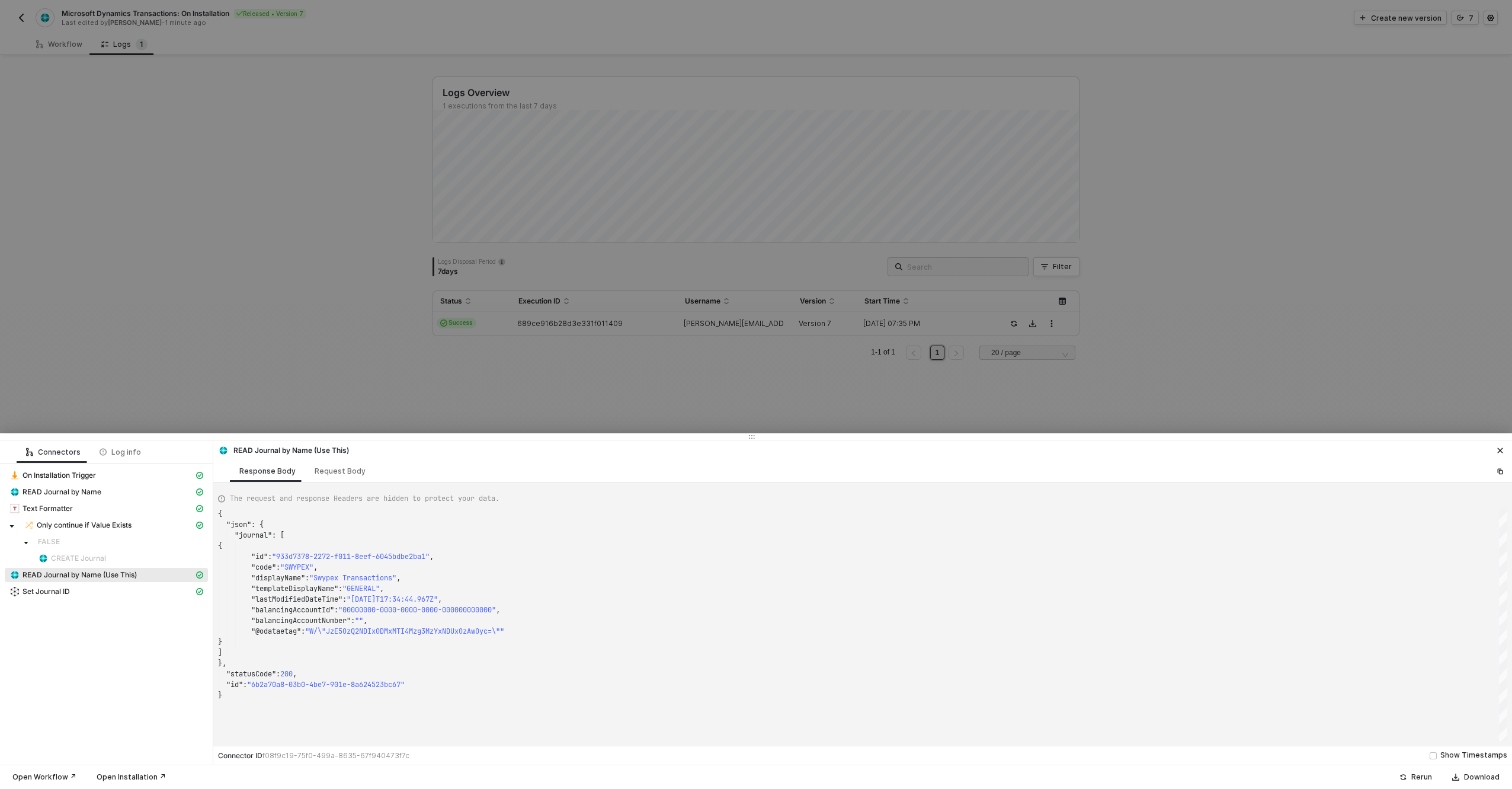
click at [88, 179] on div at bounding box center [756, 394] width 1512 height 789
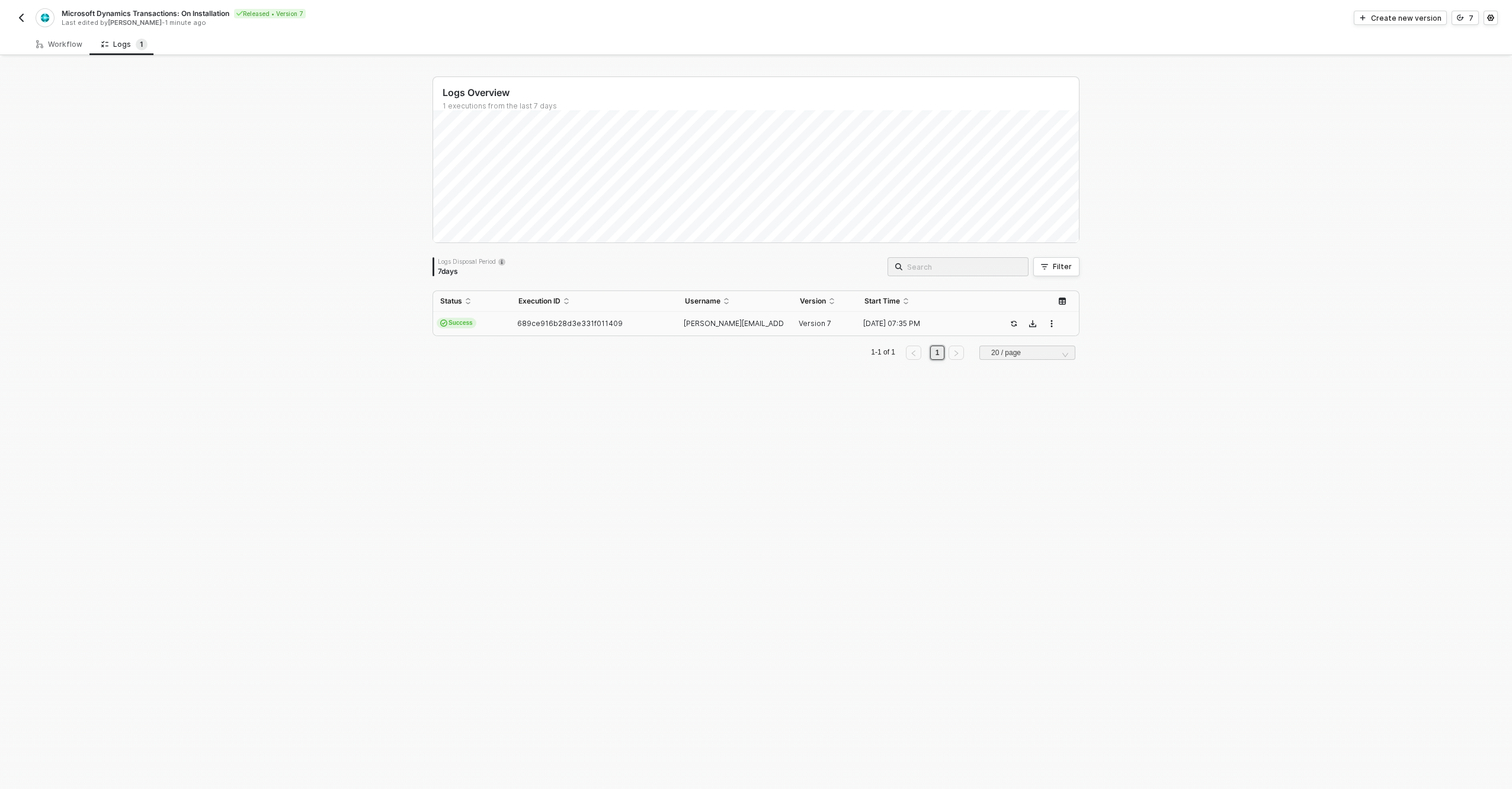
click at [22, 19] on img "button" at bounding box center [21, 18] width 10 height 10
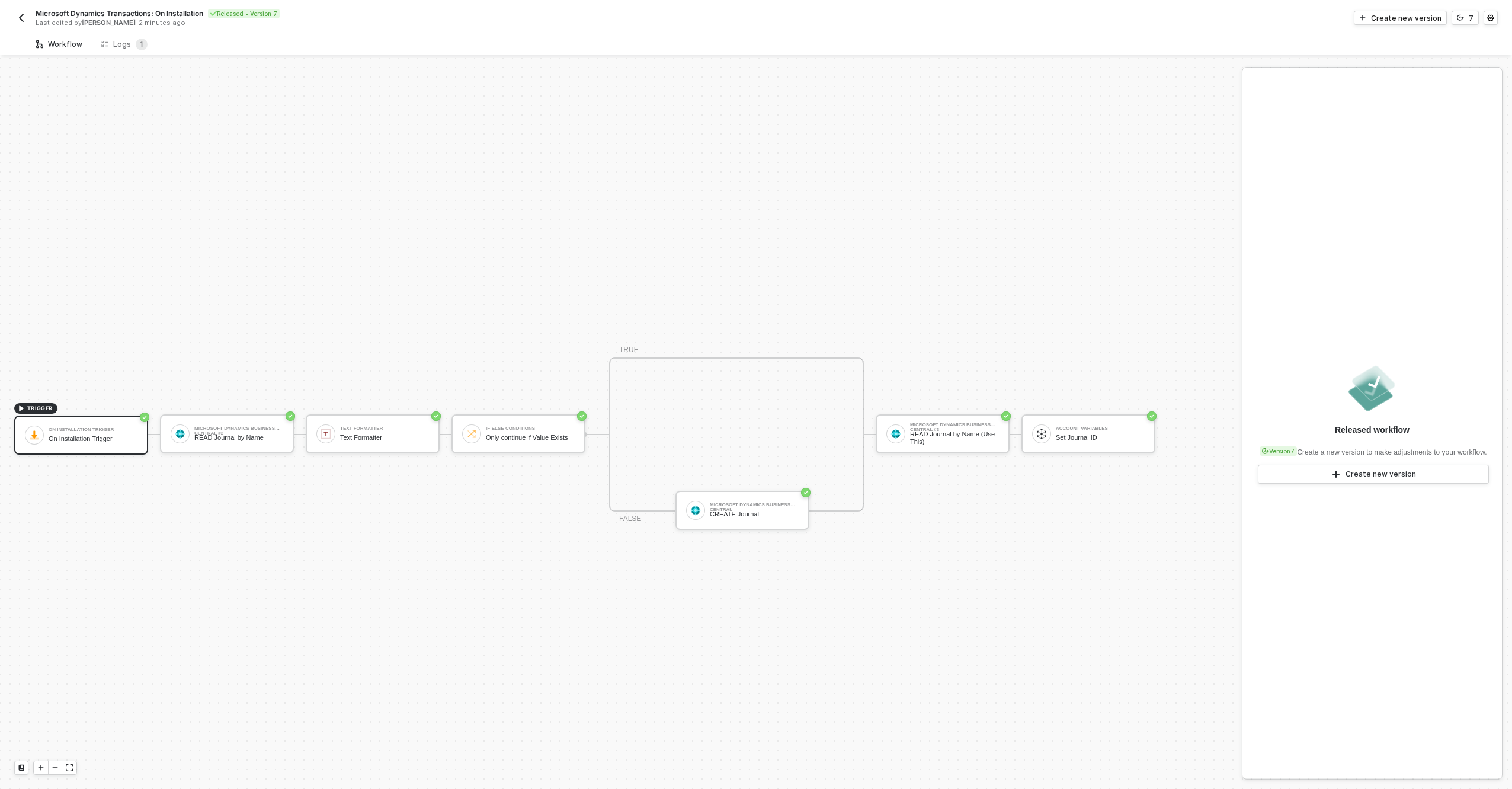
scroll to position [22, 0]
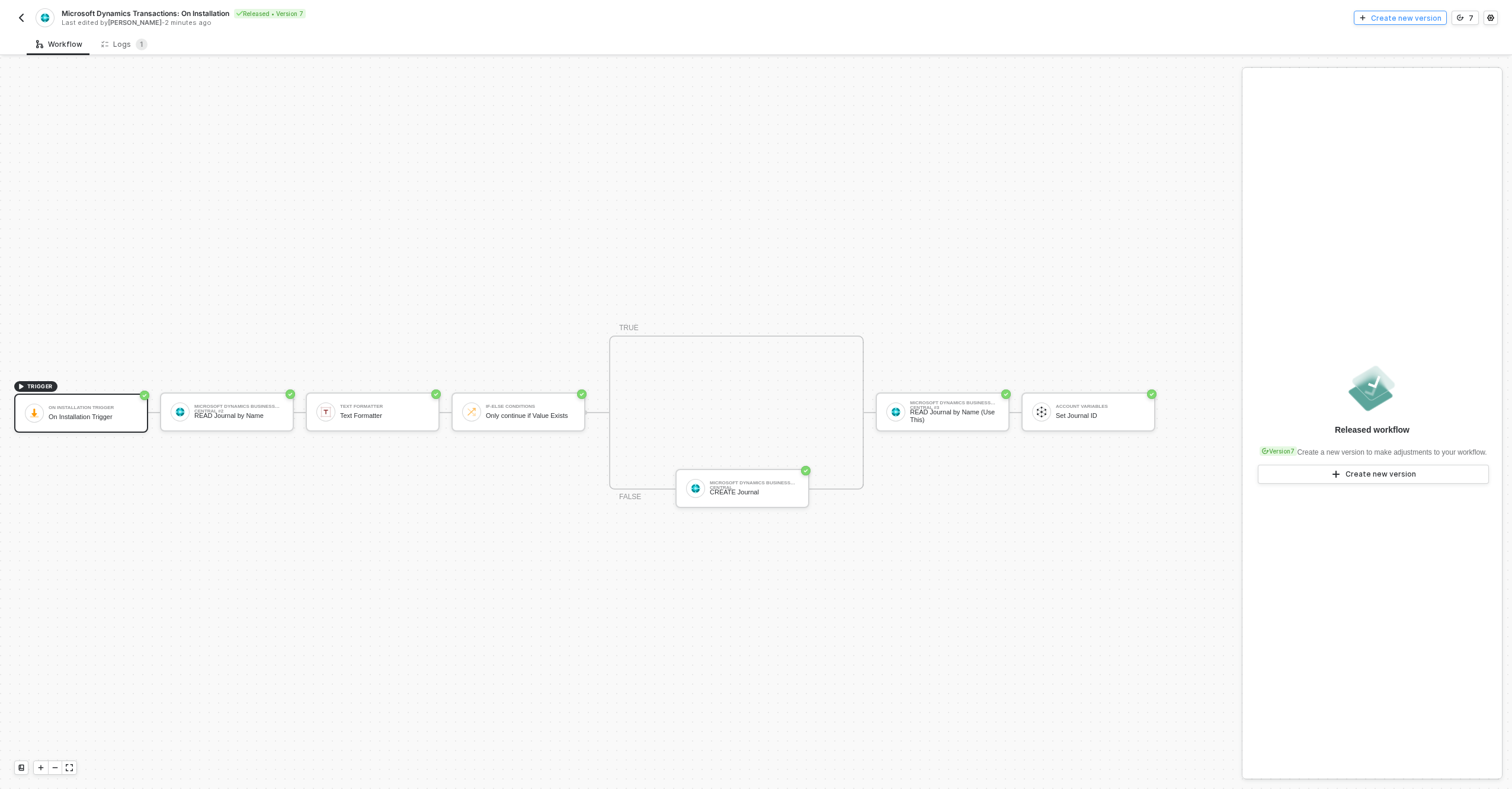
click at [1381, 18] on div "Create new version" at bounding box center [1407, 18] width 70 height 10
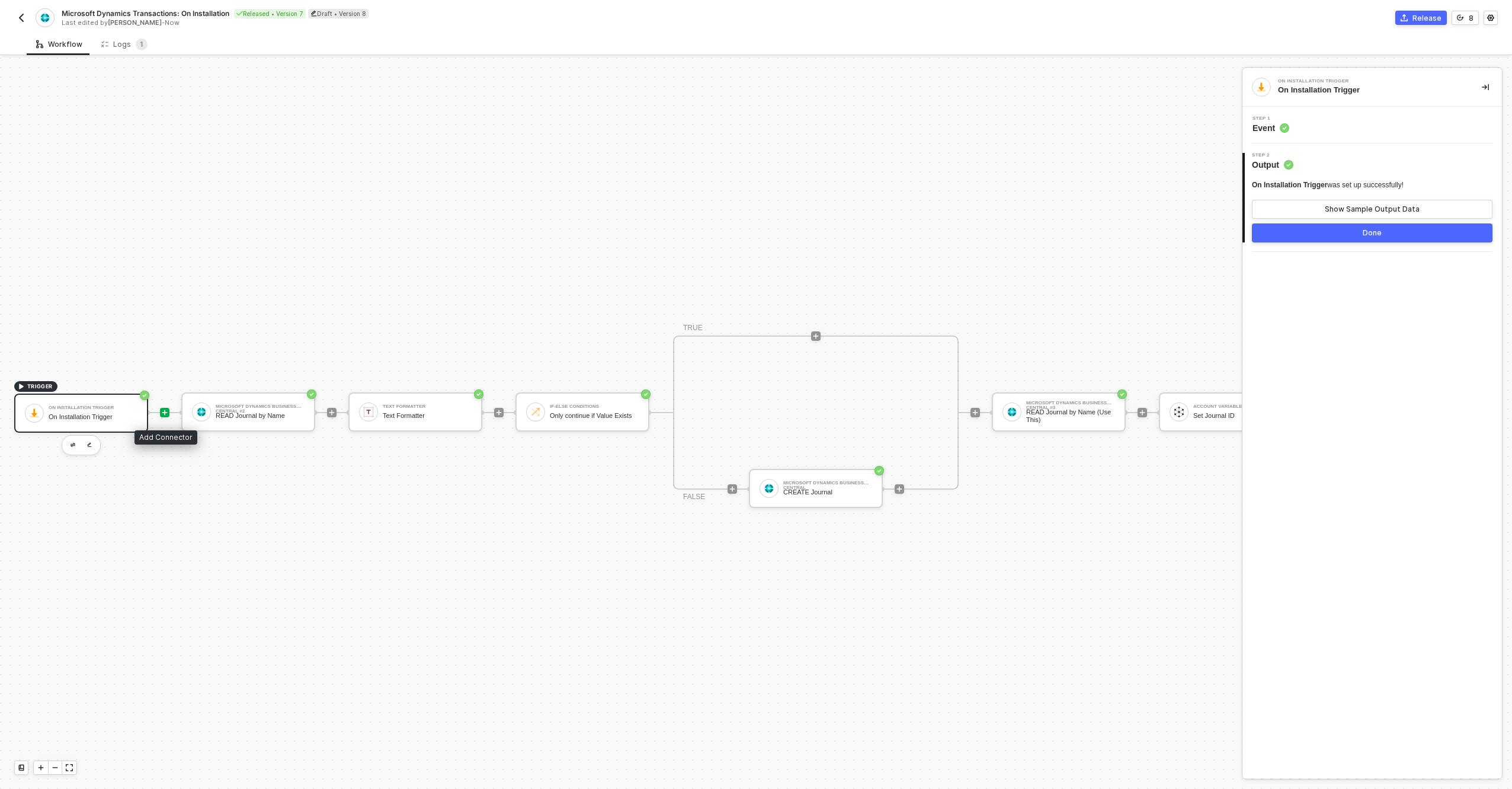
click at [165, 415] on icon "icon-play" at bounding box center [165, 412] width 5 height 5
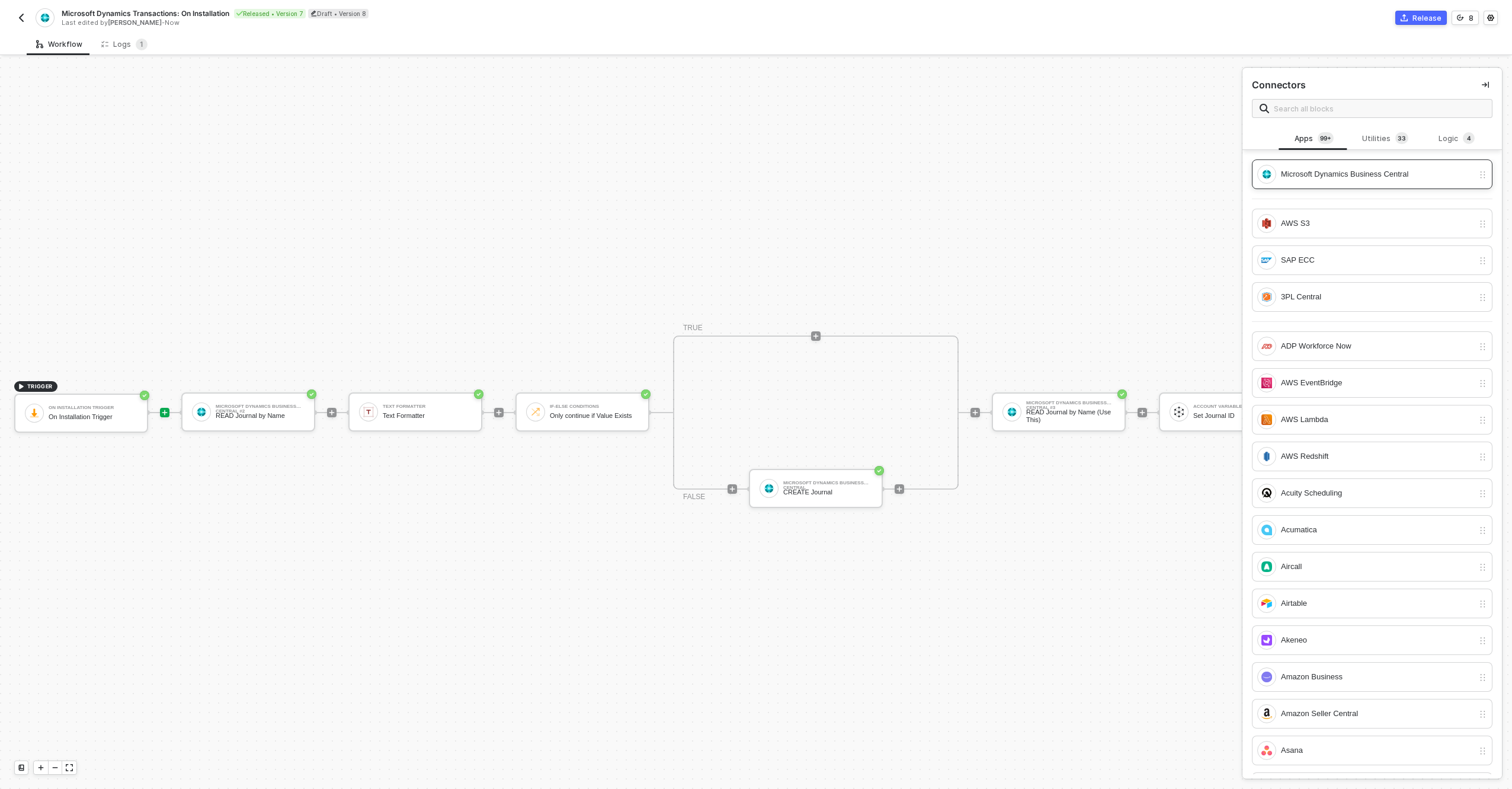
click at [1393, 182] on div "Microsoft Dynamics Business Central" at bounding box center [1366, 173] width 216 height 19
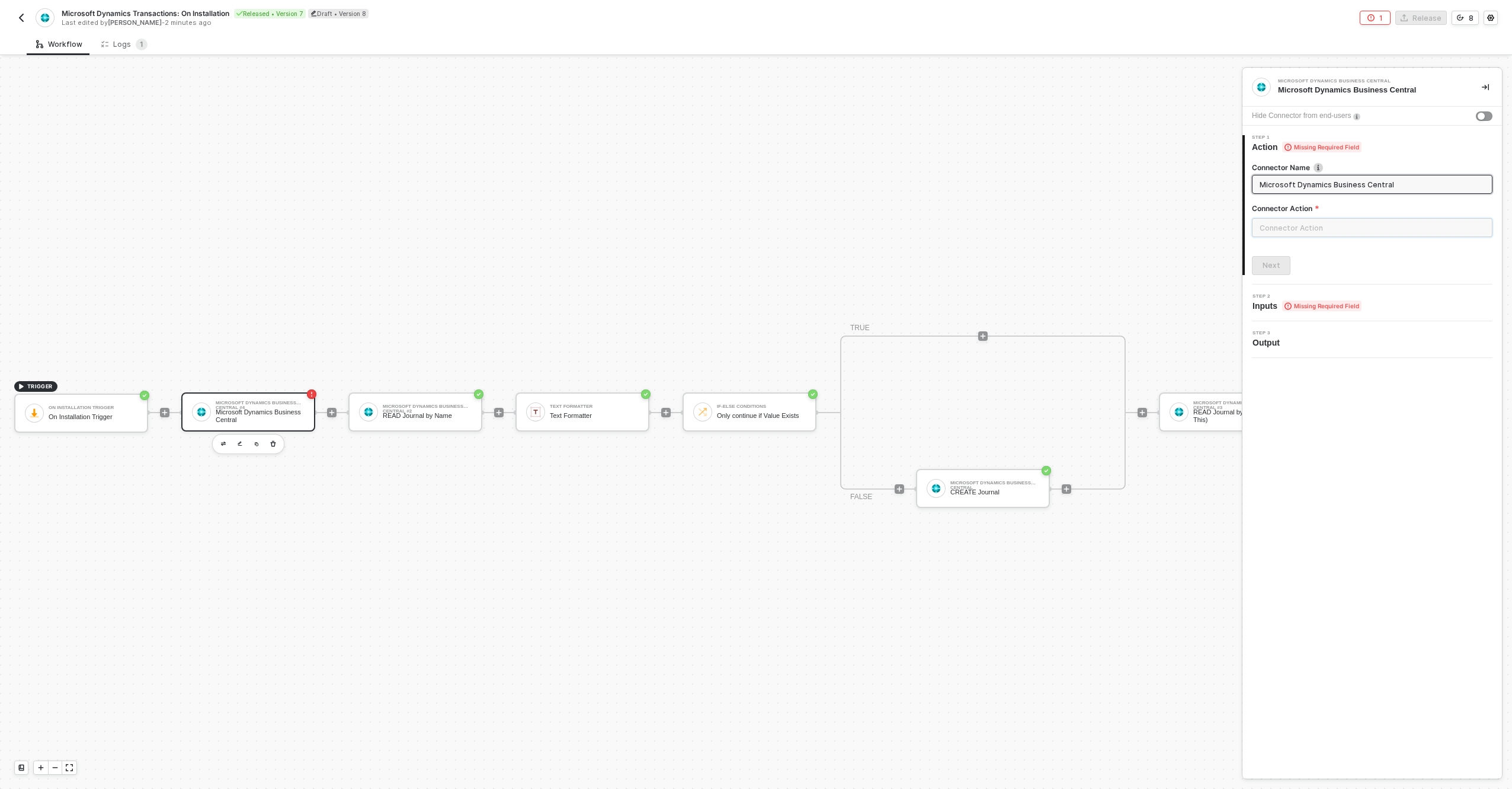
click at [1326, 237] on input "text" at bounding box center [1372, 227] width 240 height 19
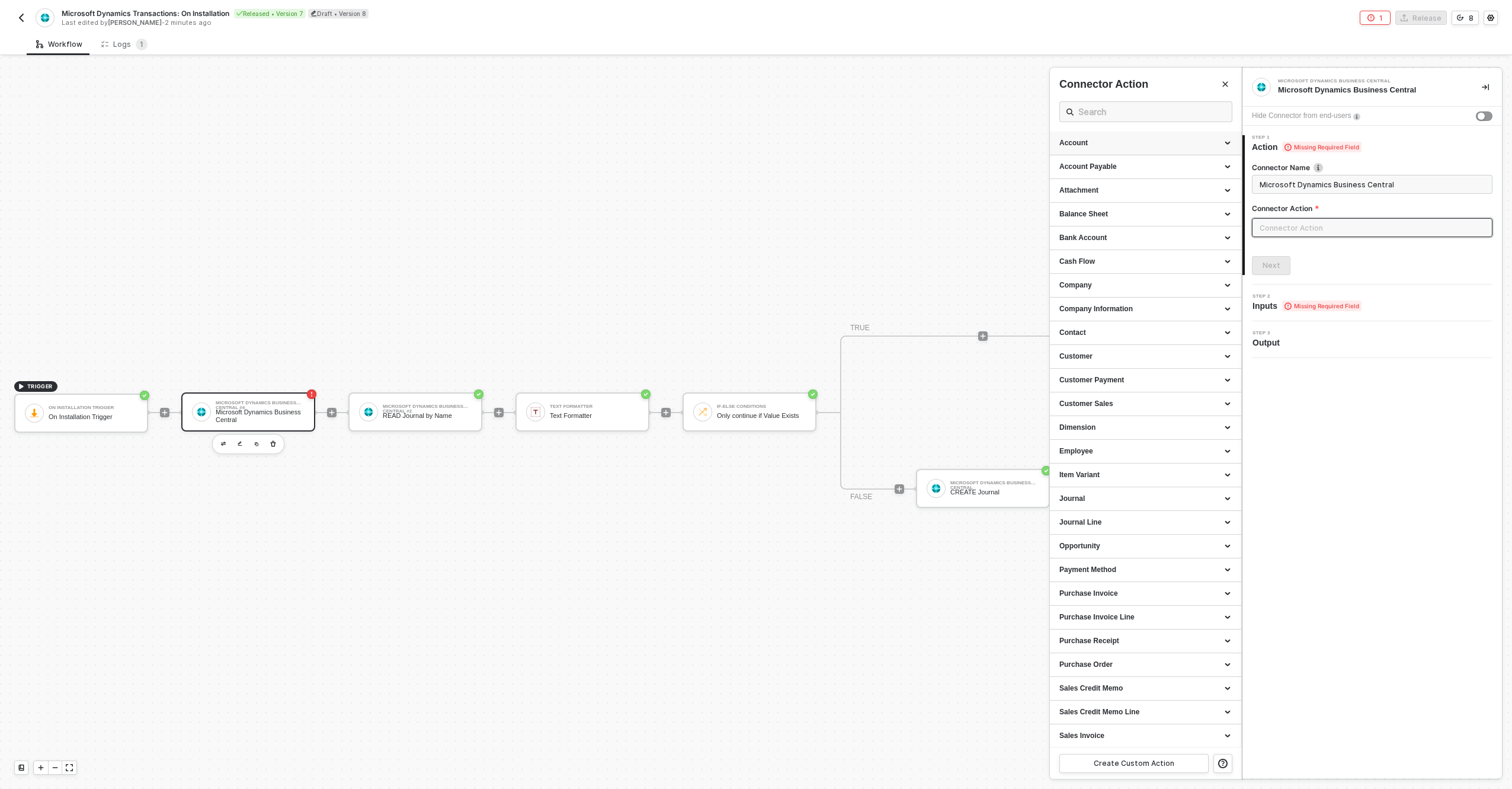
click at [1160, 146] on div "Account" at bounding box center [1145, 143] width 172 height 10
click at [1127, 170] on div "Get all Account Details Retrieves all account details" at bounding box center [1145, 170] width 172 height 19
type input "Retrieves all account details"
type input "Account - Get all Account Details"
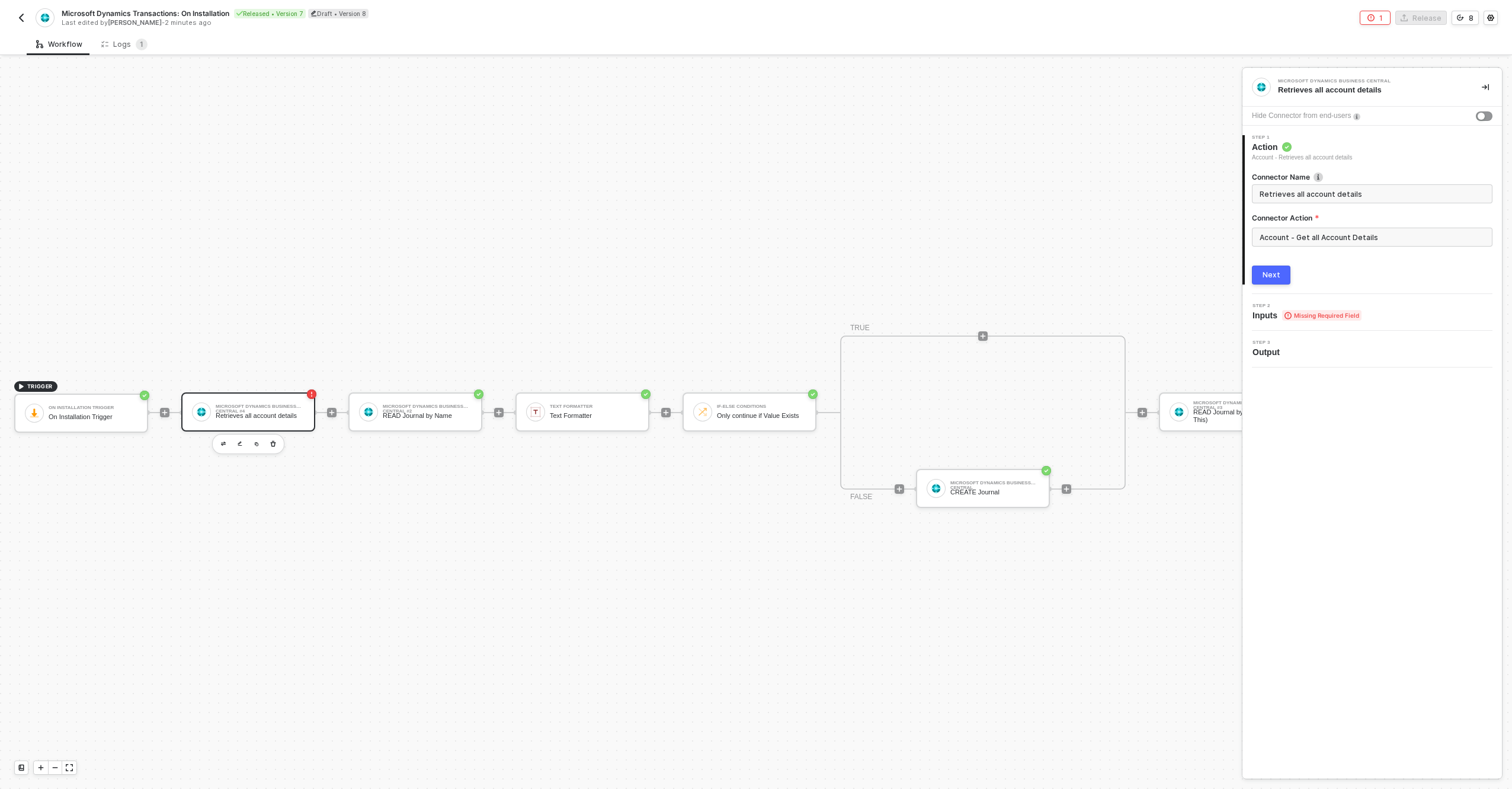
click at [1261, 280] on button "Next" at bounding box center [1272, 275] width 39 height 19
click at [1293, 248] on div "Configurable by user" at bounding box center [1299, 247] width 73 height 10
click at [1261, 248] on input "Configurable by user" at bounding box center [1256, 248] width 9 height 9
checkbox input "true"
click at [1484, 227] on icon "icon-settings" at bounding box center [1483, 231] width 10 height 10
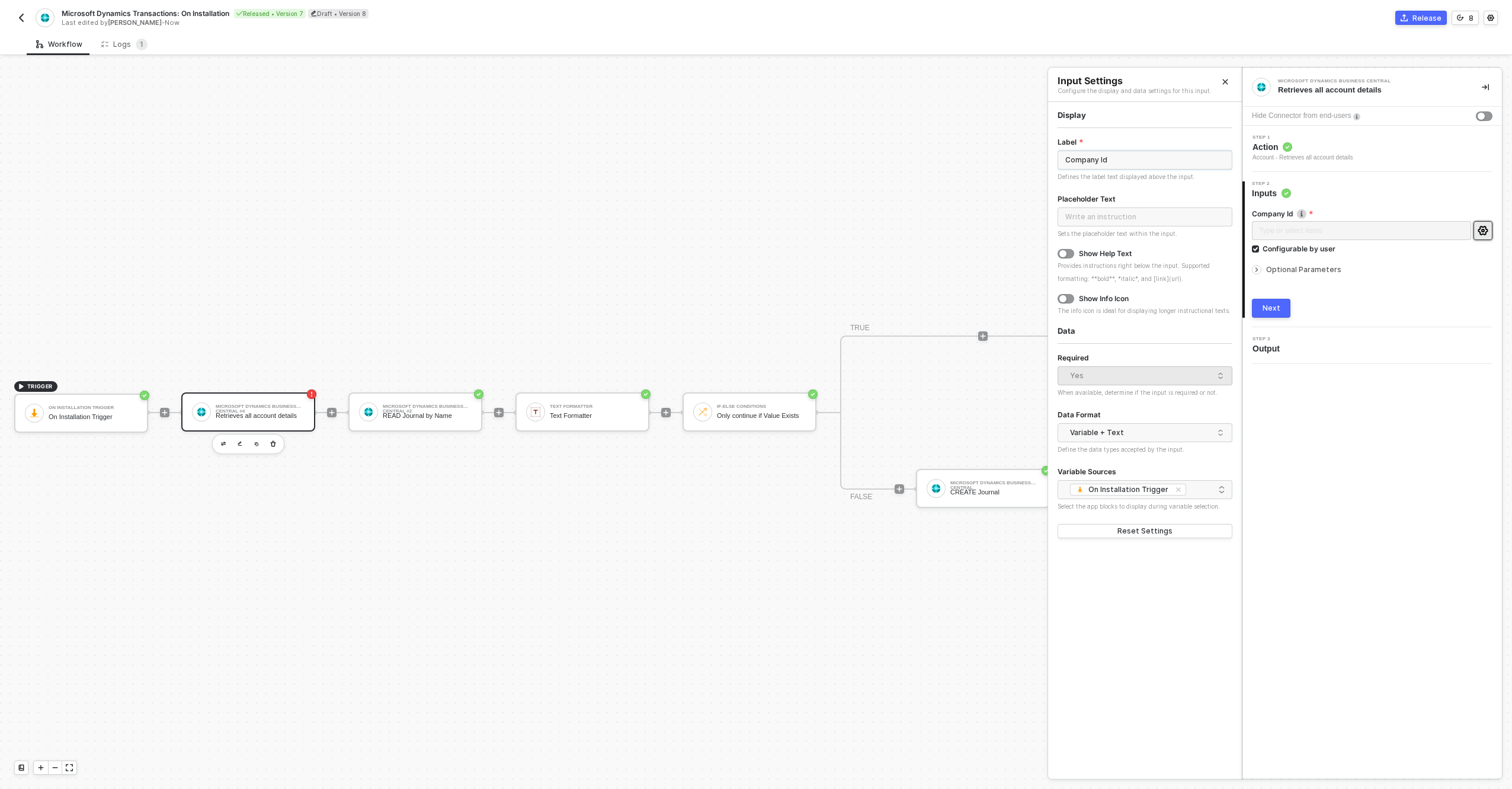
click at [1093, 158] on input "Company Id" at bounding box center [1146, 160] width 175 height 19
type input "Company ID"
click at [1170, 432] on div "Variable + Text" at bounding box center [1142, 432] width 144 height 18
click at [1145, 496] on div "Just Text" at bounding box center [1145, 495] width 156 height 12
click at [1277, 310] on div "Next" at bounding box center [1272, 309] width 18 height 10
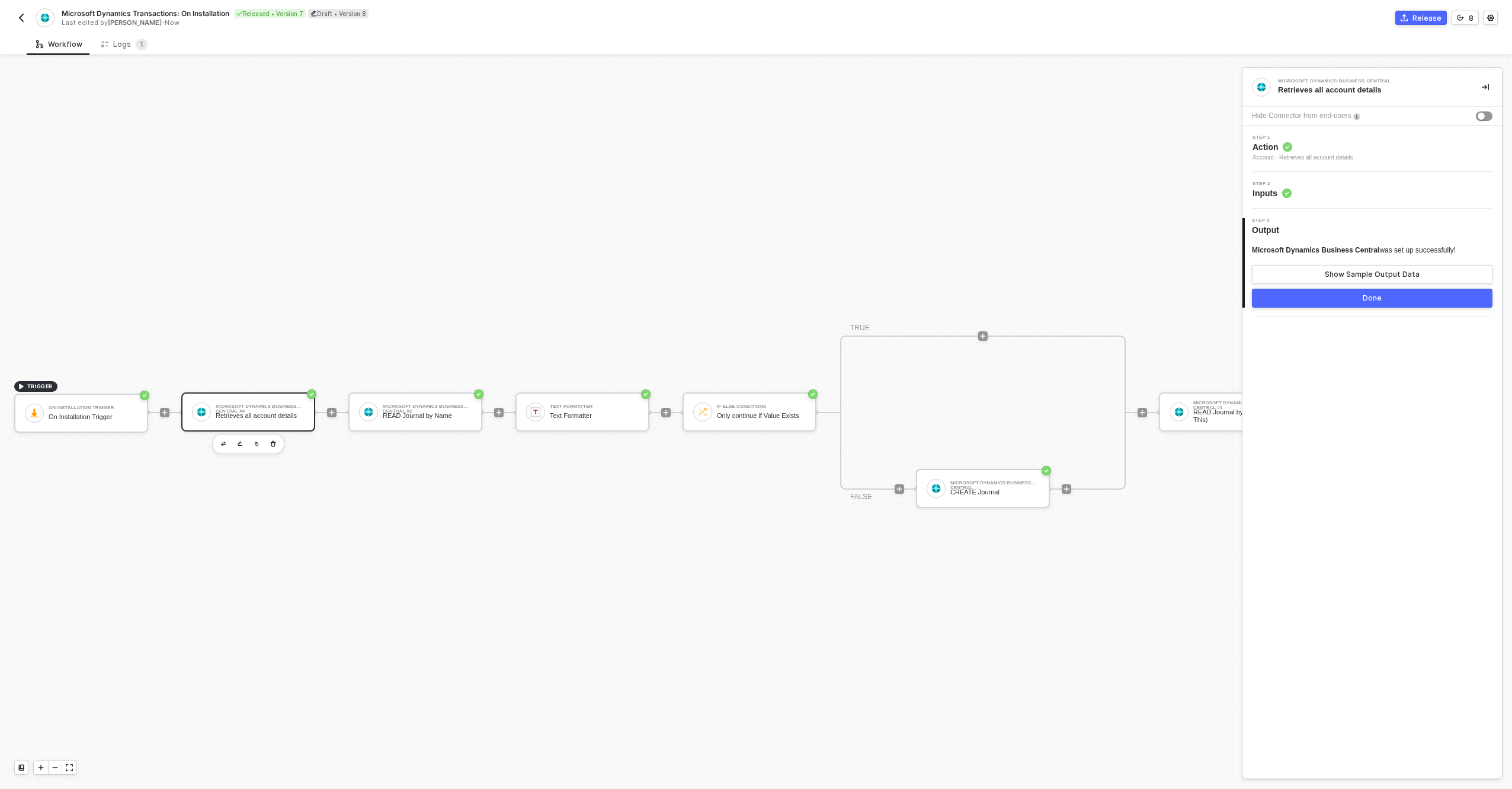
click at [1340, 187] on div "Step 2 Inputs" at bounding box center [1375, 190] width 257 height 18
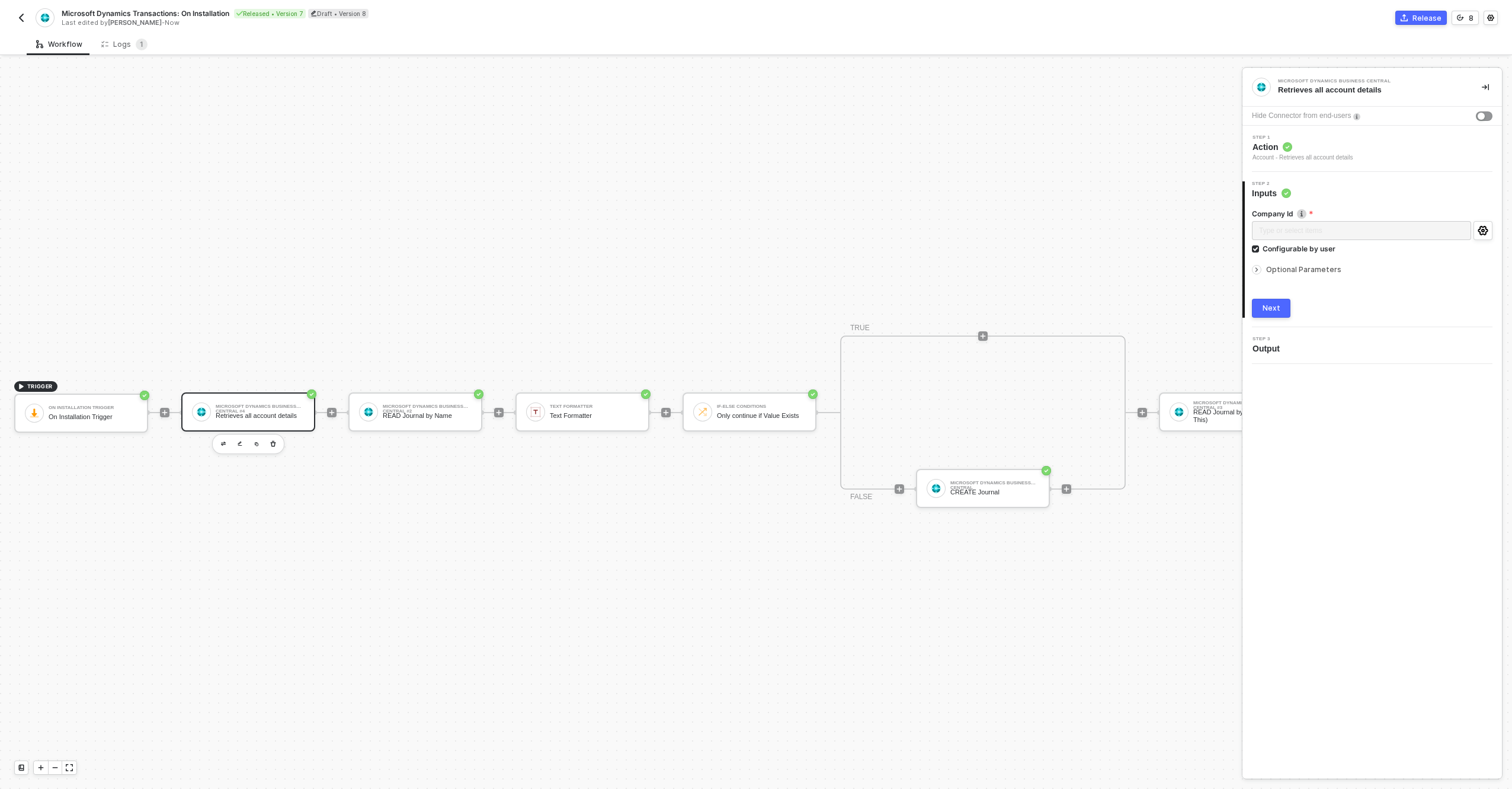
click at [1311, 266] on span "Optional Parameters" at bounding box center [1304, 269] width 75 height 9
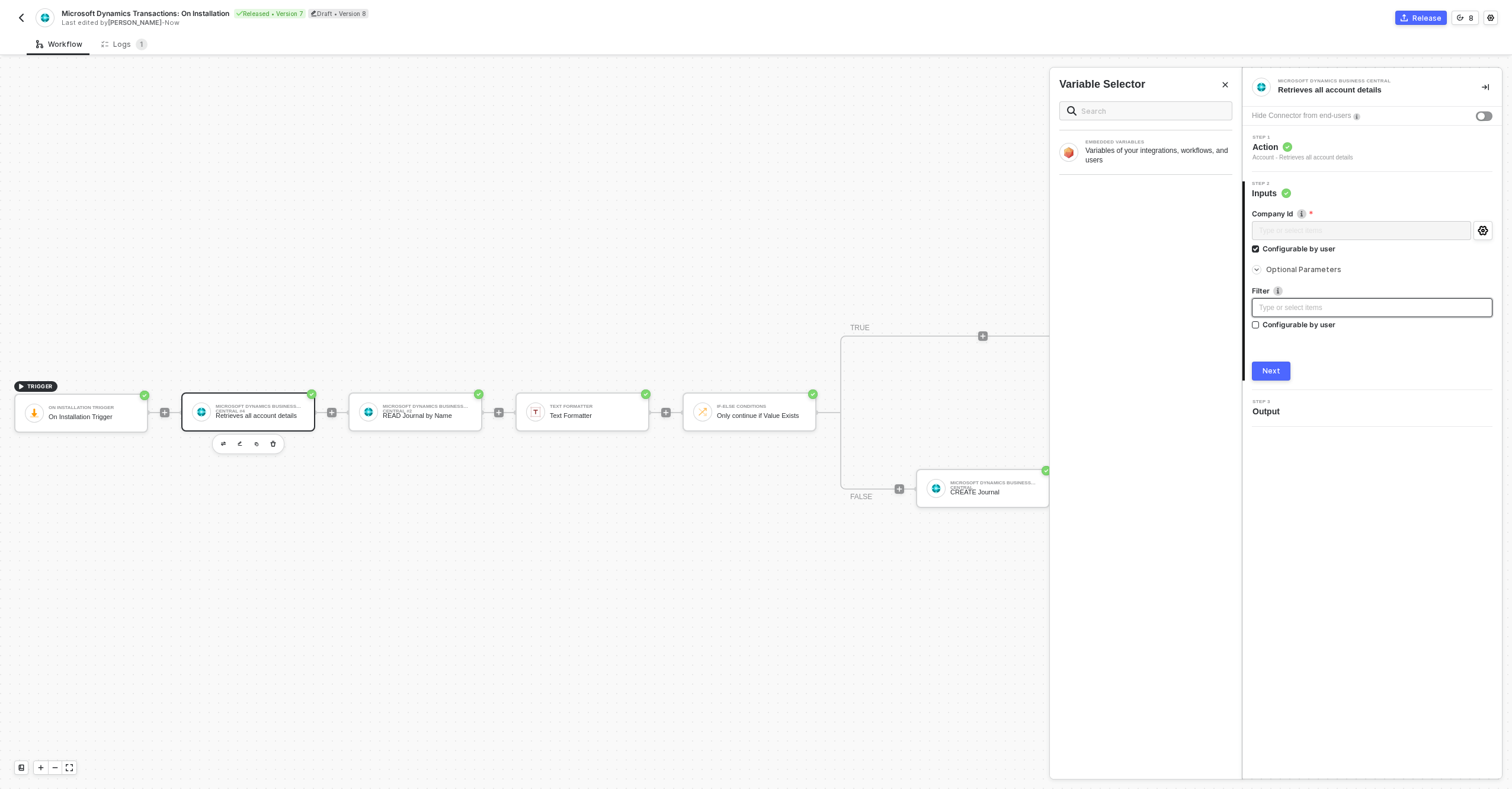
click at [1314, 307] on div "Type or select items ﻿" at bounding box center [1373, 308] width 227 height 12
click at [1282, 373] on button "Next" at bounding box center [1272, 370] width 39 height 19
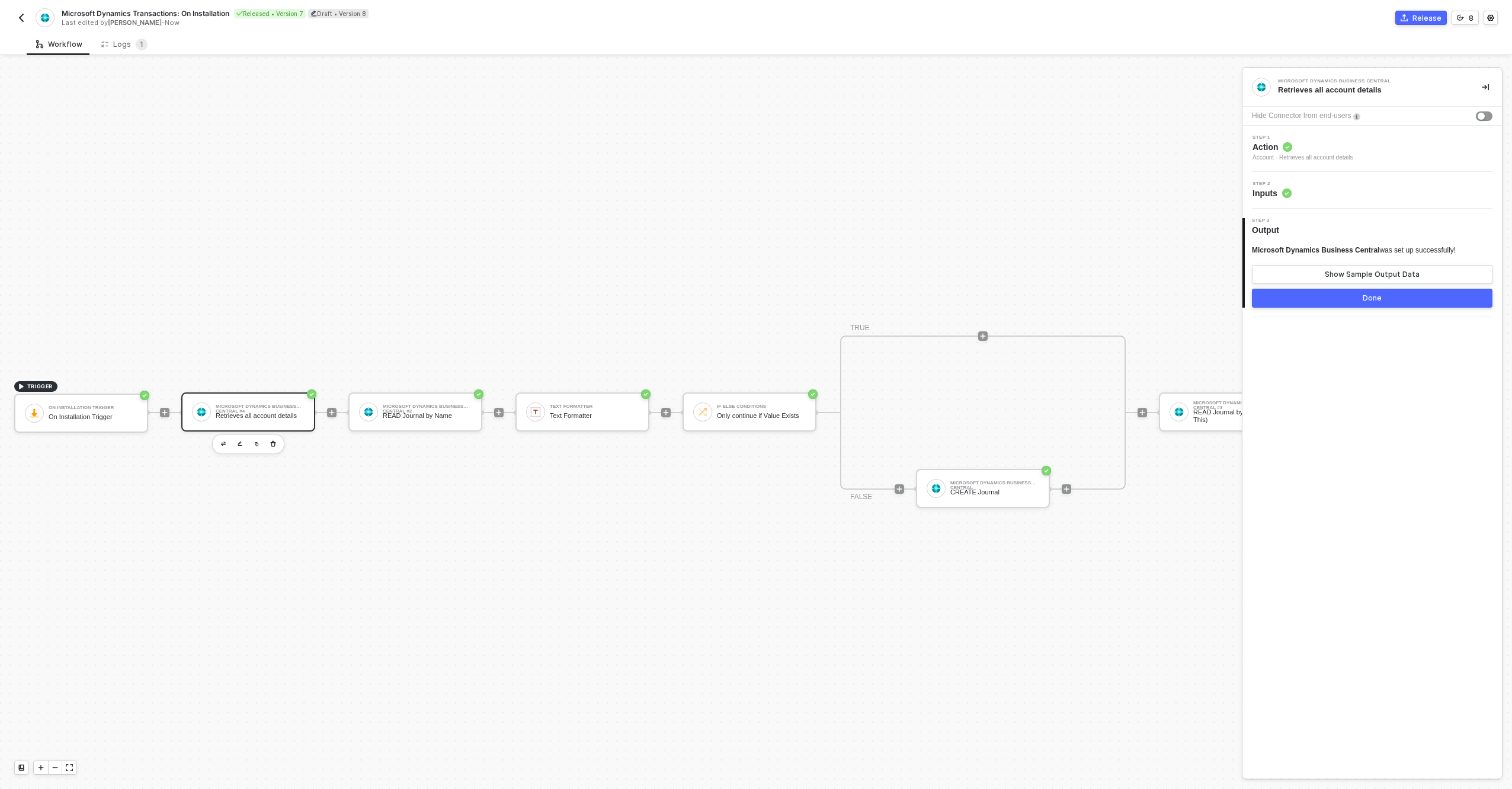
click at [1340, 304] on button "Done" at bounding box center [1372, 297] width 240 height 19
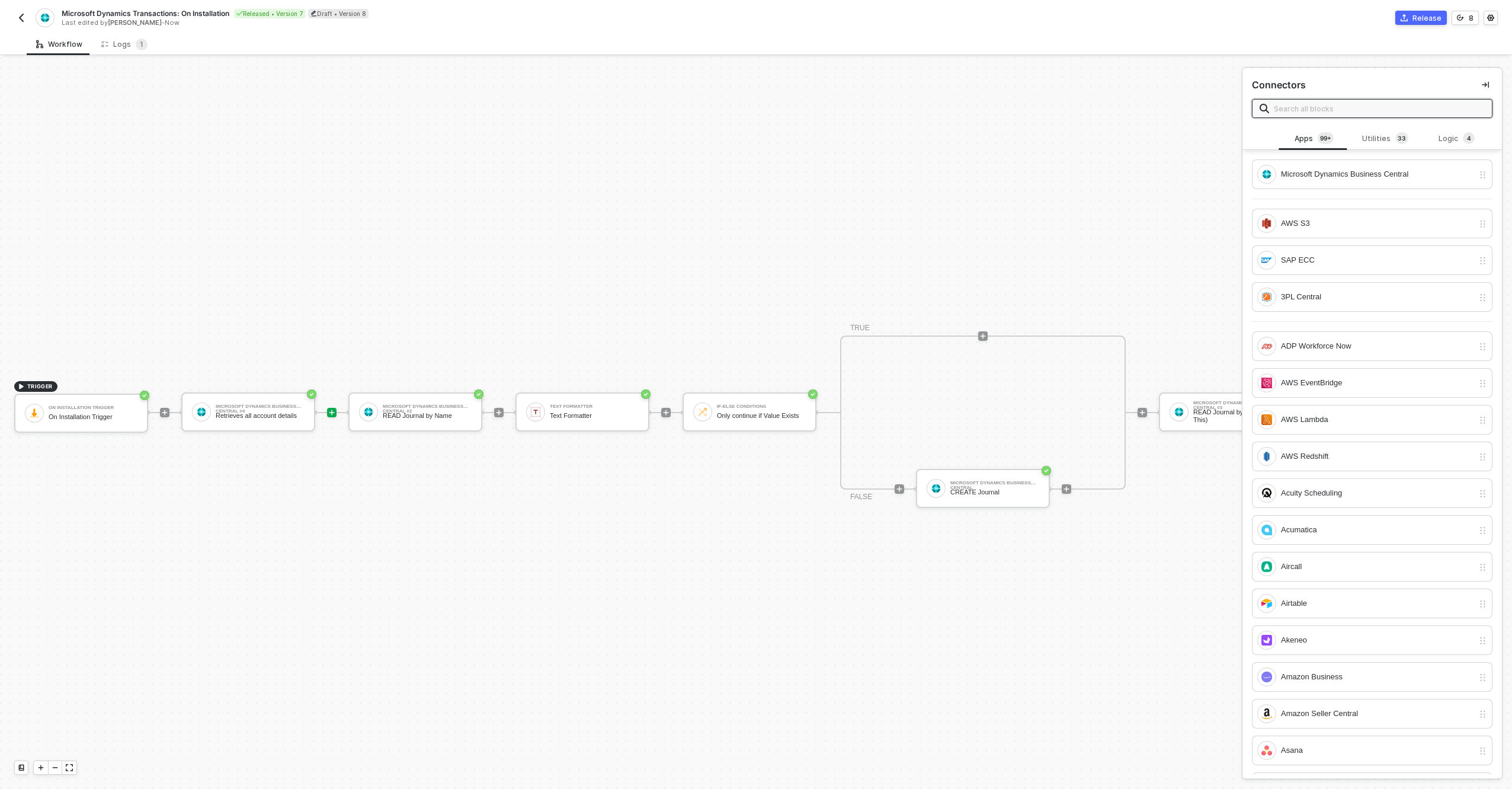
click at [1419, 25] on div "Microsoft Dynamics Transactions: On Installation Released • Version 7 Draft • V…" at bounding box center [756, 17] width 1484 height 33
click at [1418, 19] on div "Release" at bounding box center [1427, 18] width 29 height 10
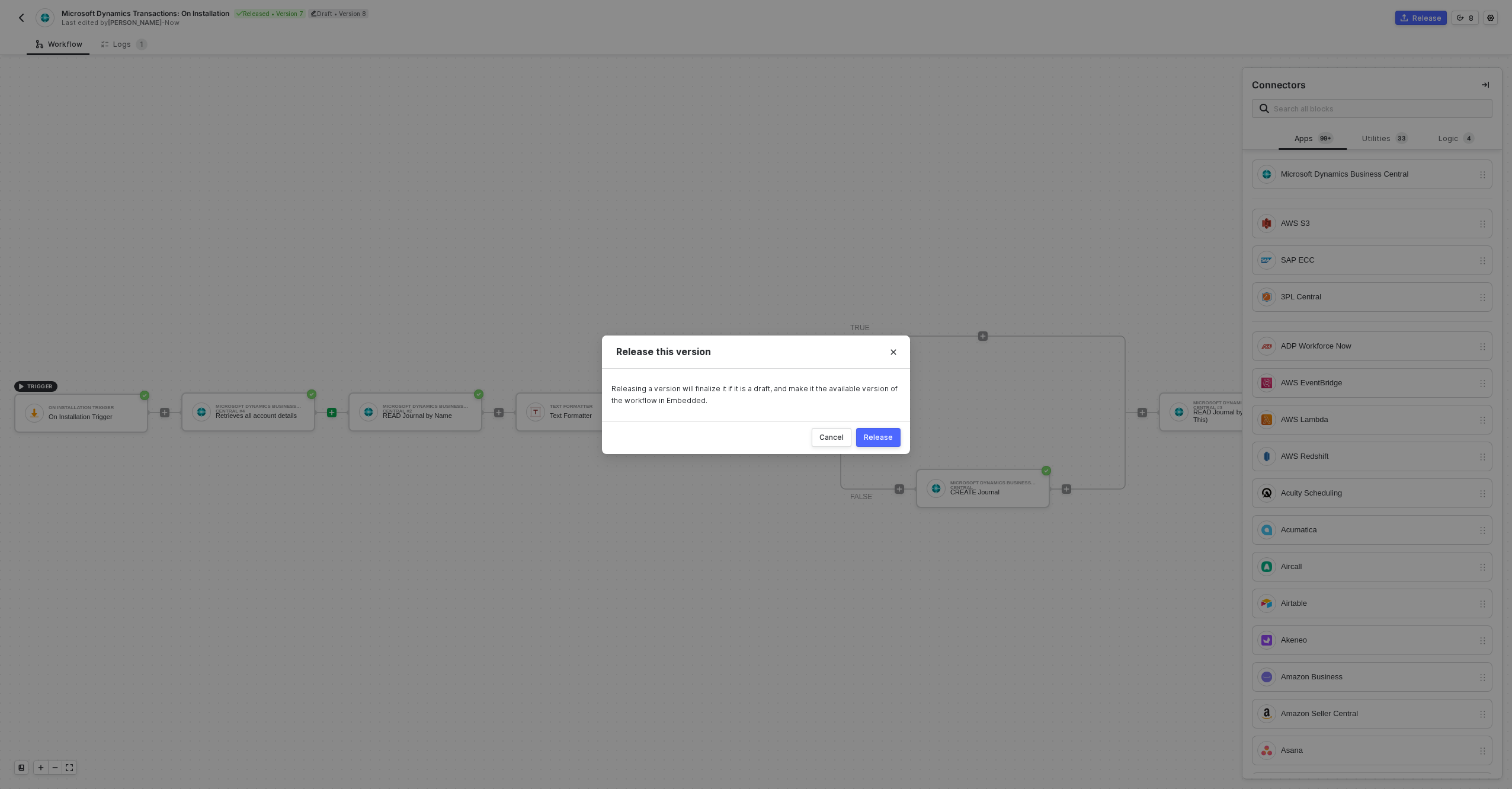
click at [891, 435] on div "Release" at bounding box center [879, 437] width 29 height 10
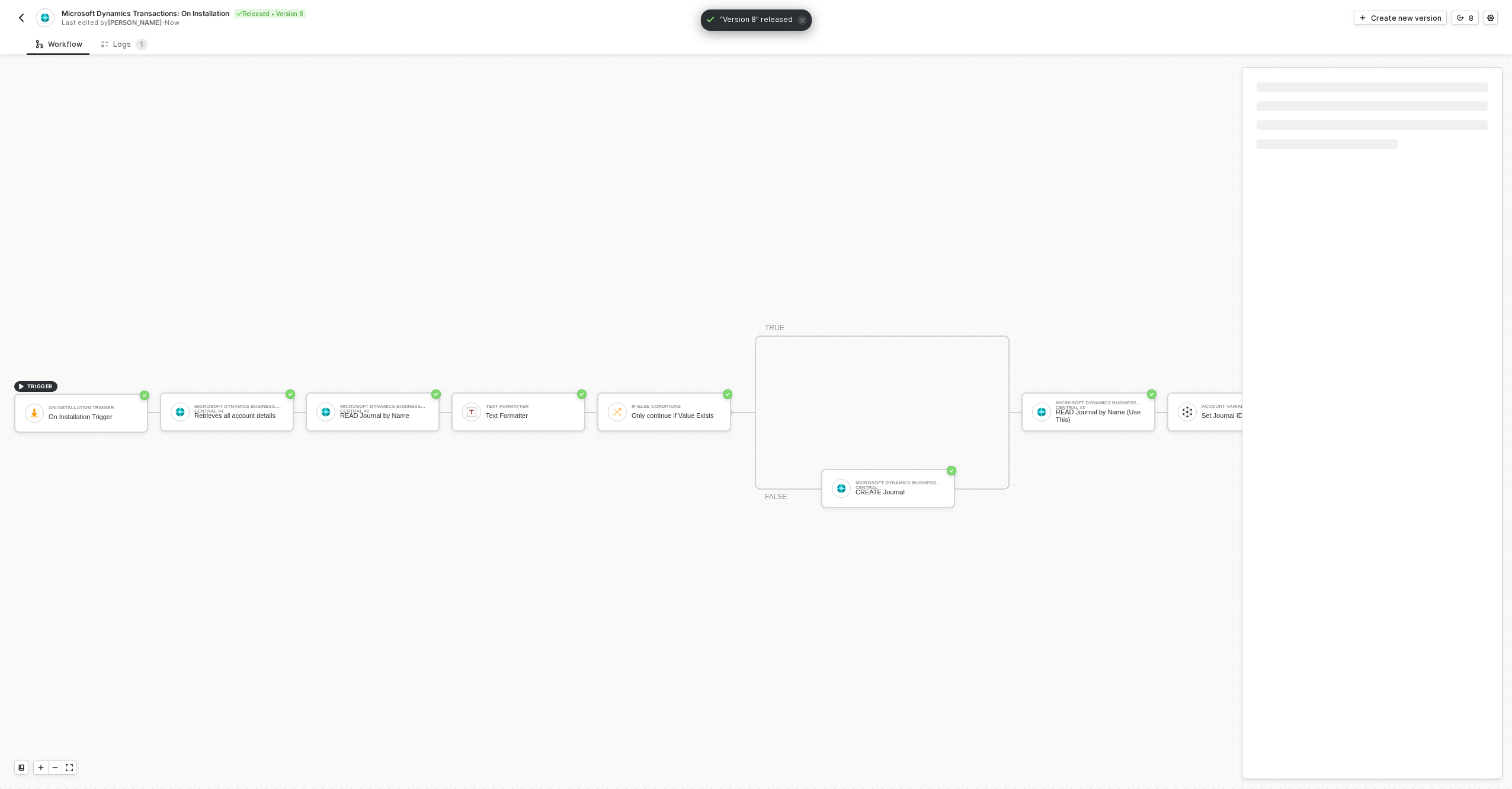
click at [25, 15] on img "button" at bounding box center [21, 18] width 10 height 10
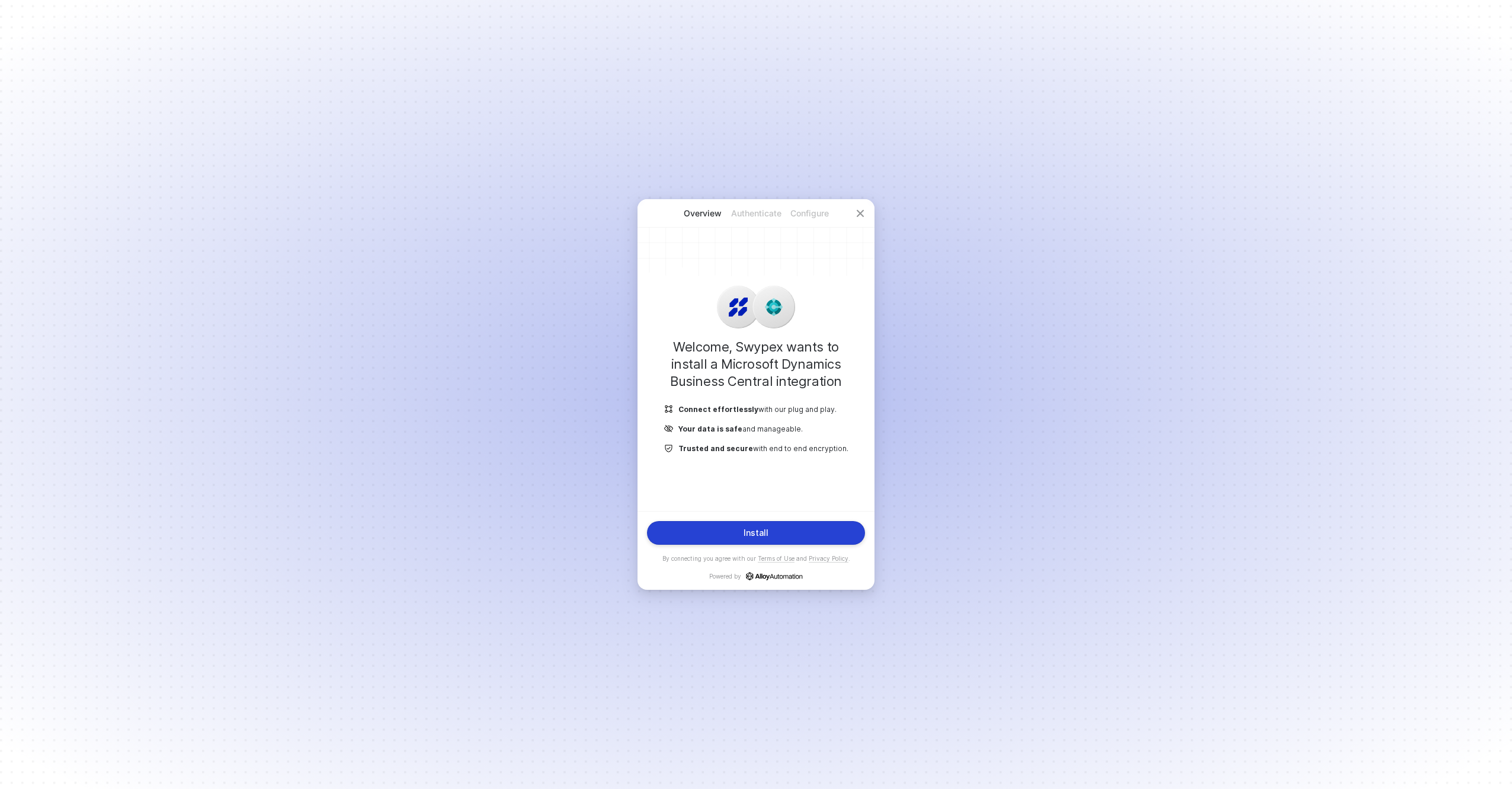
click at [725, 527] on button "Install" at bounding box center [756, 533] width 218 height 23
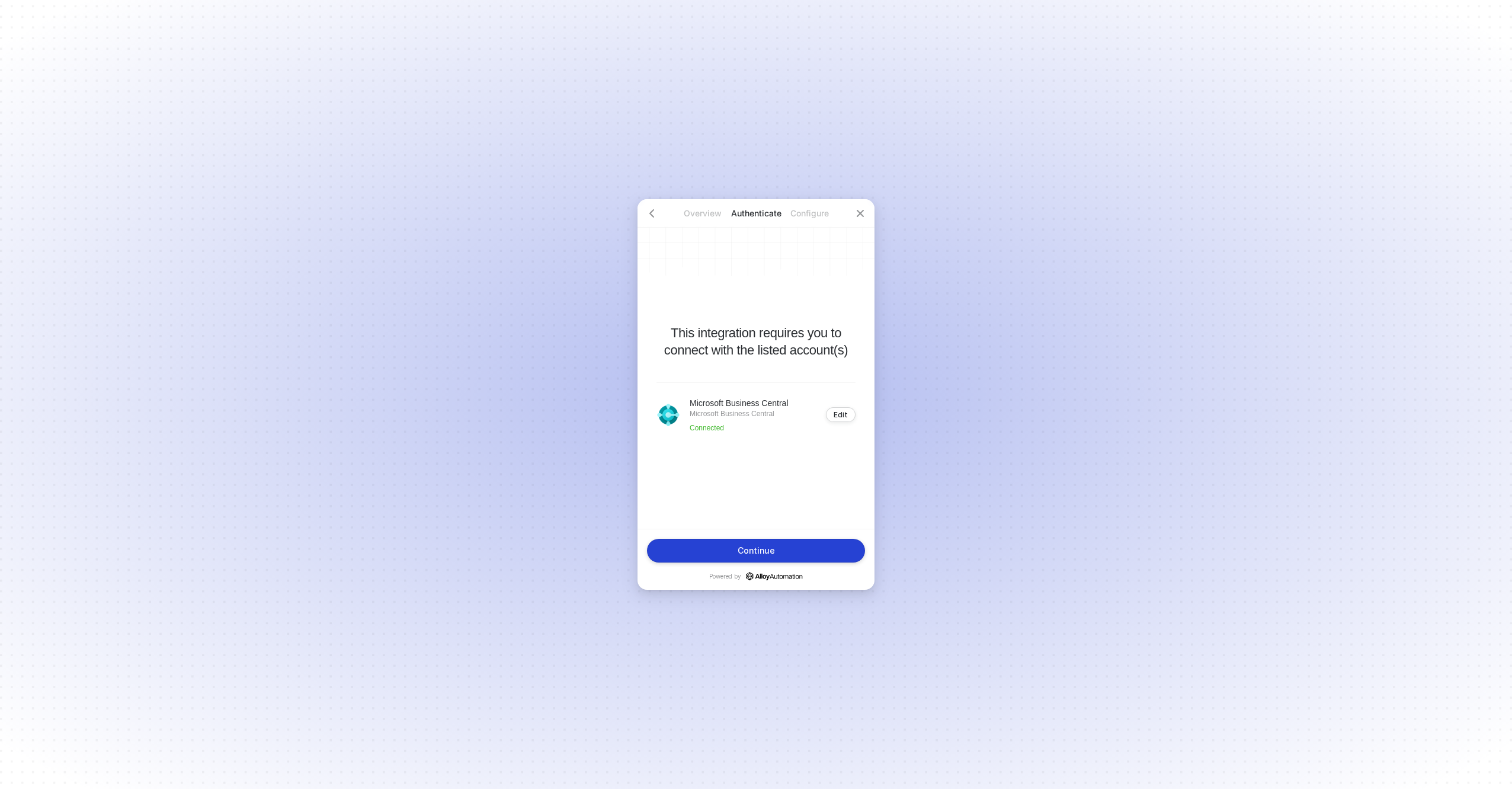
click at [711, 560] on button "Continue" at bounding box center [756, 550] width 218 height 23
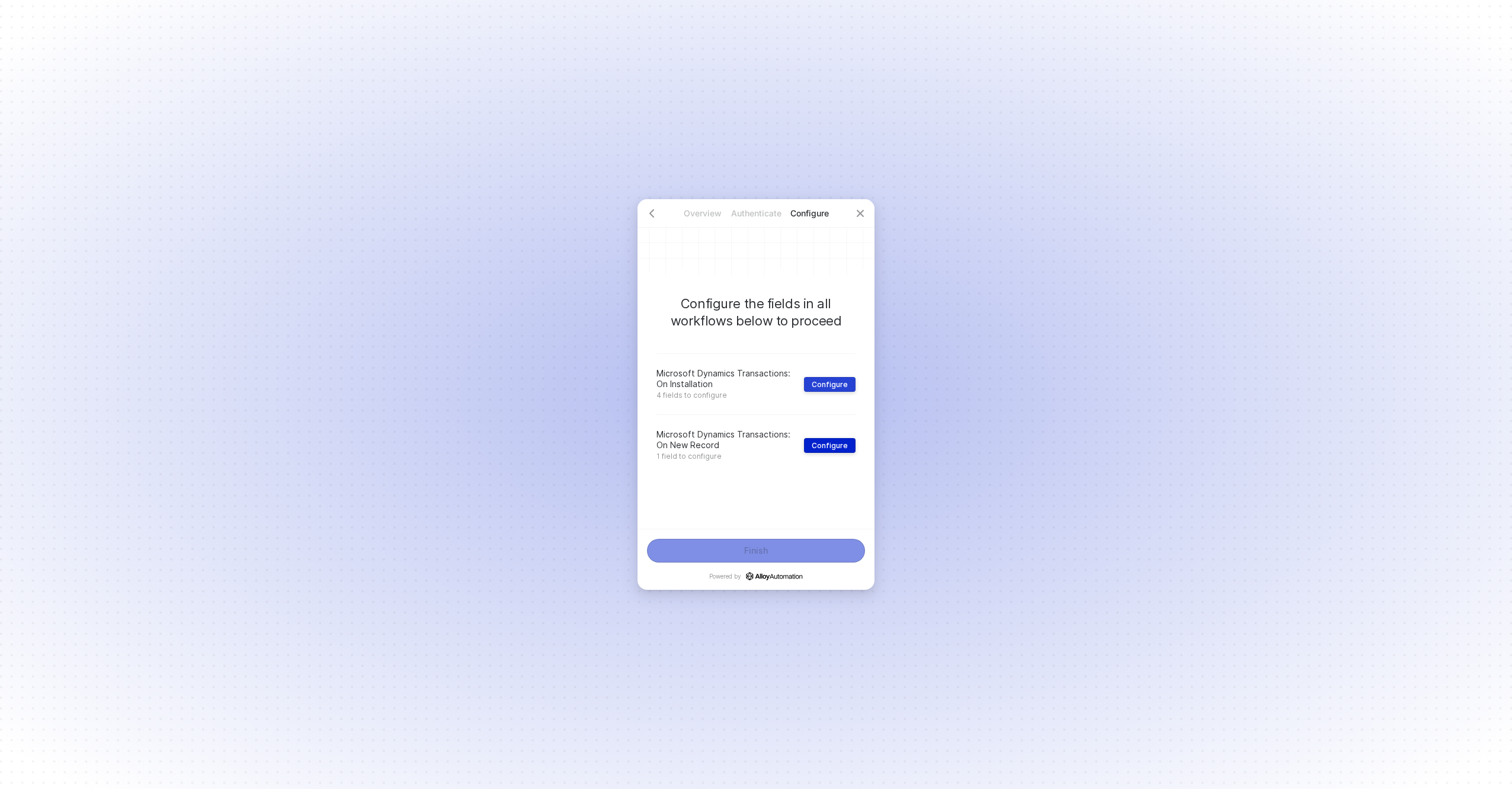
click at [828, 381] on div "Configure" at bounding box center [830, 384] width 36 height 9
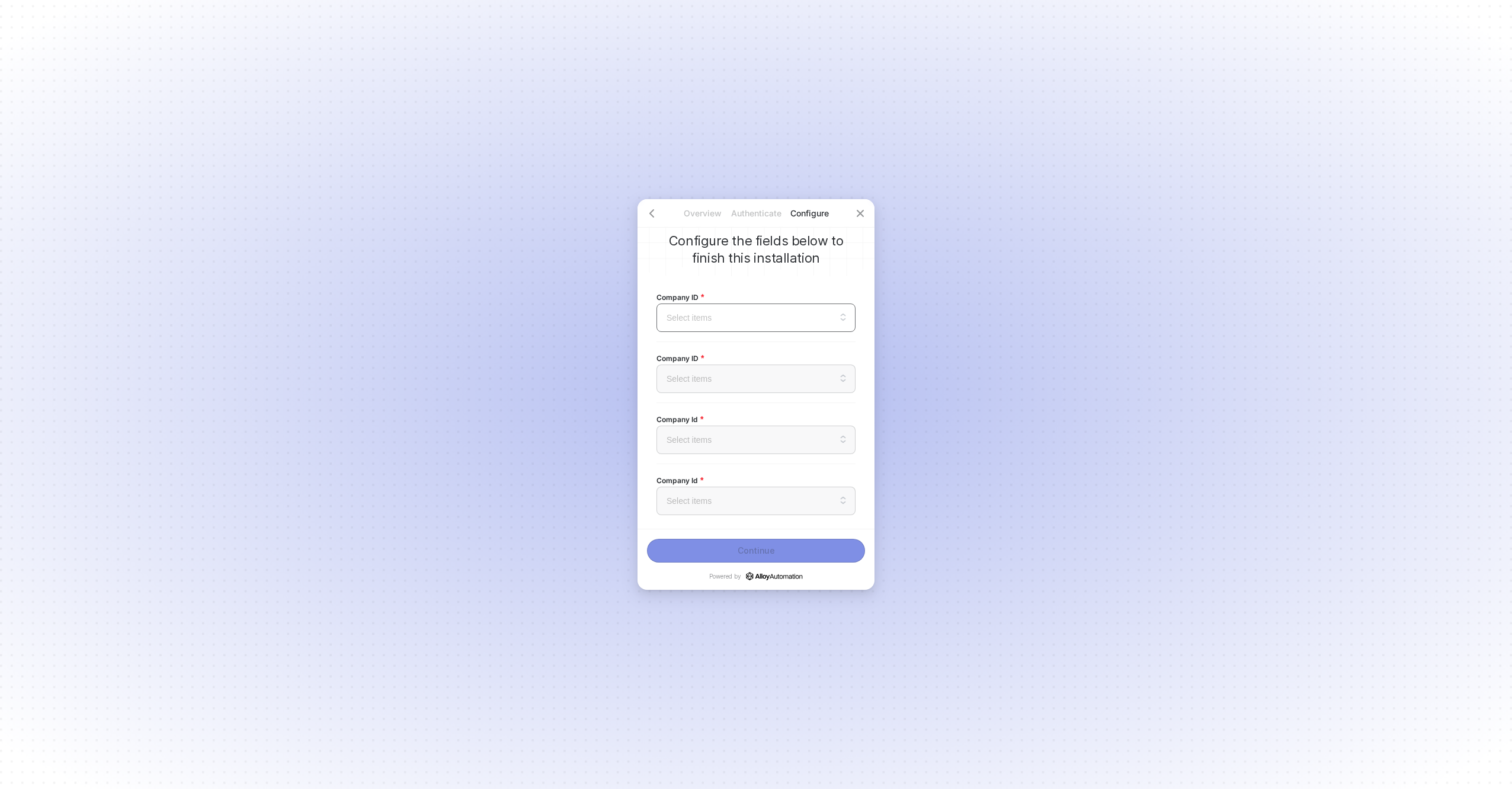
click at [747, 326] on input "search" at bounding box center [756, 318] width 185 height 27
click at [738, 374] on div "CRONUS USA, Inc." at bounding box center [756, 376] width 184 height 13
click at [735, 382] on input "search" at bounding box center [756, 379] width 185 height 27
click at [741, 441] on div "CRONUS USA, Inc." at bounding box center [756, 437] width 184 height 13
click at [739, 445] on input "search" at bounding box center [756, 440] width 185 height 27
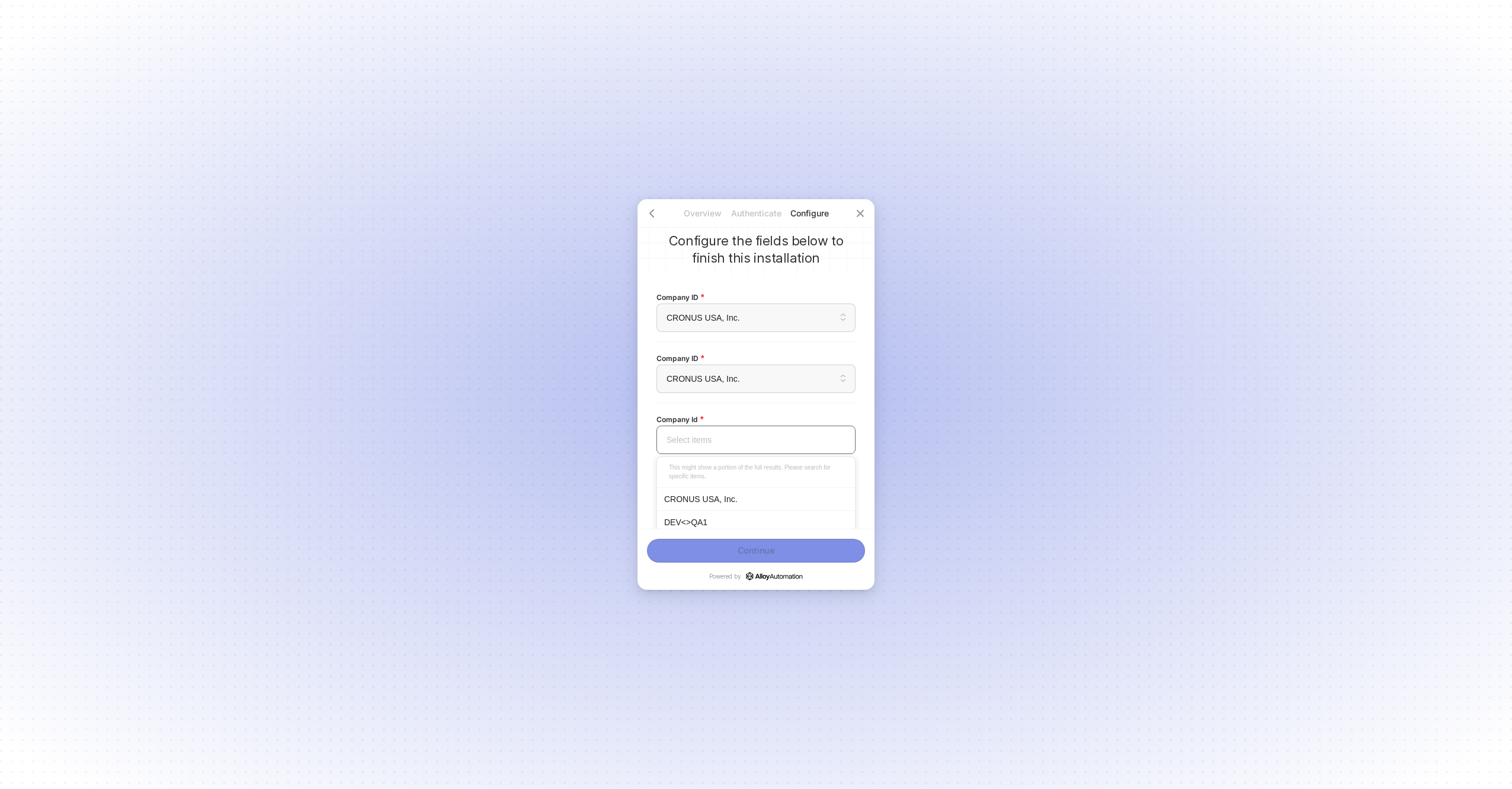
click at [736, 497] on div "CRONUS USA, Inc." at bounding box center [756, 499] width 184 height 13
click at [738, 501] on input "search" at bounding box center [756, 501] width 185 height 27
click at [727, 460] on div "CRONUS USA, Inc." at bounding box center [756, 454] width 198 height 23
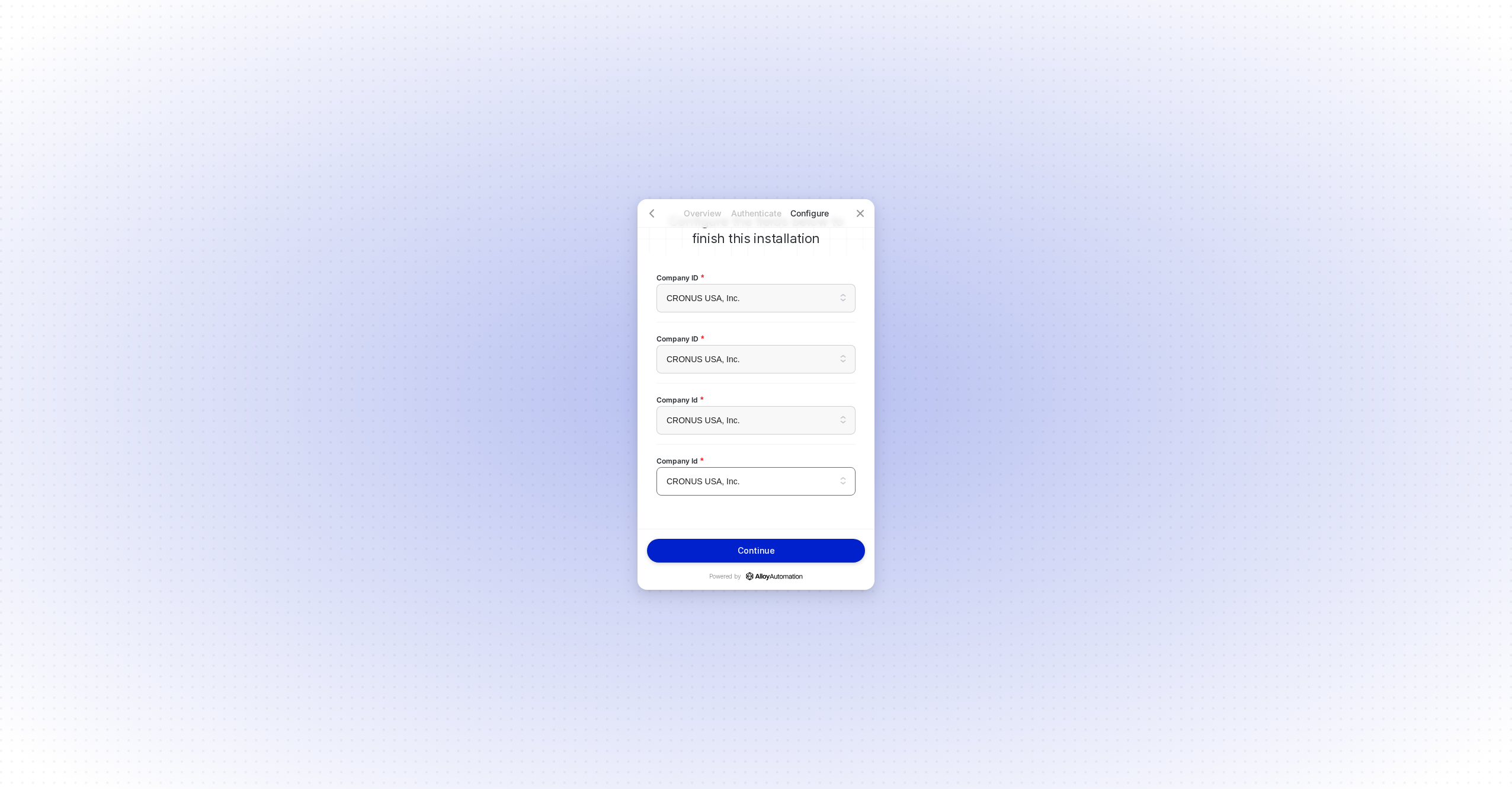
scroll to position [19, 0]
click at [767, 555] on div "Continue" at bounding box center [756, 551] width 37 height 10
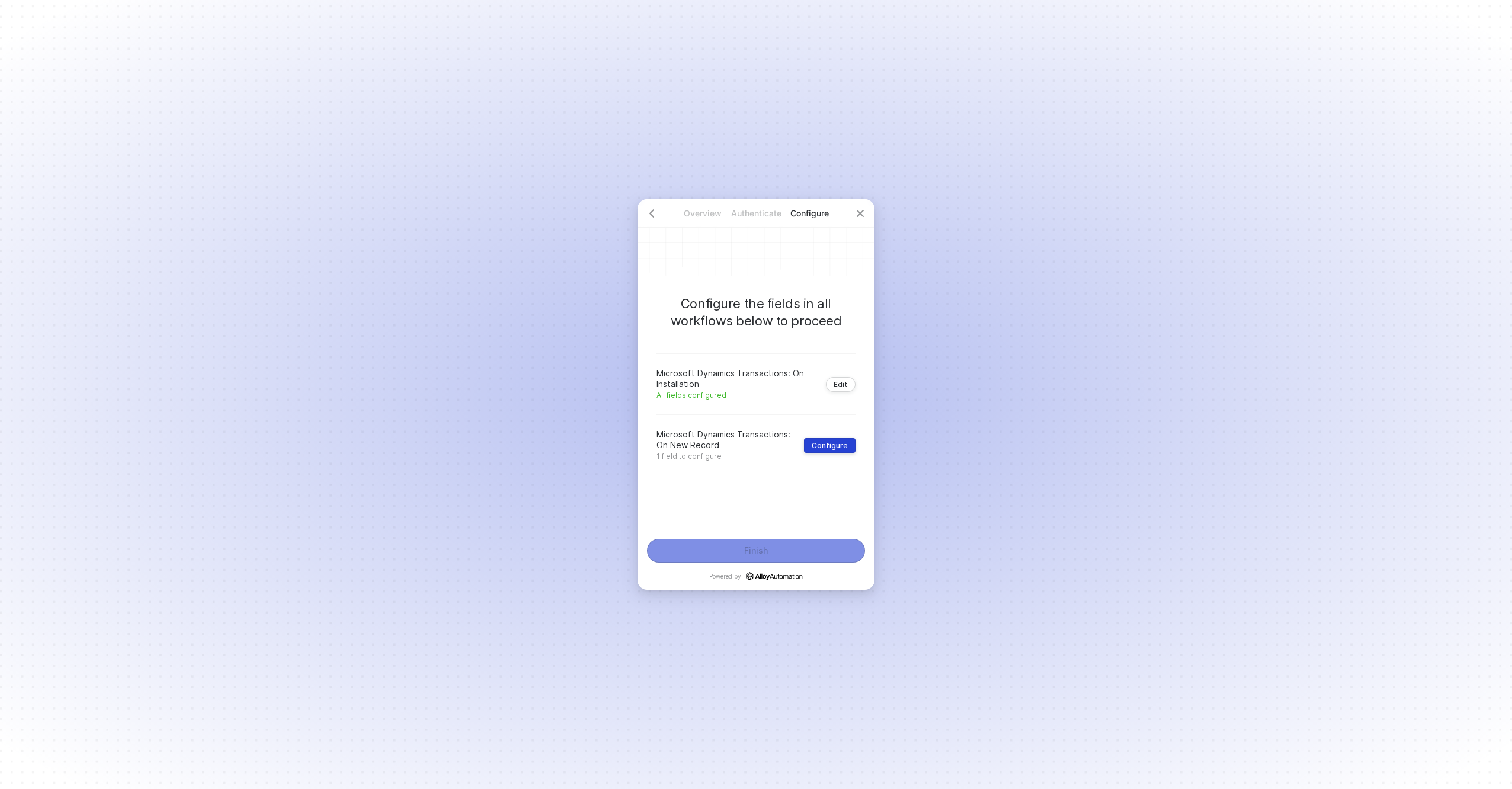
click at [830, 444] on div "Configure" at bounding box center [830, 445] width 36 height 9
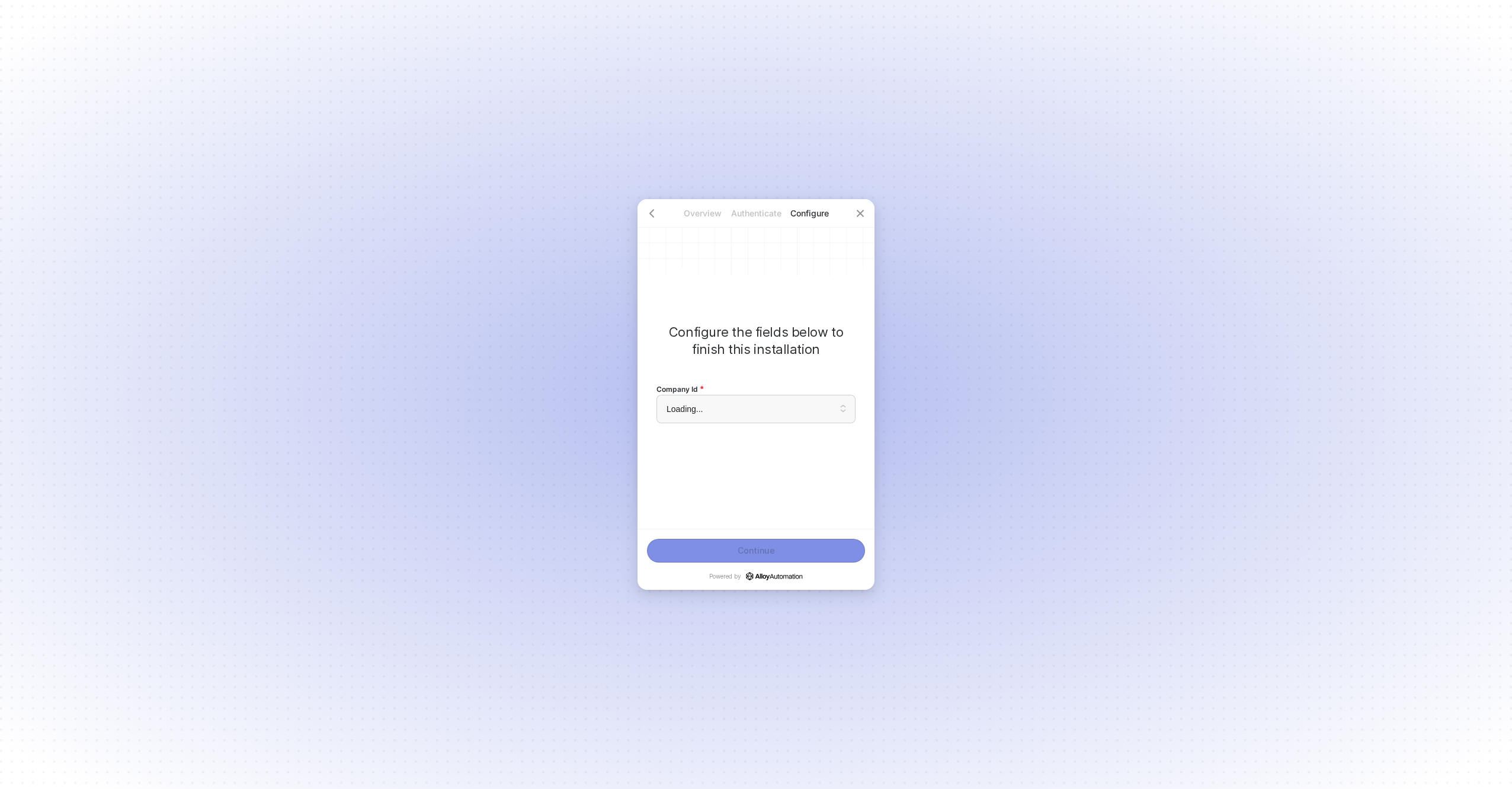
click at [730, 424] on div "Company Id Loading..." at bounding box center [756, 402] width 200 height 60
click at [724, 413] on input "search" at bounding box center [756, 409] width 185 height 27
click at [712, 470] on div "CRONUS USA, Inc." at bounding box center [756, 468] width 184 height 13
click at [711, 552] on button "Continue" at bounding box center [756, 550] width 218 height 23
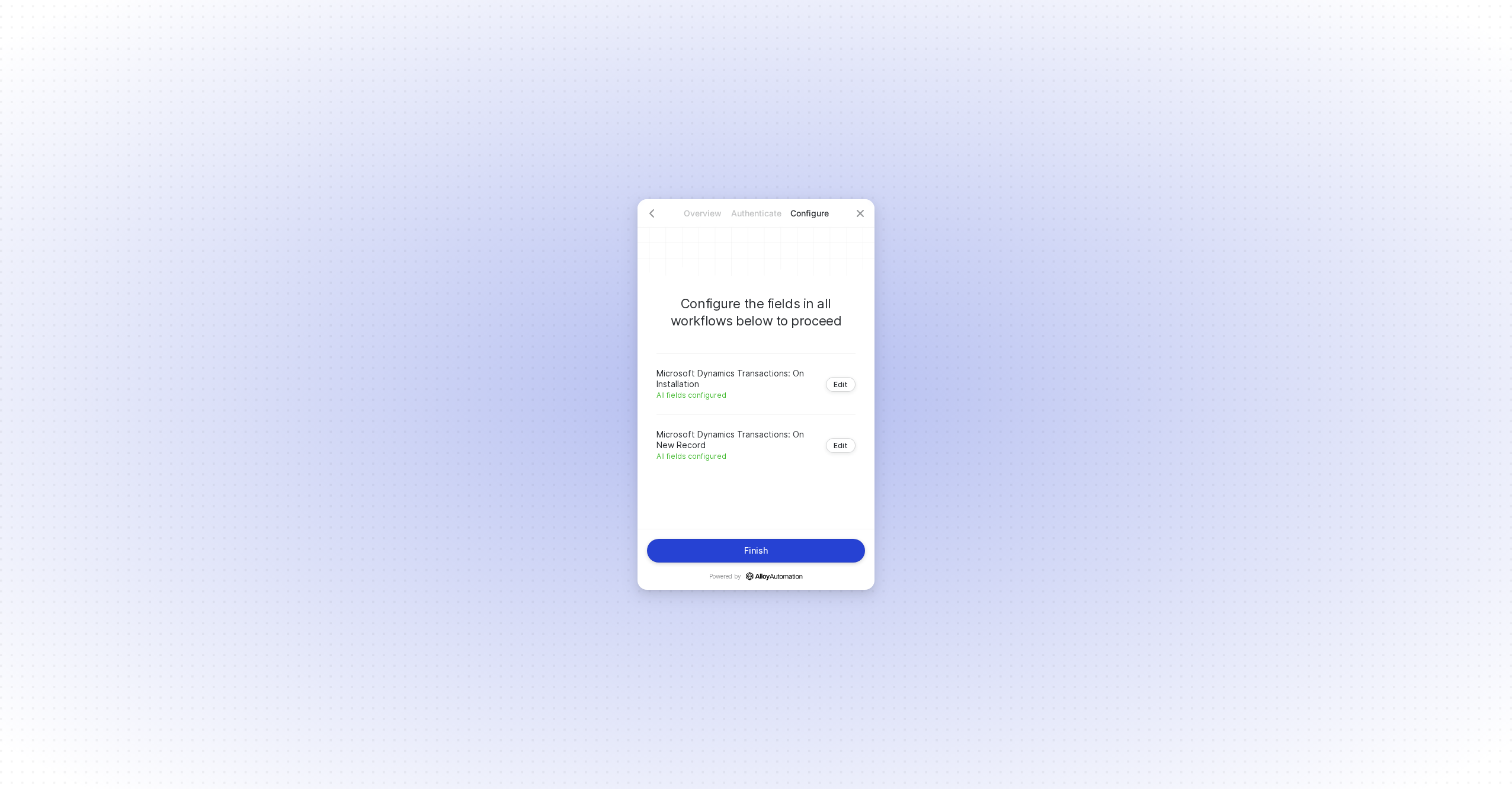
click at [769, 554] on button "Finish" at bounding box center [756, 550] width 218 height 23
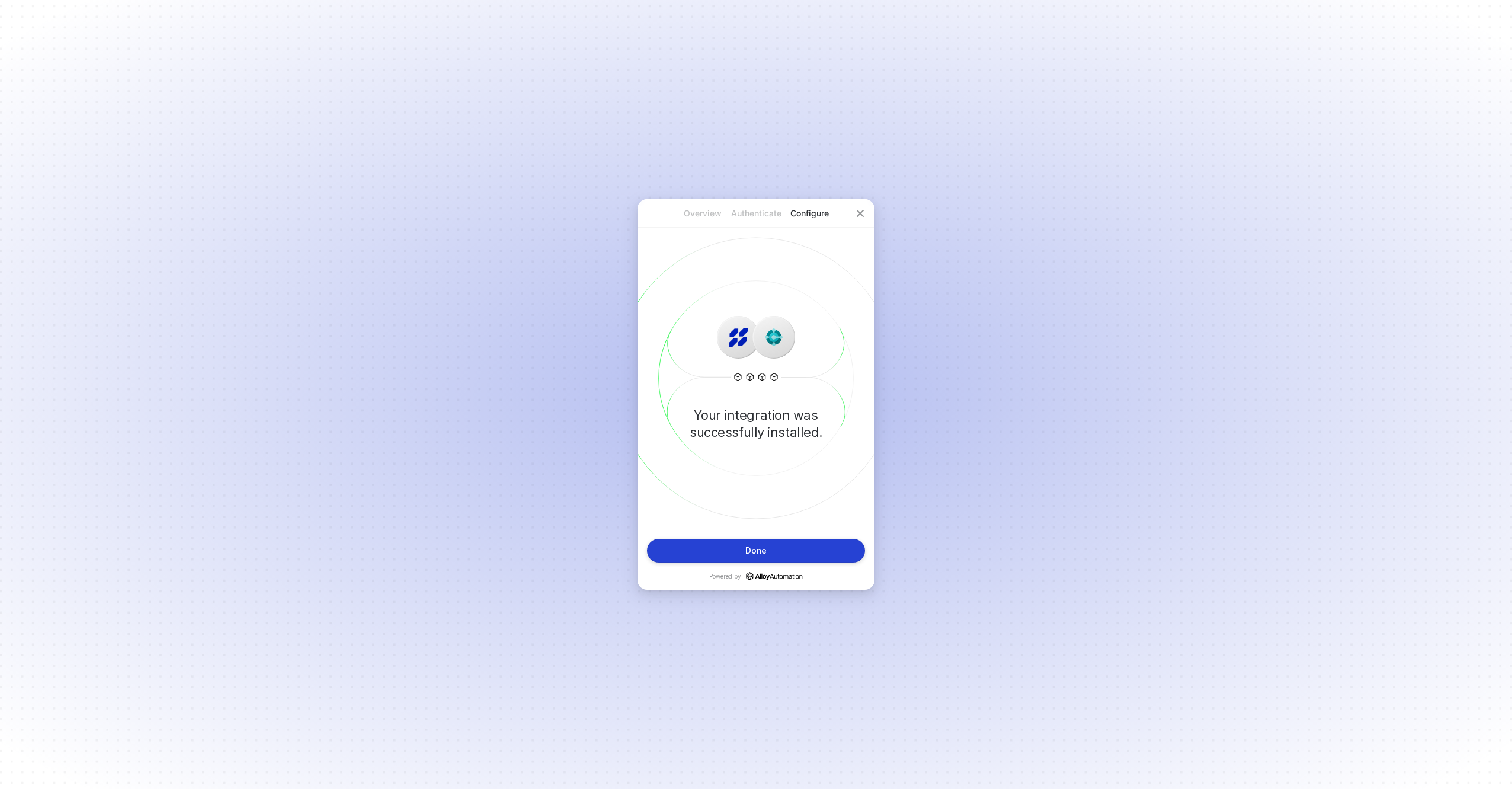
click at [707, 547] on button "Done" at bounding box center [756, 550] width 218 height 23
